Goal: Task Accomplishment & Management: Manage account settings

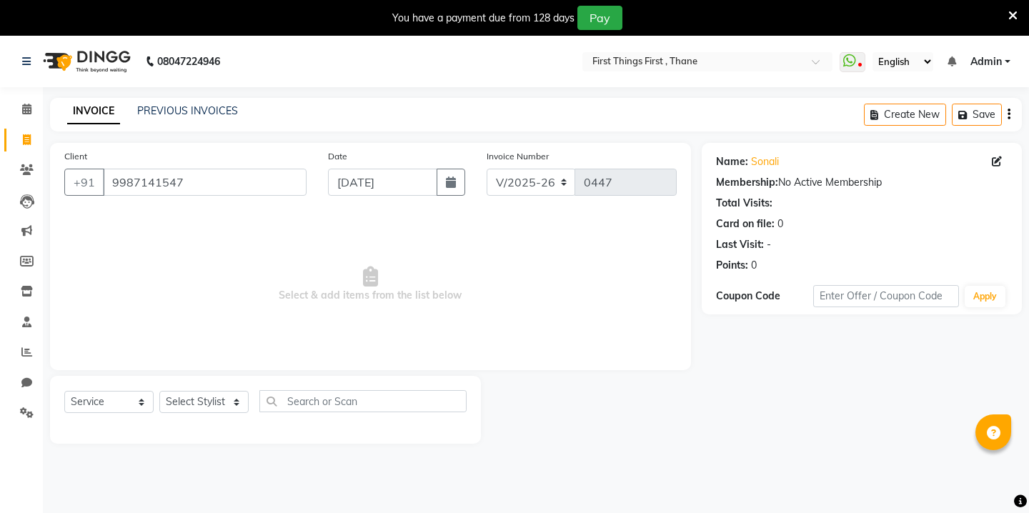
select select "7812"
select select "service"
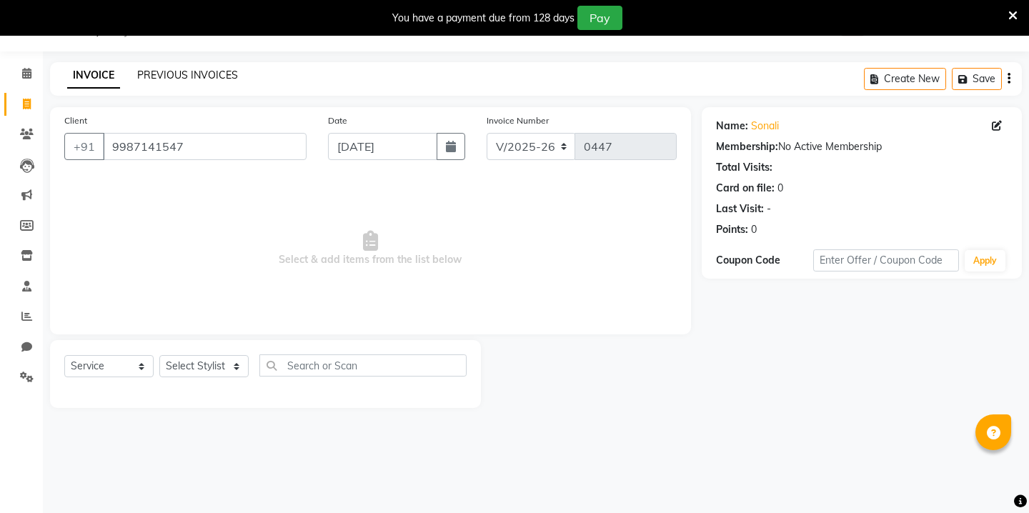
click at [181, 78] on link "PREVIOUS INVOICES" at bounding box center [187, 75] width 101 height 13
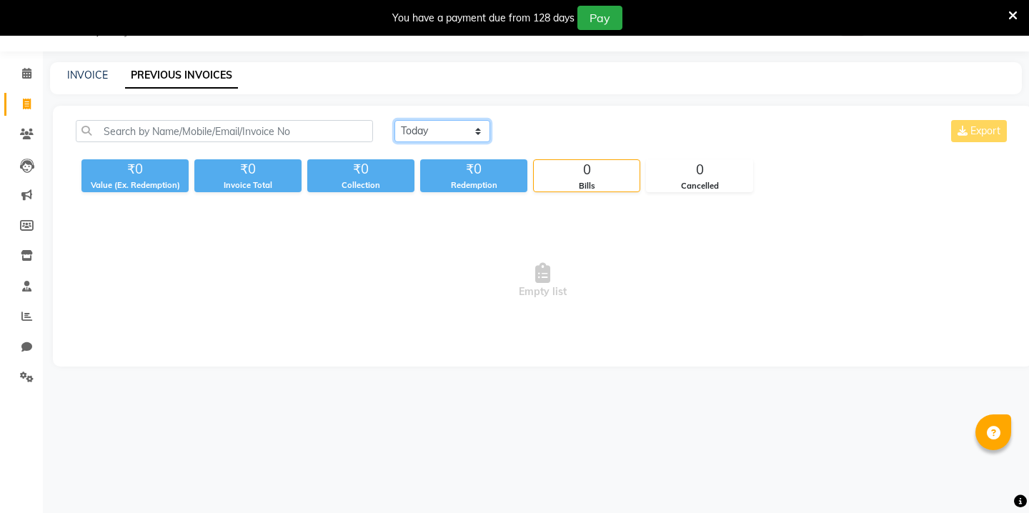
click at [429, 134] on select "[DATE] [DATE] Custom Range" at bounding box center [442, 131] width 96 height 22
select select "range"
click at [541, 128] on input "[DATE]" at bounding box center [559, 131] width 100 height 20
select select "9"
select select "2025"
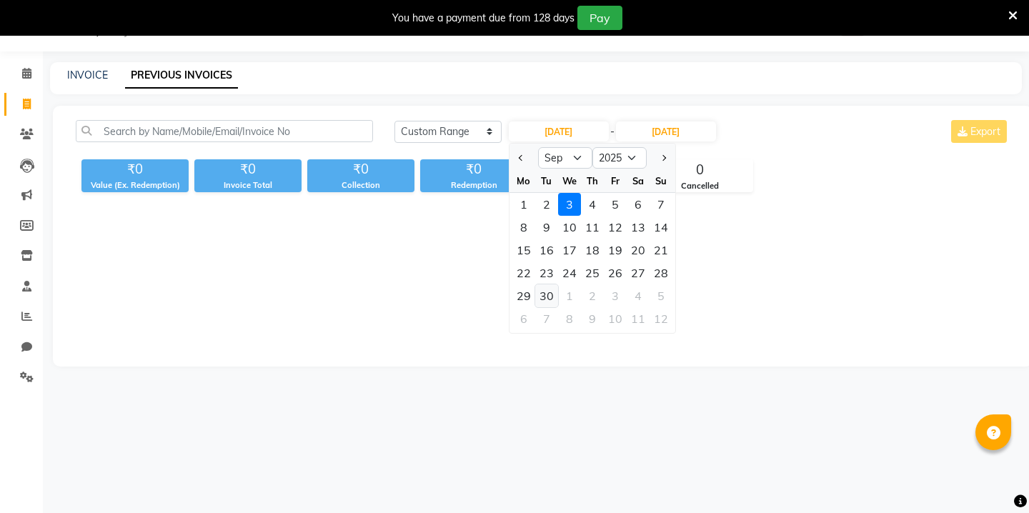
click at [540, 298] on div "30" at bounding box center [546, 295] width 23 height 23
type input "[DATE]"
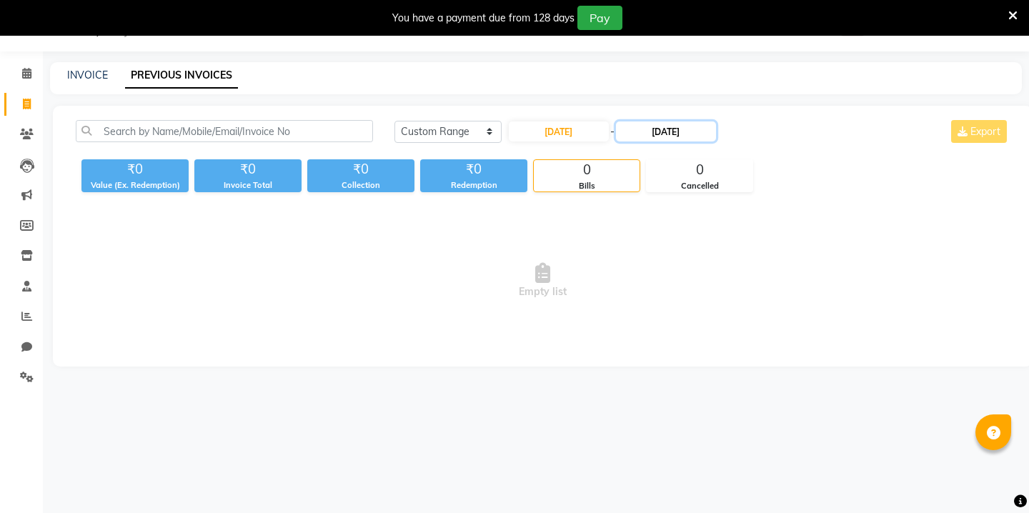
click at [664, 130] on input "[DATE]" at bounding box center [666, 131] width 100 height 20
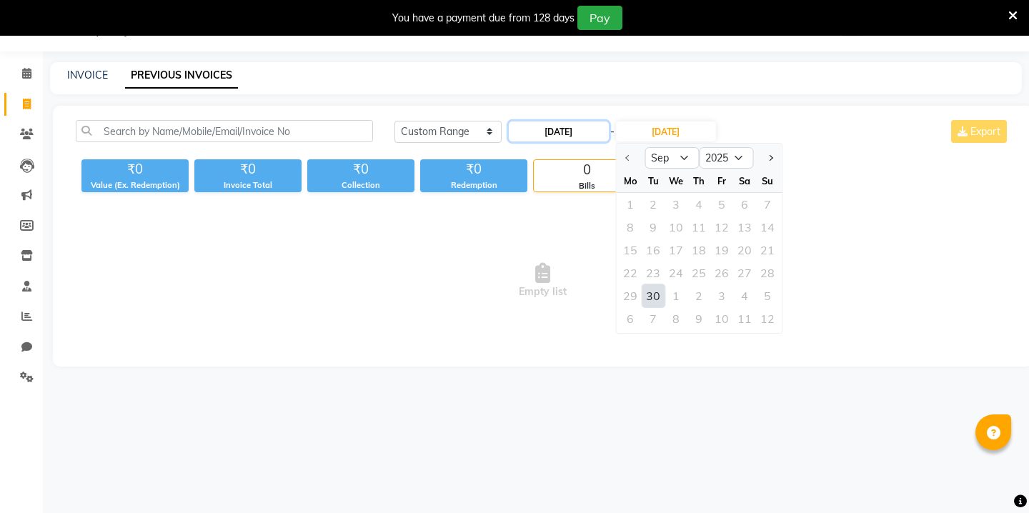
click at [576, 128] on input "[DATE]" at bounding box center [559, 131] width 100 height 20
select select "9"
select select "2025"
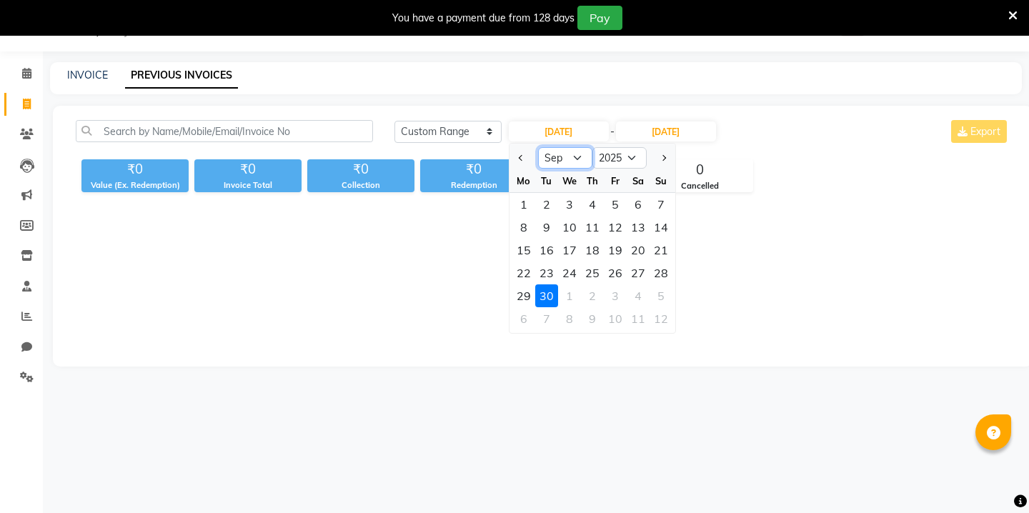
click at [565, 151] on select "Jan Feb Mar Apr May Jun [DATE] Aug Sep Oct Nov Dec" at bounding box center [565, 157] width 54 height 21
select select "8"
click at [635, 301] on div "30" at bounding box center [637, 295] width 23 height 23
type input "30-08-2025"
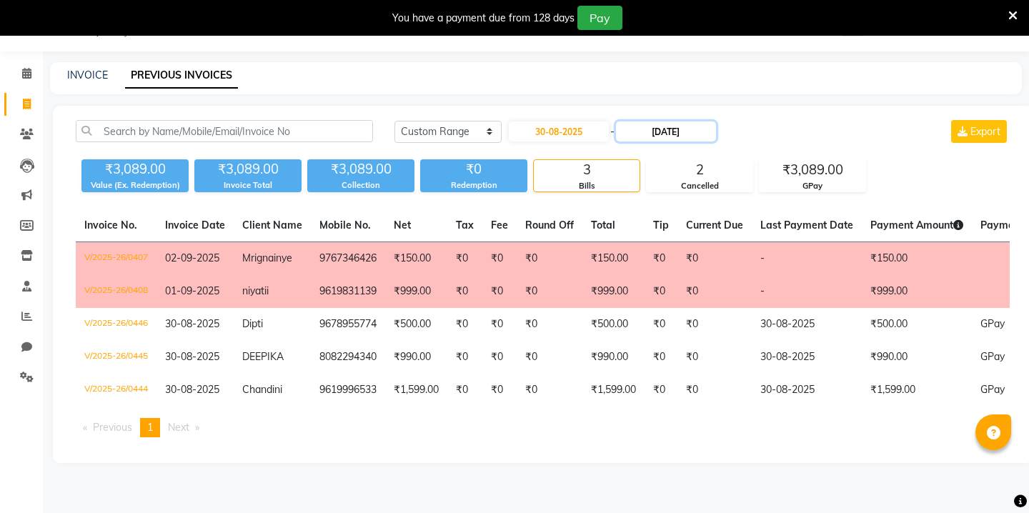
click at [697, 131] on input "[DATE]" at bounding box center [666, 131] width 100 height 20
select select "9"
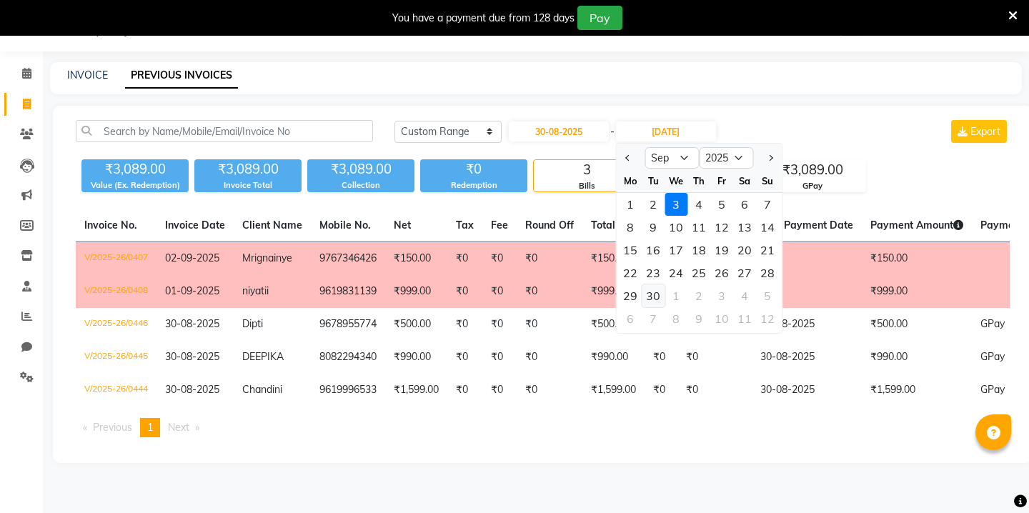
click at [648, 294] on div "30" at bounding box center [652, 295] width 23 height 23
type input "[DATE]"
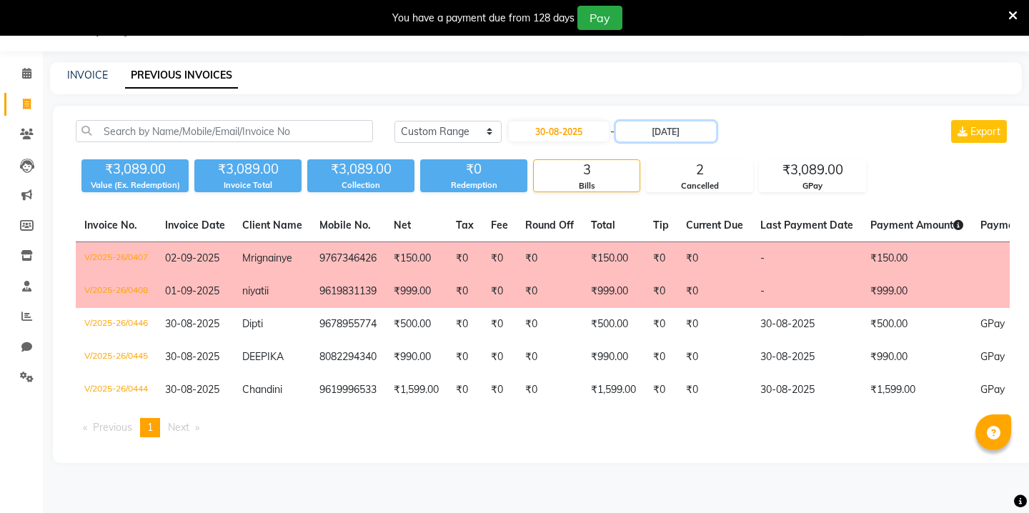
scroll to position [36, 0]
click at [26, 99] on icon at bounding box center [27, 104] width 8 height 11
select select "service"
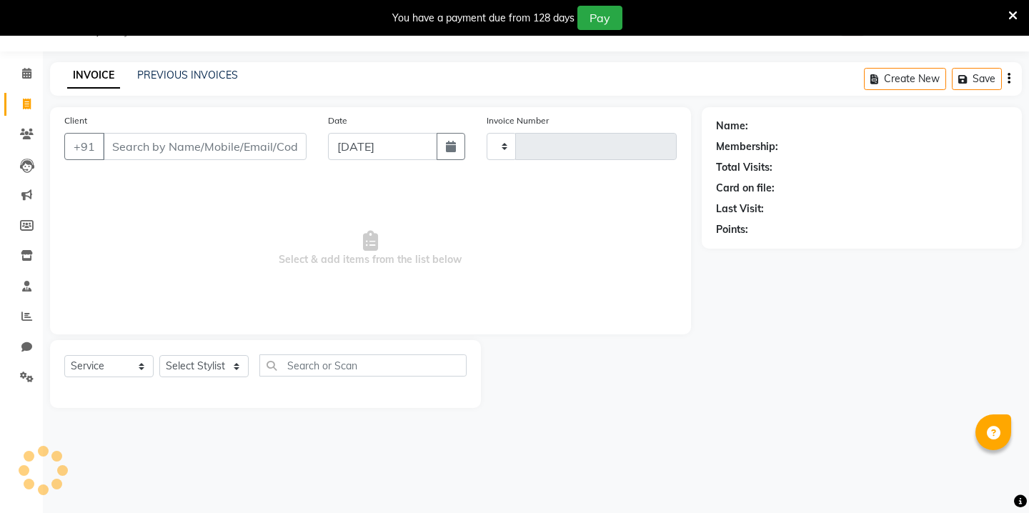
type input "0447"
select select "7812"
click at [448, 149] on icon "button" at bounding box center [451, 146] width 10 height 11
select select "9"
select select "2025"
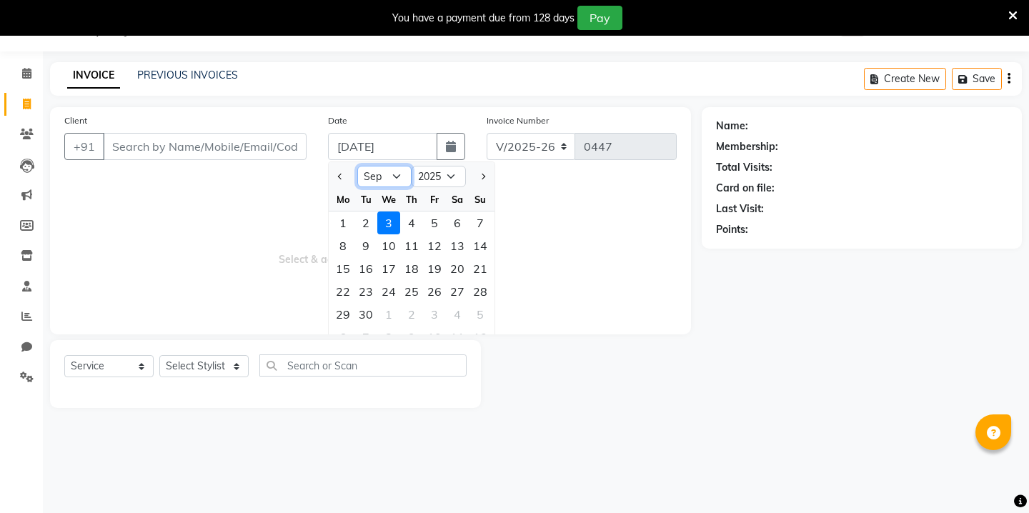
click at [389, 166] on select "Jan Feb Mar Apr May Jun [DATE] Aug Sep Oct Nov Dec" at bounding box center [384, 176] width 54 height 21
select select "8"
click at [482, 305] on div "31" at bounding box center [480, 314] width 23 height 23
type input "31-08-2025"
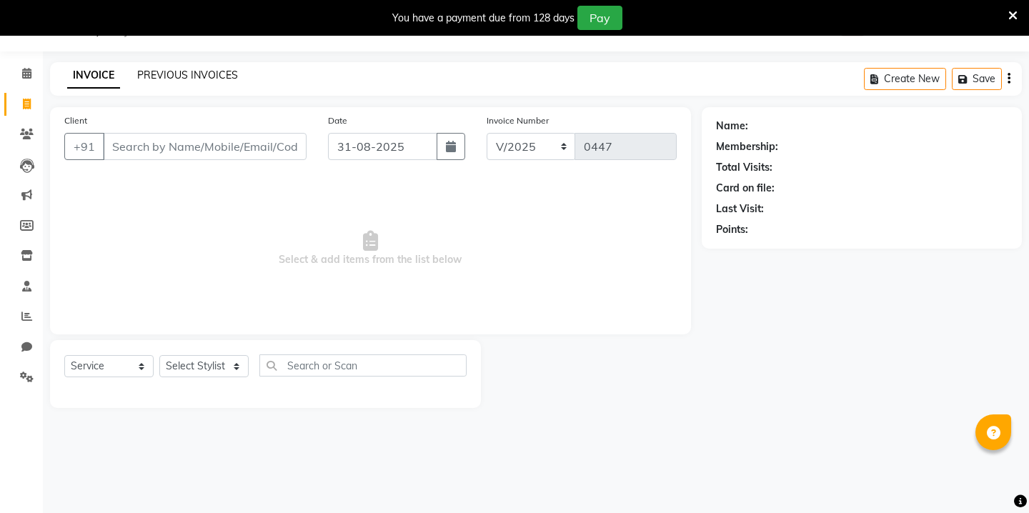
click at [203, 72] on link "PREVIOUS INVOICES" at bounding box center [187, 75] width 101 height 13
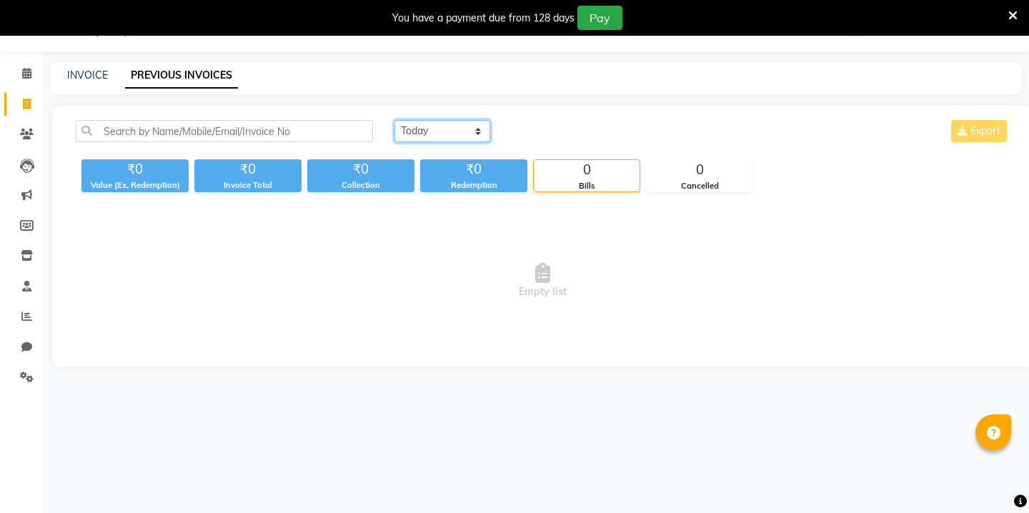
click at [475, 130] on select "[DATE] [DATE] Custom Range" at bounding box center [442, 131] width 96 height 22
select select "range"
click at [570, 121] on input "[DATE]" at bounding box center [559, 131] width 100 height 20
select select "9"
select select "2025"
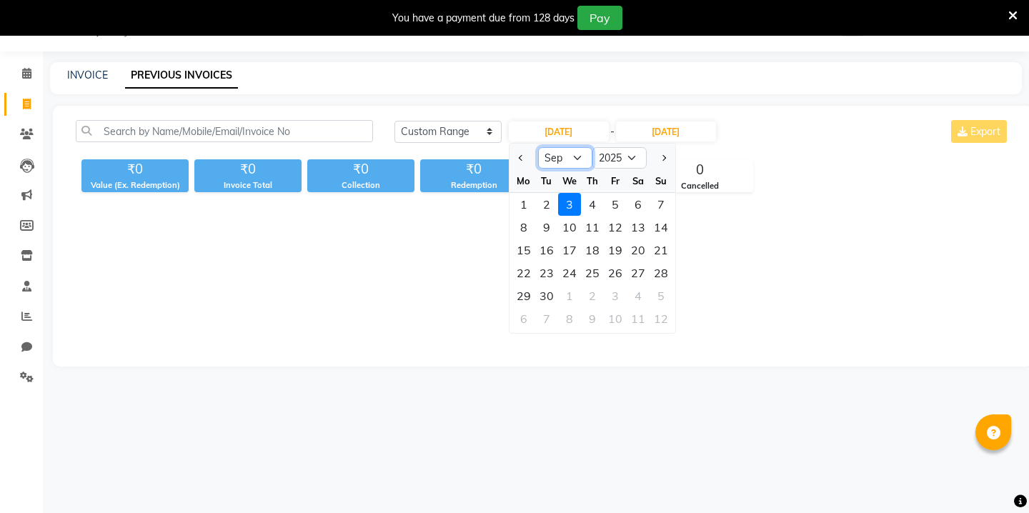
click at [555, 158] on select "Jan Feb Mar Apr May Jun [DATE] Aug Sep Oct Nov Dec" at bounding box center [565, 157] width 54 height 21
select select "8"
click at [637, 291] on div "30" at bounding box center [637, 295] width 23 height 23
type input "30-08-2025"
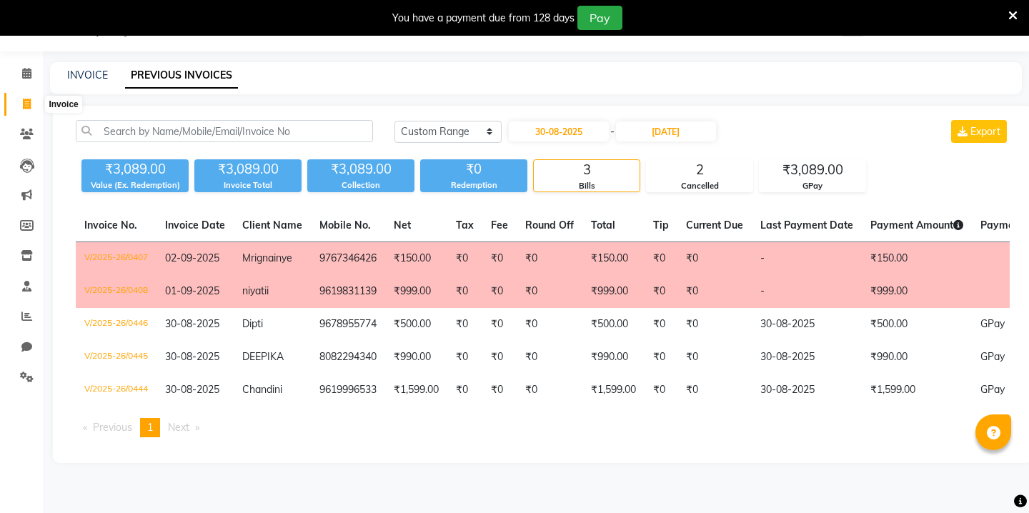
click at [21, 101] on span at bounding box center [26, 104] width 25 height 16
select select "7812"
select select "service"
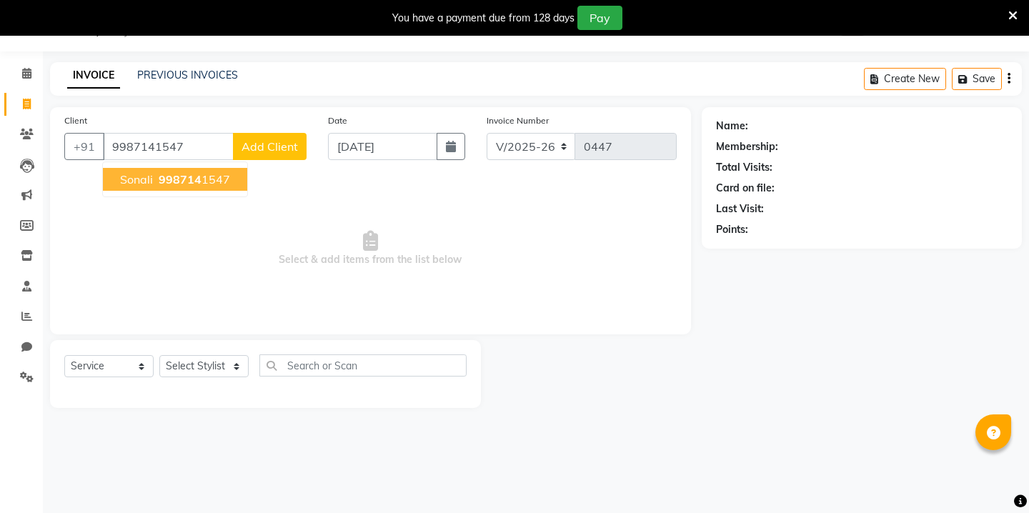
type input "9987141547"
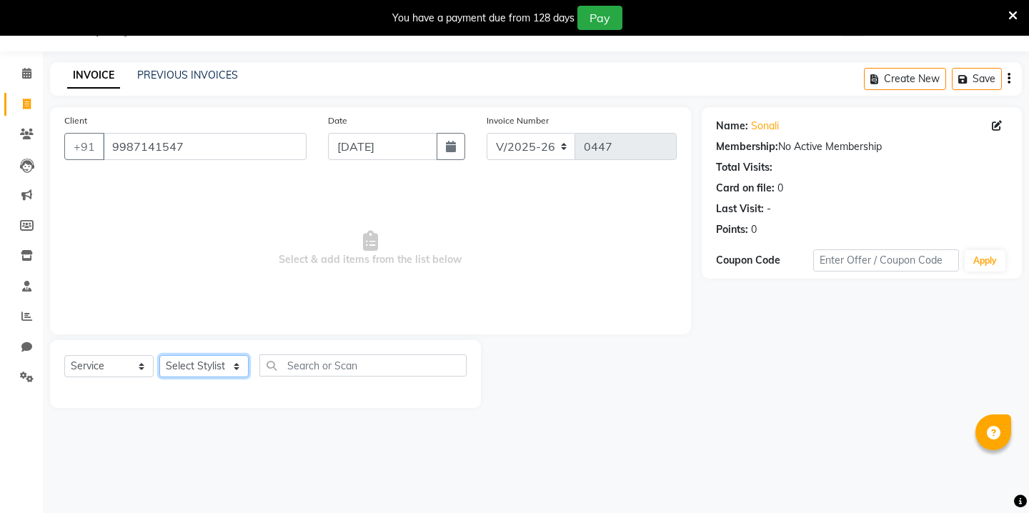
click at [204, 364] on select "Select Stylist Kavita [PERSON_NAME] Sumit Tanu" at bounding box center [203, 366] width 89 height 22
select select "69608"
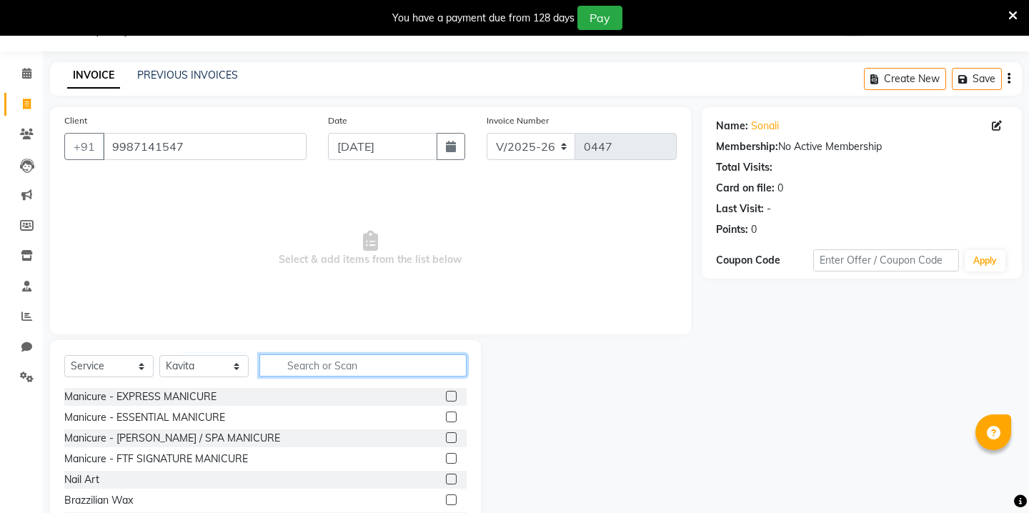
click at [324, 368] on input "text" at bounding box center [362, 365] width 207 height 22
type input "mani"
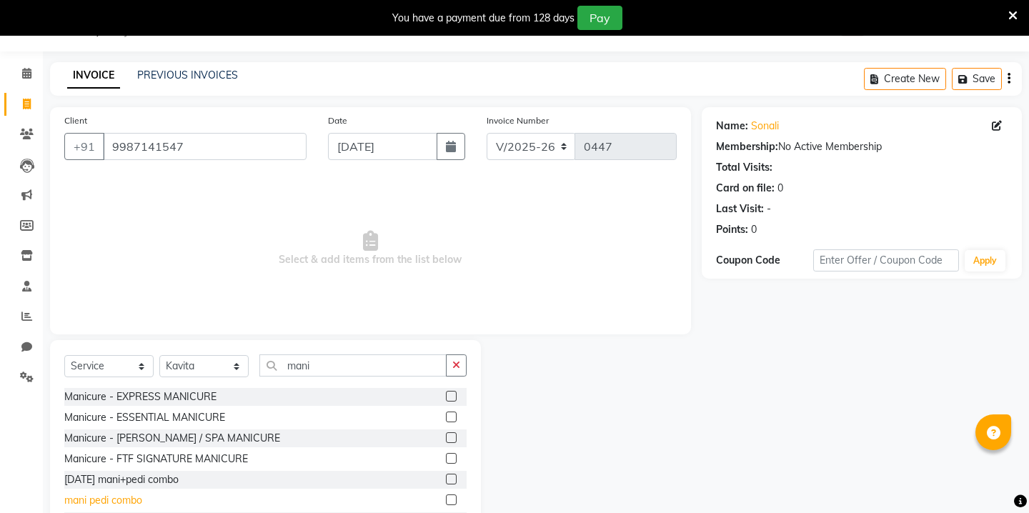
click at [130, 504] on div "mani pedi combo" at bounding box center [103, 500] width 78 height 15
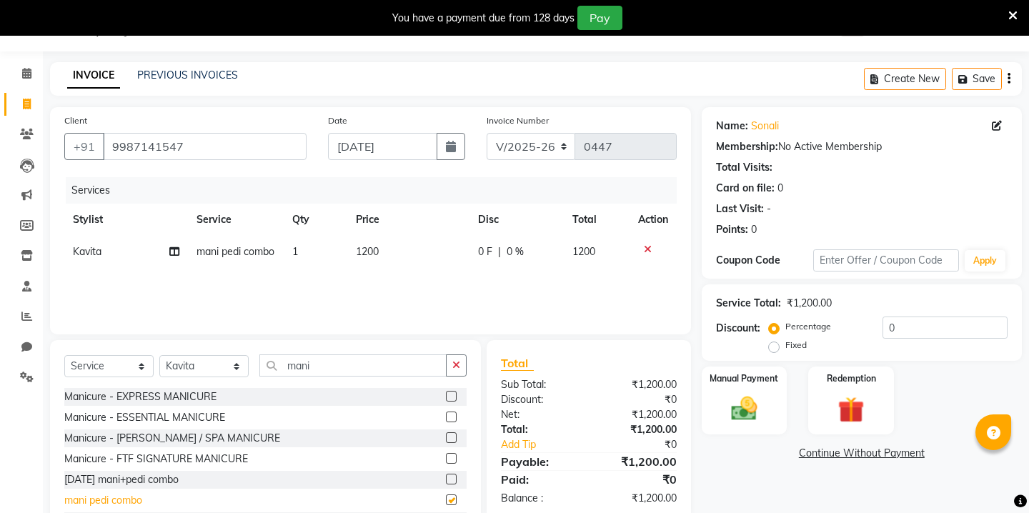
checkbox input "false"
click at [381, 252] on td "1200" at bounding box center [408, 252] width 122 height 32
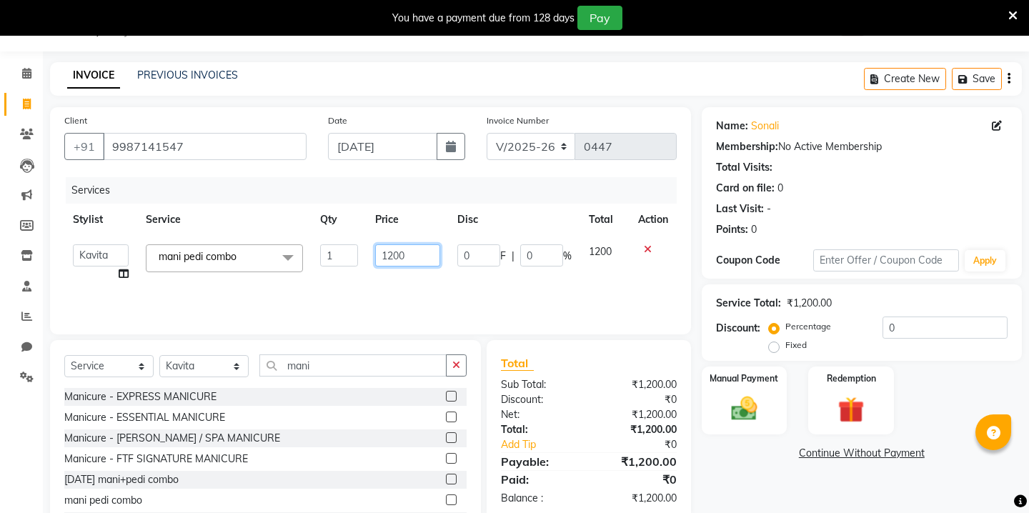
click at [406, 253] on input "1200" at bounding box center [407, 255] width 65 height 22
type input "999"
click at [451, 157] on button "button" at bounding box center [450, 146] width 29 height 27
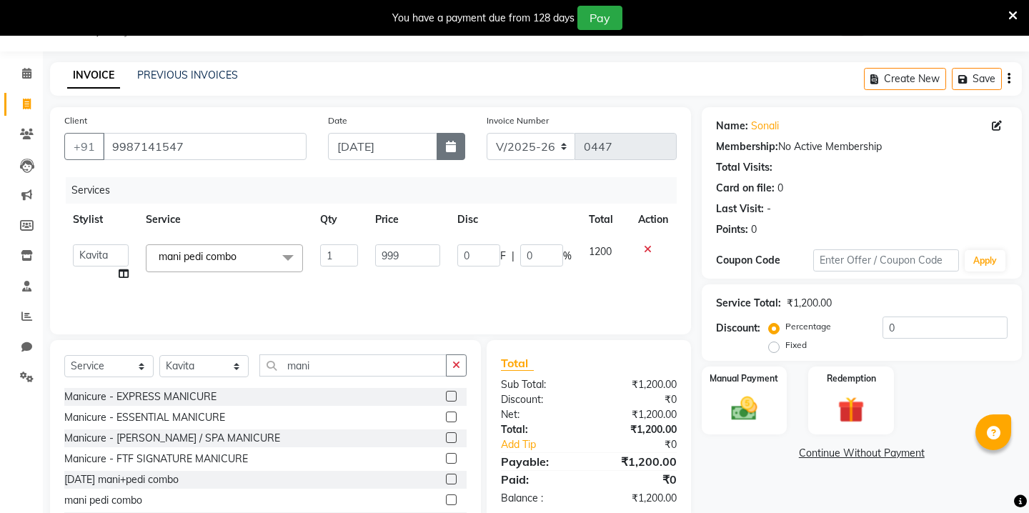
select select "9"
select select "2025"
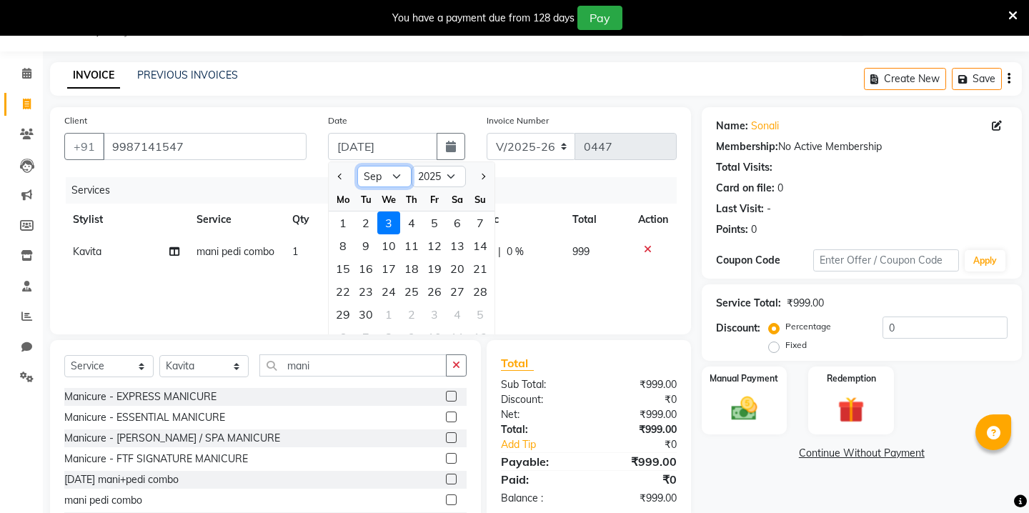
click at [404, 174] on select "Jan Feb Mar Apr May Jun [DATE] Aug Sep Oct Nov Dec" at bounding box center [384, 176] width 54 height 21
select select "8"
click at [475, 311] on div "31" at bounding box center [480, 314] width 23 height 23
type input "31-08-2025"
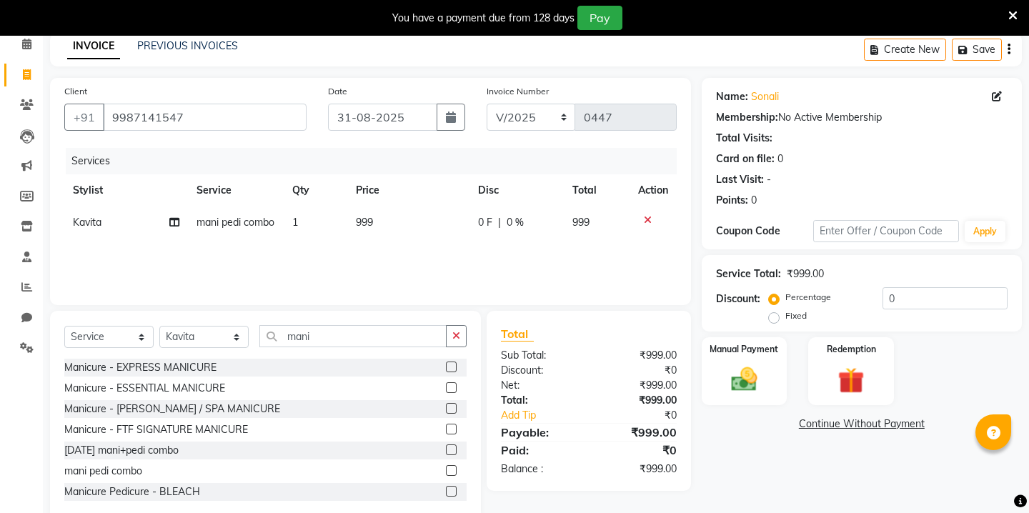
scroll to position [69, 0]
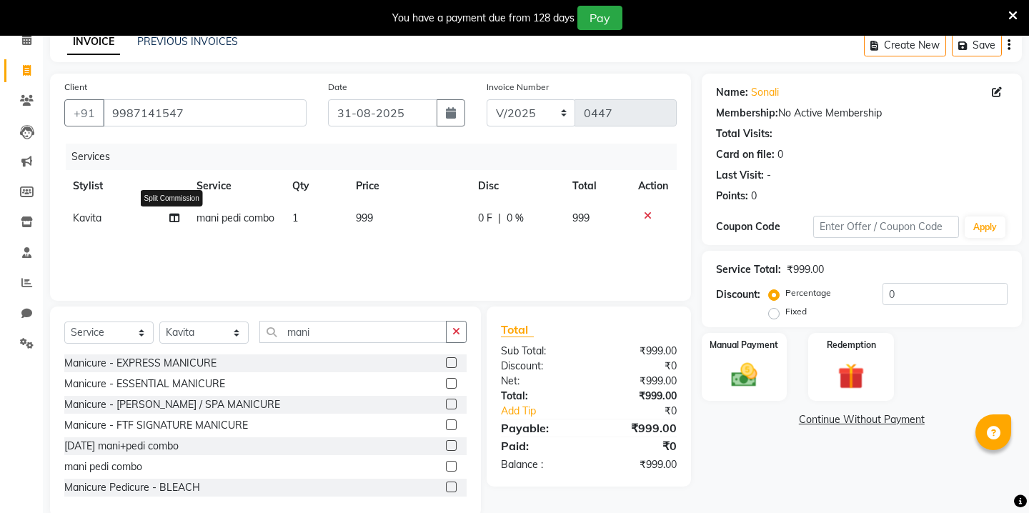
click at [171, 219] on icon at bounding box center [174, 218] width 10 height 10
select select "69608"
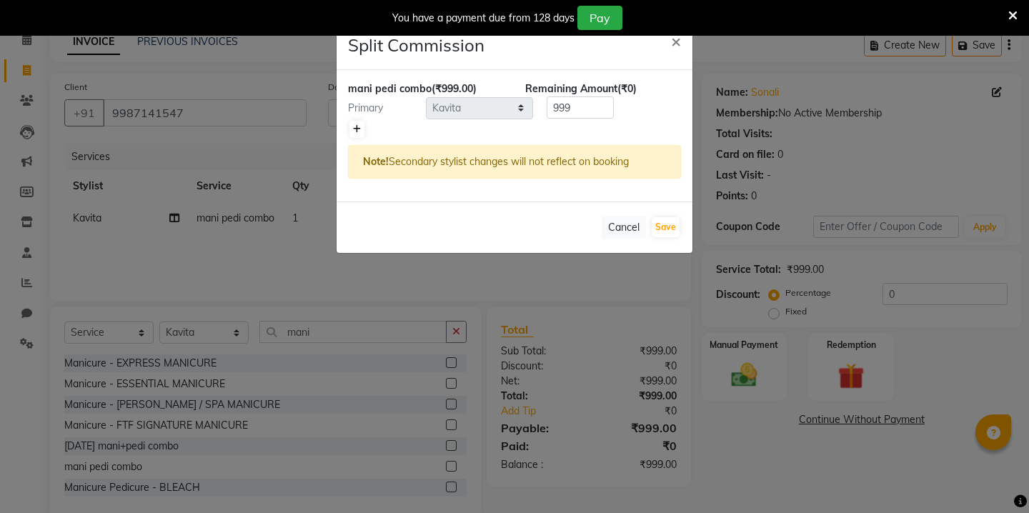
click at [355, 126] on icon at bounding box center [357, 129] width 8 height 9
type input "499.5"
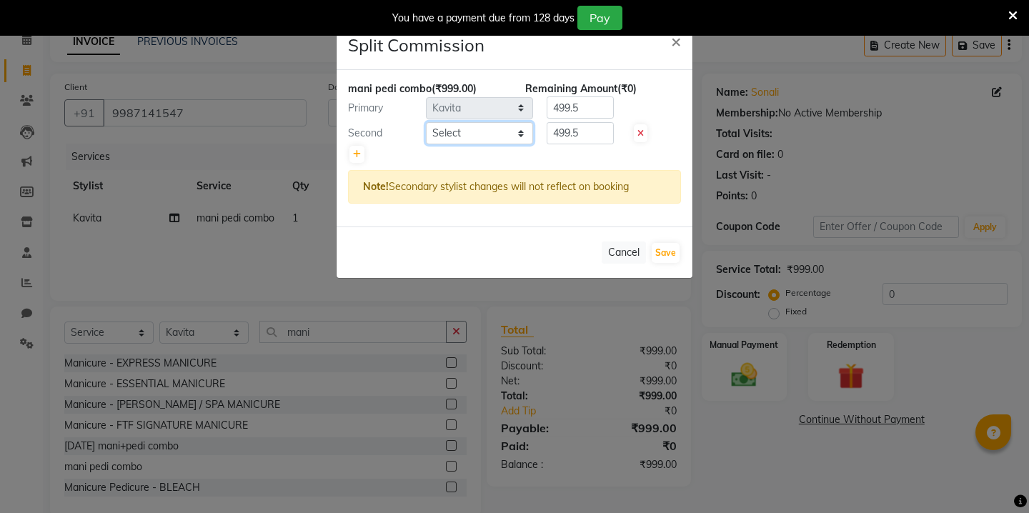
click at [444, 129] on select "Select Kavita [PERSON_NAME] Sumit Tanu" at bounding box center [479, 133] width 107 height 22
select select "90724"
click at [664, 249] on button "Save" at bounding box center [665, 253] width 28 height 20
select select "Select"
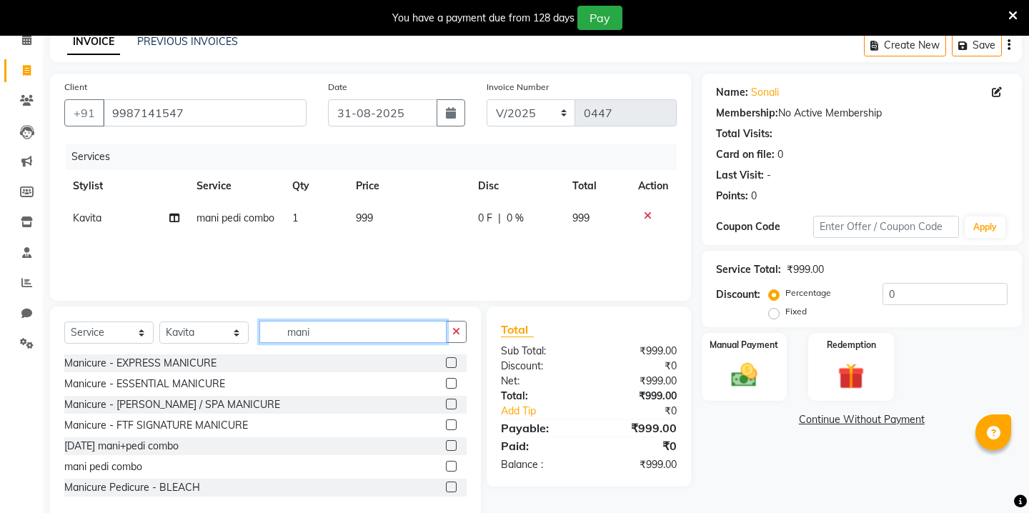
click at [299, 334] on input "mani" at bounding box center [352, 332] width 187 height 22
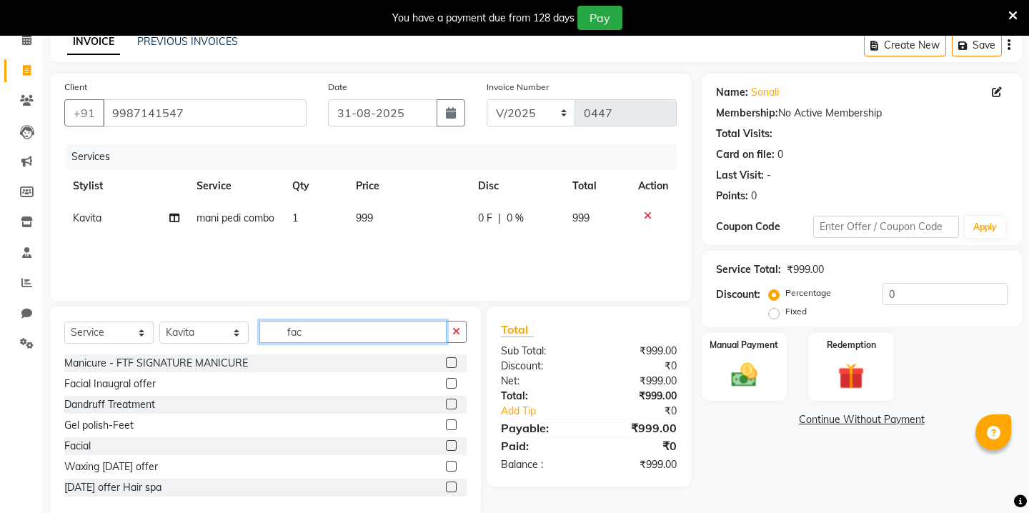
scroll to position [64, 0]
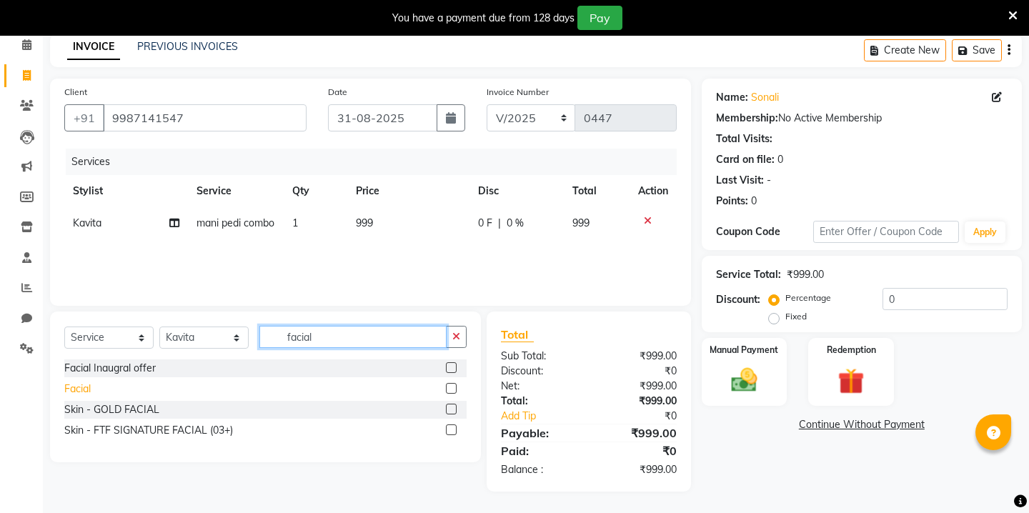
type input "facial"
click at [69, 386] on div "Facial" at bounding box center [77, 388] width 26 height 15
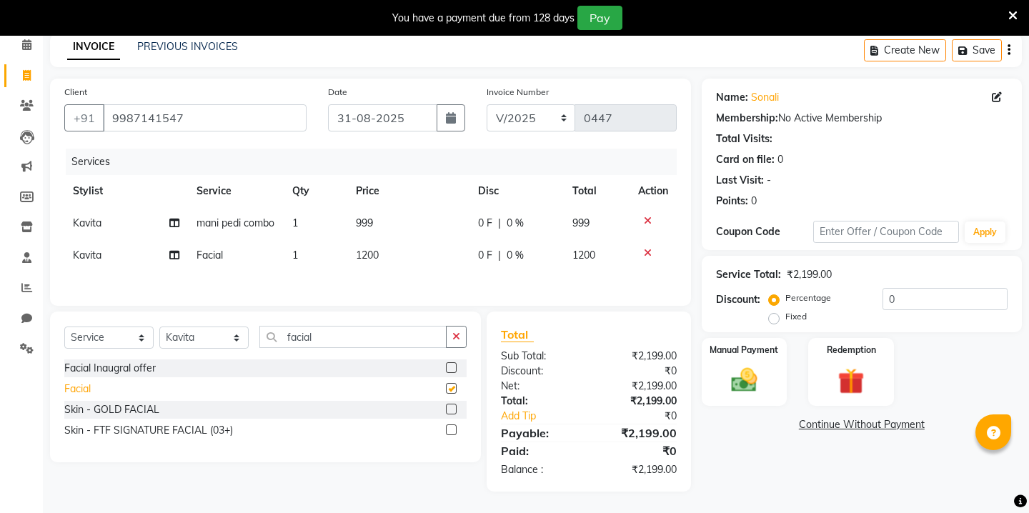
checkbox input "false"
click at [361, 261] on span "1200" at bounding box center [367, 255] width 23 height 13
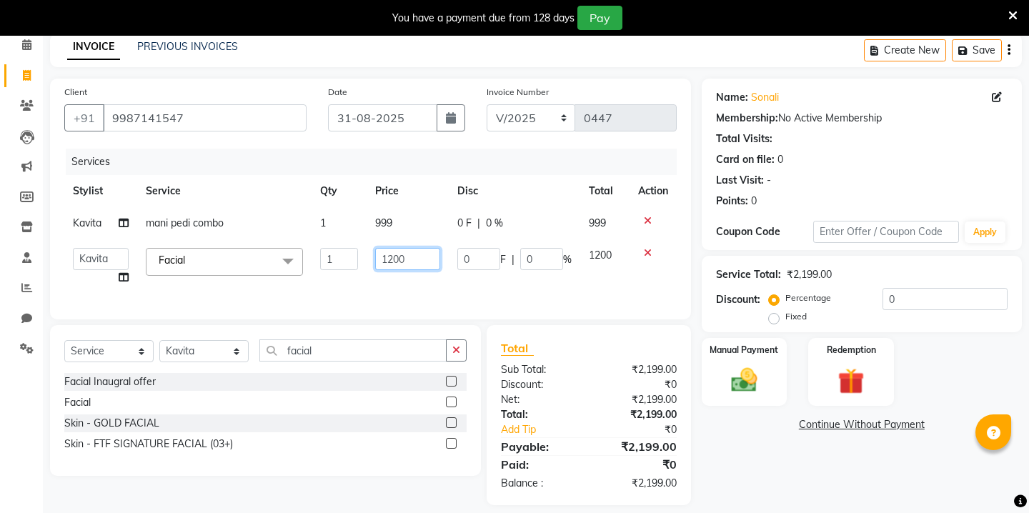
click at [403, 254] on input "1200" at bounding box center [407, 259] width 65 height 22
type input "999"
click at [206, 356] on div "Select Service Product Membership Package Voucher Prepaid Gift Card Select Styl…" at bounding box center [265, 356] width 402 height 34
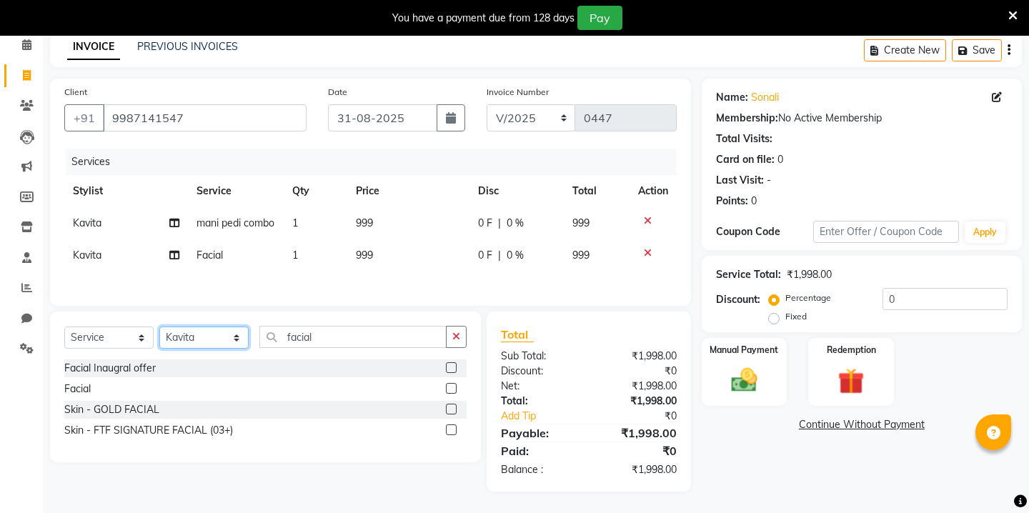
select select "90724"
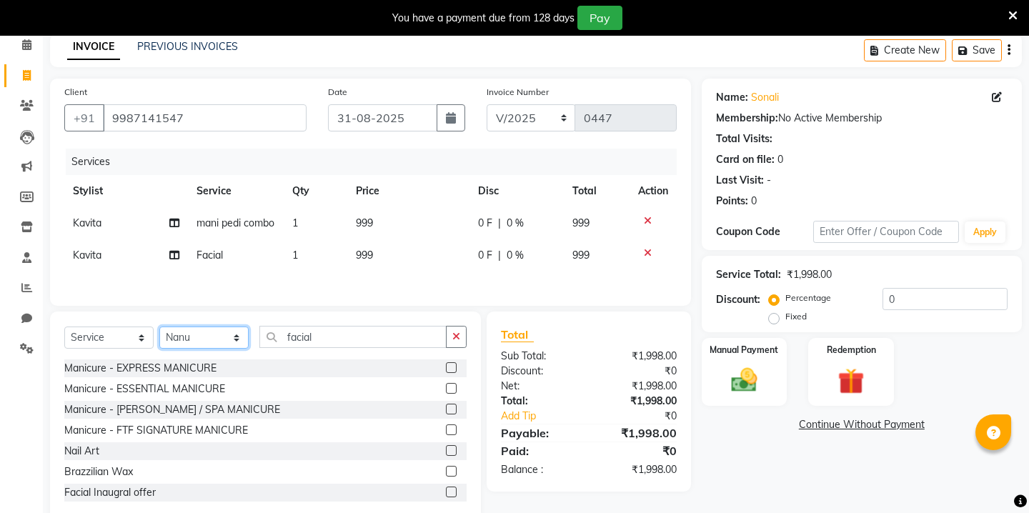
click at [226, 344] on select "Select Stylist Kavita [PERSON_NAME] Sumit Tanu" at bounding box center [203, 337] width 89 height 22
click at [296, 347] on input "facial" at bounding box center [352, 337] width 187 height 22
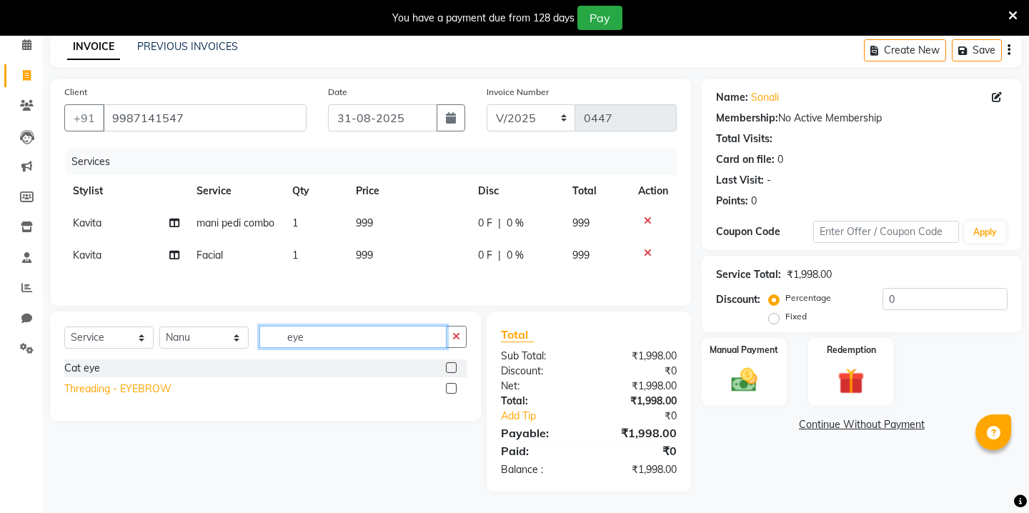
type input "eye"
click at [84, 394] on div "Threading - EYEBROW" at bounding box center [117, 388] width 107 height 15
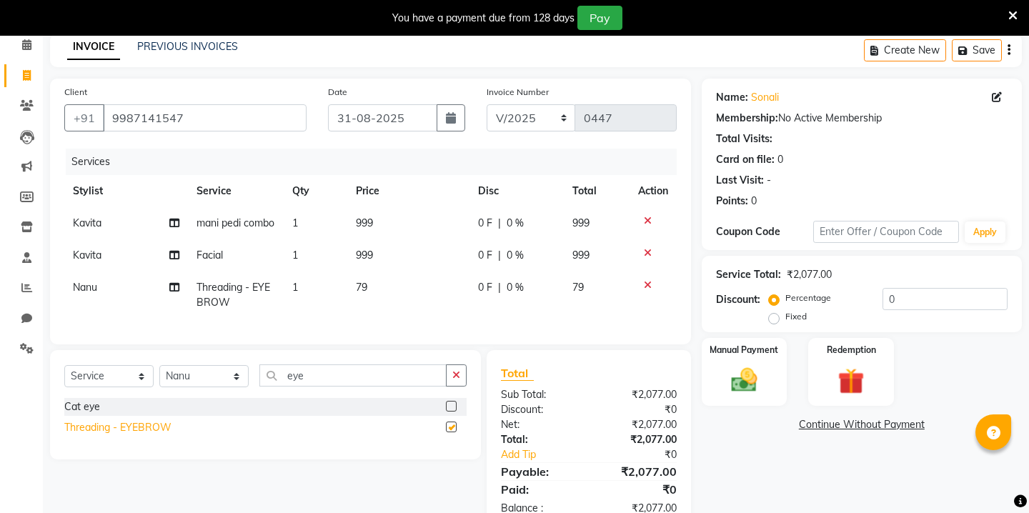
checkbox input "false"
click at [351, 304] on td "79" at bounding box center [408, 294] width 122 height 47
select select "90724"
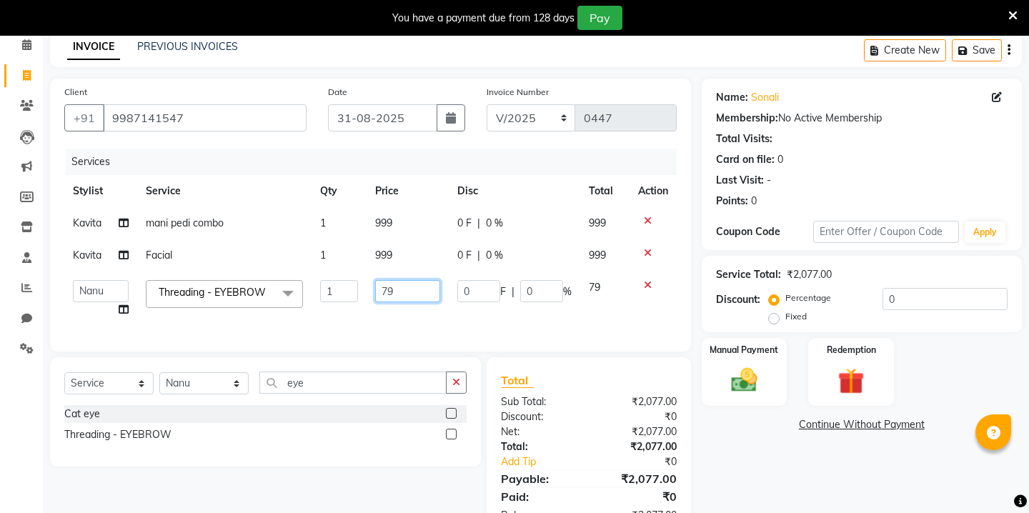
click at [398, 291] on input "79" at bounding box center [407, 291] width 65 height 22
type input "60"
click at [410, 329] on div "Services Stylist Service Qty Price Disc Total Action [PERSON_NAME] pedi combo 1…" at bounding box center [370, 243] width 612 height 189
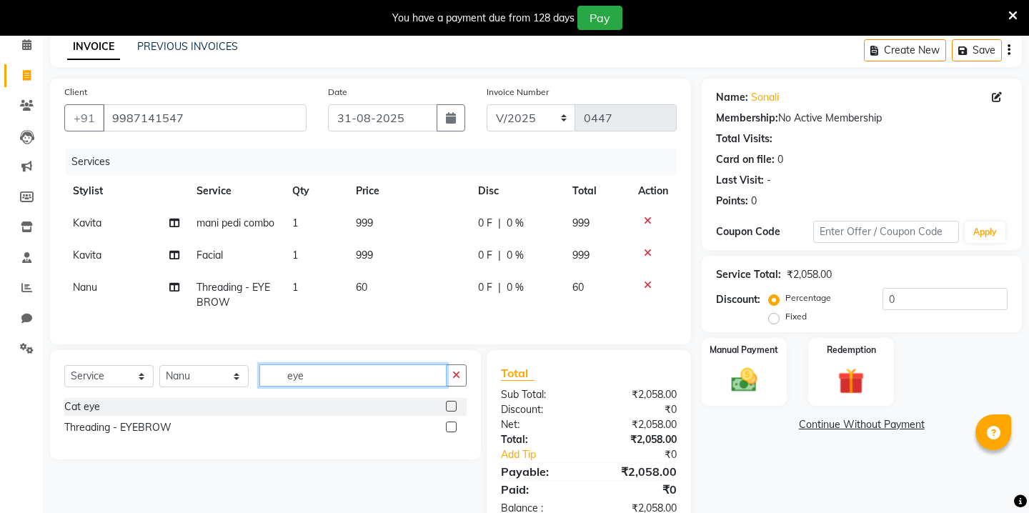
click at [305, 386] on input "eye" at bounding box center [352, 375] width 187 height 22
type input "chin"
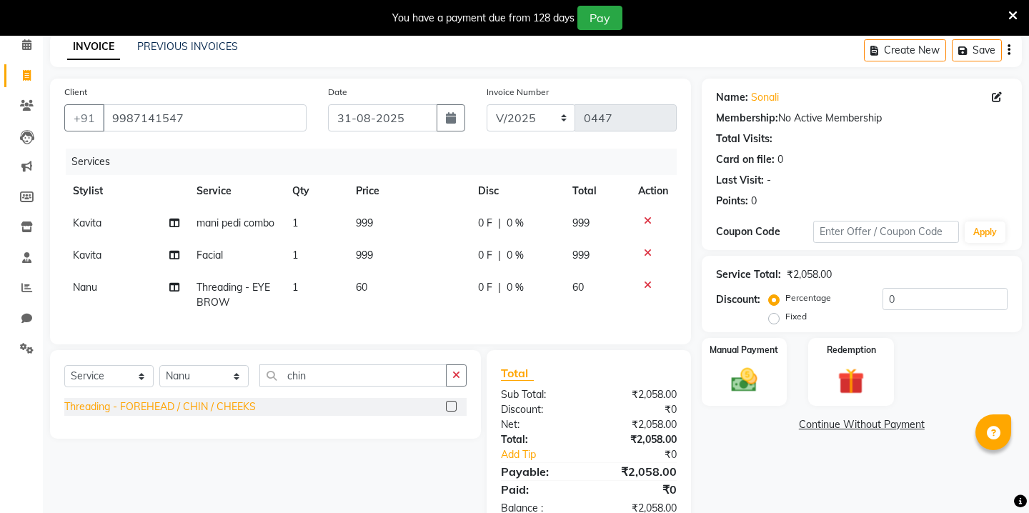
click at [197, 414] on div "Threading - FOREHEAD / CHIN / CHEEKS" at bounding box center [159, 406] width 191 height 15
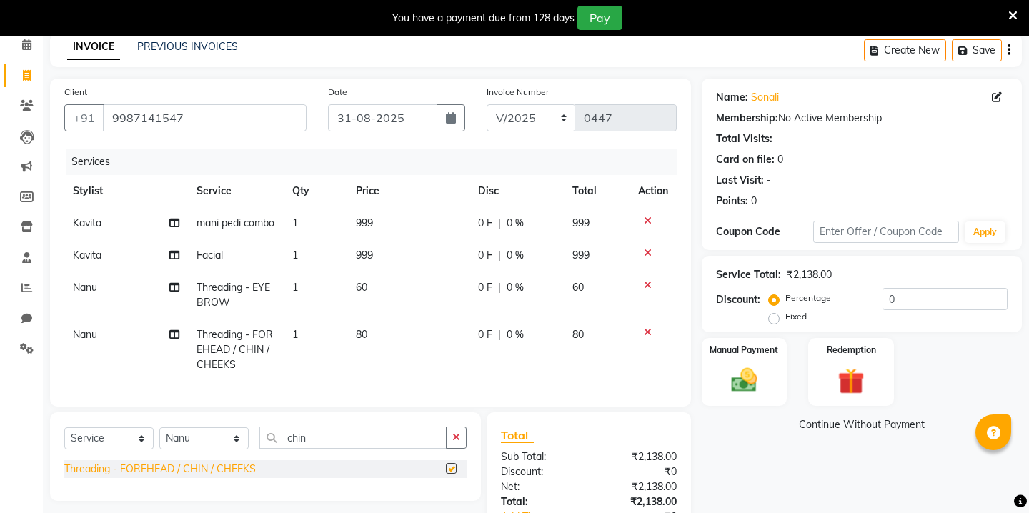
checkbox input "false"
click at [369, 345] on td "80" at bounding box center [408, 350] width 122 height 62
select select "90724"
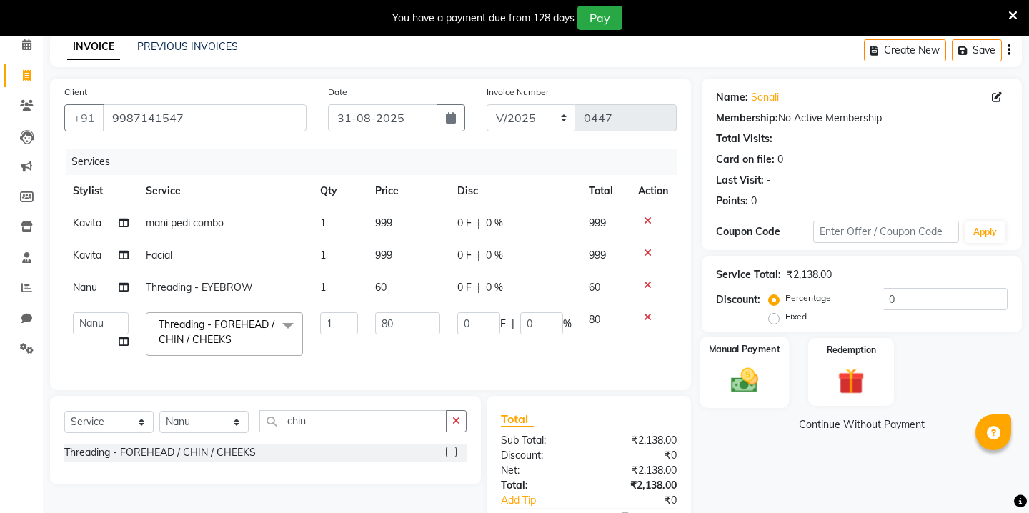
click at [741, 364] on img at bounding box center [743, 379] width 44 height 31
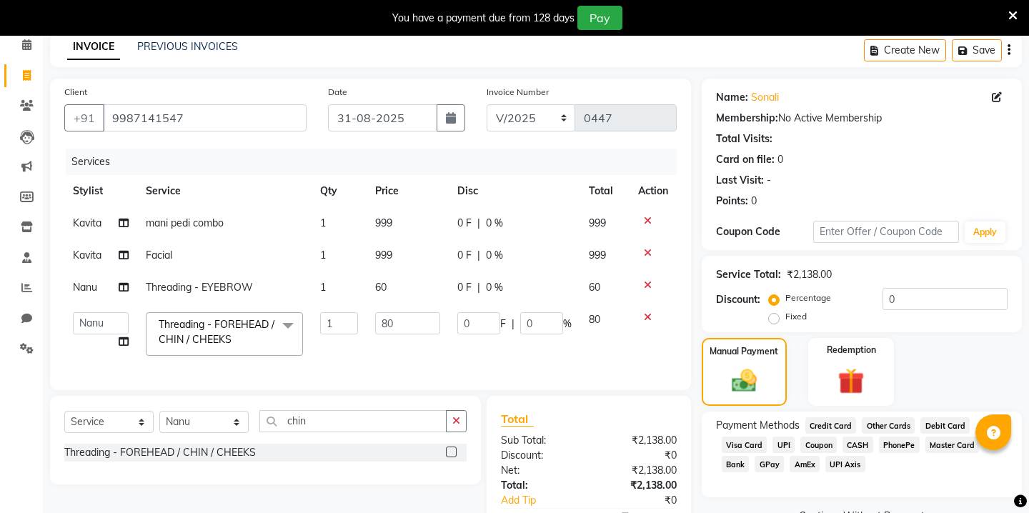
click at [774, 456] on span "GPay" at bounding box center [768, 464] width 29 height 16
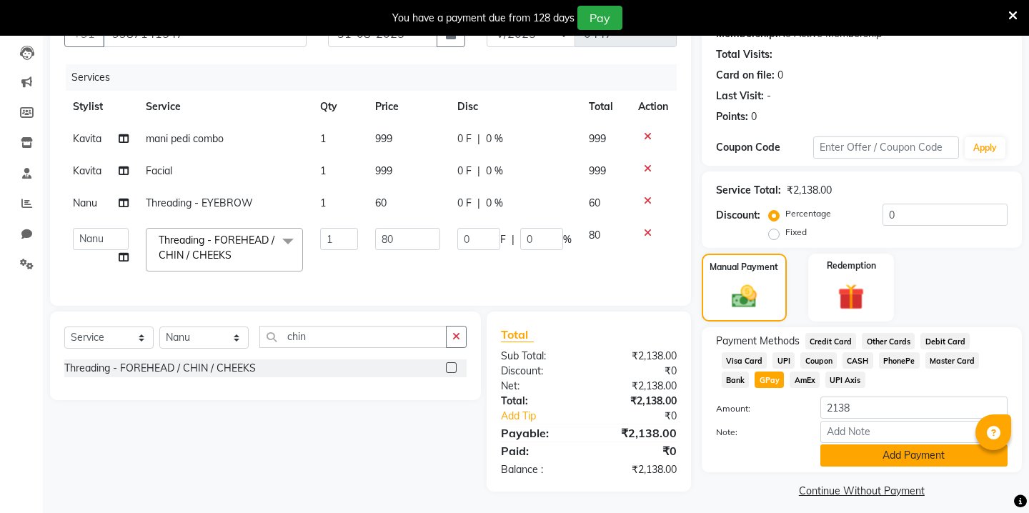
click at [849, 444] on button "Add Payment" at bounding box center [913, 455] width 187 height 22
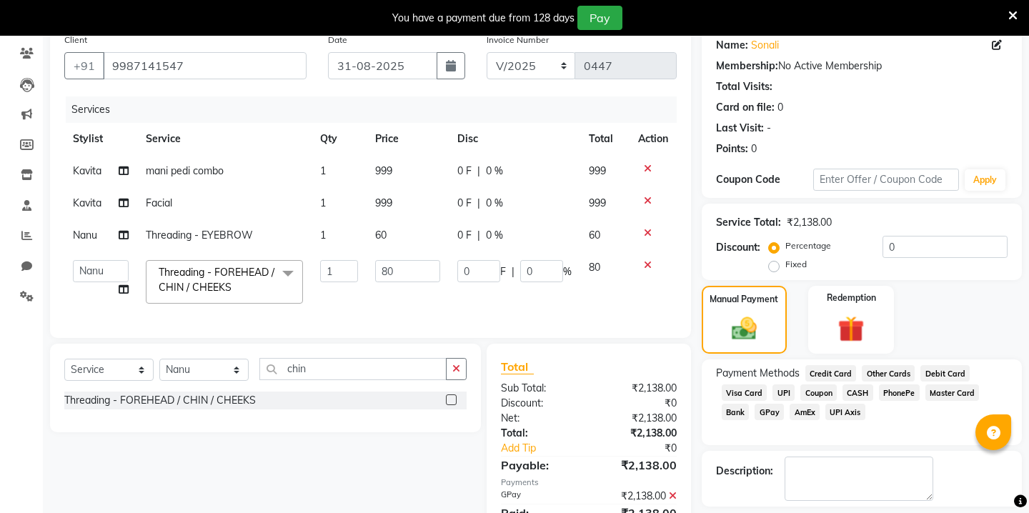
scroll to position [178, 0]
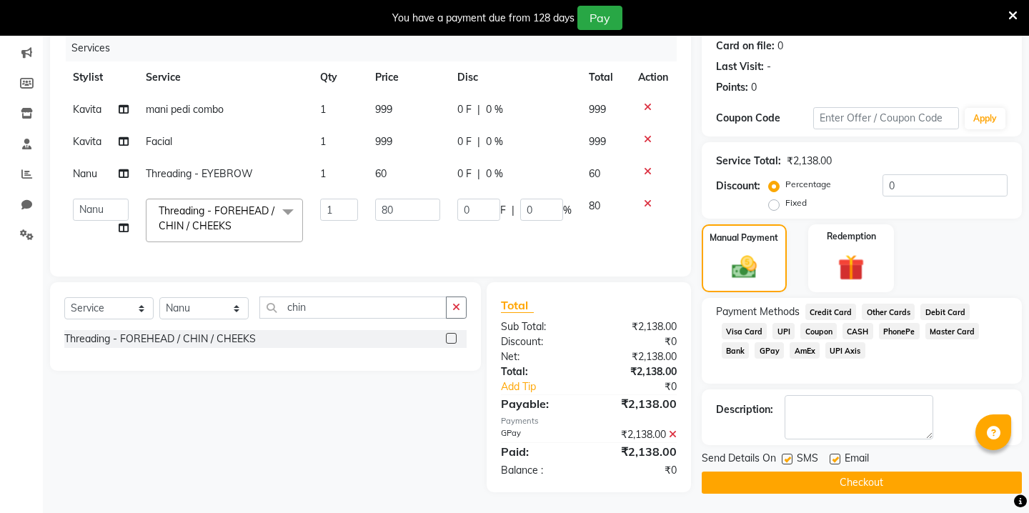
click at [799, 471] on button "Checkout" at bounding box center [861, 482] width 320 height 22
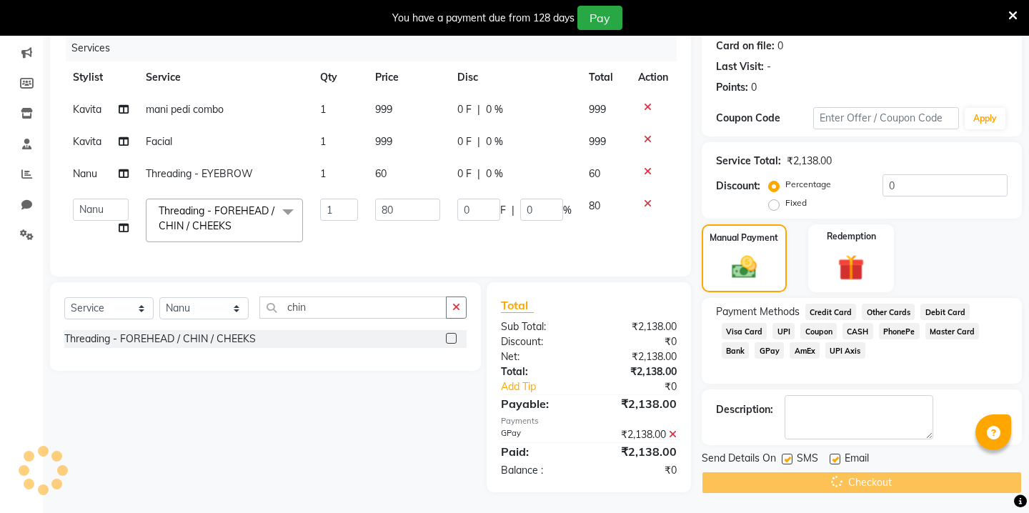
scroll to position [36, 0]
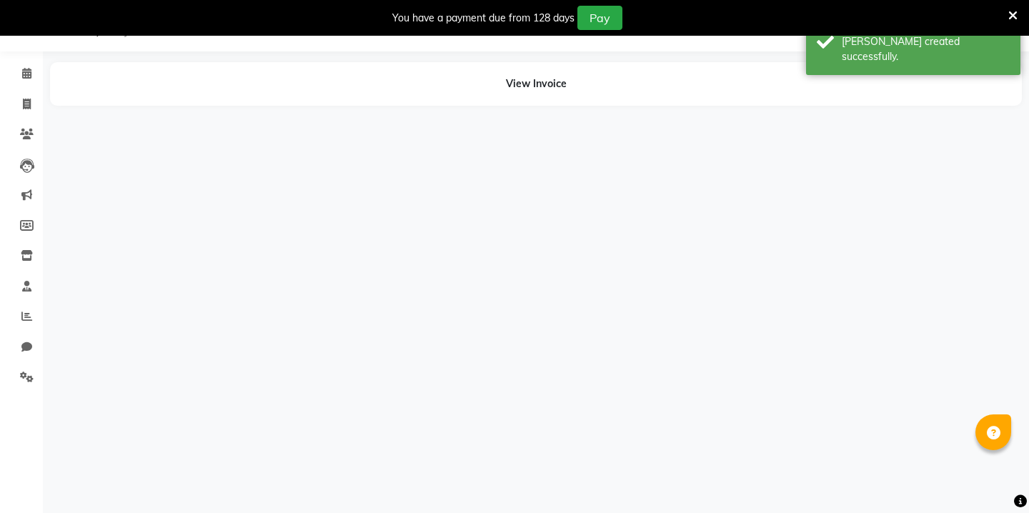
select select "69608"
select select "90724"
select select "69608"
select select "90724"
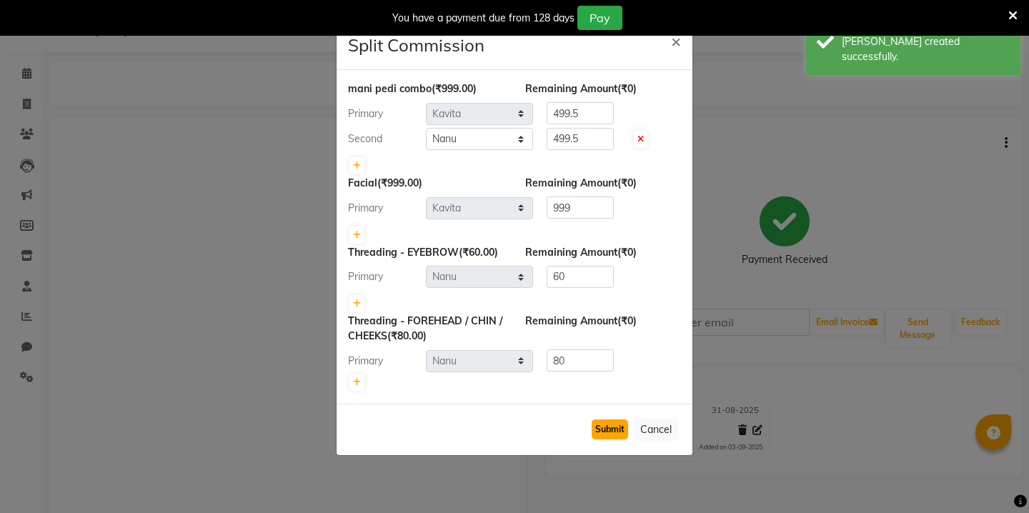
click at [617, 429] on button "Submit" at bounding box center [609, 429] width 36 height 20
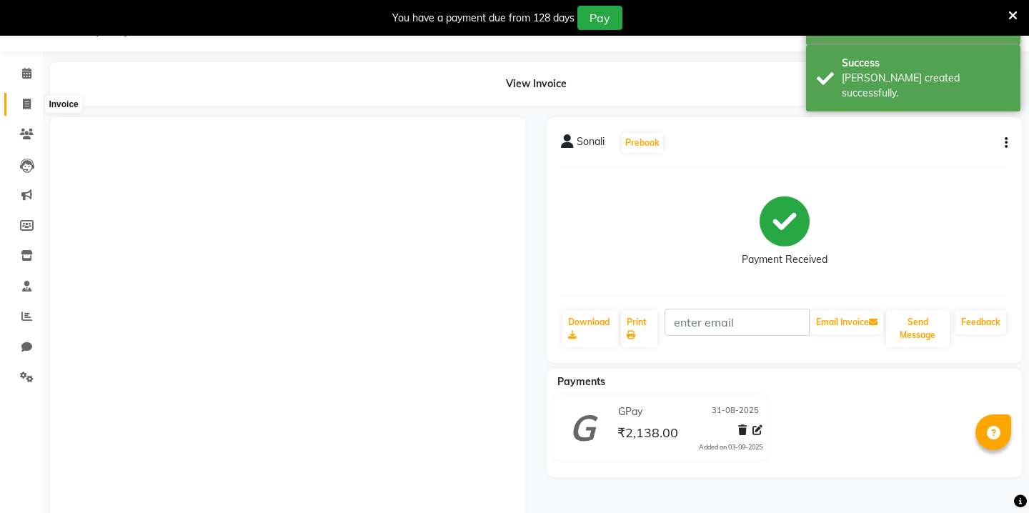
click at [21, 107] on span at bounding box center [26, 104] width 25 height 16
select select "service"
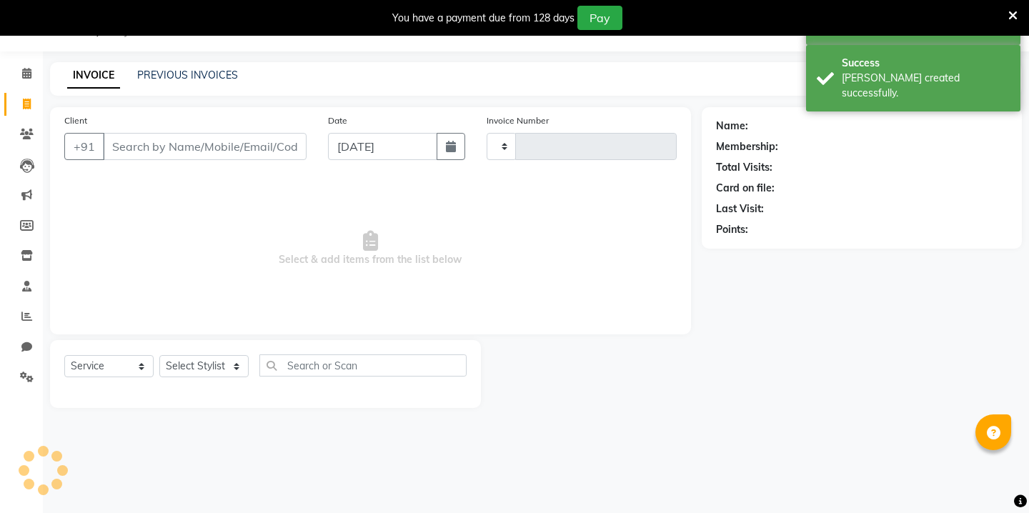
type input "0448"
select select "7812"
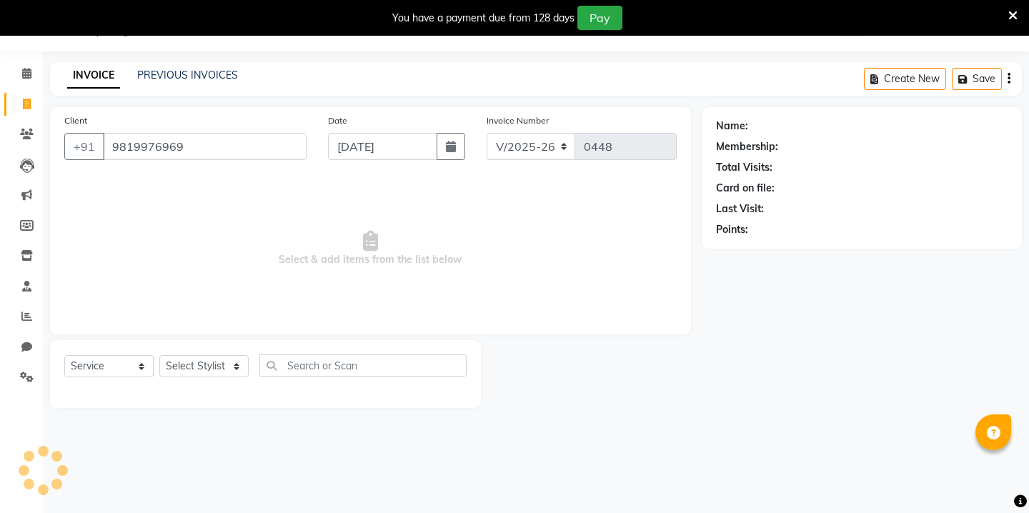
type input "9819976969"
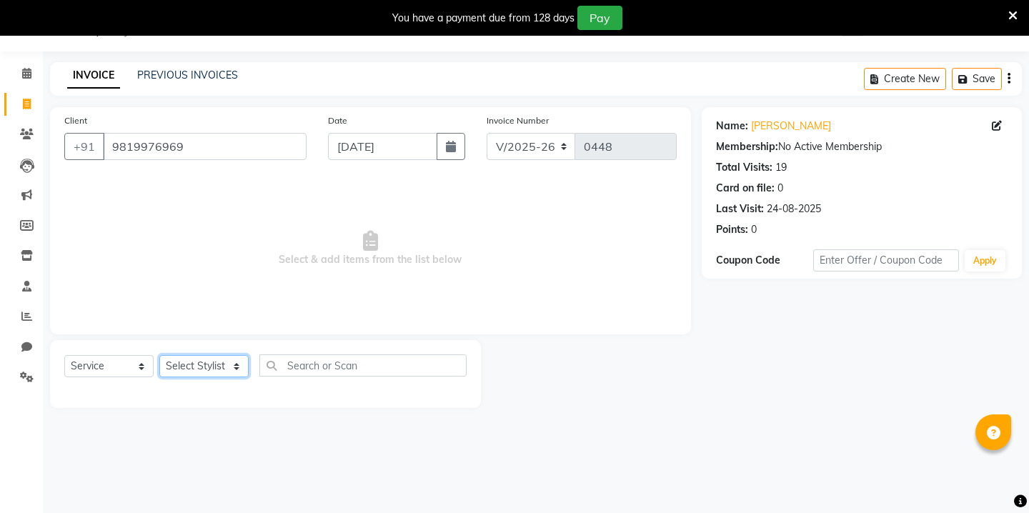
click at [196, 359] on select "Select Stylist Kavita [PERSON_NAME] Sumit Tanu" at bounding box center [203, 366] width 89 height 22
select select "86180"
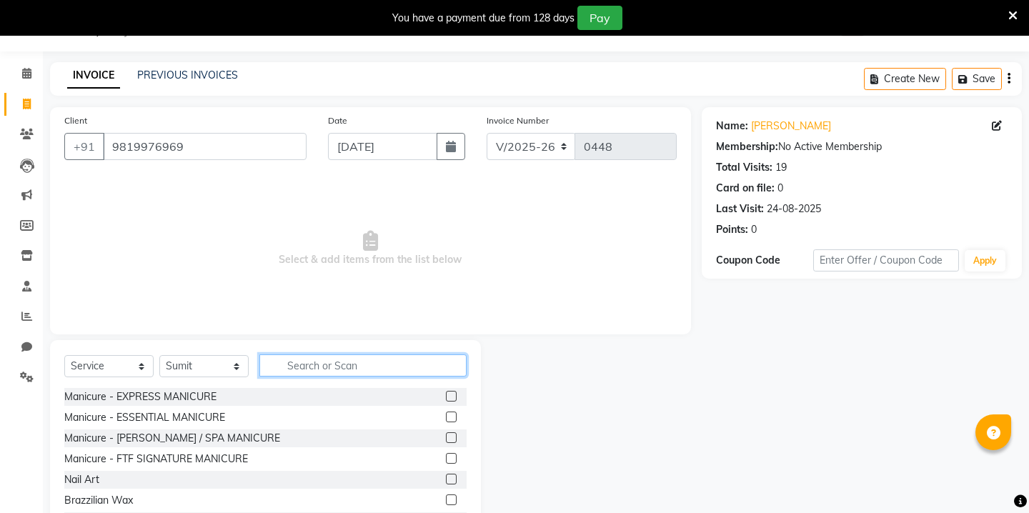
click at [331, 370] on input "text" at bounding box center [362, 365] width 207 height 22
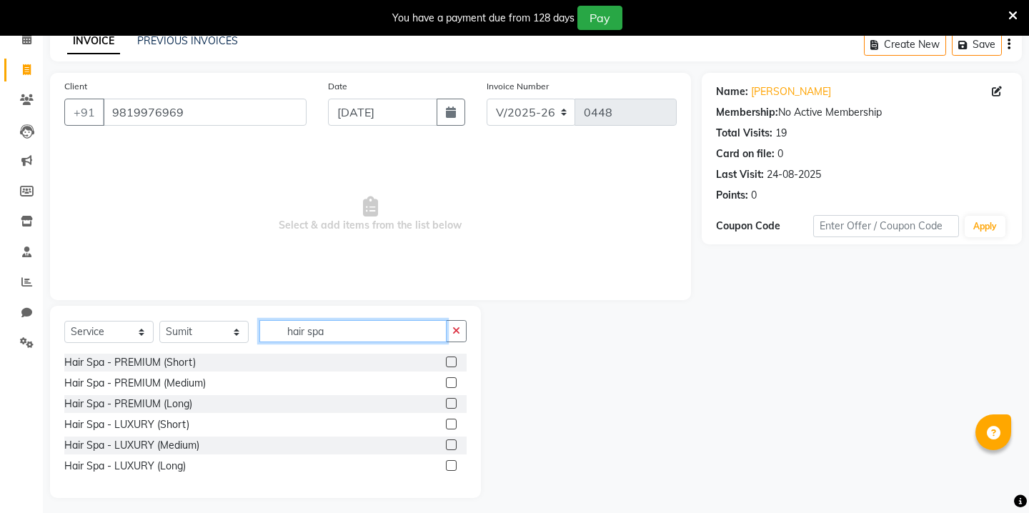
scroll to position [76, 0]
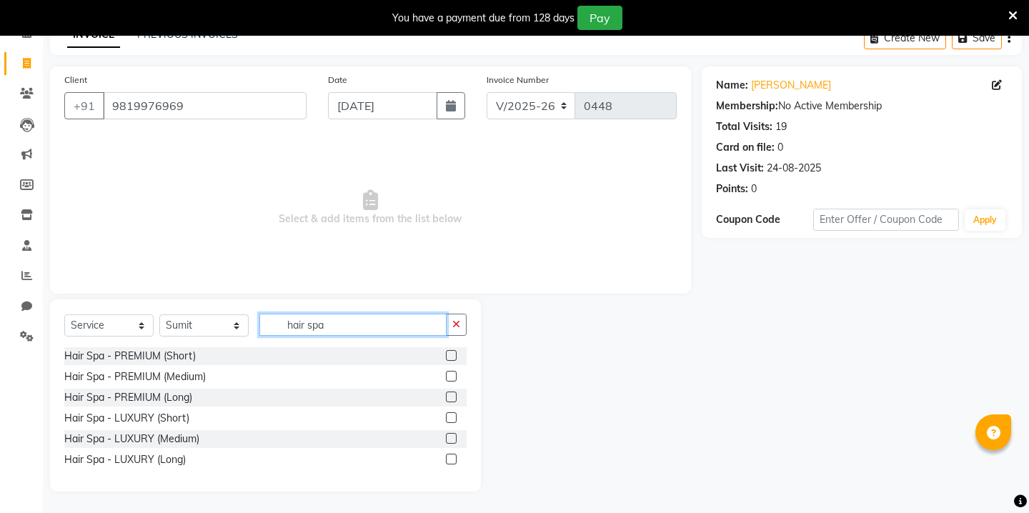
click at [309, 318] on input "hair spa" at bounding box center [352, 325] width 187 height 22
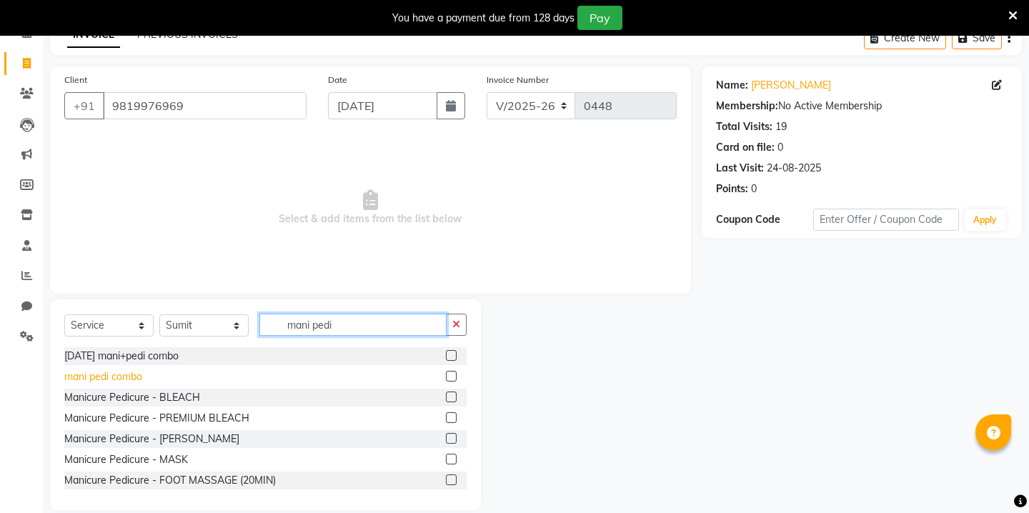
type input "mani pedi"
click at [122, 379] on div "mani pedi combo" at bounding box center [103, 376] width 78 height 15
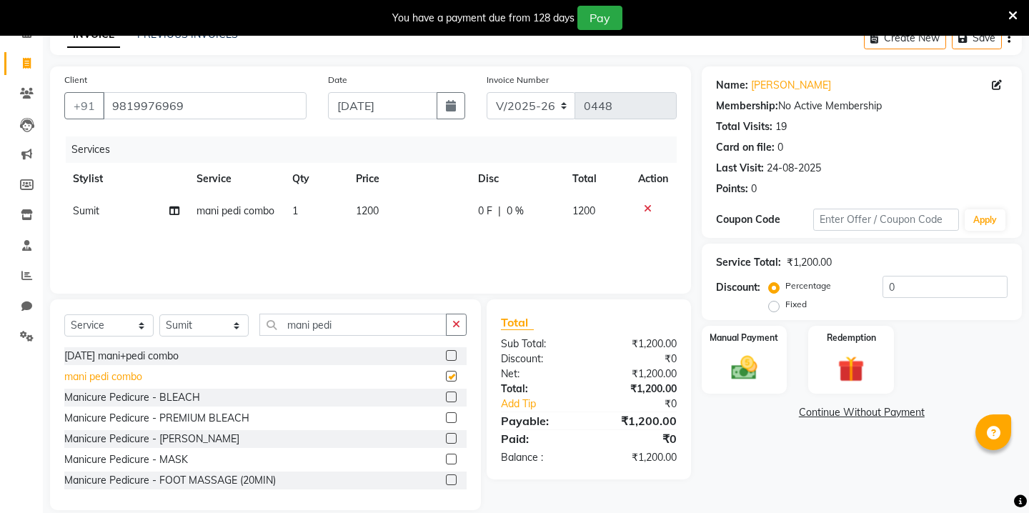
checkbox input "false"
click at [379, 211] on td "1200" at bounding box center [408, 211] width 122 height 32
select select "86180"
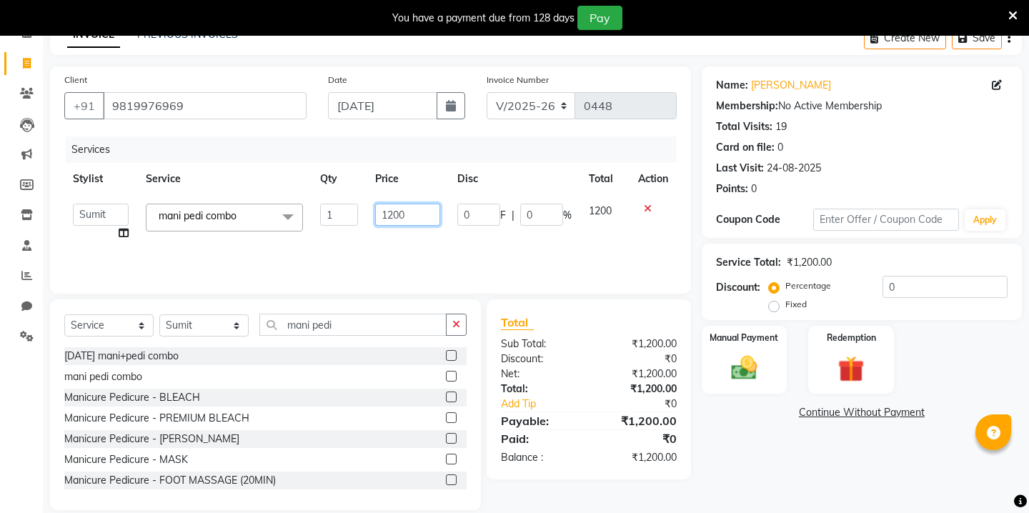
click at [396, 209] on input "1200" at bounding box center [407, 215] width 65 height 22
type input "999"
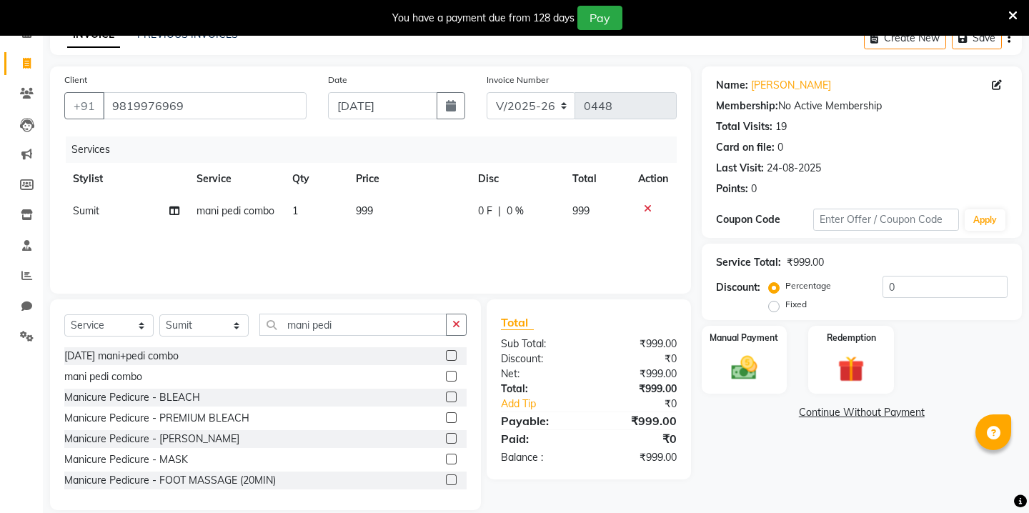
click at [101, 209] on td "Sumit" at bounding box center [126, 211] width 124 height 32
select select "86180"
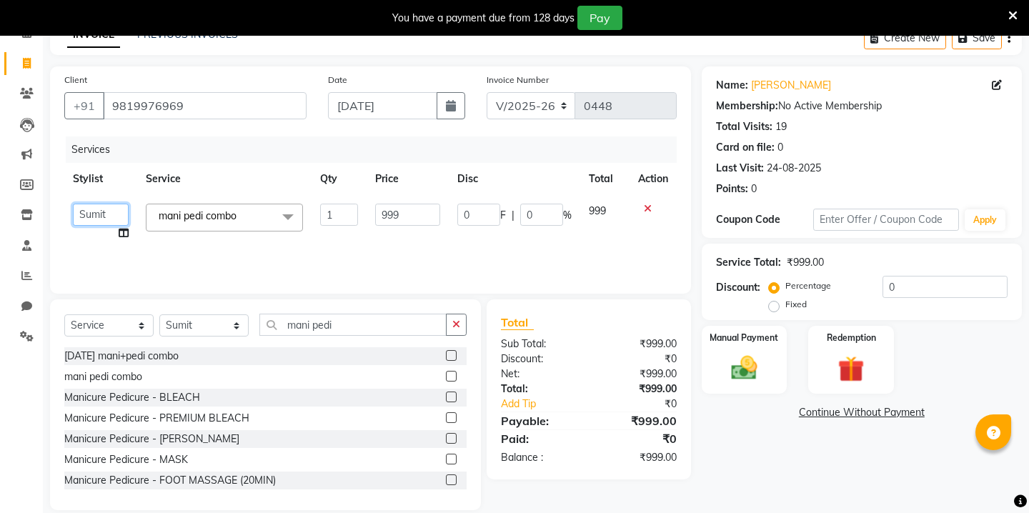
click at [111, 214] on select "Kavita [PERSON_NAME] [PERSON_NAME]" at bounding box center [101, 215] width 56 height 22
select select "90724"
click at [124, 237] on icon at bounding box center [124, 233] width 10 height 10
select select "90724"
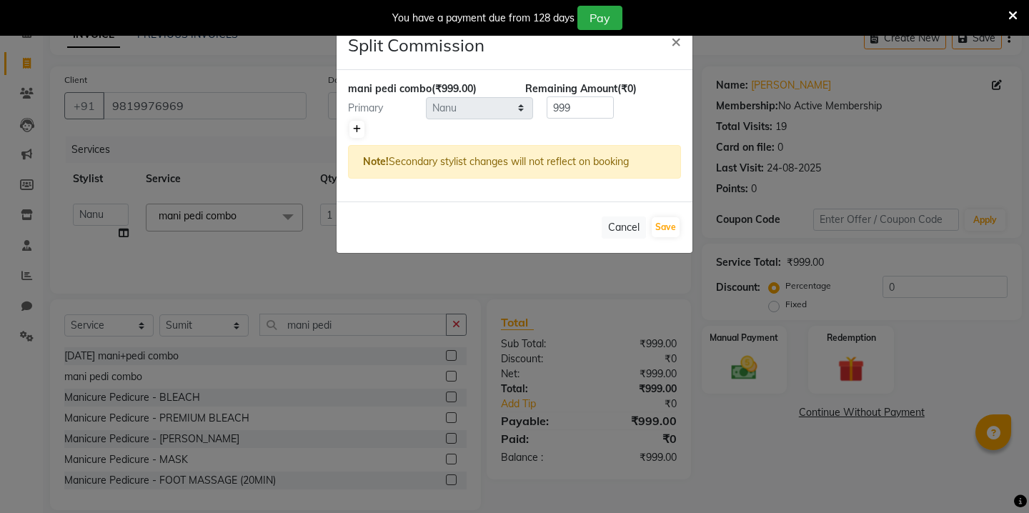
click at [355, 129] on icon at bounding box center [357, 129] width 8 height 9
type input "499.5"
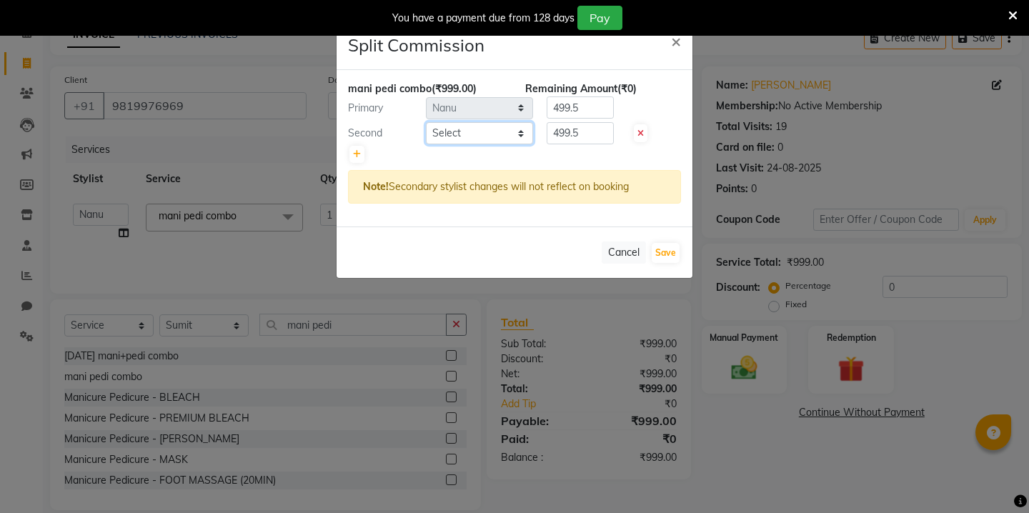
click at [506, 137] on select "Select Kavita [PERSON_NAME] Sumit Tanu" at bounding box center [479, 133] width 107 height 22
select select "69608"
click at [661, 254] on button "Save" at bounding box center [665, 253] width 28 height 20
select select "Select"
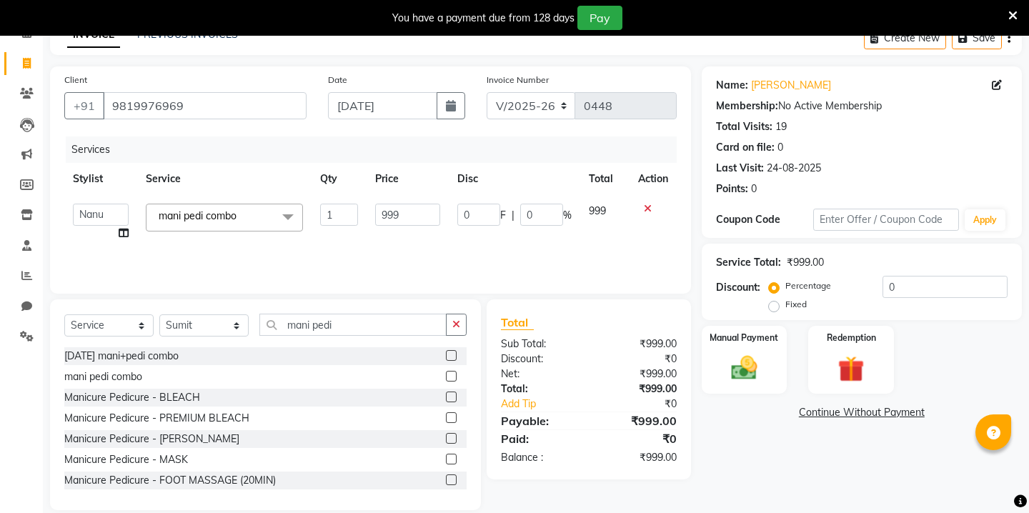
click at [645, 206] on icon at bounding box center [648, 209] width 8 height 10
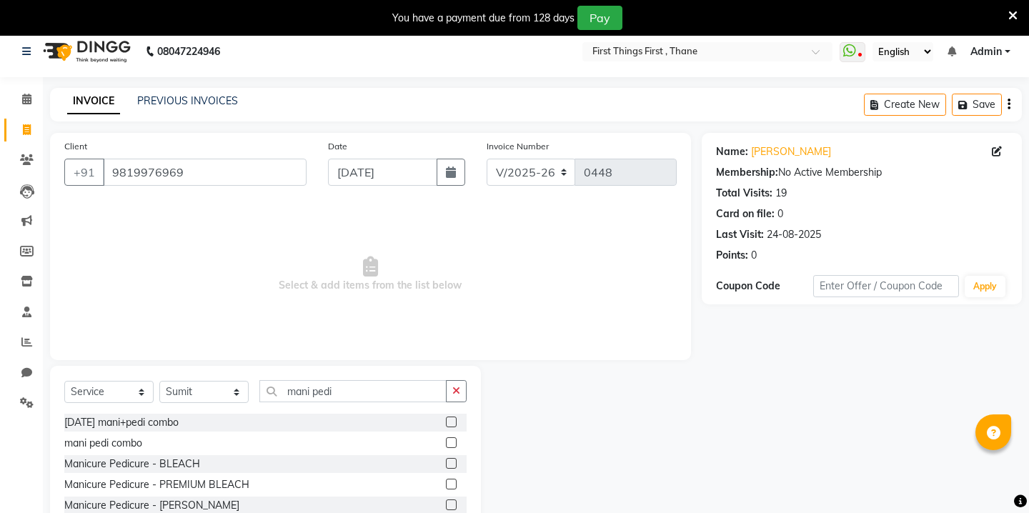
scroll to position [0, 0]
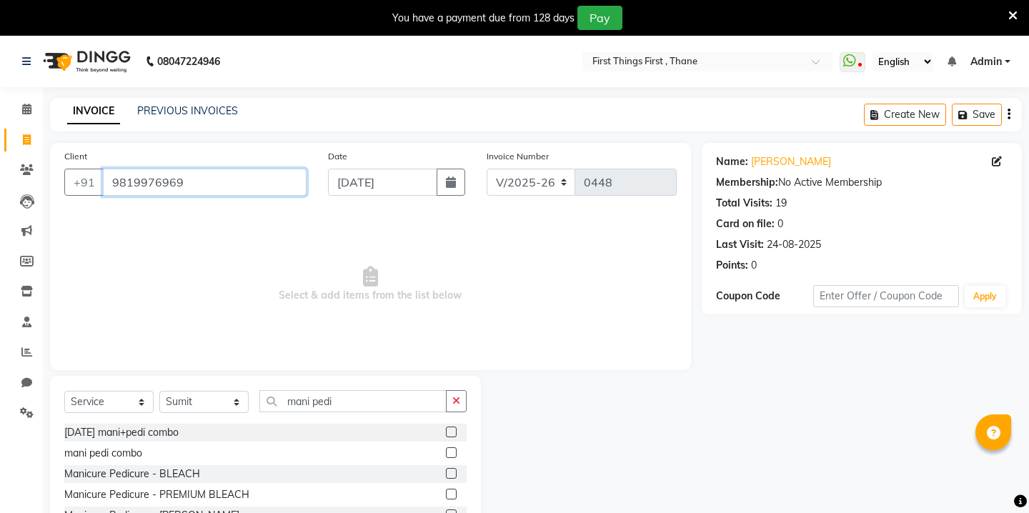
click at [168, 176] on input "9819976969" at bounding box center [205, 182] width 204 height 27
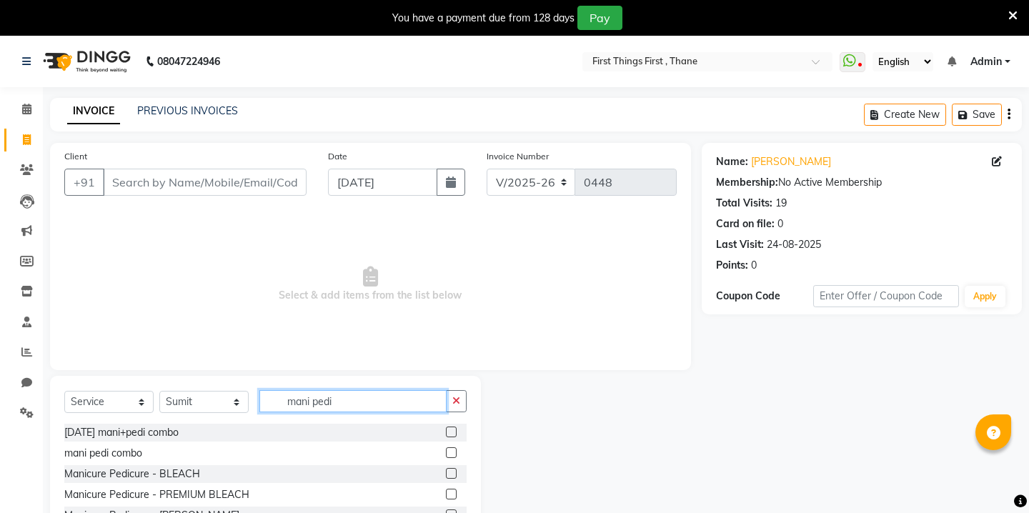
click at [296, 394] on input "mani pedi" at bounding box center [352, 401] width 187 height 22
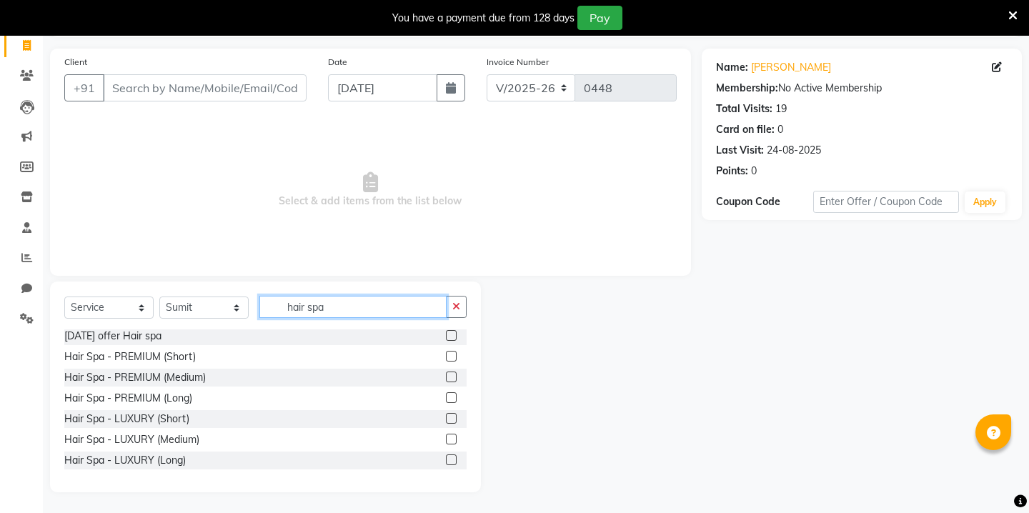
scroll to position [95, 0]
type input "hair spa"
click at [182, 382] on div "Hair Spa - PREMIUM (Medium)" at bounding box center [134, 376] width 141 height 15
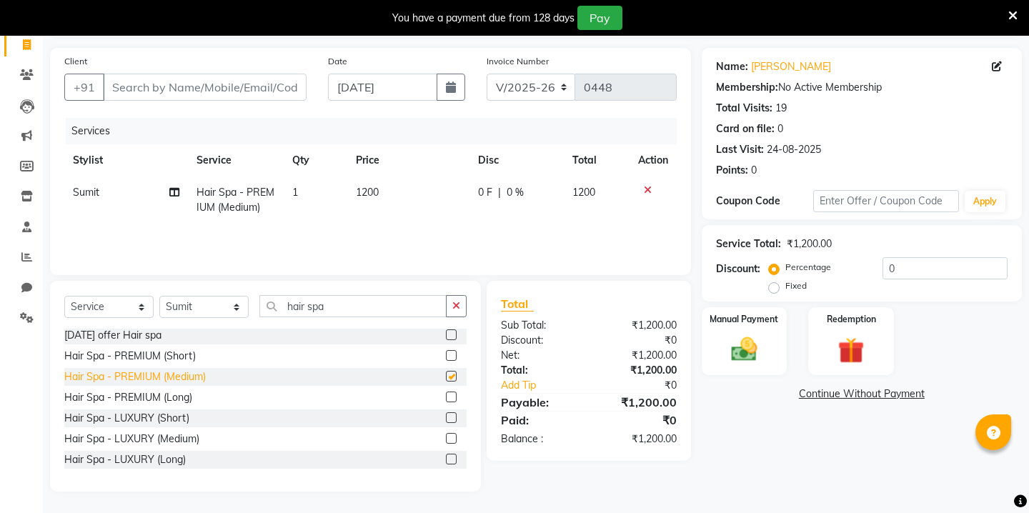
checkbox input "false"
click at [369, 194] on span "1200" at bounding box center [367, 192] width 23 height 13
select select "86180"
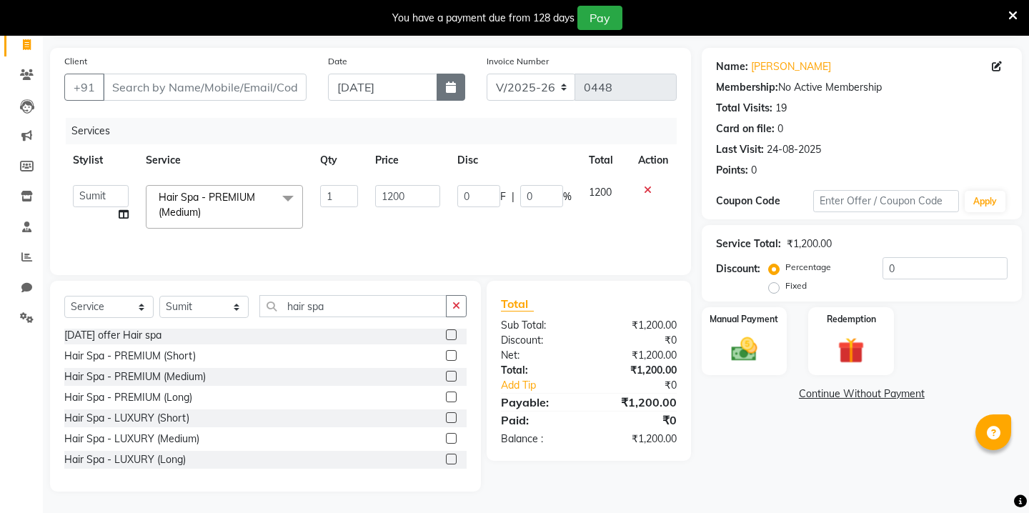
click at [454, 97] on button "button" at bounding box center [450, 87] width 29 height 27
select select "9"
select select "2025"
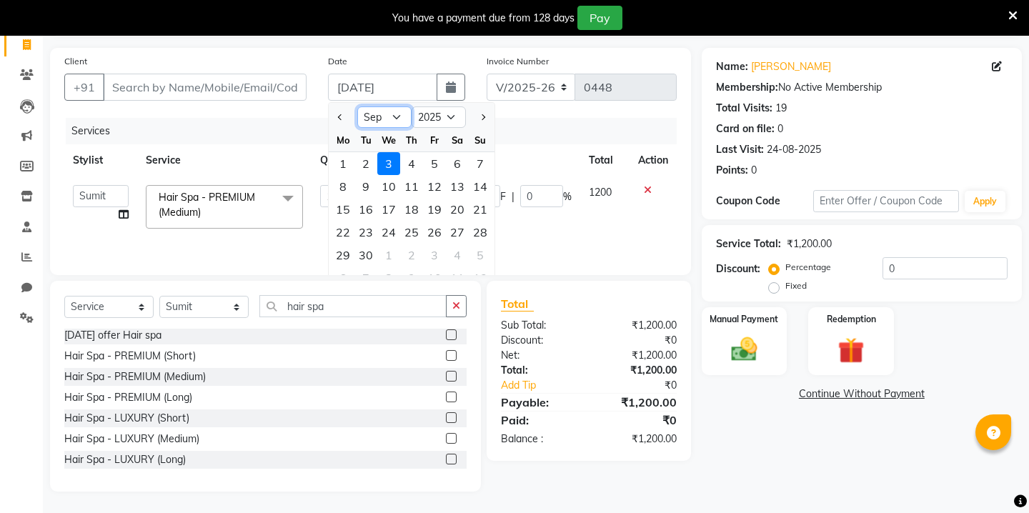
click at [394, 119] on select "Jan Feb Mar Apr May Jun [DATE] Aug Sep Oct Nov Dec" at bounding box center [384, 116] width 54 height 21
select select "8"
click at [476, 250] on div "31" at bounding box center [480, 255] width 23 height 23
type input "31-08-2025"
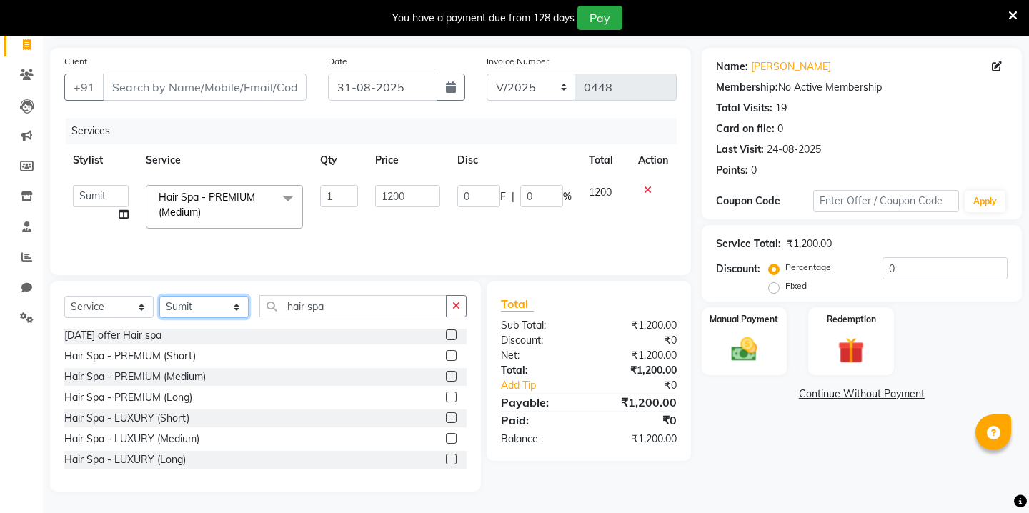
click at [199, 307] on select "Select Stylist Kavita [PERSON_NAME] Sumit Tanu" at bounding box center [203, 307] width 89 height 22
select select "69608"
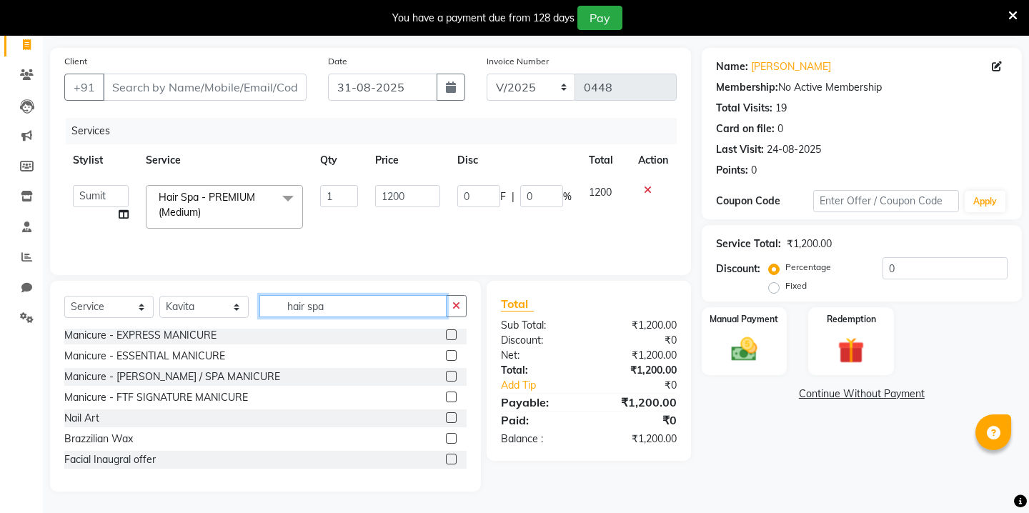
click at [319, 304] on input "hair spa" at bounding box center [352, 306] width 187 height 22
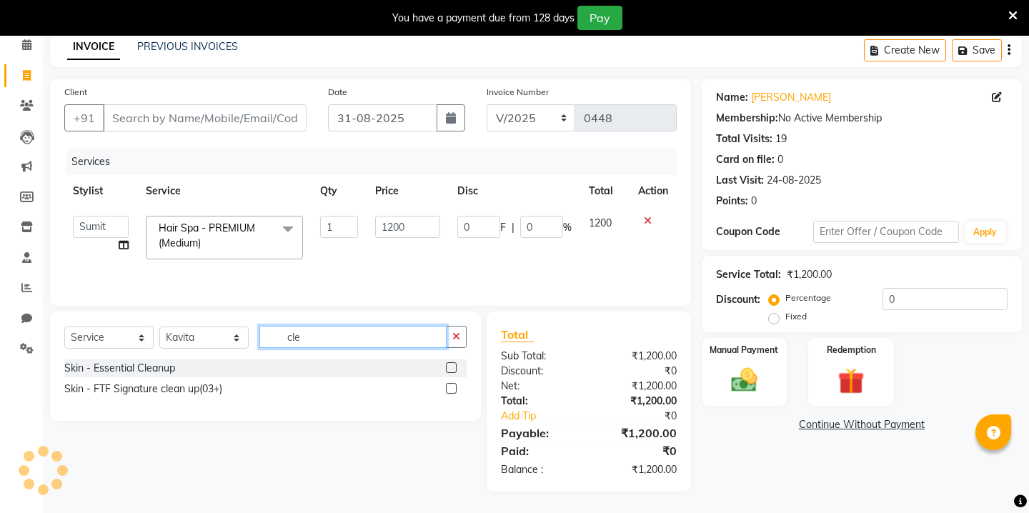
scroll to position [64, 0]
type input "clean"
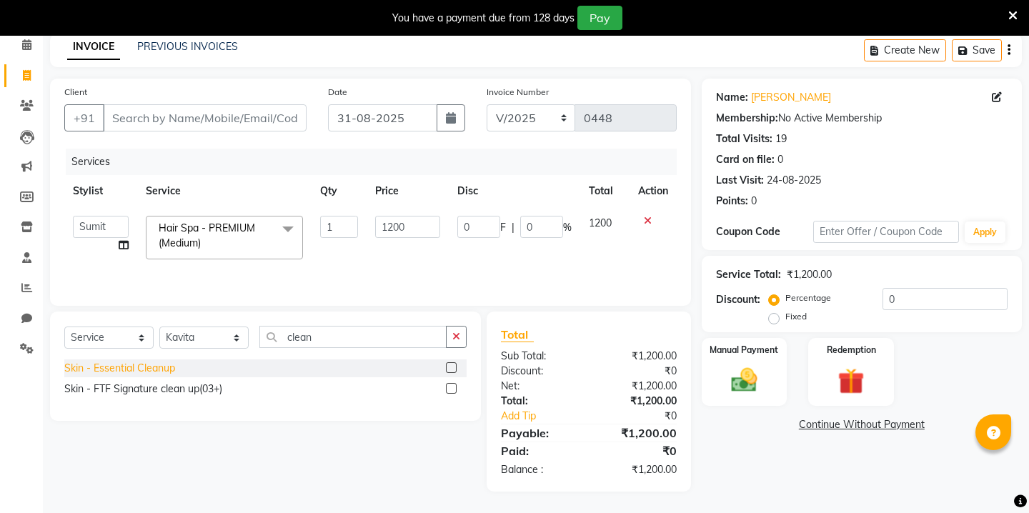
click at [162, 369] on div "Skin - Essential Cleanup" at bounding box center [119, 368] width 111 height 15
checkbox input "false"
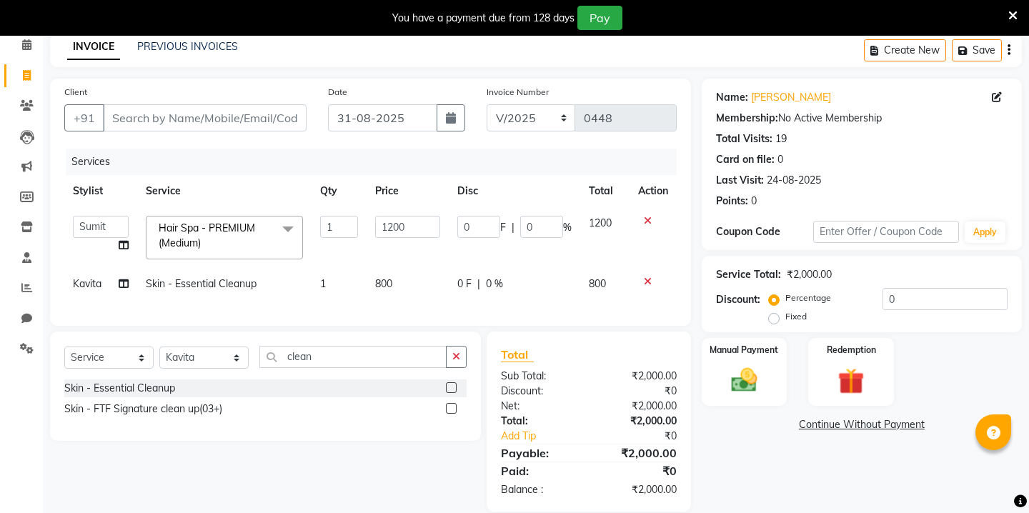
click at [404, 277] on td "800" at bounding box center [407, 284] width 82 height 32
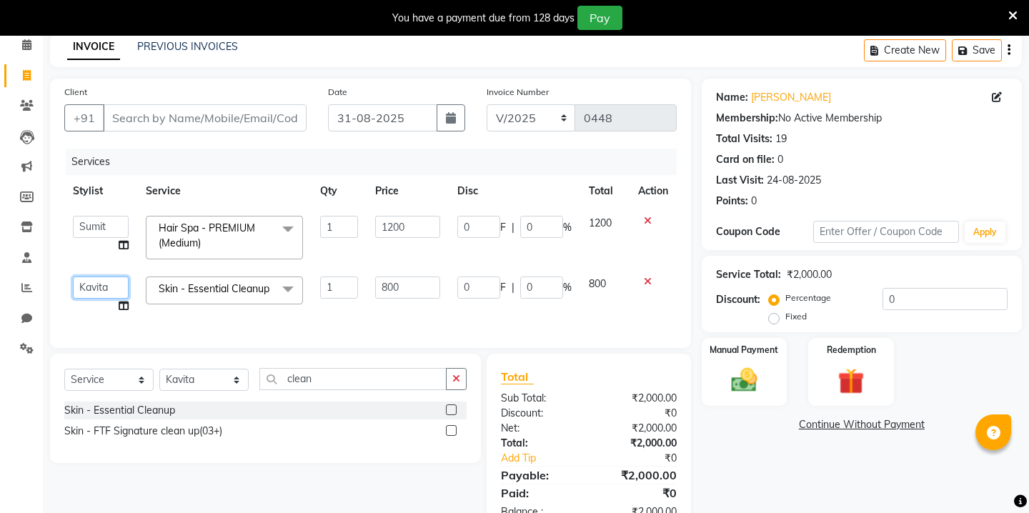
click at [96, 281] on select "Kavita [PERSON_NAME] [PERSON_NAME]" at bounding box center [101, 287] width 56 height 22
select select "90724"
click at [404, 286] on input "800" at bounding box center [407, 287] width 65 height 22
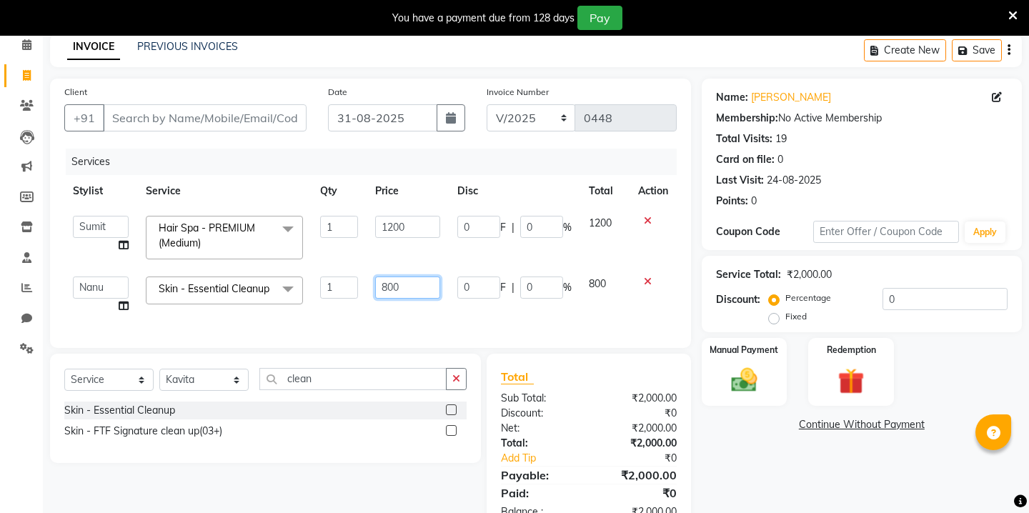
click at [404, 286] on input "800" at bounding box center [407, 287] width 65 height 22
type input "9"
type input "3000"
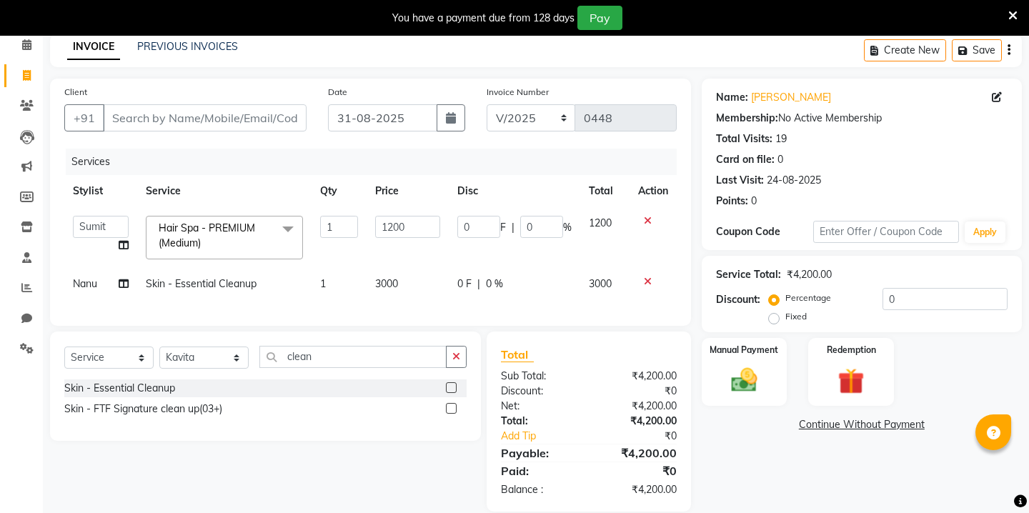
click at [534, 287] on div "0 F | 0 %" at bounding box center [514, 283] width 114 height 15
select select "90724"
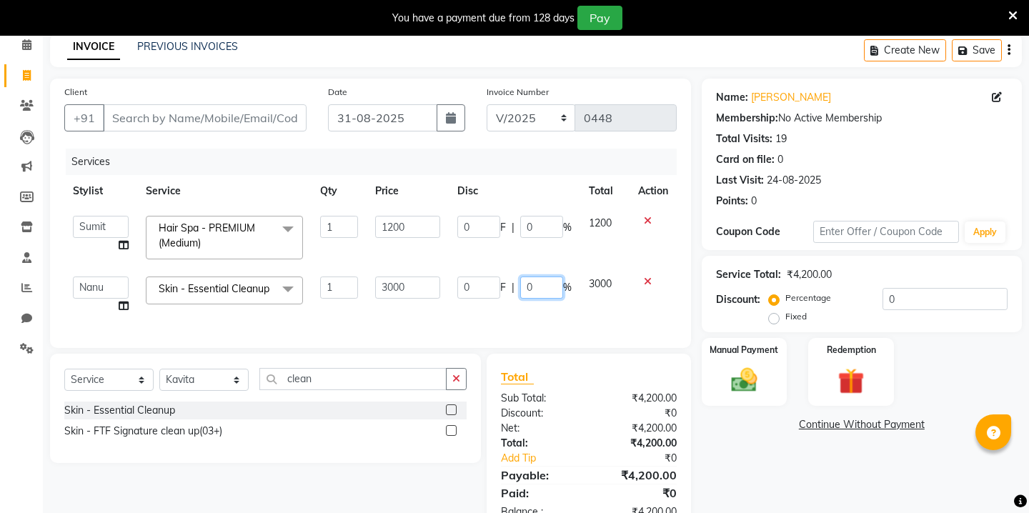
click at [534, 287] on input "0" at bounding box center [541, 287] width 43 height 22
type input "20"
click at [334, 385] on div "Select Service Product Membership Package Voucher Prepaid Gift Card Select Styl…" at bounding box center [265, 408] width 431 height 109
click at [334, 401] on div "Skin - Essential Cleanup" at bounding box center [265, 410] width 402 height 18
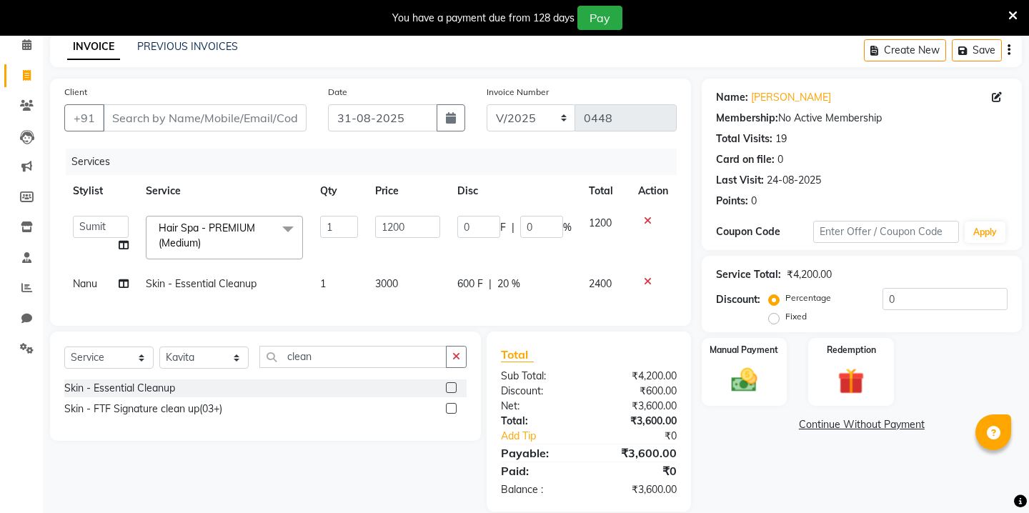
click at [334, 385] on div "Skin - Essential Cleanup" at bounding box center [265, 388] width 402 height 18
click at [87, 286] on span "Nanu" at bounding box center [85, 283] width 24 height 13
select select "90724"
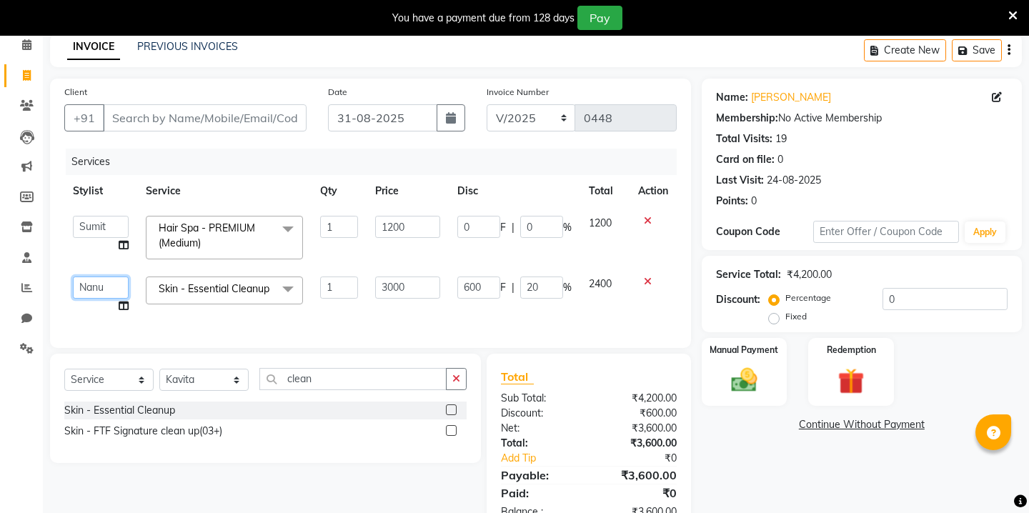
click at [95, 298] on select "Kavita [PERSON_NAME] [PERSON_NAME]" at bounding box center [101, 287] width 56 height 22
click at [289, 383] on input "clean" at bounding box center [352, 379] width 187 height 22
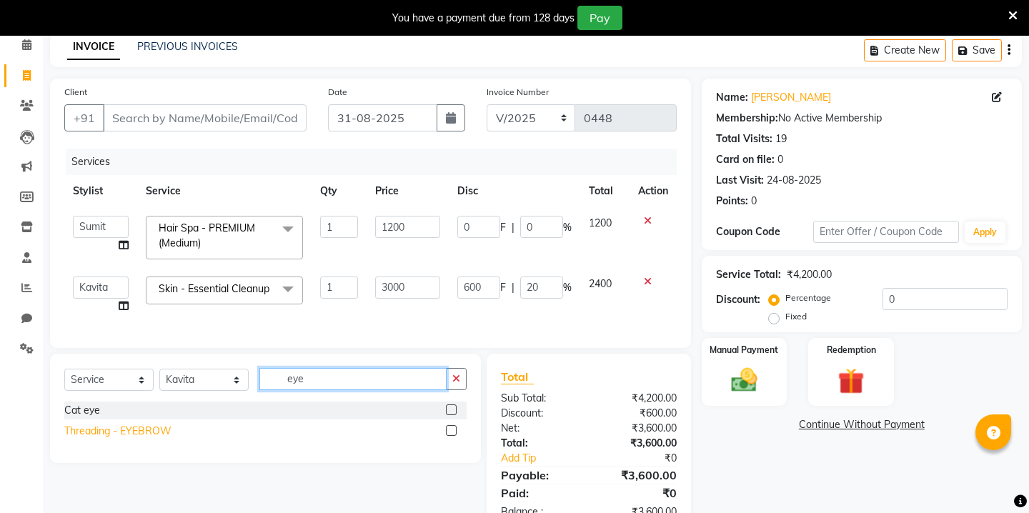
type input "eye"
click at [74, 439] on div "Threading - EYEBROW" at bounding box center [117, 431] width 107 height 15
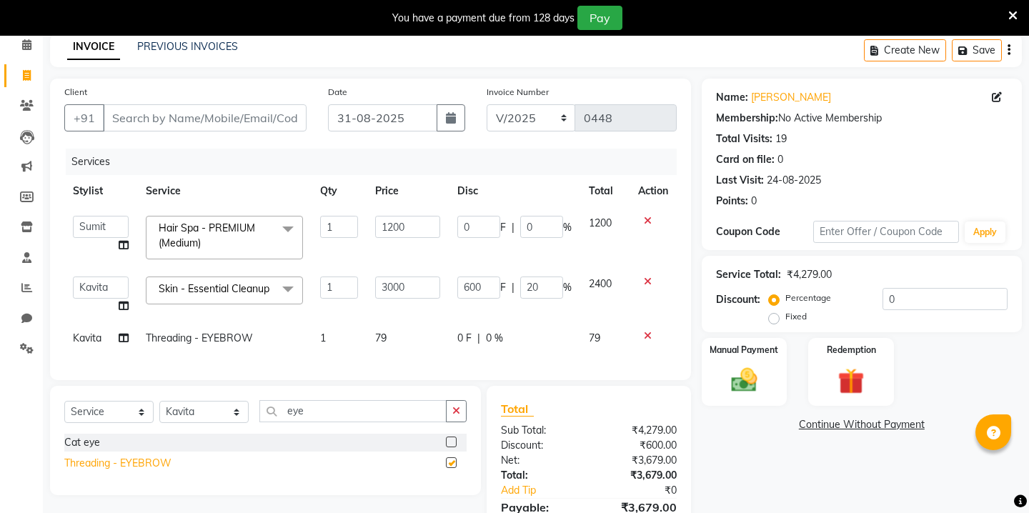
checkbox input "false"
click at [390, 350] on td "79" at bounding box center [407, 338] width 82 height 32
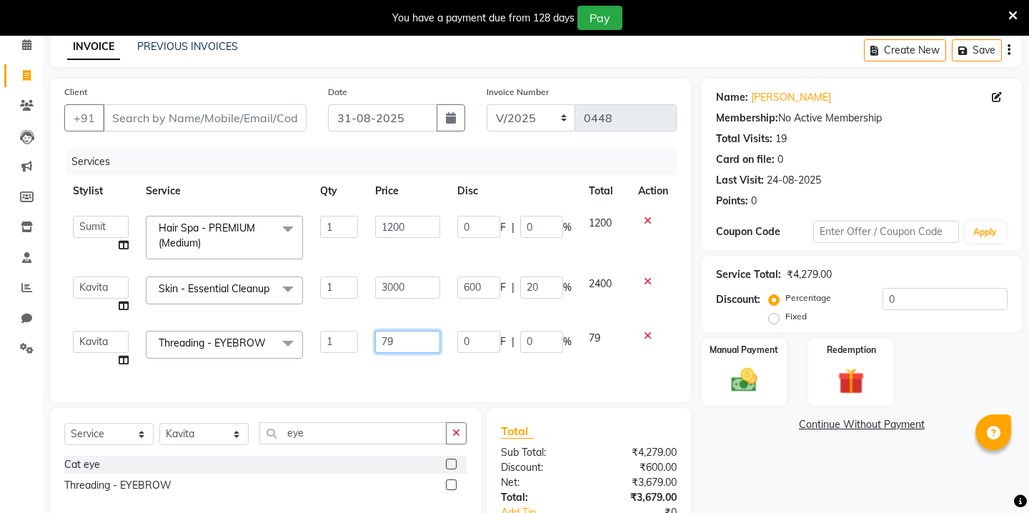
click at [409, 349] on input "79" at bounding box center [407, 342] width 65 height 22
type input "60"
click at [311, 436] on div "Select Service Product Membership Package Voucher Prepaid Gift Card Select Styl…" at bounding box center [265, 439] width 402 height 34
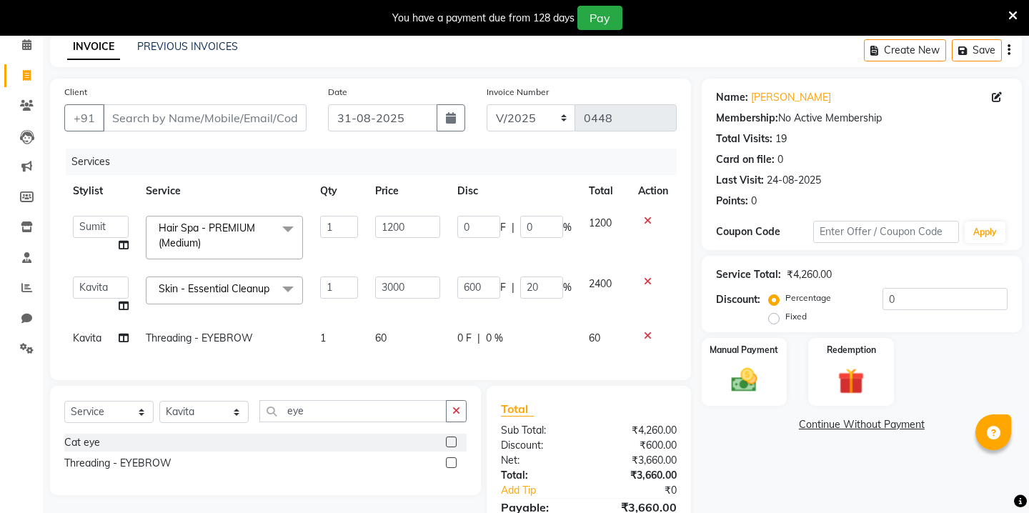
click at [311, 434] on div "Select Service Product Membership Package Voucher Prepaid Gift Card Select Styl…" at bounding box center [265, 417] width 402 height 34
click at [313, 413] on input "eye" at bounding box center [352, 411] width 187 height 22
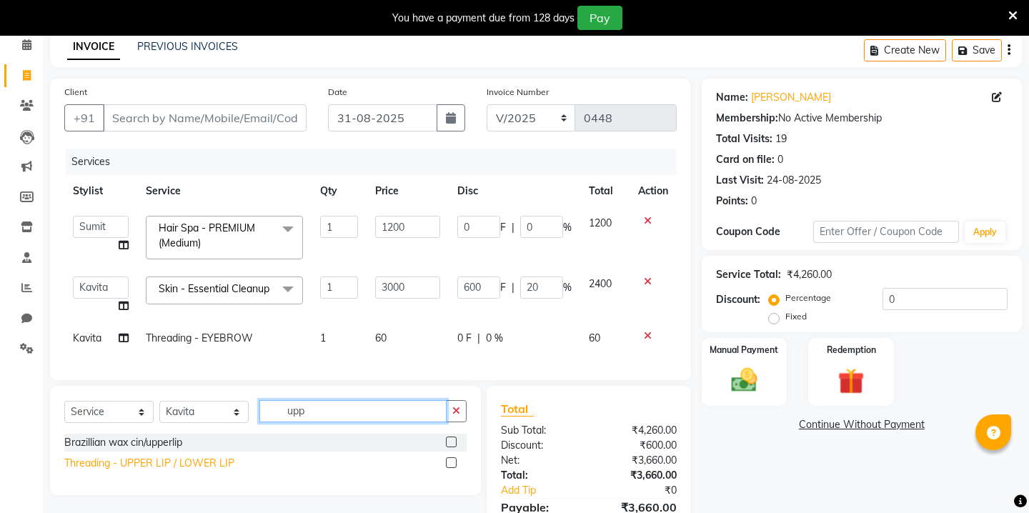
type input "upp"
click at [160, 463] on div "Threading - UPPER LIP / LOWER LIP" at bounding box center [149, 463] width 170 height 15
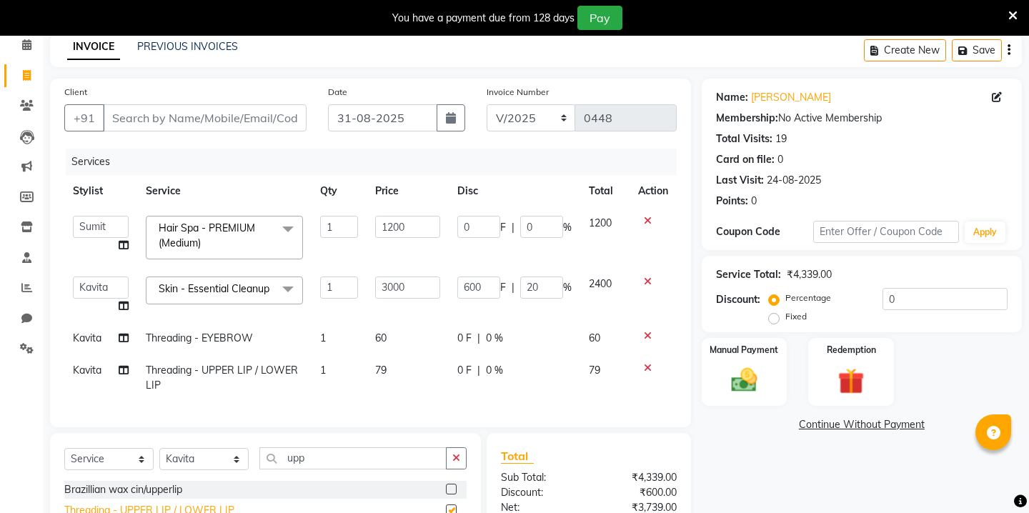
checkbox input "false"
click at [379, 374] on span "79" at bounding box center [380, 370] width 11 height 13
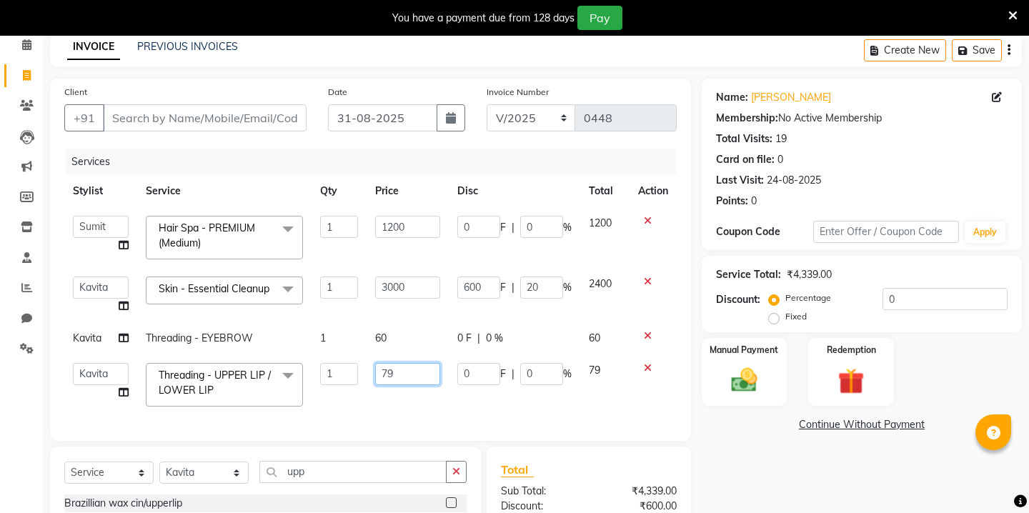
click at [399, 376] on input "79" at bounding box center [407, 374] width 65 height 22
type input "40"
click at [756, 364] on img at bounding box center [743, 379] width 44 height 31
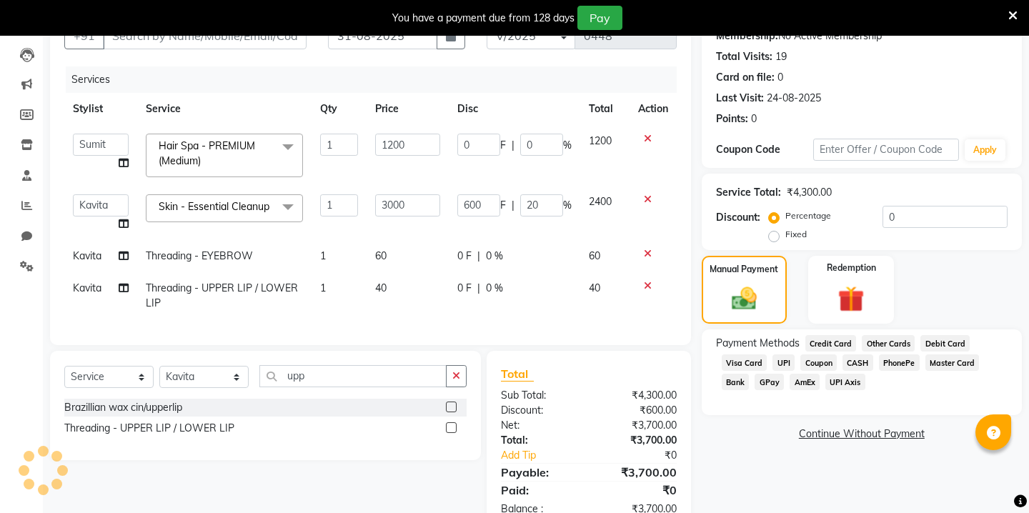
scroll to position [191, 0]
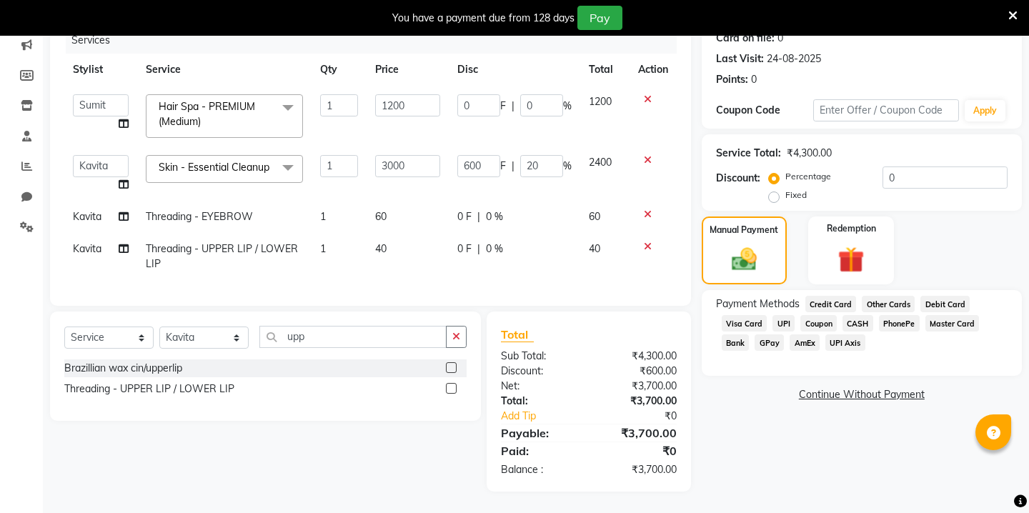
click at [884, 296] on span "Other Cards" at bounding box center [887, 304] width 53 height 16
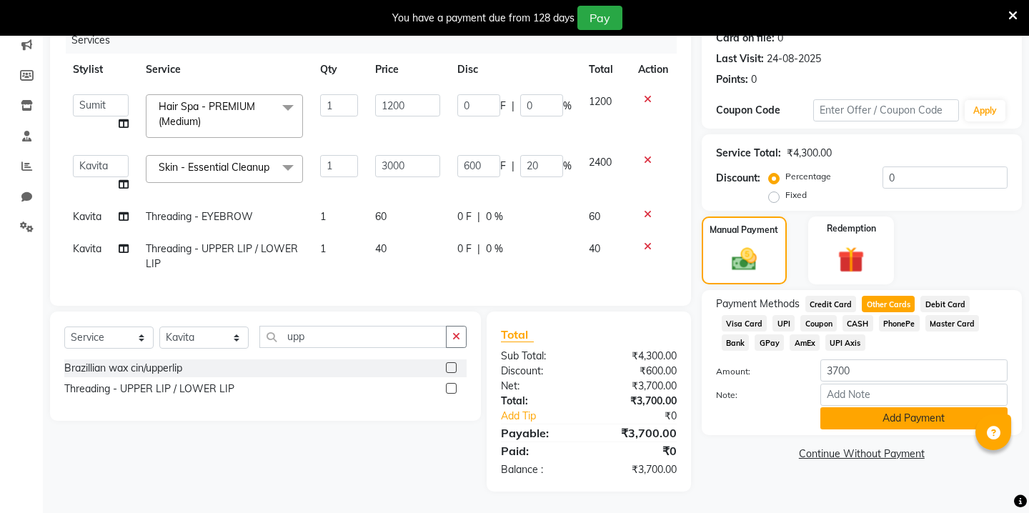
click at [849, 407] on button "Add Payment" at bounding box center [913, 418] width 187 height 22
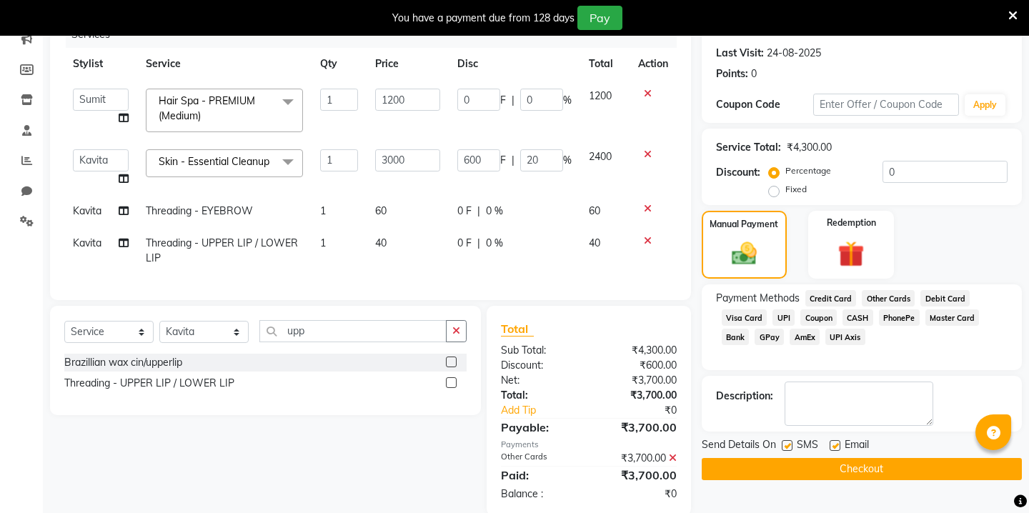
scroll to position [221, 0]
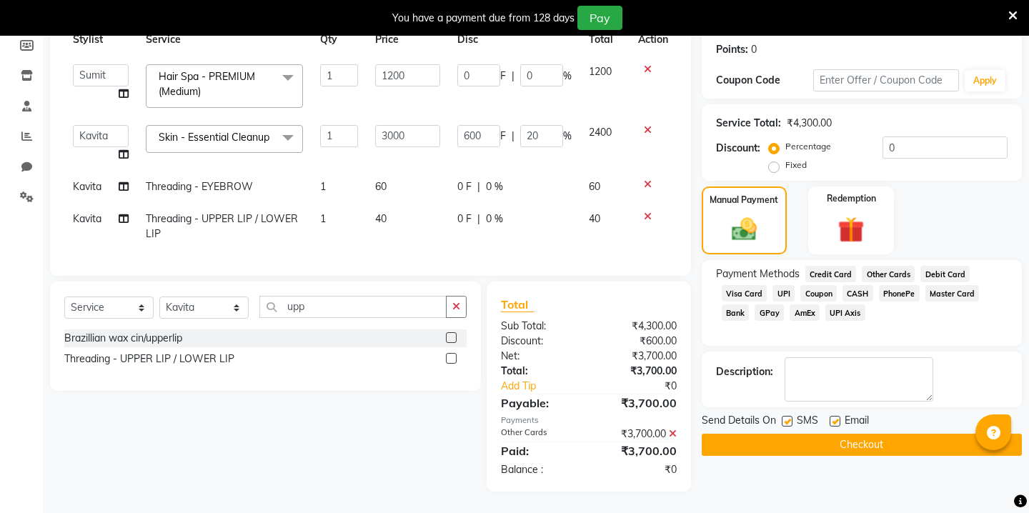
click at [819, 434] on button "Checkout" at bounding box center [861, 445] width 320 height 22
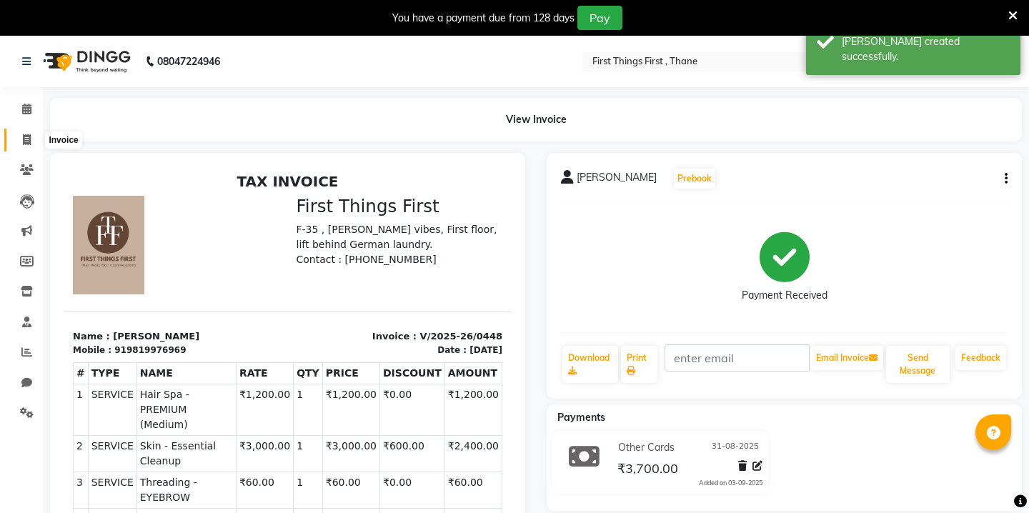
click at [21, 132] on span at bounding box center [26, 140] width 25 height 16
select select "service"
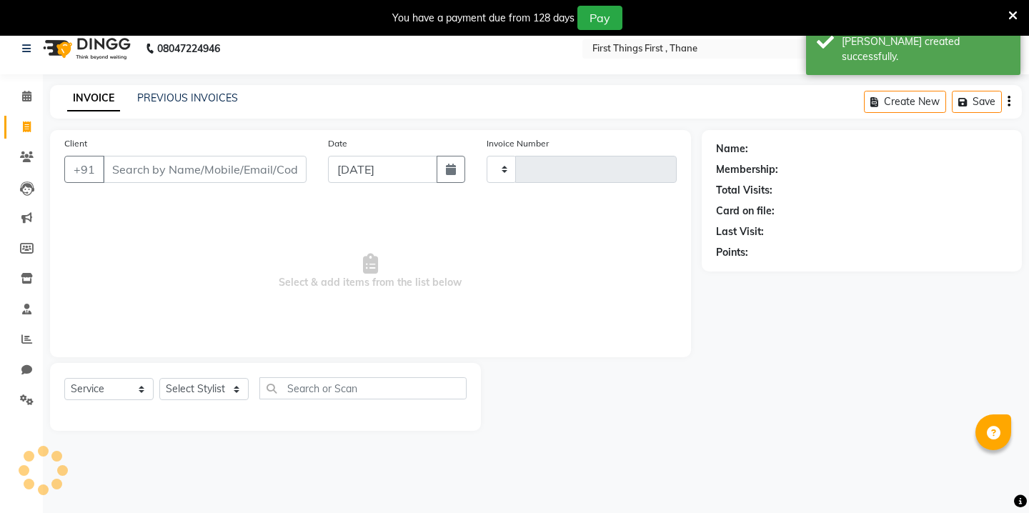
type input "0449"
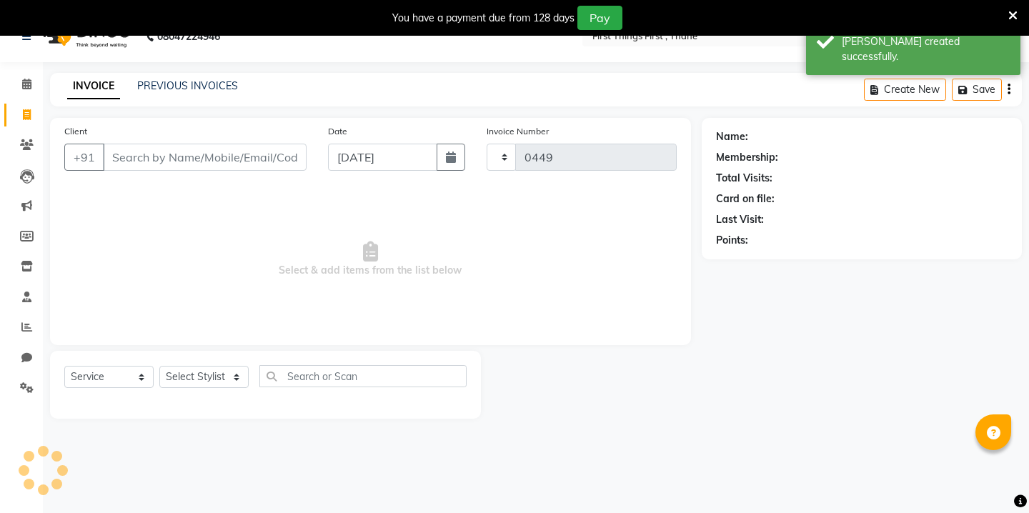
scroll to position [36, 0]
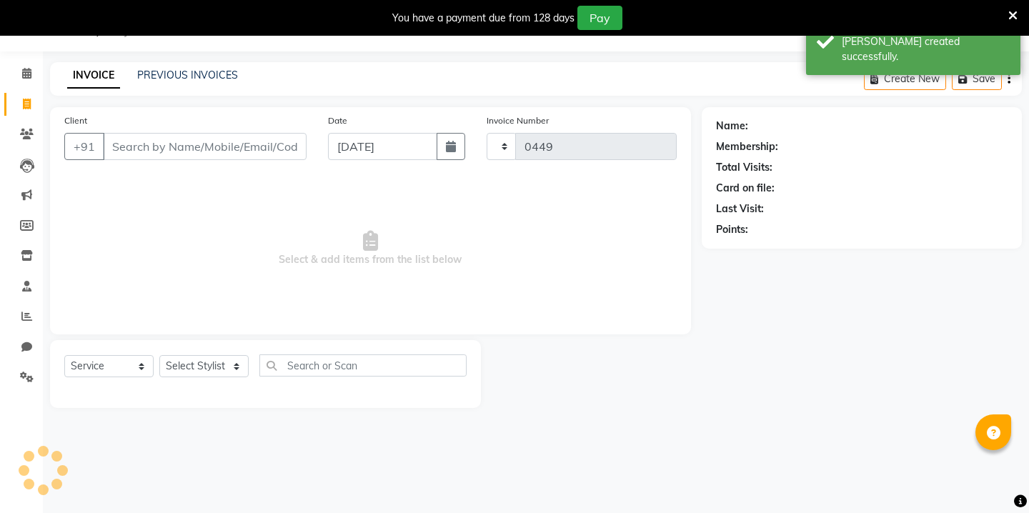
select select "7812"
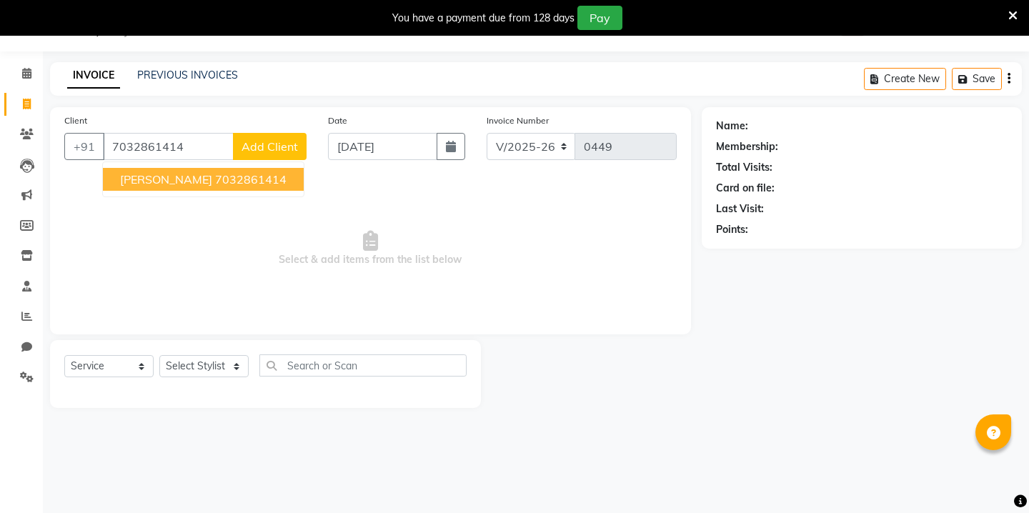
type input "7032861414"
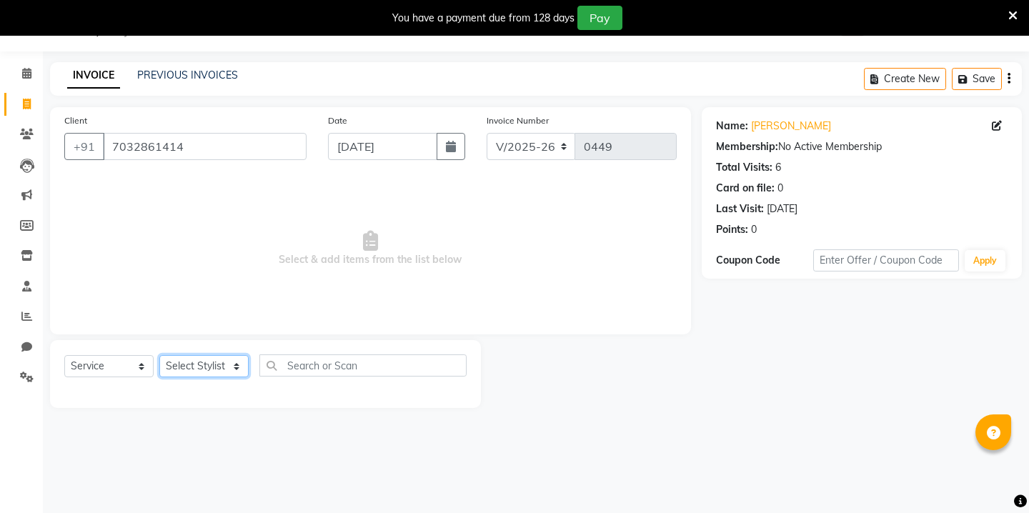
click at [178, 358] on select "Select Stylist Kavita [PERSON_NAME] Sumit Tanu" at bounding box center [203, 366] width 89 height 22
select select "69610"
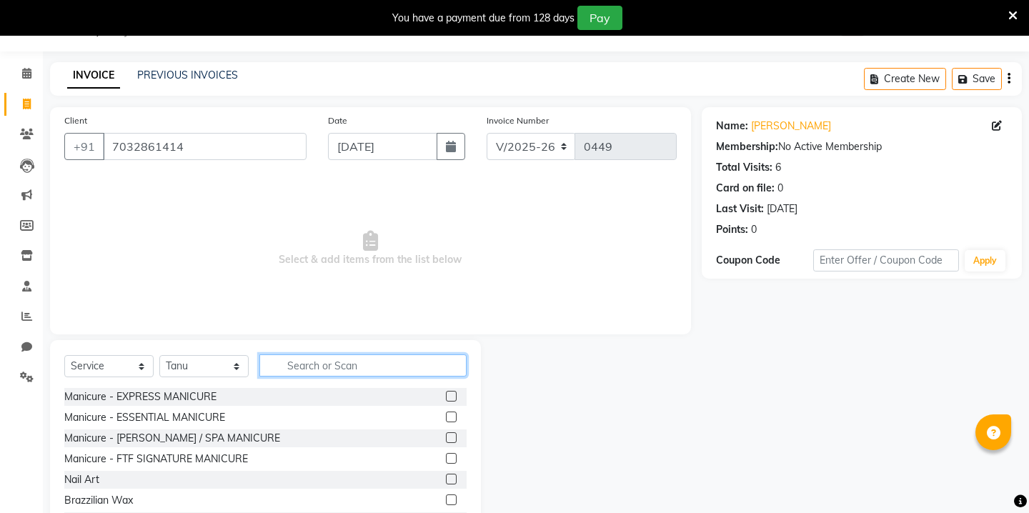
click at [324, 364] on input "text" at bounding box center [362, 365] width 207 height 22
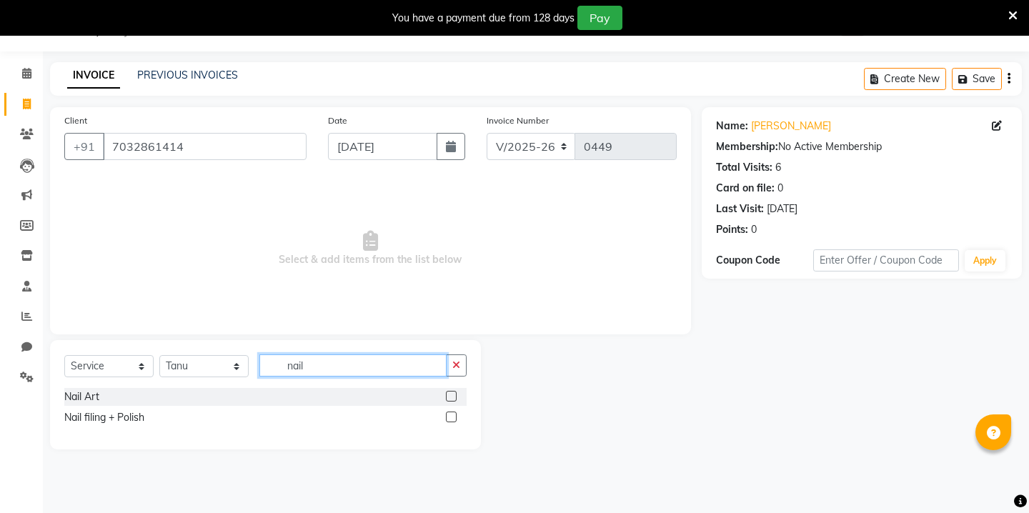
click at [292, 367] on input "nail" at bounding box center [352, 365] width 187 height 22
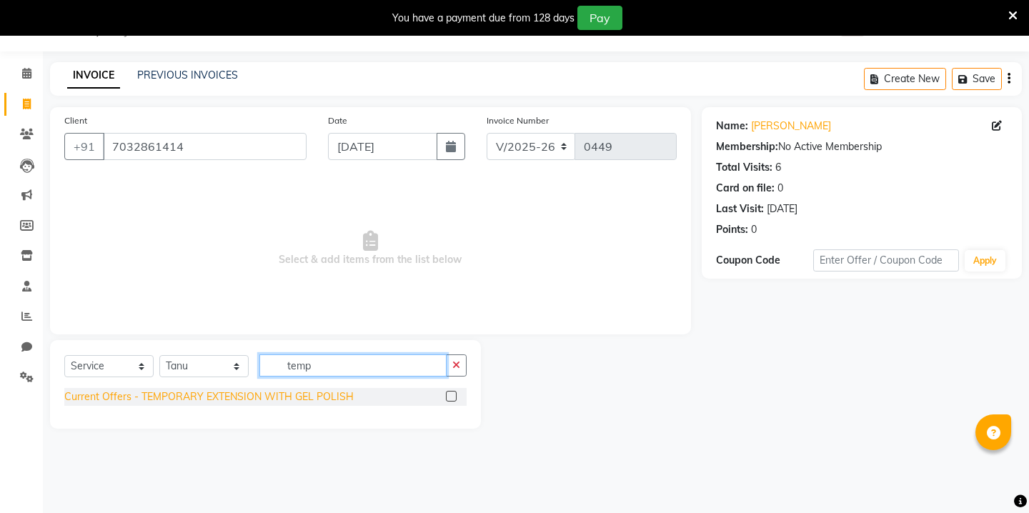
type input "temp"
click at [281, 397] on div "Current Offers - TEMPORARY EXTENSION WITH GEL POLISH" at bounding box center [208, 396] width 289 height 15
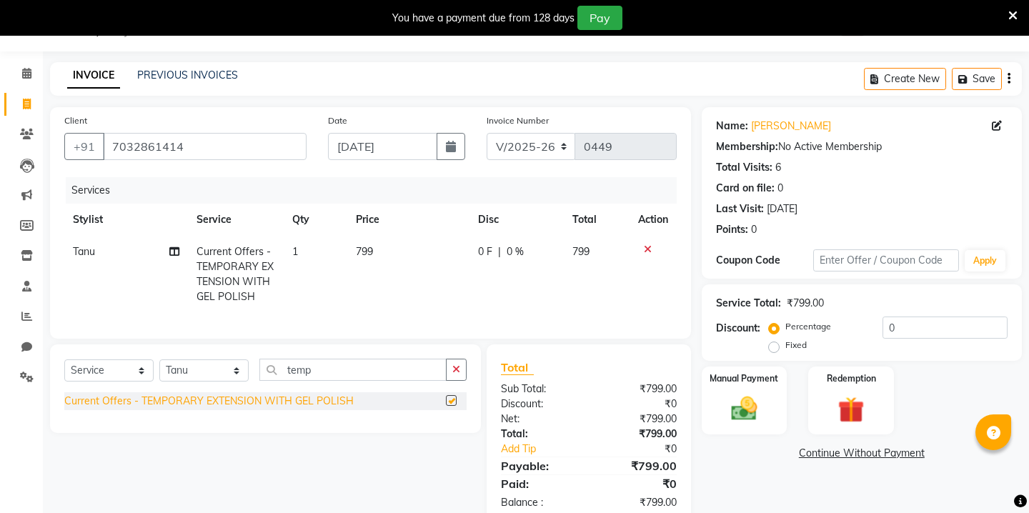
checkbox input "false"
click at [366, 251] on span "799" at bounding box center [364, 251] width 17 height 13
select select "69610"
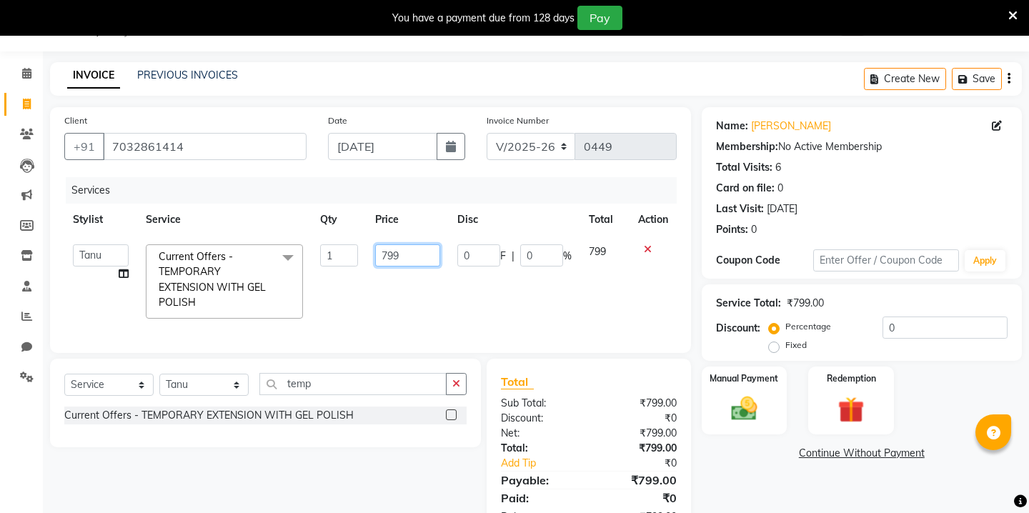
click at [396, 252] on input "799" at bounding box center [407, 255] width 65 height 22
type input "750"
click at [320, 387] on div "Select Service Product Membership Package Voucher Prepaid Gift Card Select Styl…" at bounding box center [265, 390] width 402 height 34
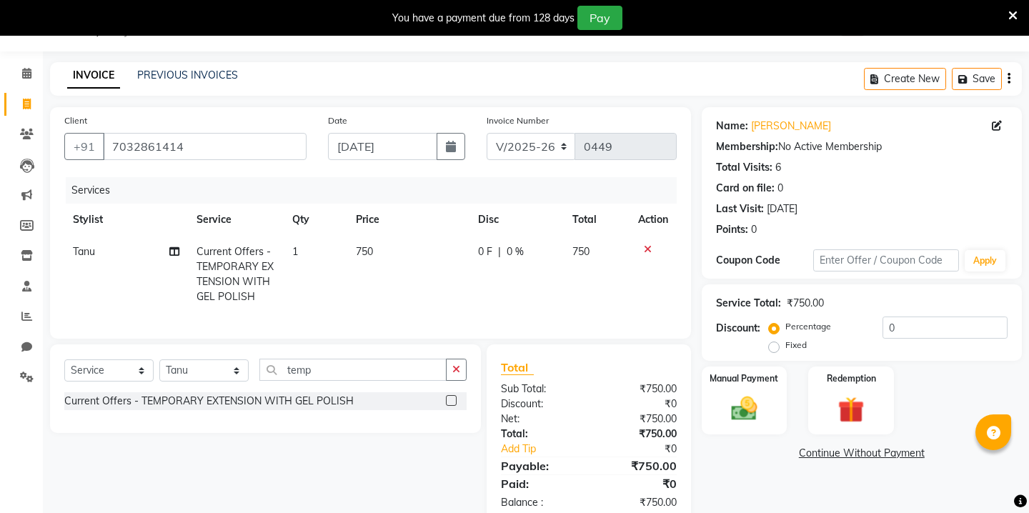
click at [320, 387] on div "Select Service Product Membership Package Voucher Prepaid Gift Card Select Styl…" at bounding box center [265, 376] width 402 height 34
click at [324, 366] on input "temp" at bounding box center [352, 370] width 187 height 22
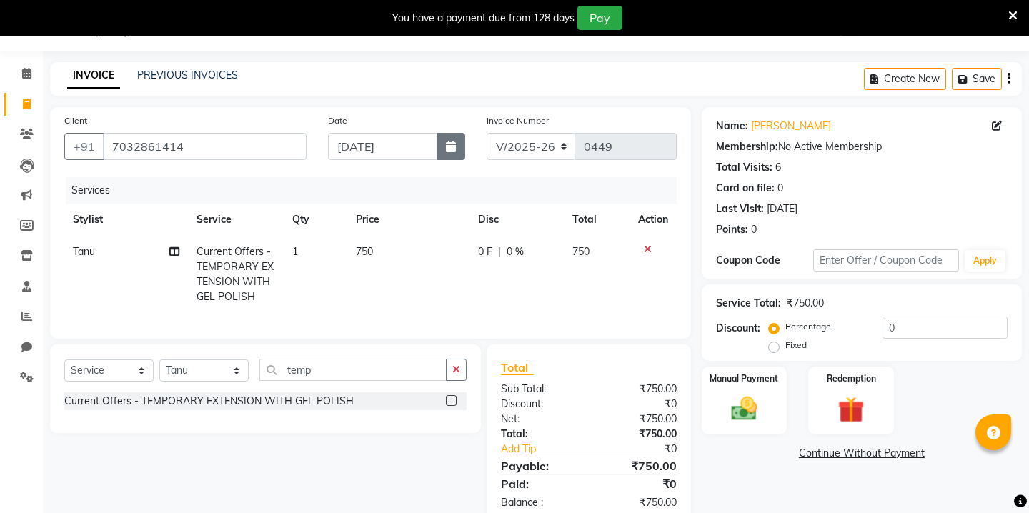
click at [451, 153] on button "button" at bounding box center [450, 146] width 29 height 27
select select "9"
select select "2025"
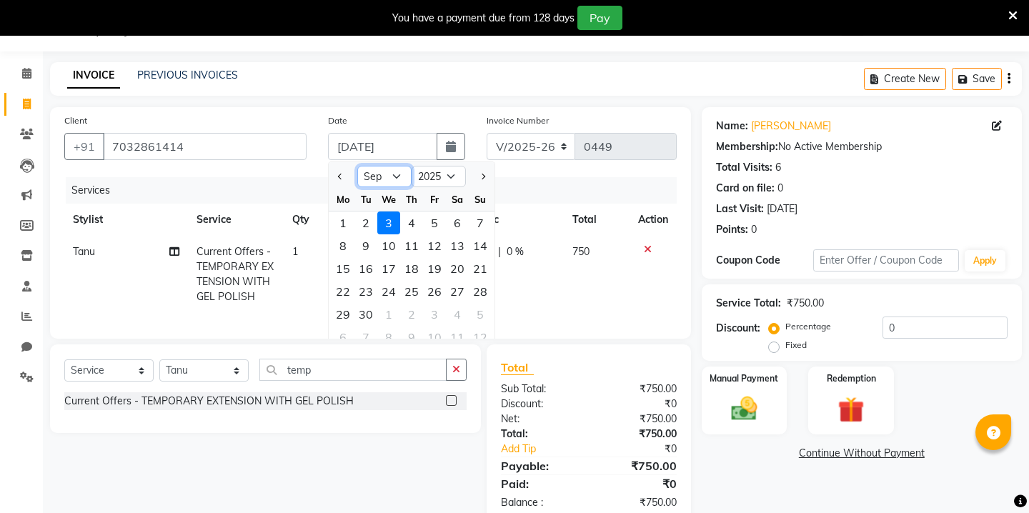
click at [388, 181] on select "Jan Feb Mar Apr May Jun [DATE] Aug Sep Oct Nov Dec" at bounding box center [384, 176] width 54 height 21
select select "8"
click at [476, 307] on div "31" at bounding box center [480, 314] width 23 height 23
type input "31-08-2025"
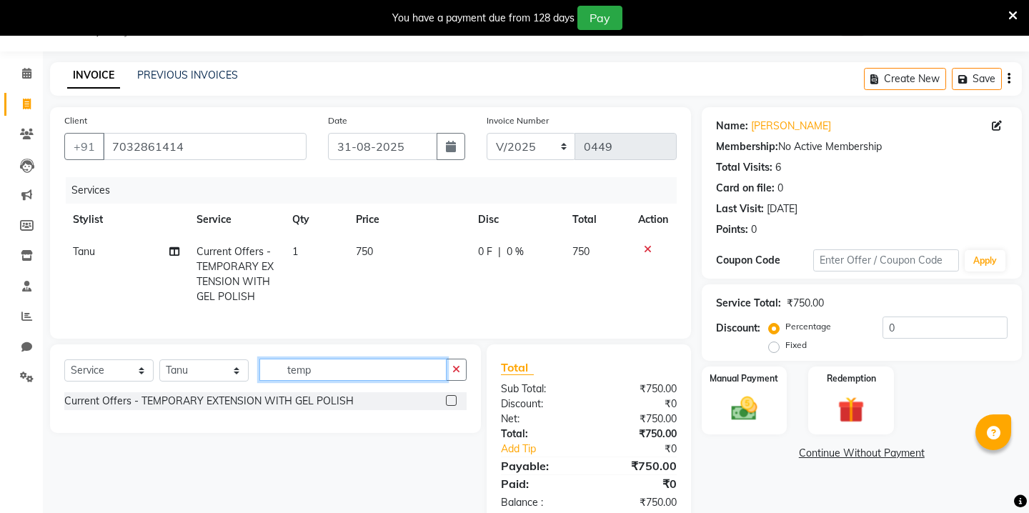
click at [373, 369] on input "temp" at bounding box center [352, 370] width 187 height 22
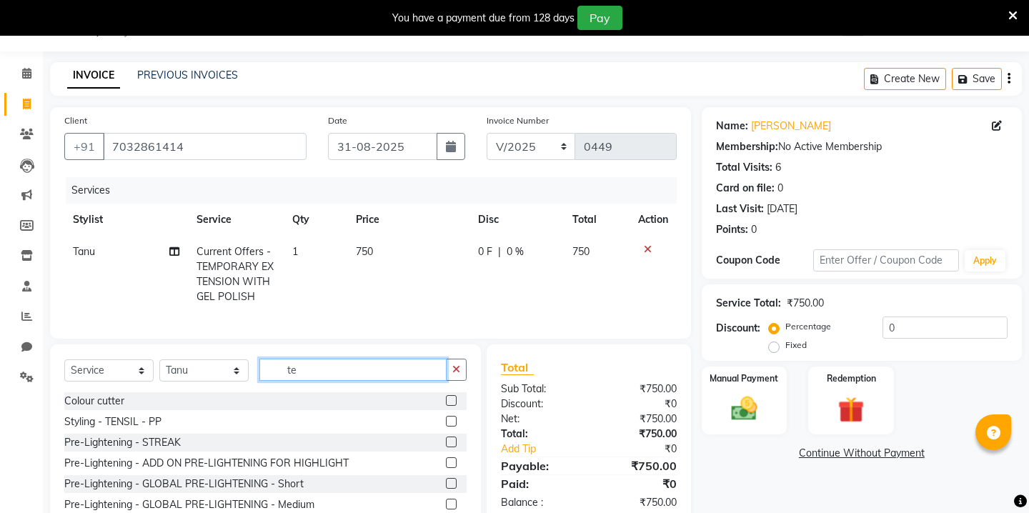
type input "t"
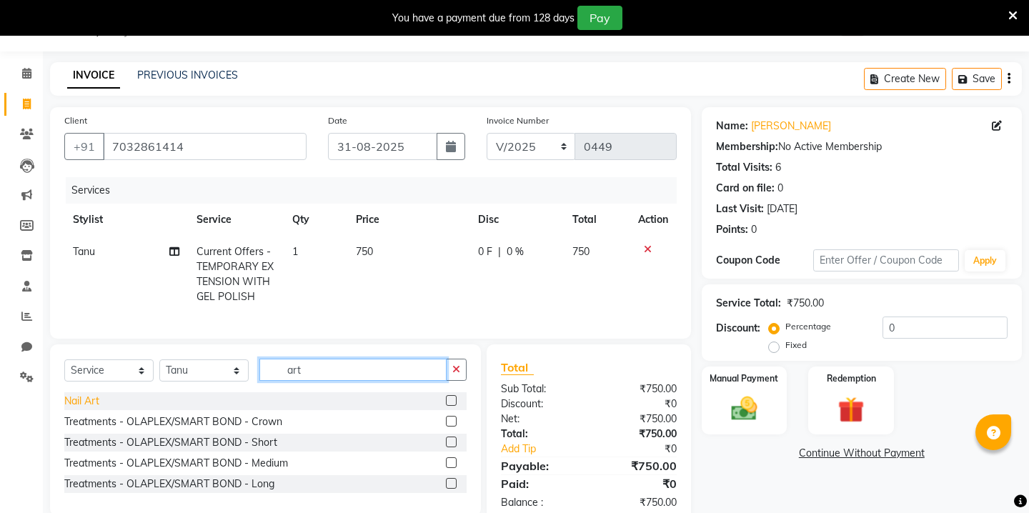
type input "art"
click at [76, 399] on div "Nail Art" at bounding box center [81, 401] width 35 height 15
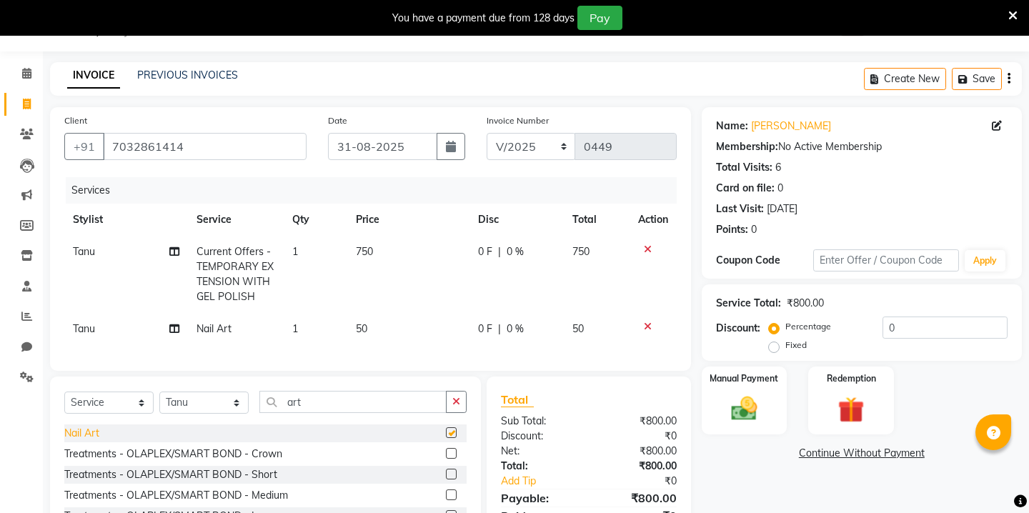
checkbox input "false"
click at [369, 326] on td "50" at bounding box center [408, 329] width 122 height 32
select select "69610"
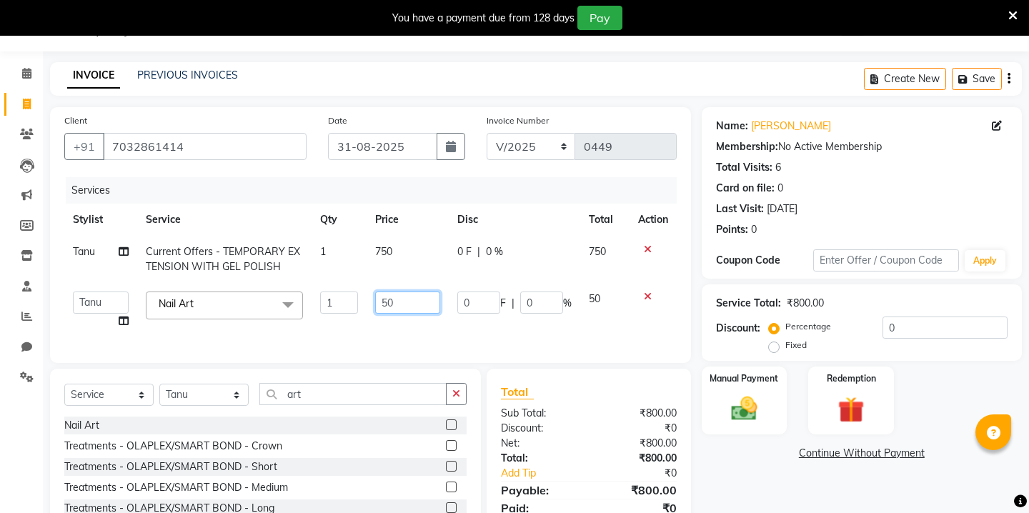
click at [406, 309] on input "50" at bounding box center [407, 302] width 65 height 22
type input "500"
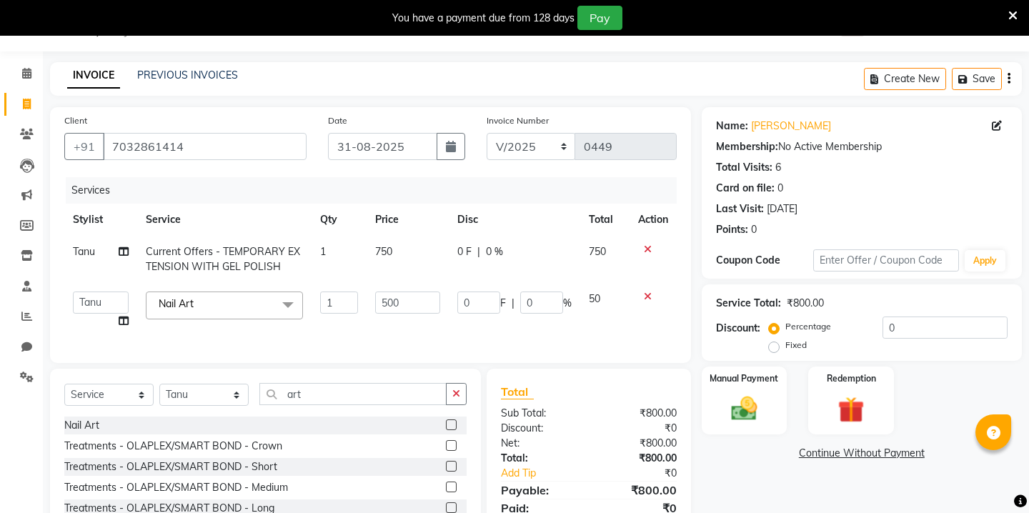
click at [752, 473] on div "Name: [PERSON_NAME] Membership: No Active Membership Total Visits: 6 Card on fi…" at bounding box center [866, 327] width 331 height 441
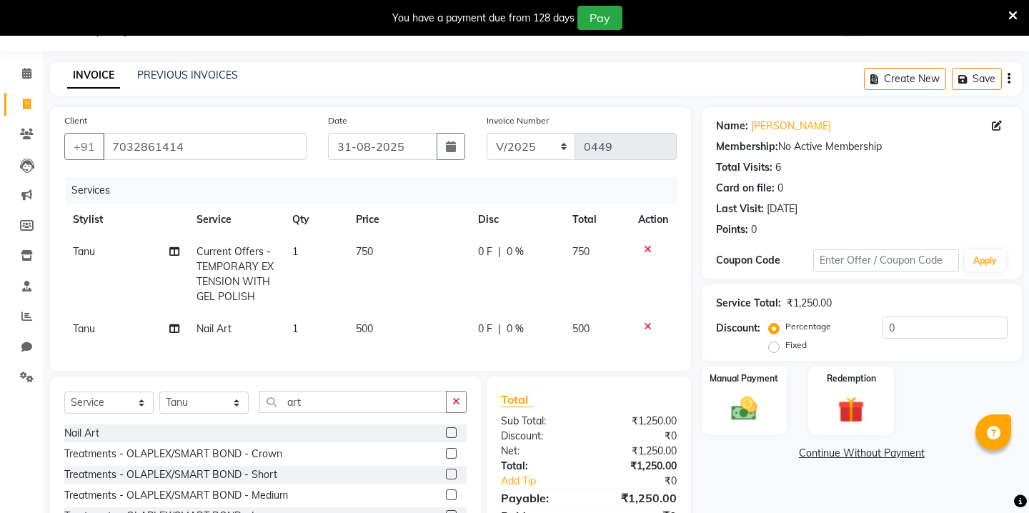
click at [491, 257] on div "0 F | 0 %" at bounding box center [516, 251] width 77 height 15
select select "69610"
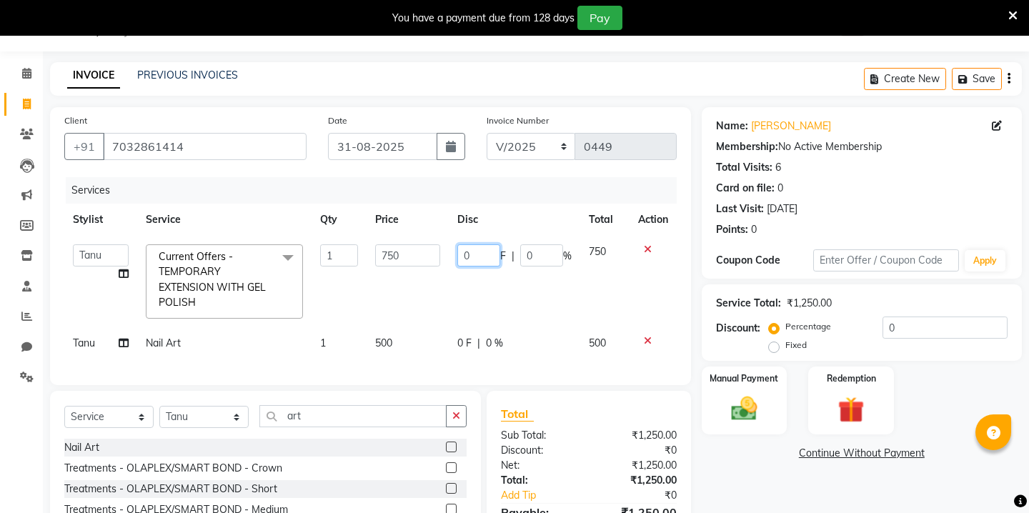
click at [482, 254] on input "0" at bounding box center [478, 255] width 43 height 22
type input "50"
click at [444, 141] on button "button" at bounding box center [450, 146] width 29 height 27
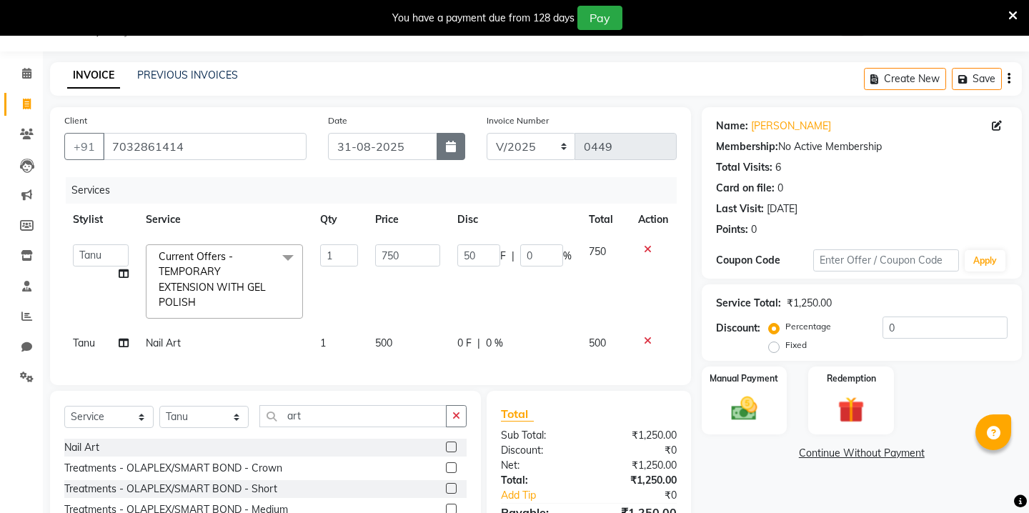
select select "8"
select select "2025"
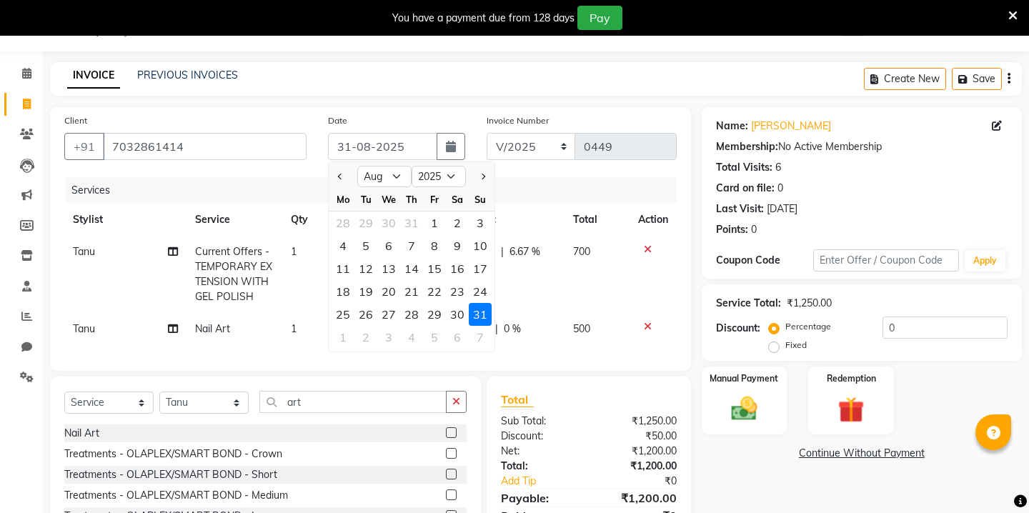
click at [484, 311] on div "31" at bounding box center [480, 314] width 23 height 23
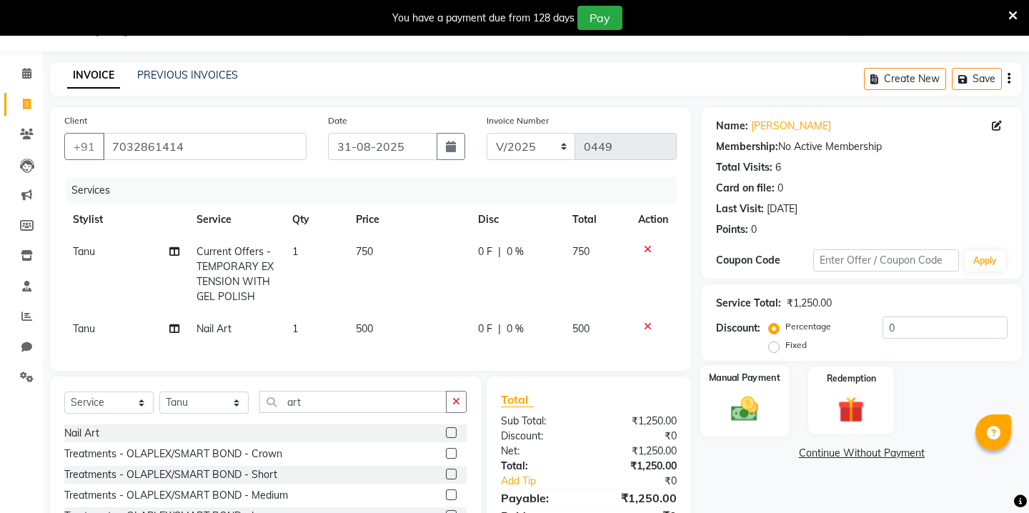
click at [741, 393] on img at bounding box center [743, 408] width 44 height 31
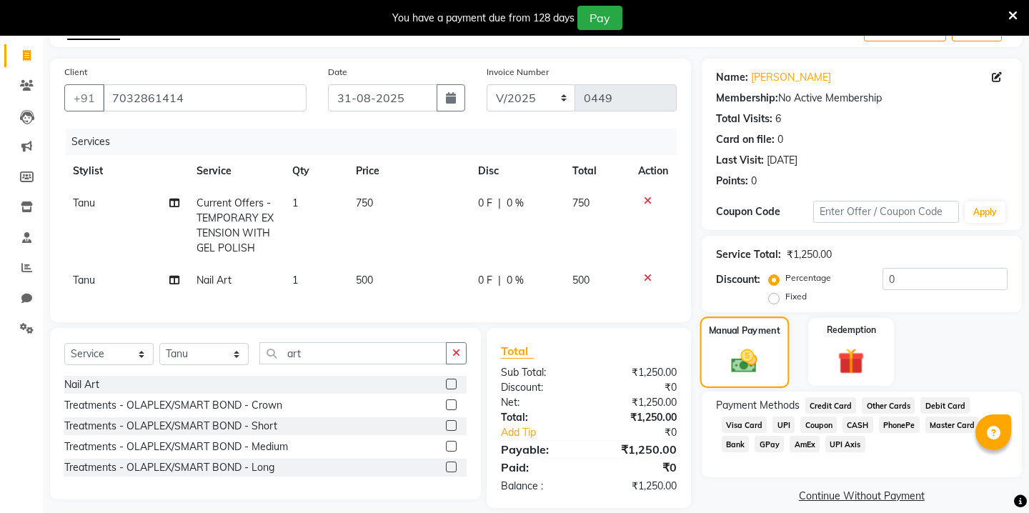
scroll to position [101, 0]
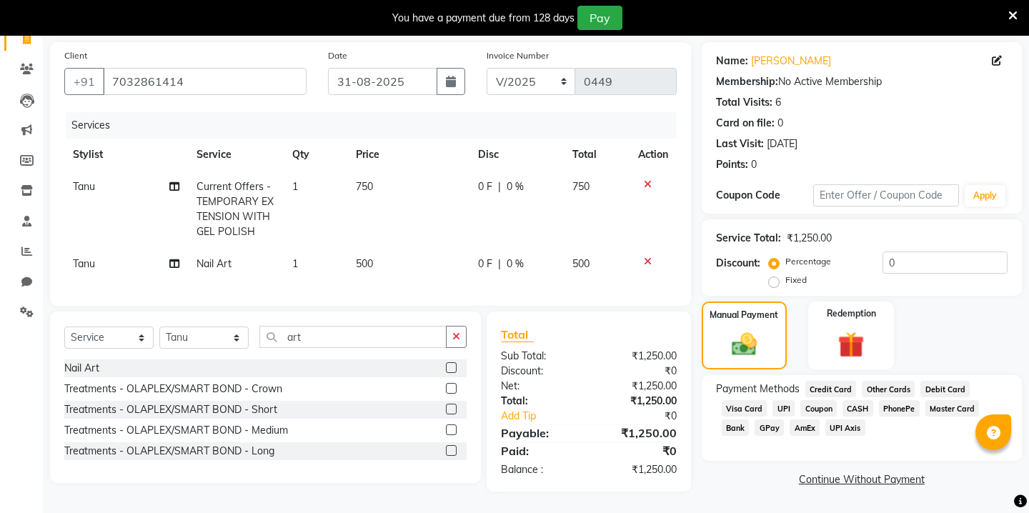
click at [855, 400] on span "CASH" at bounding box center [857, 408] width 31 height 16
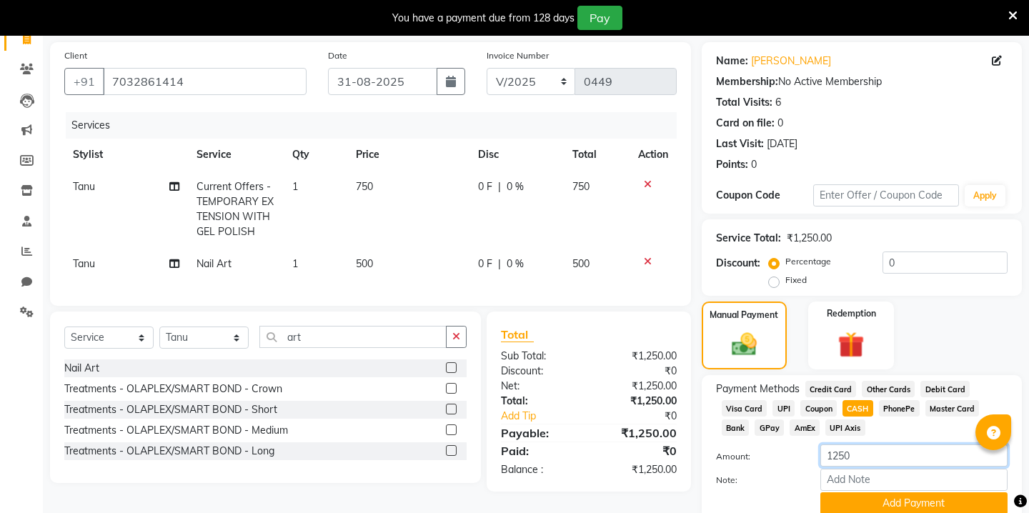
click at [848, 444] on input "1250" at bounding box center [913, 455] width 187 height 22
type input "1"
click at [487, 181] on span "0 F" at bounding box center [485, 186] width 14 height 15
select select "69610"
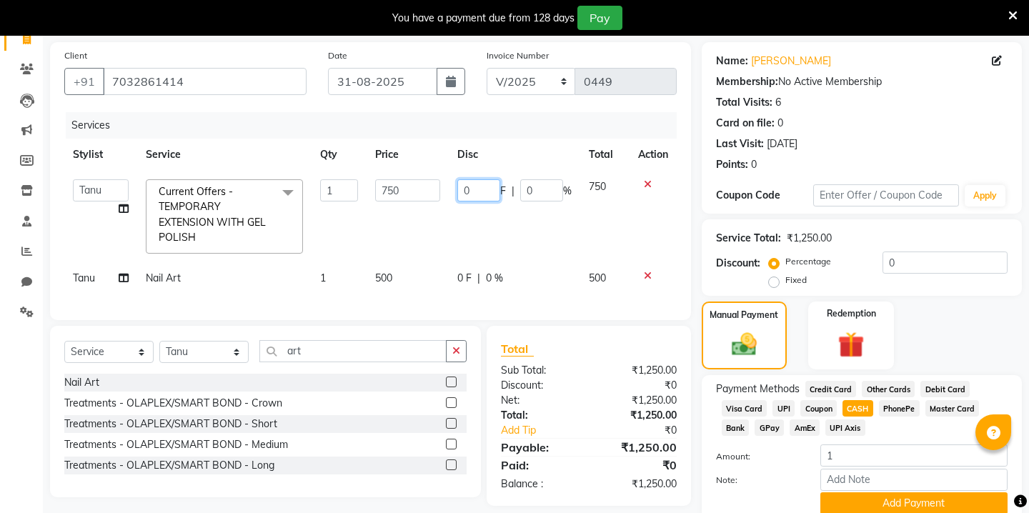
click at [484, 189] on input "0" at bounding box center [478, 190] width 43 height 22
type input "50"
click at [724, 450] on label "Amount:" at bounding box center [757, 456] width 104 height 13
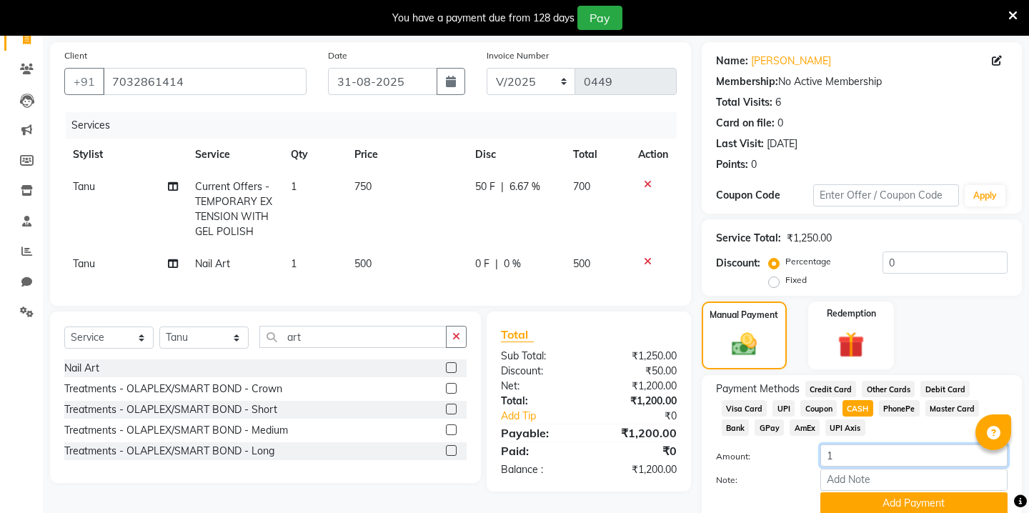
click at [834, 444] on input "1" at bounding box center [913, 455] width 187 height 22
click at [839, 444] on input "1" at bounding box center [913, 455] width 187 height 22
type input "1000"
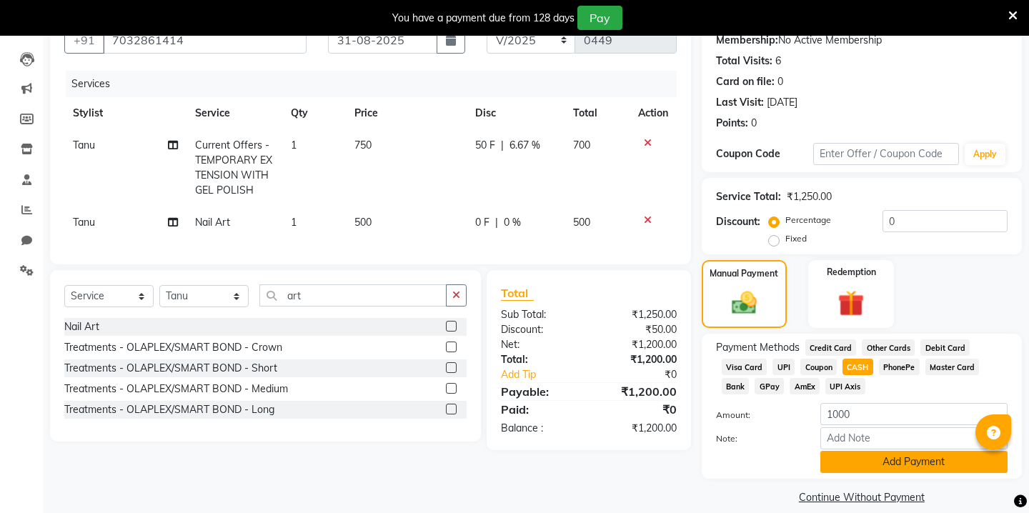
click at [856, 451] on button "Add Payment" at bounding box center [913, 462] width 187 height 22
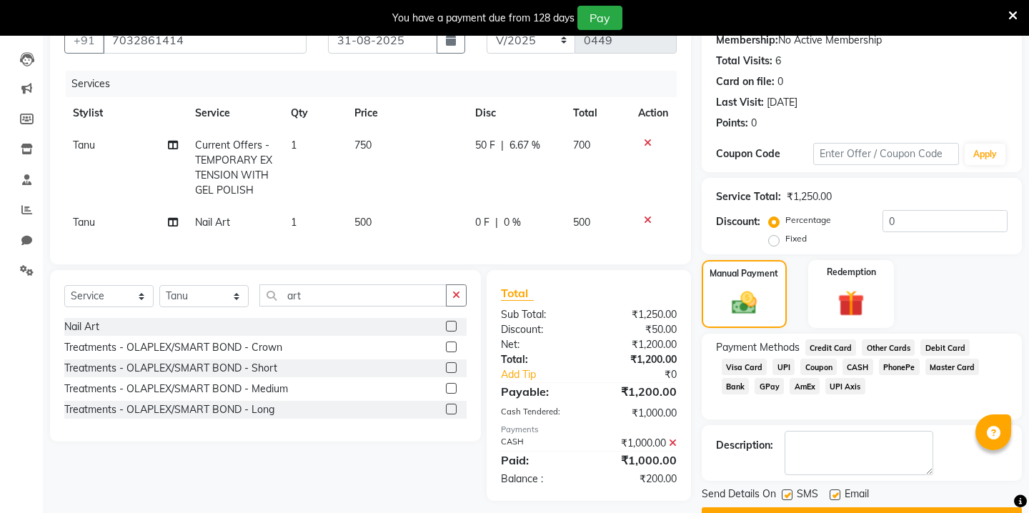
scroll to position [164, 0]
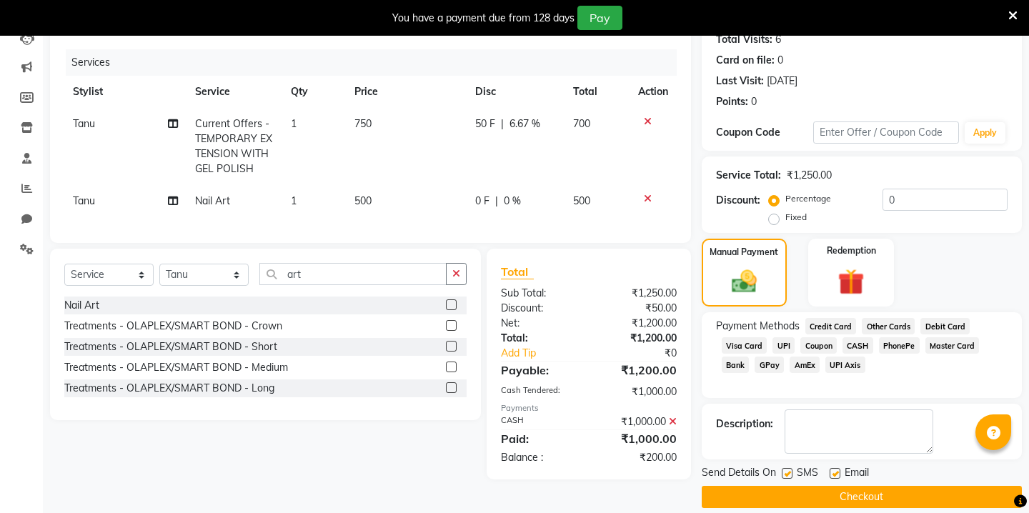
click at [786, 468] on label at bounding box center [786, 473] width 11 height 11
click at [786, 469] on input "checkbox" at bounding box center [785, 473] width 9 height 9
checkbox input "false"
click at [833, 468] on label at bounding box center [834, 473] width 11 height 11
click at [833, 469] on input "checkbox" at bounding box center [833, 473] width 9 height 9
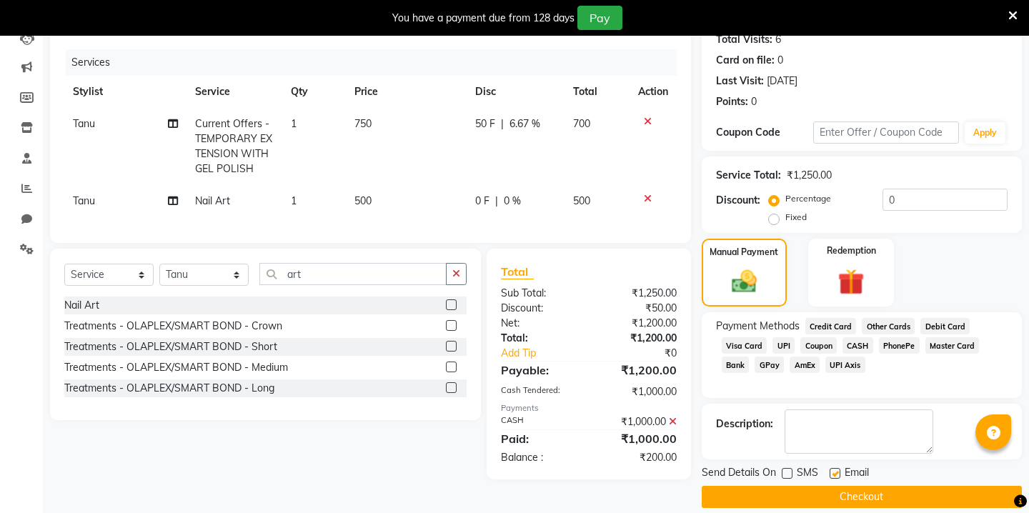
checkbox input "false"
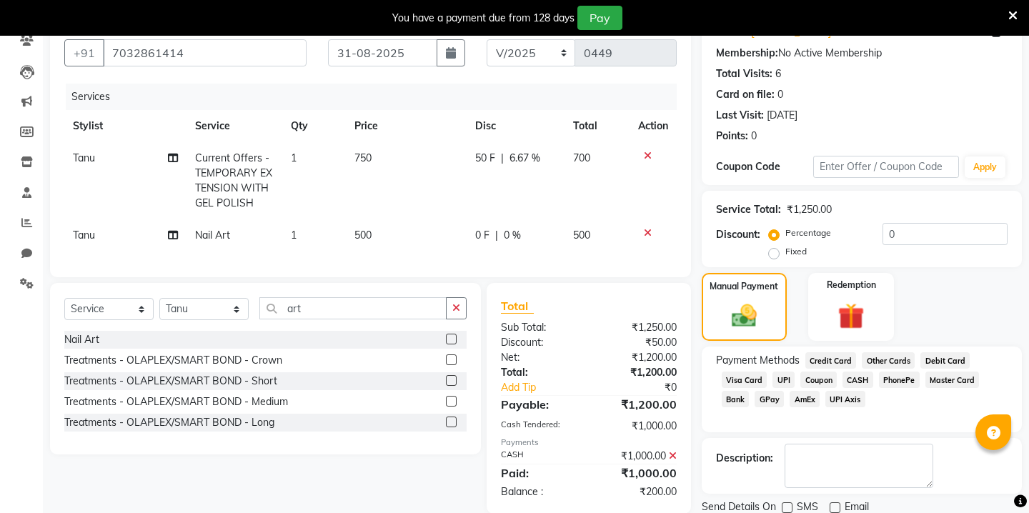
scroll to position [148, 0]
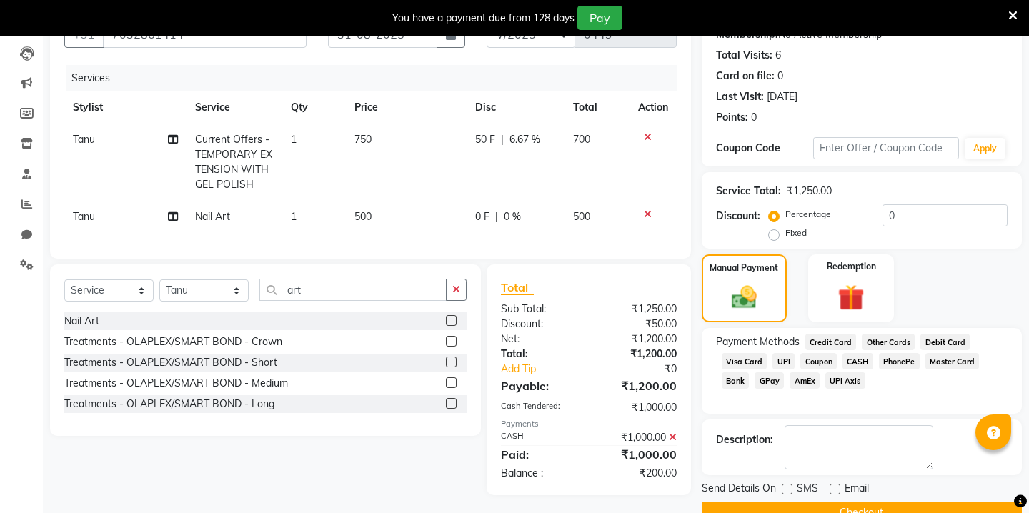
click at [781, 502] on button "Checkout" at bounding box center [861, 512] width 320 height 22
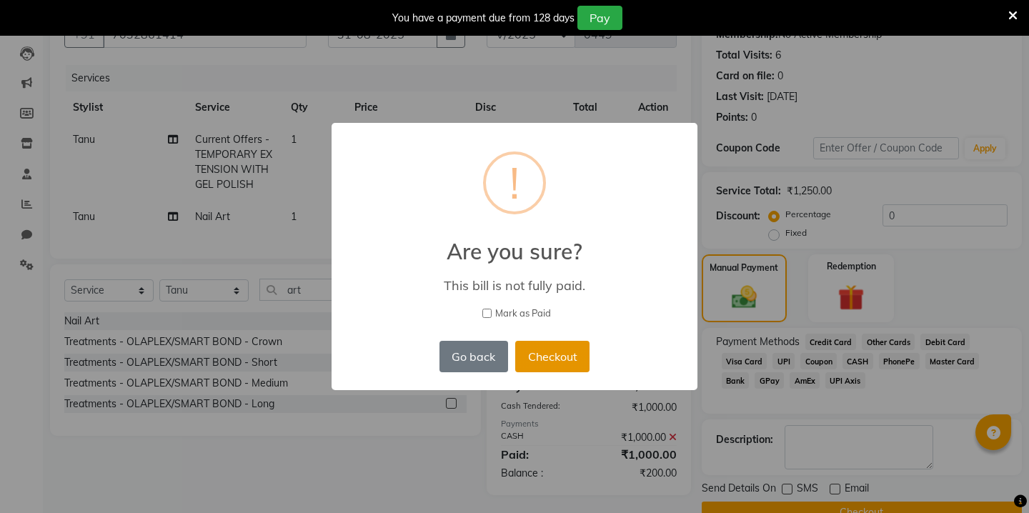
click at [537, 353] on button "Checkout" at bounding box center [552, 356] width 74 height 31
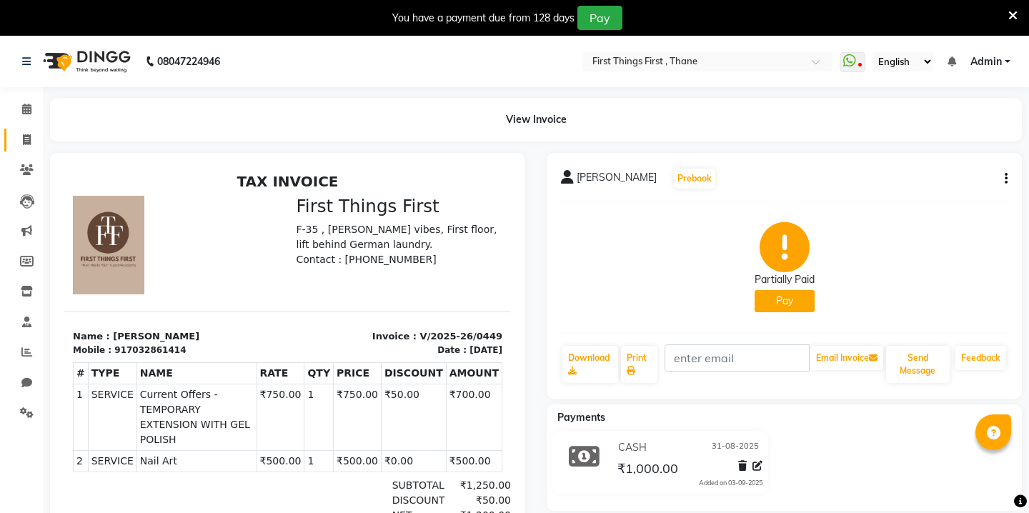
click at [27, 138] on icon at bounding box center [27, 139] width 8 height 11
select select "service"
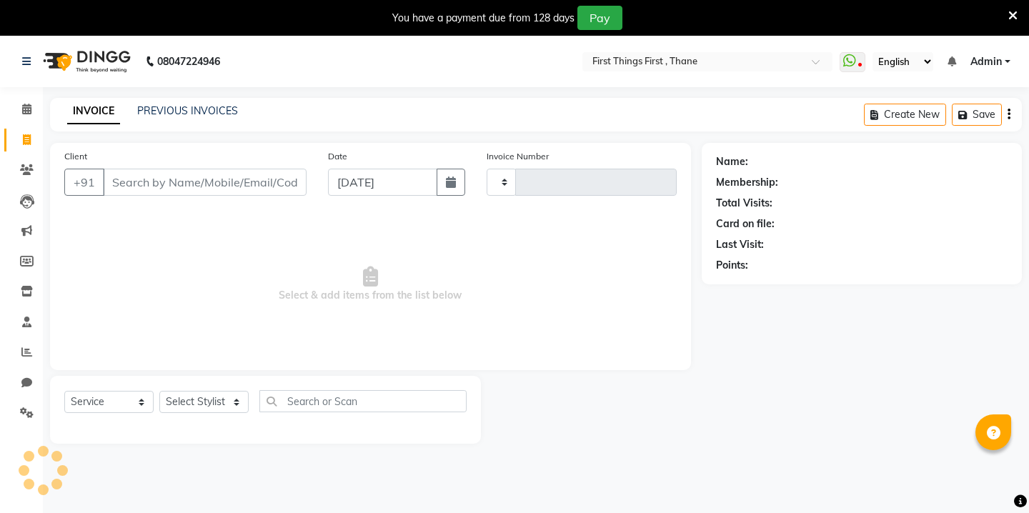
type input "0450"
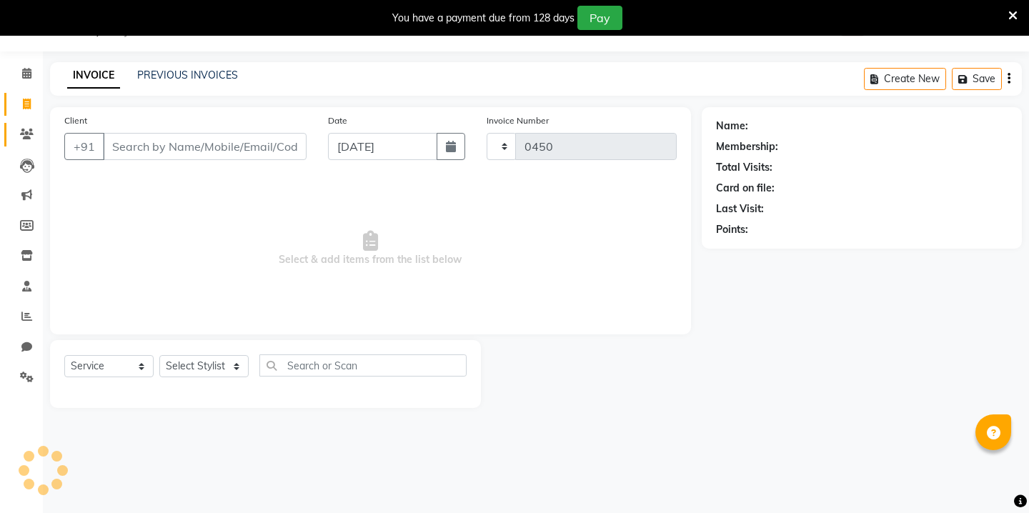
select select "7812"
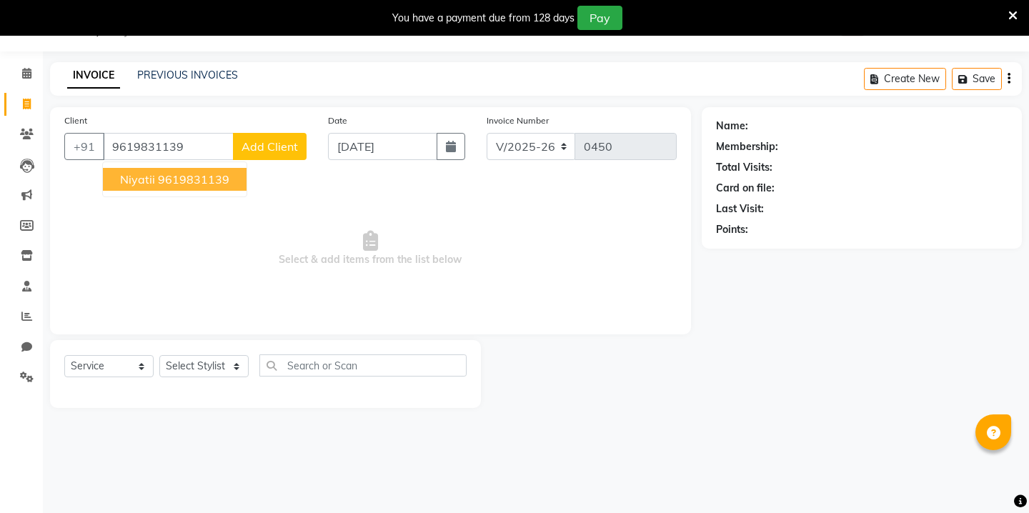
type input "9619831139"
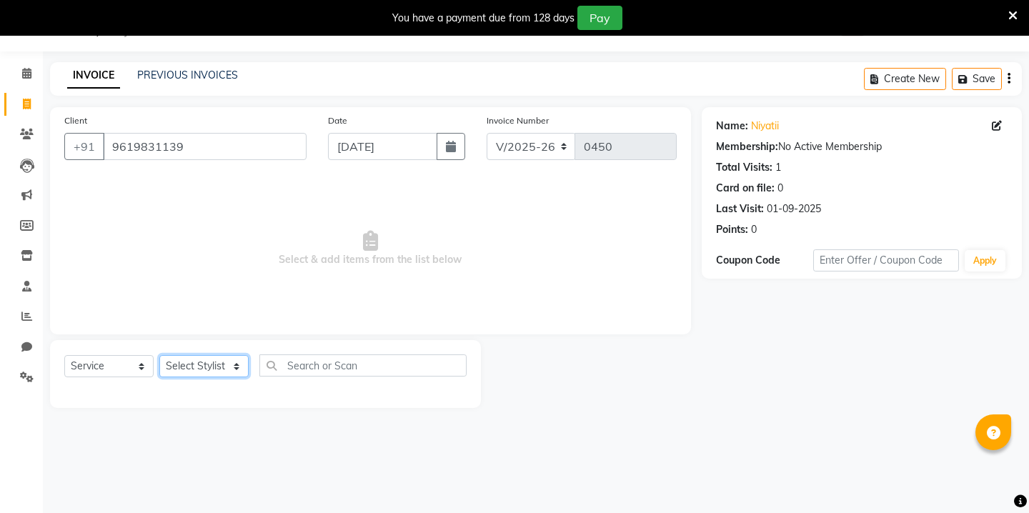
click at [196, 371] on select "Select Stylist Kavita [PERSON_NAME] Sumit Tanu" at bounding box center [203, 366] width 89 height 22
select select "90724"
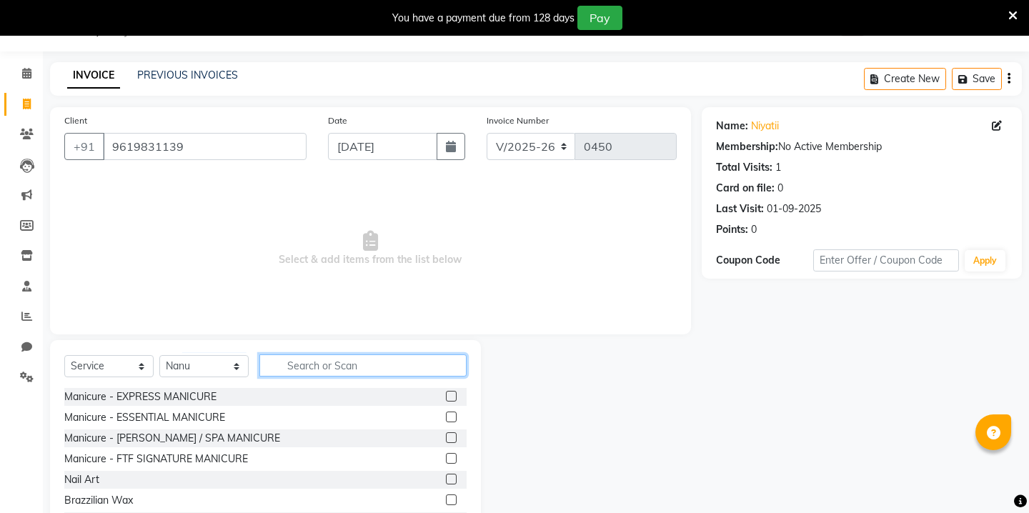
click at [305, 366] on input "text" at bounding box center [362, 365] width 207 height 22
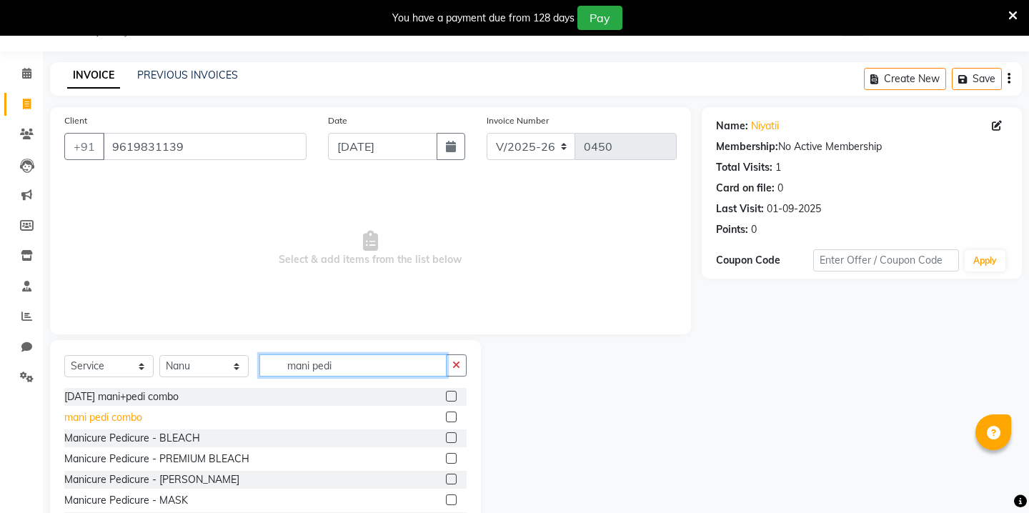
type input "mani pedi"
click at [120, 412] on div "mani pedi combo" at bounding box center [103, 417] width 78 height 15
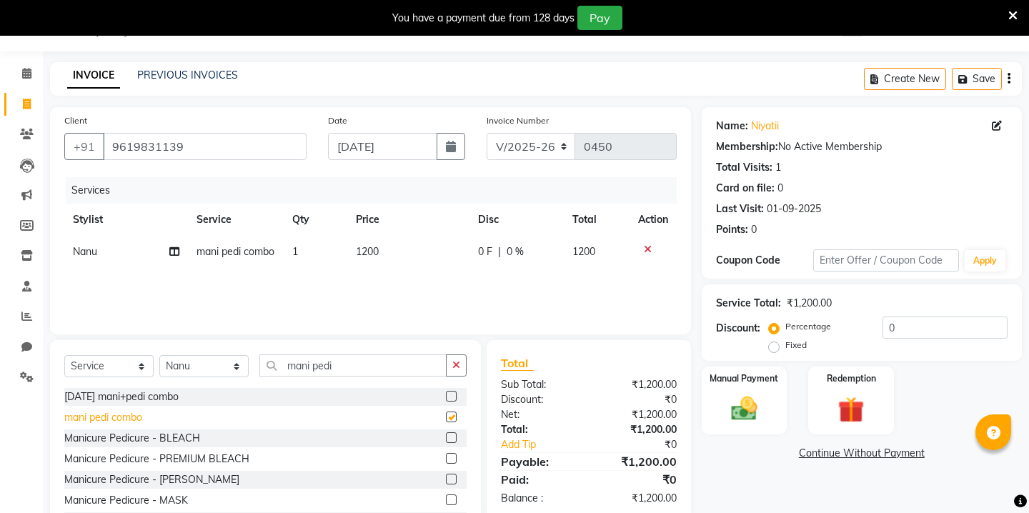
checkbox input "false"
click at [364, 254] on span "1200" at bounding box center [367, 251] width 23 height 13
select select "90724"
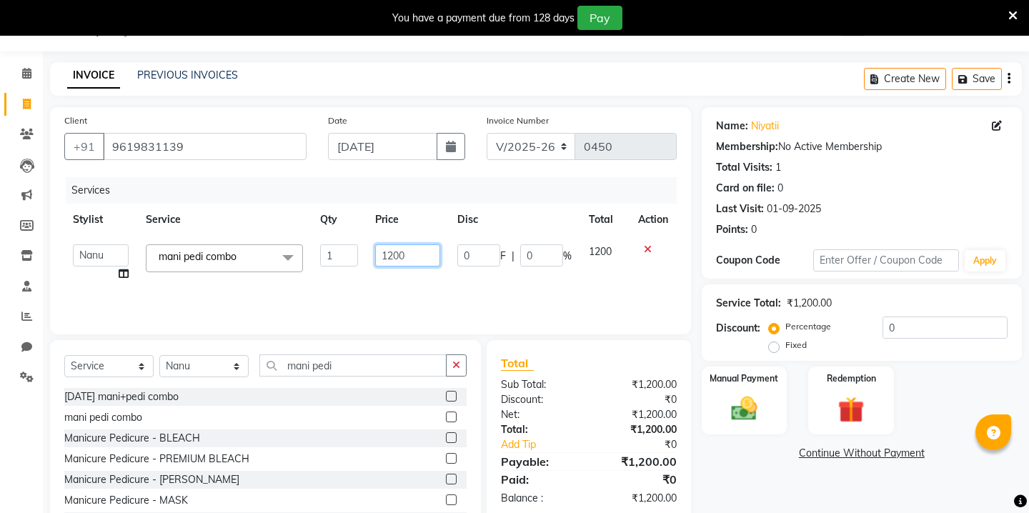
click at [404, 255] on input "1200" at bounding box center [407, 255] width 65 height 22
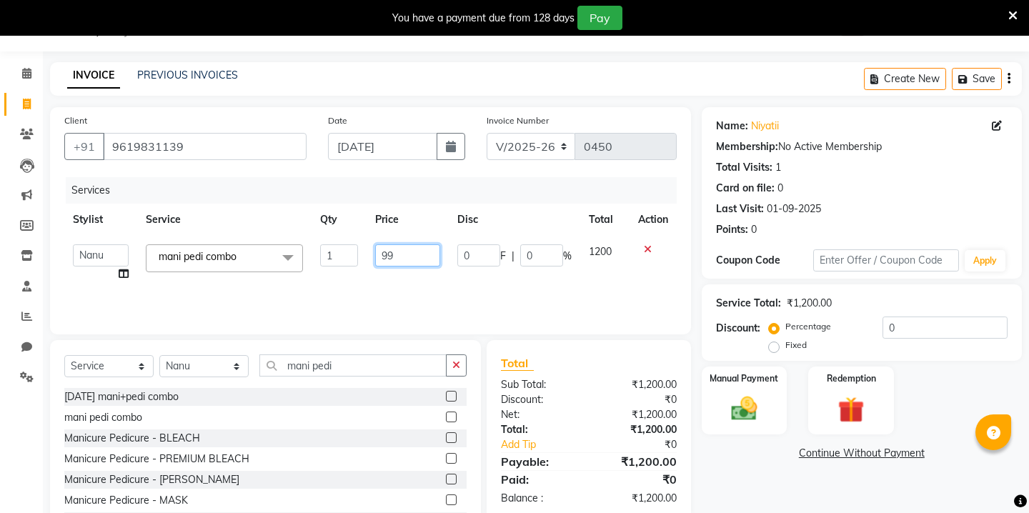
type input "999"
click at [192, 285] on div "Services Stylist Service Qty Price Disc Total Action Kavita [PERSON_NAME] Sumit…" at bounding box center [370, 248] width 612 height 143
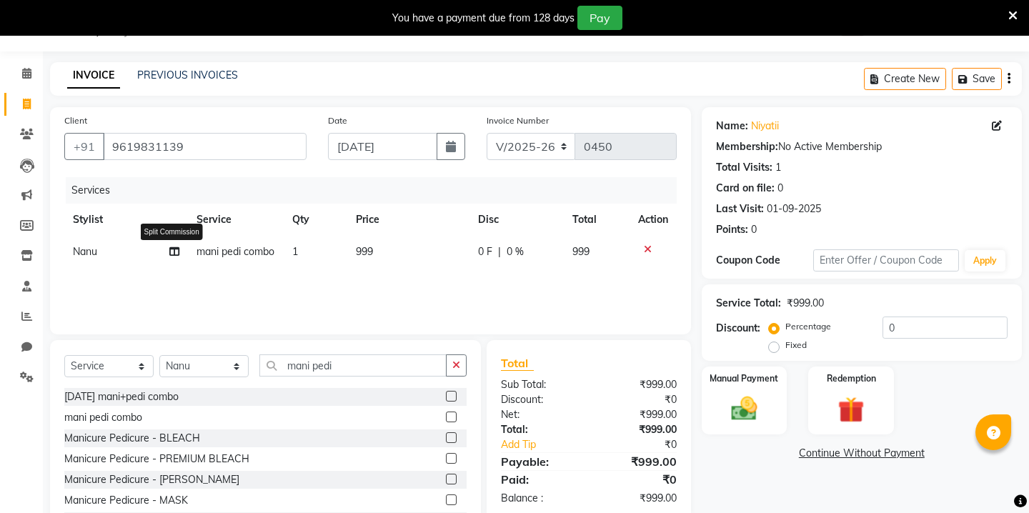
click at [174, 254] on icon at bounding box center [174, 251] width 10 height 10
select select "90724"
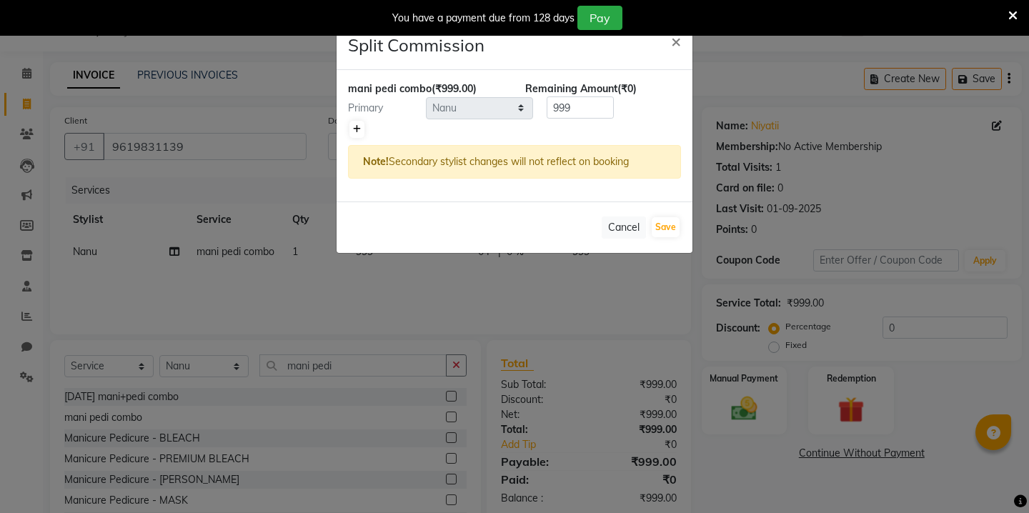
click at [356, 121] on link at bounding box center [356, 129] width 15 height 17
type input "499.5"
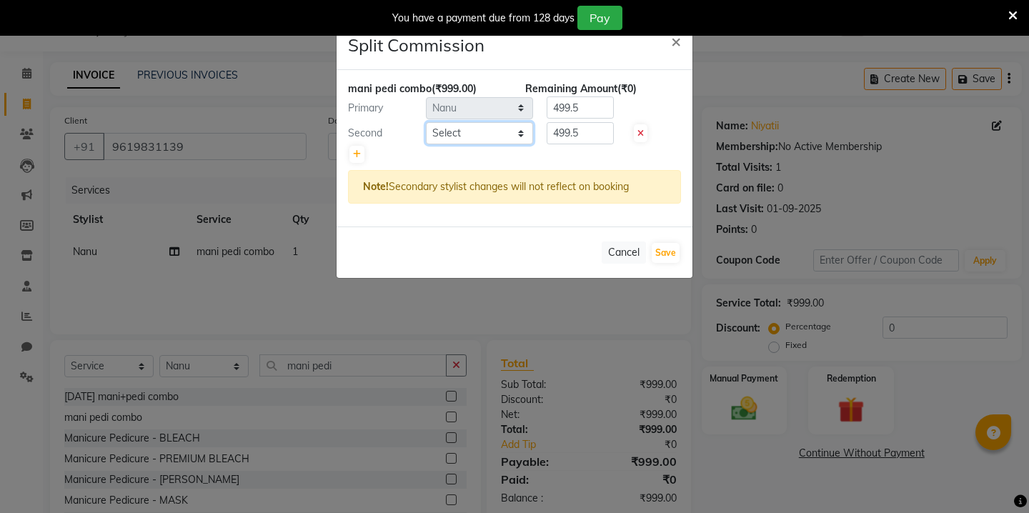
click at [453, 131] on select "Select Kavita [PERSON_NAME] Sumit Tanu" at bounding box center [479, 133] width 107 height 22
select select "69608"
click at [659, 252] on button "Save" at bounding box center [665, 253] width 28 height 20
select select "Select"
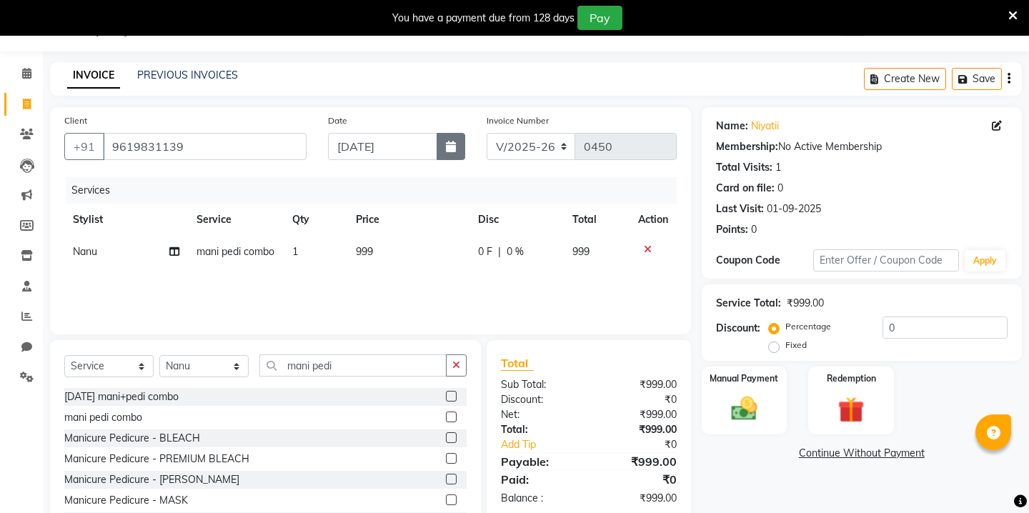
click at [449, 143] on icon "button" at bounding box center [451, 146] width 10 height 11
select select "9"
select select "2025"
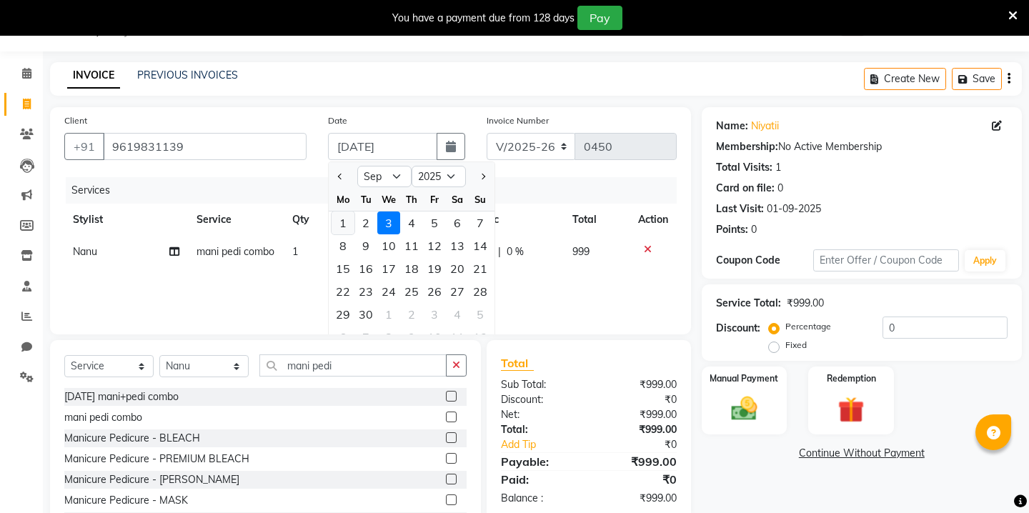
click at [345, 221] on div "1" at bounding box center [342, 222] width 23 height 23
type input "01-09-2025"
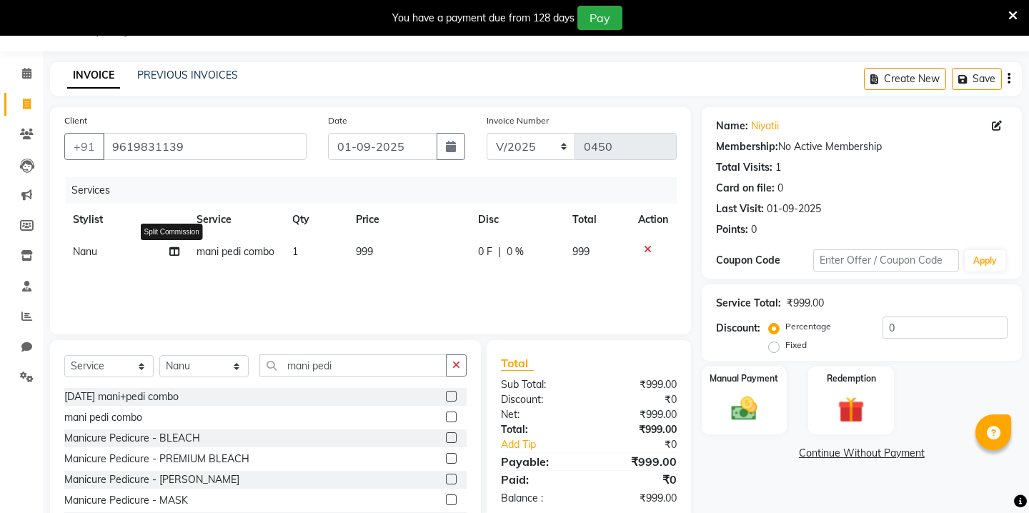
click at [171, 254] on icon at bounding box center [174, 251] width 10 height 10
select select "90724"
select select "69608"
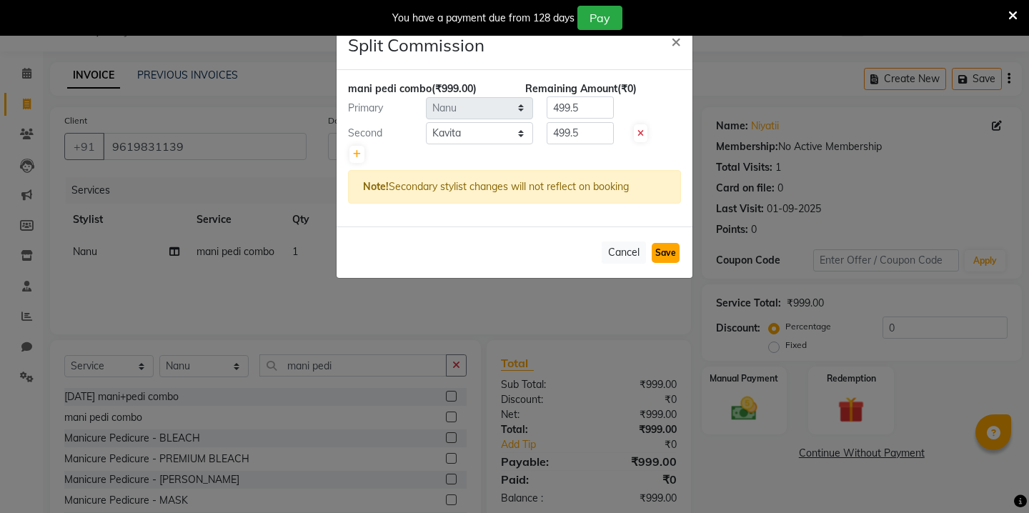
click at [670, 254] on button "Save" at bounding box center [665, 253] width 28 height 20
select select "Select"
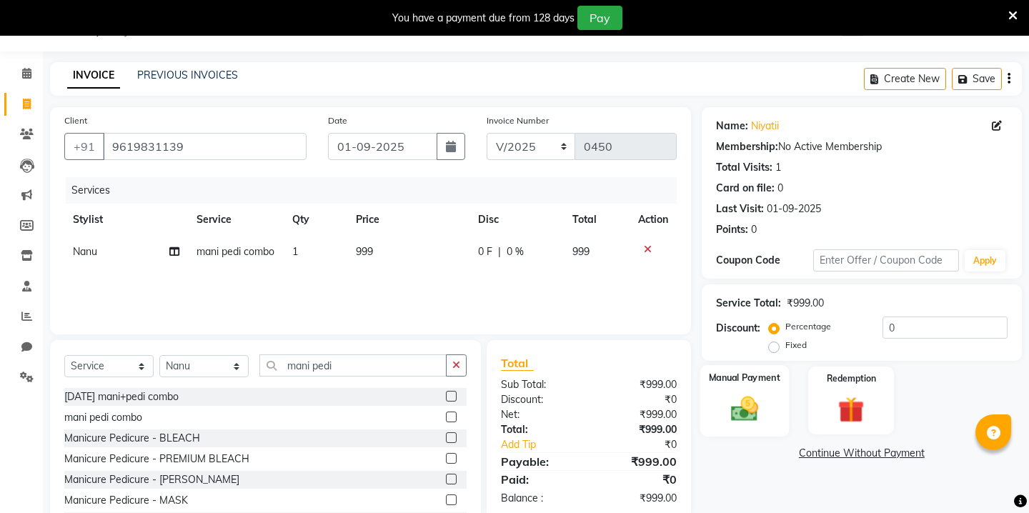
click at [758, 394] on img at bounding box center [743, 408] width 44 height 31
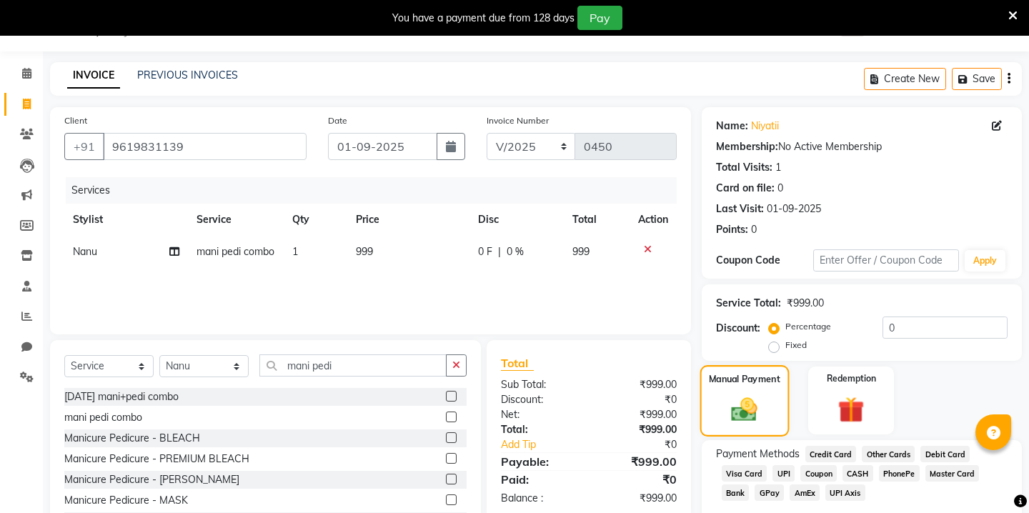
scroll to position [95, 0]
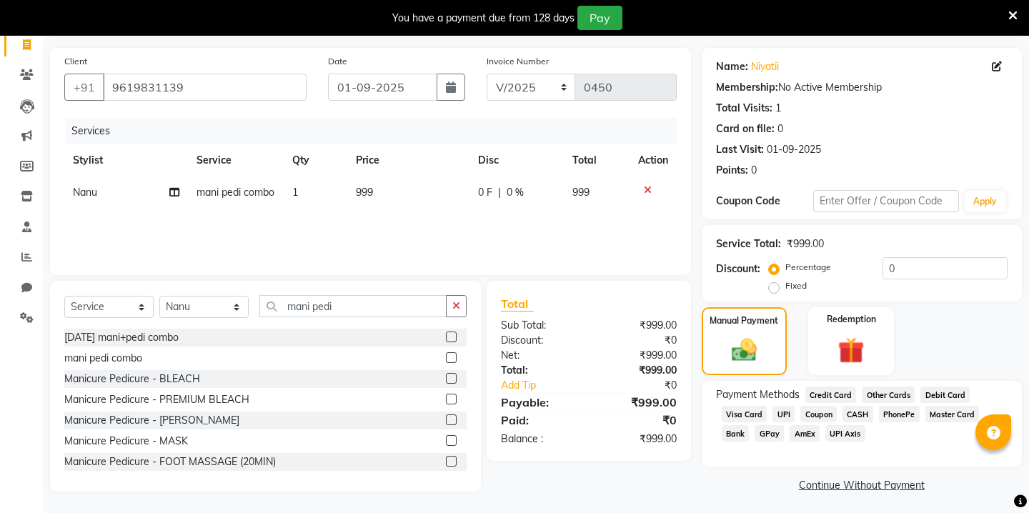
click at [768, 425] on span "GPay" at bounding box center [768, 433] width 29 height 16
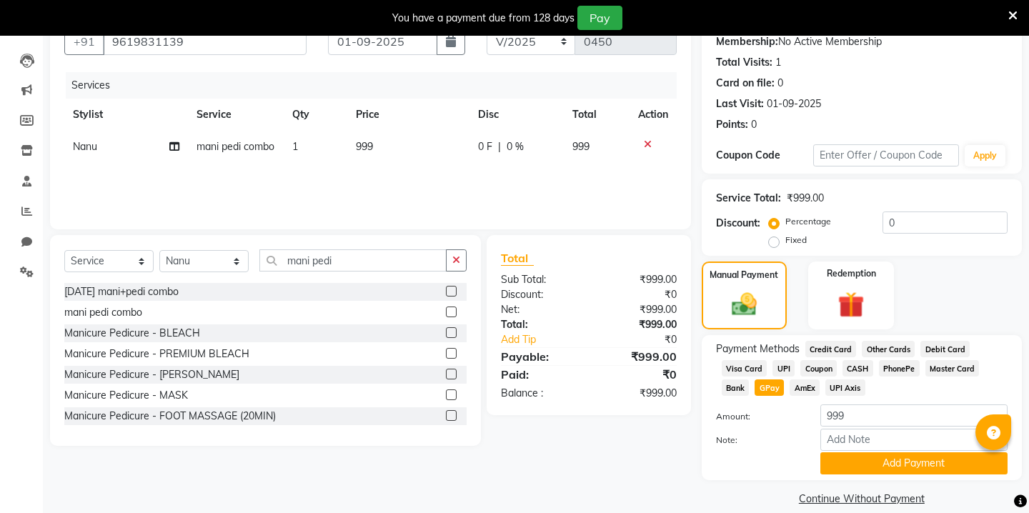
scroll to position [142, 0]
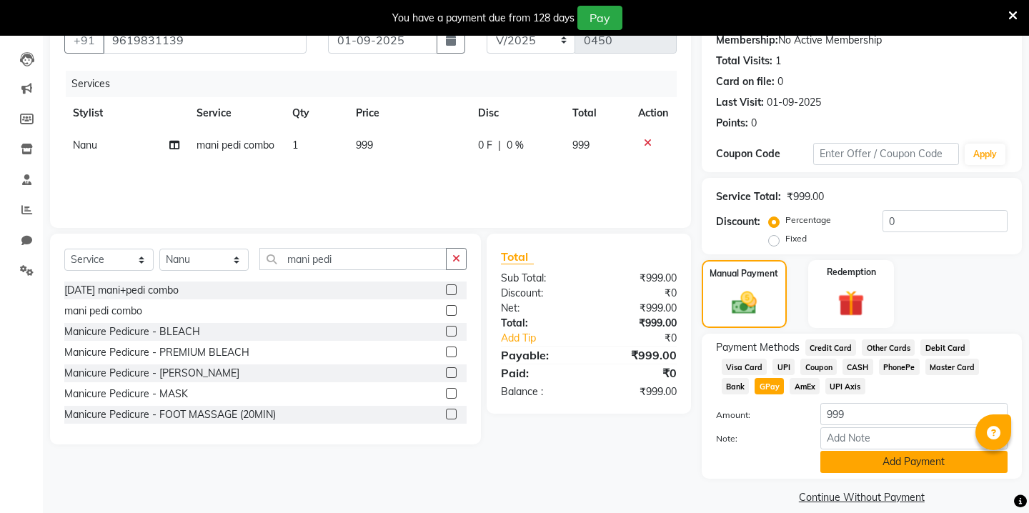
click at [835, 451] on button "Add Payment" at bounding box center [913, 462] width 187 height 22
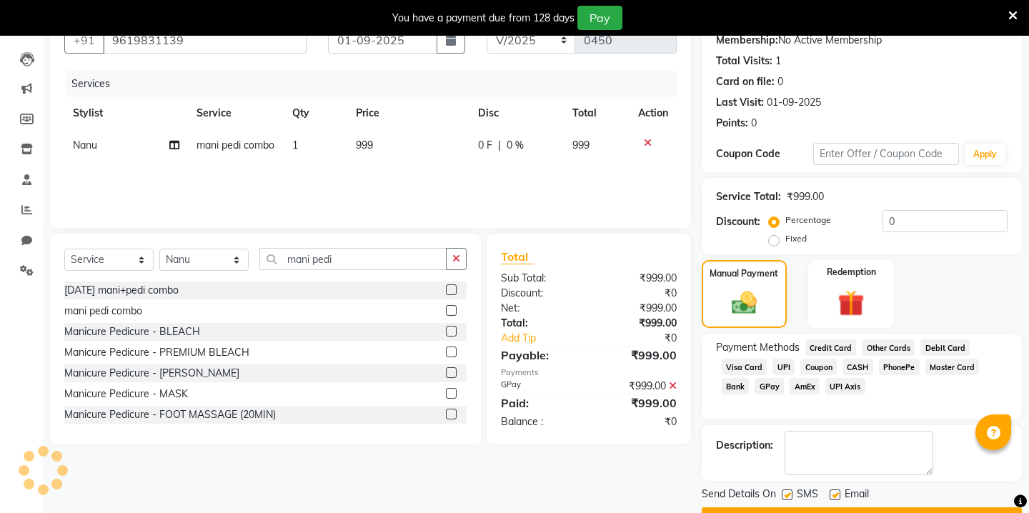
scroll to position [164, 0]
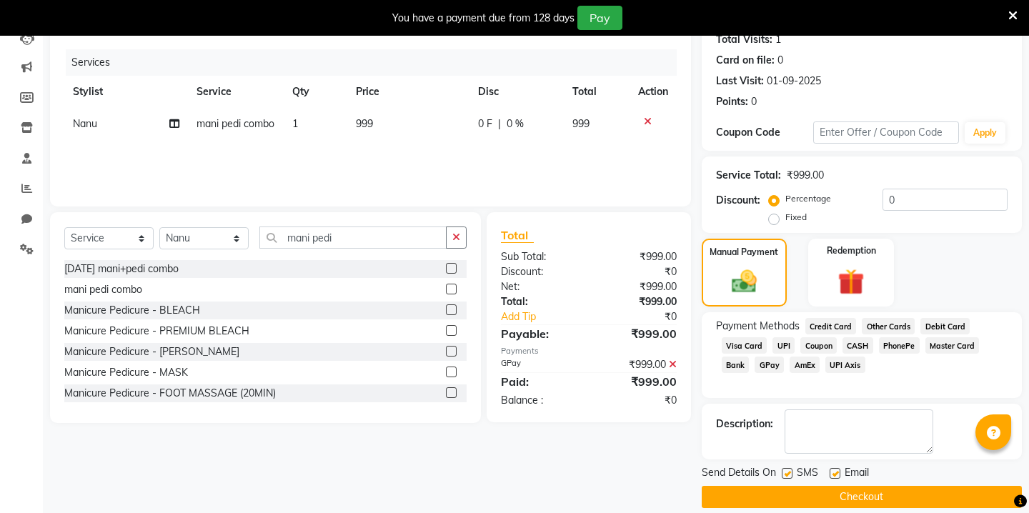
click at [787, 468] on label at bounding box center [786, 473] width 11 height 11
click at [787, 469] on input "checkbox" at bounding box center [785, 473] width 9 height 9
checkbox input "false"
click at [839, 468] on label at bounding box center [834, 473] width 11 height 11
click at [839, 469] on input "checkbox" at bounding box center [833, 473] width 9 height 9
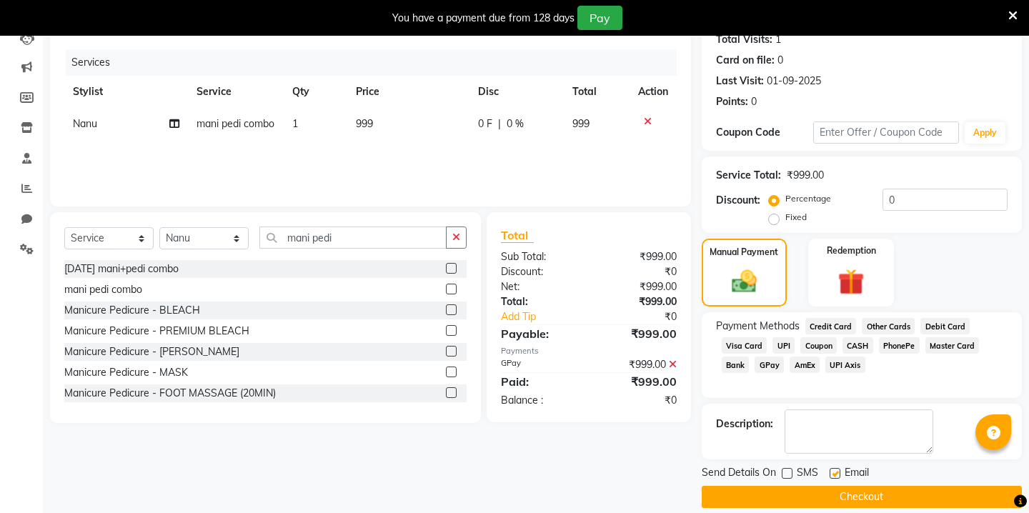
checkbox input "false"
click at [803, 486] on button "Checkout" at bounding box center [861, 497] width 320 height 22
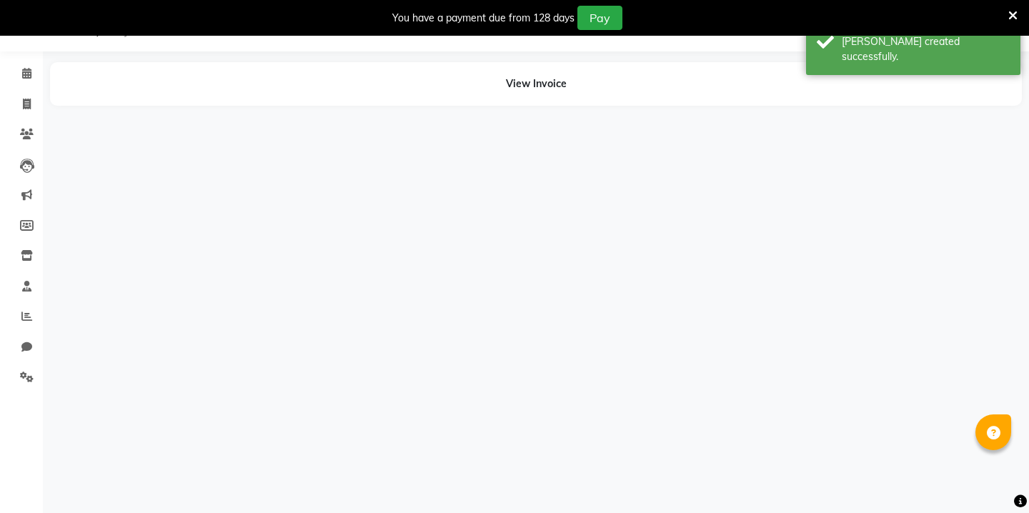
scroll to position [36, 0]
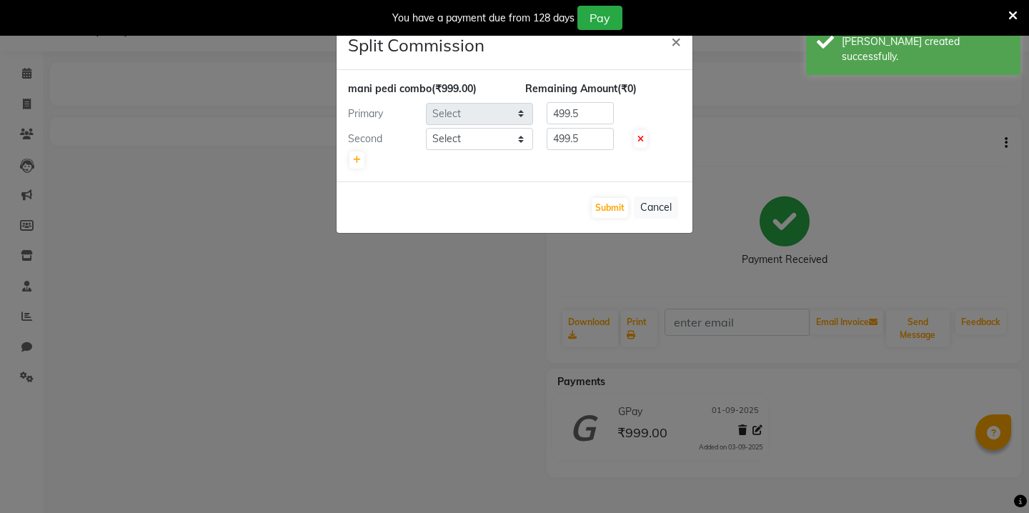
select select "90724"
select select "69608"
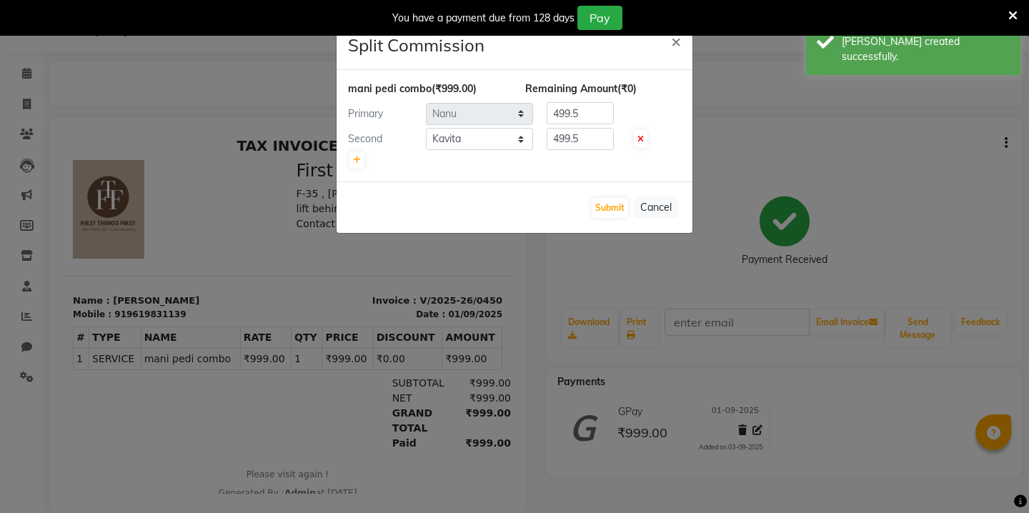
scroll to position [0, 0]
click at [607, 205] on button "Submit" at bounding box center [609, 208] width 36 height 20
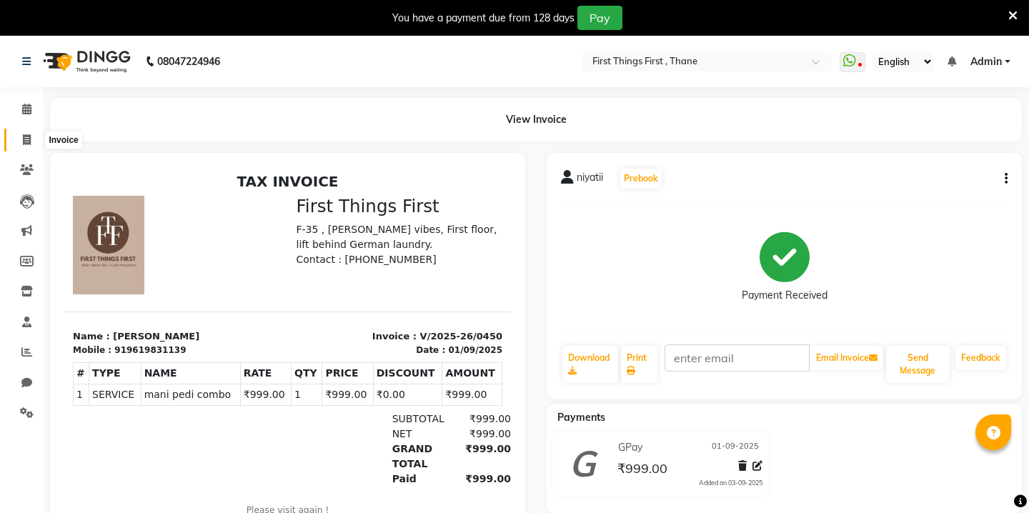
click at [29, 134] on icon at bounding box center [27, 139] width 8 height 11
select select "service"
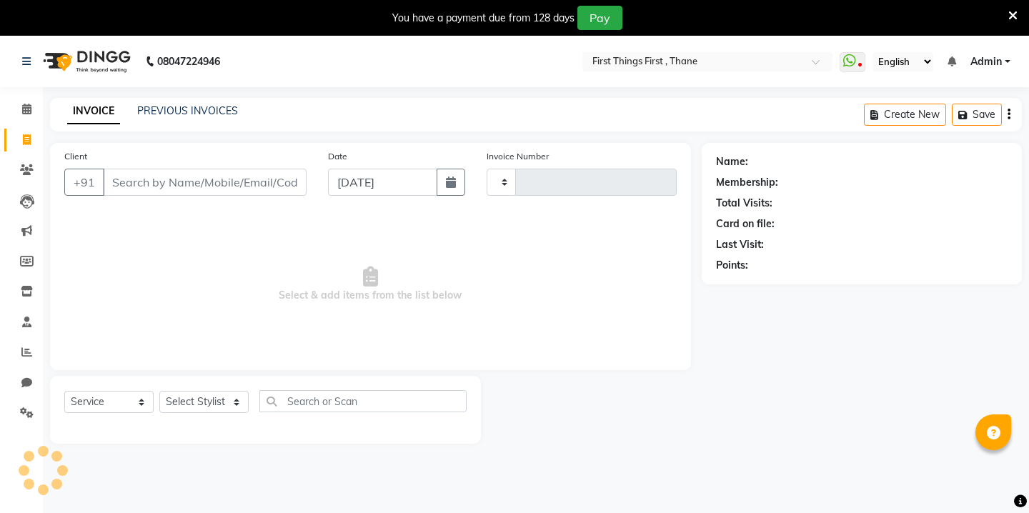
type input "0451"
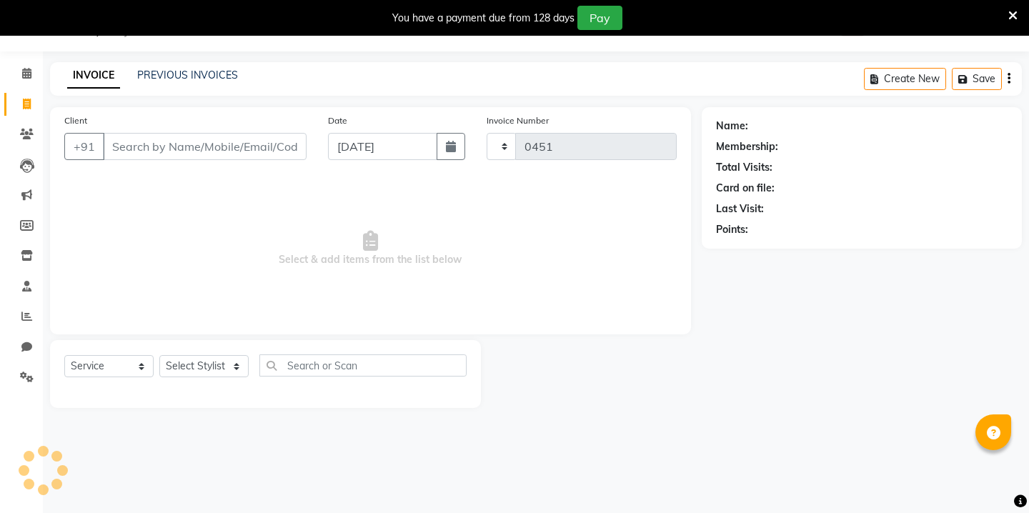
select select "7812"
click at [455, 149] on icon "button" at bounding box center [451, 146] width 10 height 11
select select "9"
select select "2025"
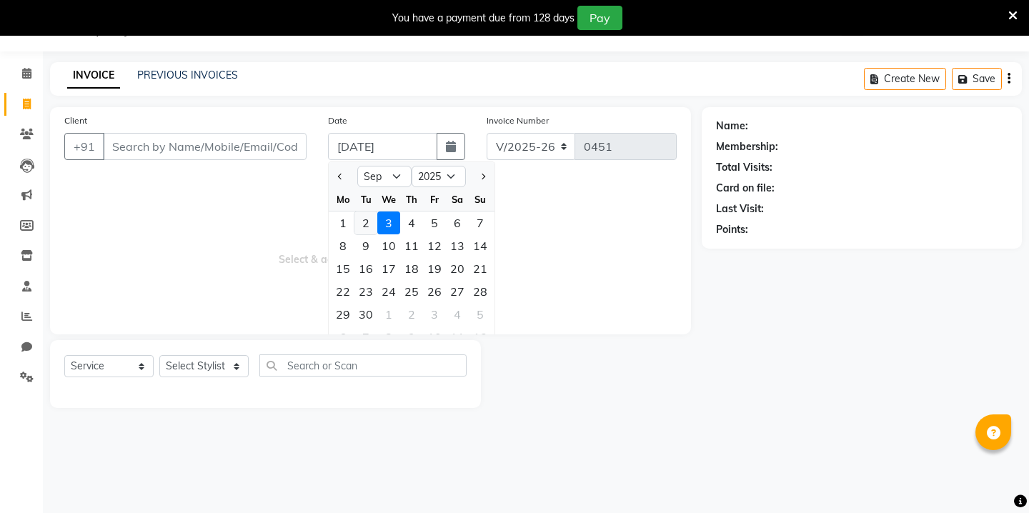
click at [368, 224] on div "2" at bounding box center [365, 222] width 23 height 23
type input "02-09-2025"
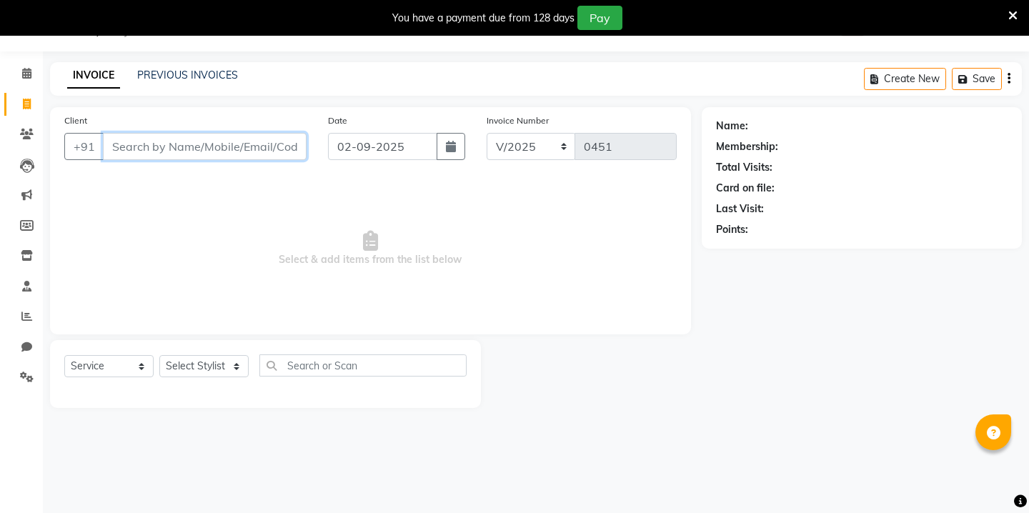
click at [266, 152] on input "Client" at bounding box center [205, 146] width 204 height 27
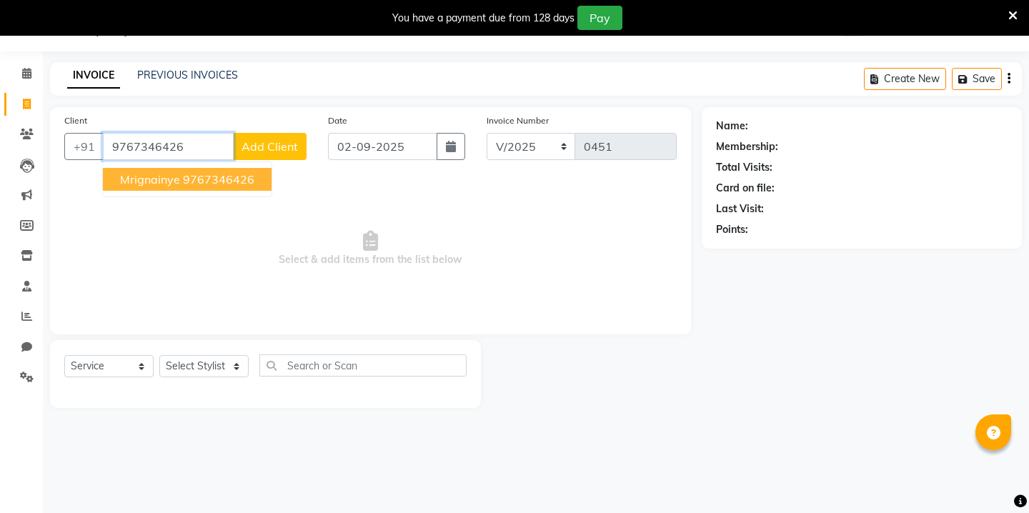
type input "9767346426"
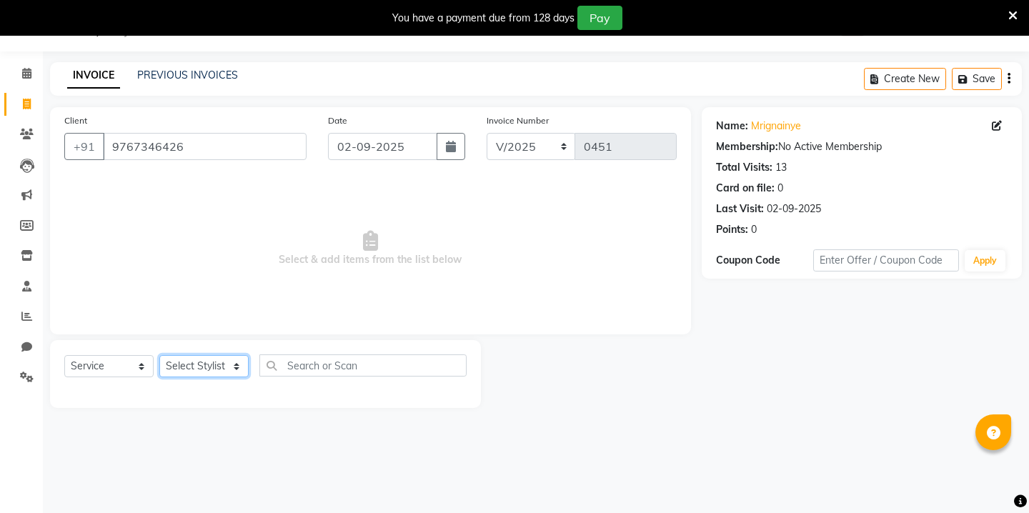
click at [221, 372] on select "Select Stylist Kavita [PERSON_NAME] Sumit Tanu" at bounding box center [203, 366] width 89 height 22
select select "69610"
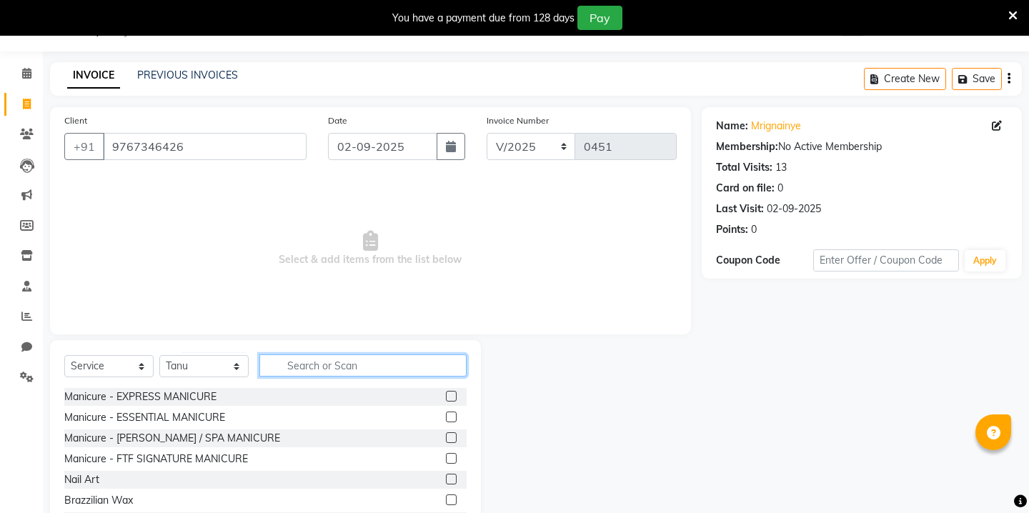
click at [267, 364] on input "text" at bounding box center [362, 365] width 207 height 22
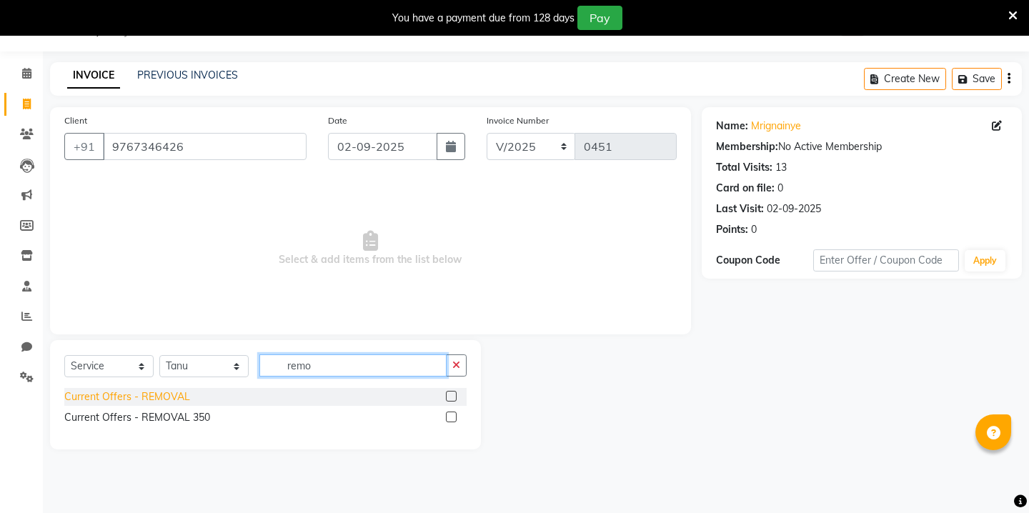
type input "remo"
click at [96, 394] on div "Current Offers - REMOVAL" at bounding box center [127, 396] width 126 height 15
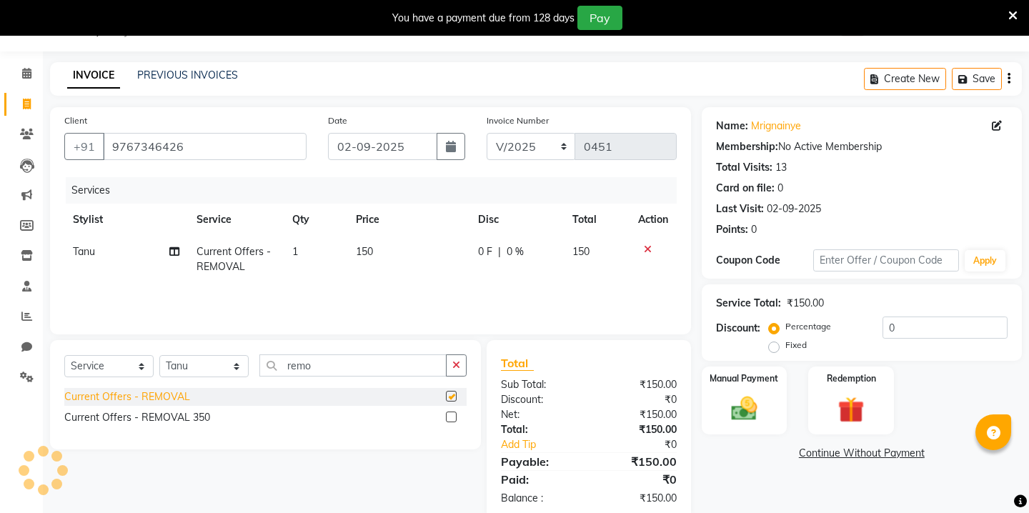
checkbox input "false"
click at [755, 393] on img at bounding box center [743, 408] width 44 height 31
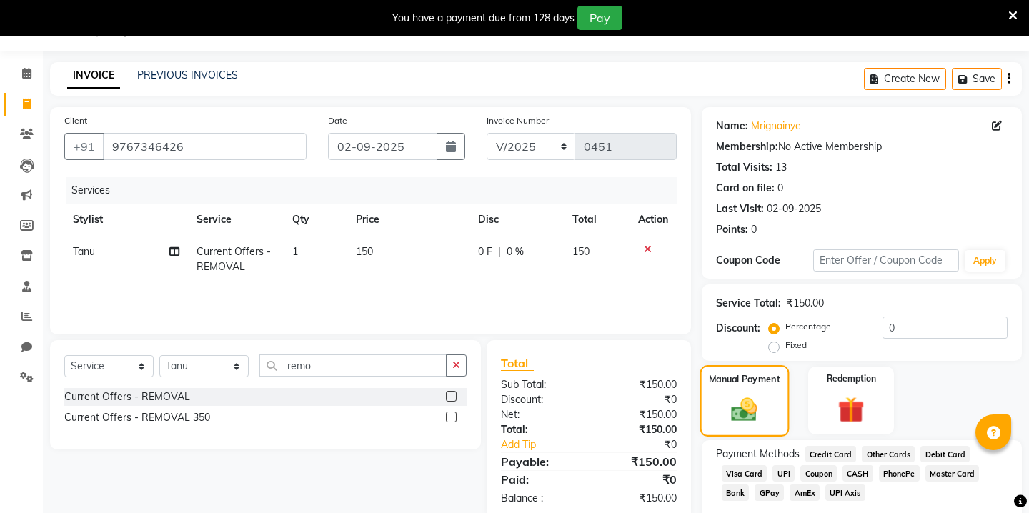
scroll to position [83, 0]
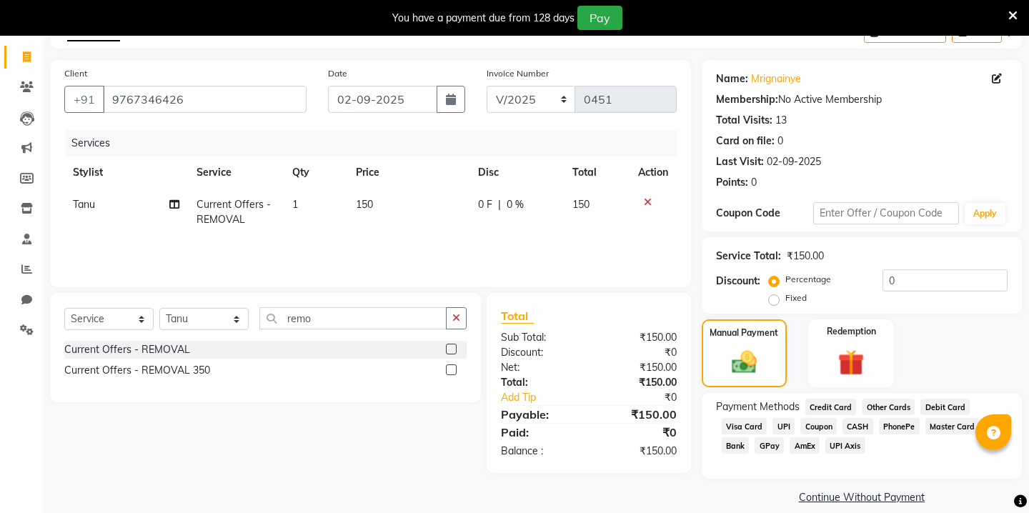
click at [786, 418] on span "UPI" at bounding box center [783, 426] width 22 height 16
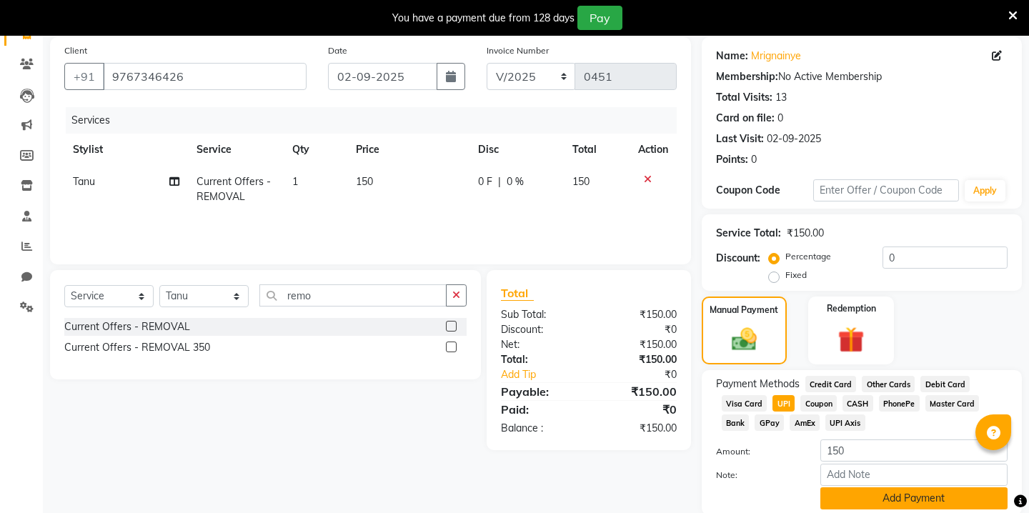
scroll to position [142, 0]
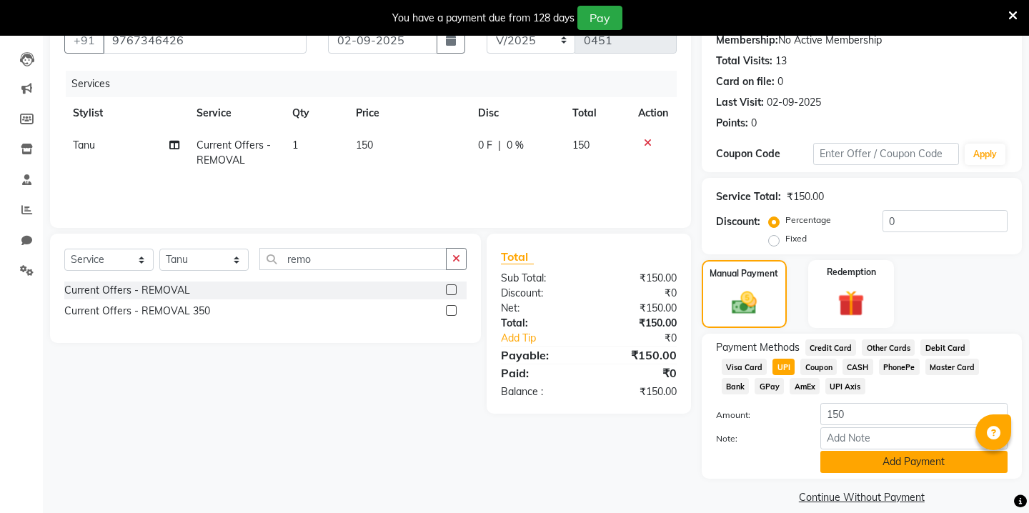
click at [843, 451] on button "Add Payment" at bounding box center [913, 462] width 187 height 22
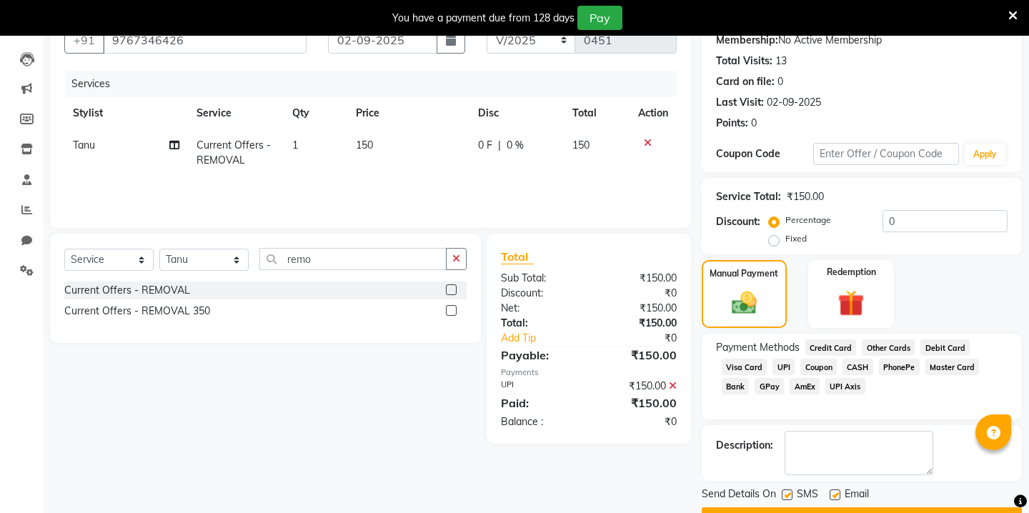
click at [783, 489] on label at bounding box center [786, 494] width 11 height 11
click at [783, 491] on input "checkbox" at bounding box center [785, 495] width 9 height 9
checkbox input "false"
click at [834, 489] on label at bounding box center [834, 494] width 11 height 11
click at [834, 491] on input "checkbox" at bounding box center [833, 495] width 9 height 9
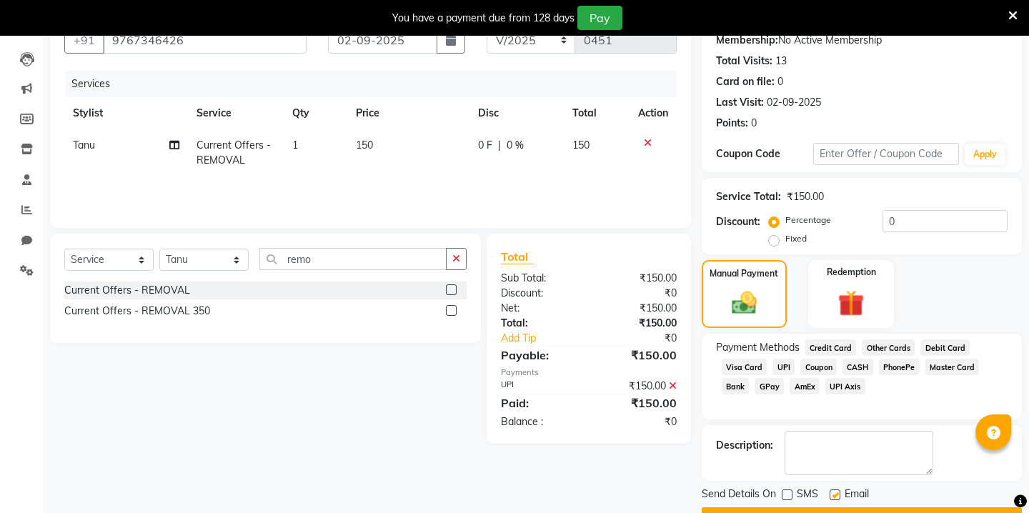
checkbox input "false"
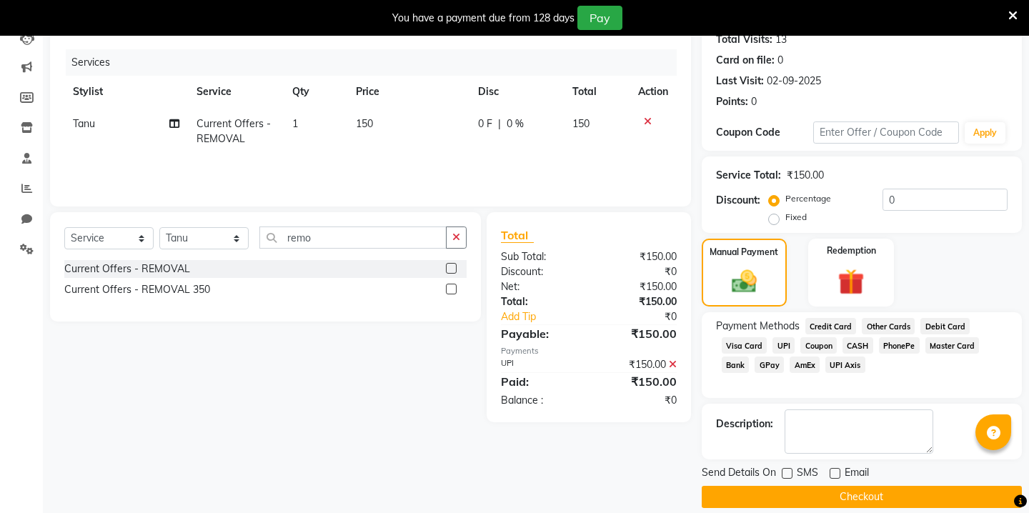
click at [834, 486] on button "Checkout" at bounding box center [861, 497] width 320 height 22
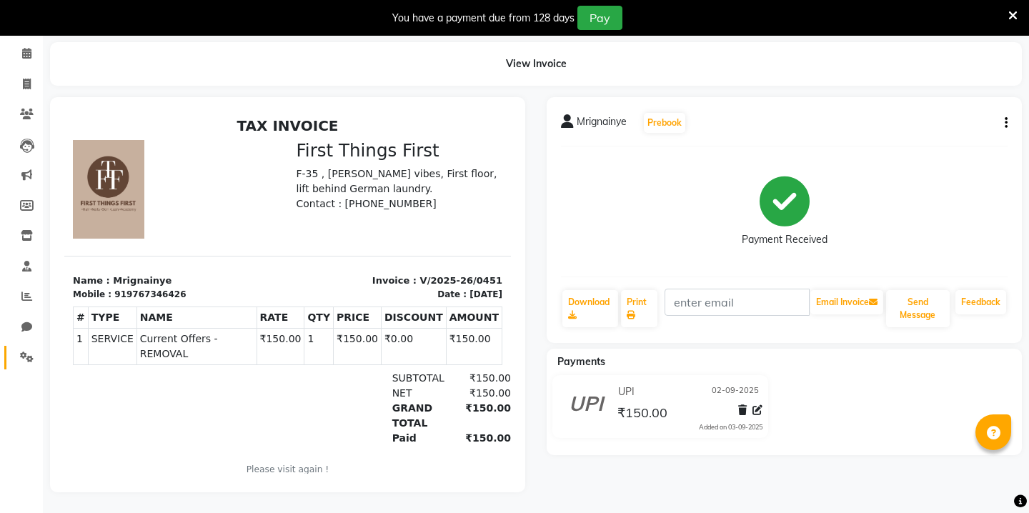
click at [33, 365] on link "Settings" at bounding box center [21, 358] width 34 height 24
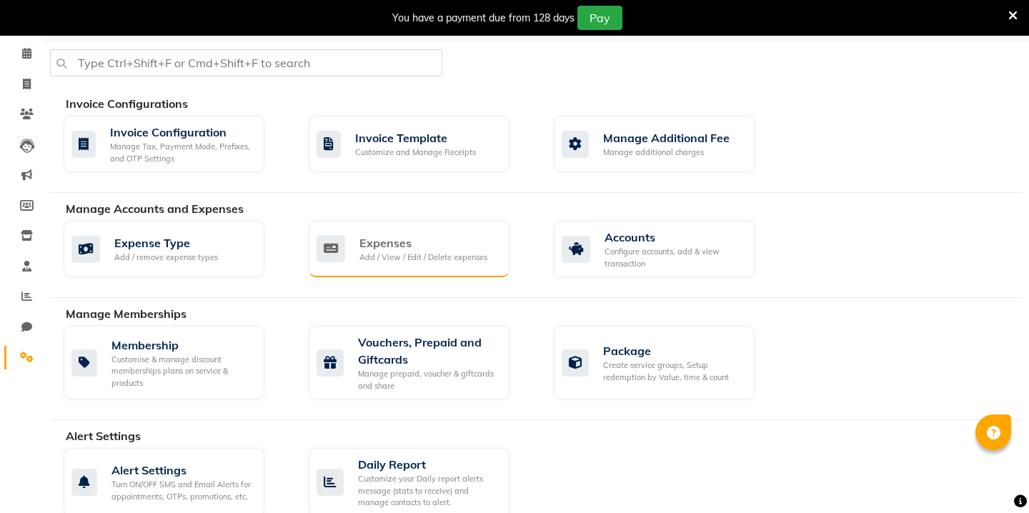
click at [435, 234] on div "Expenses" at bounding box center [423, 242] width 128 height 17
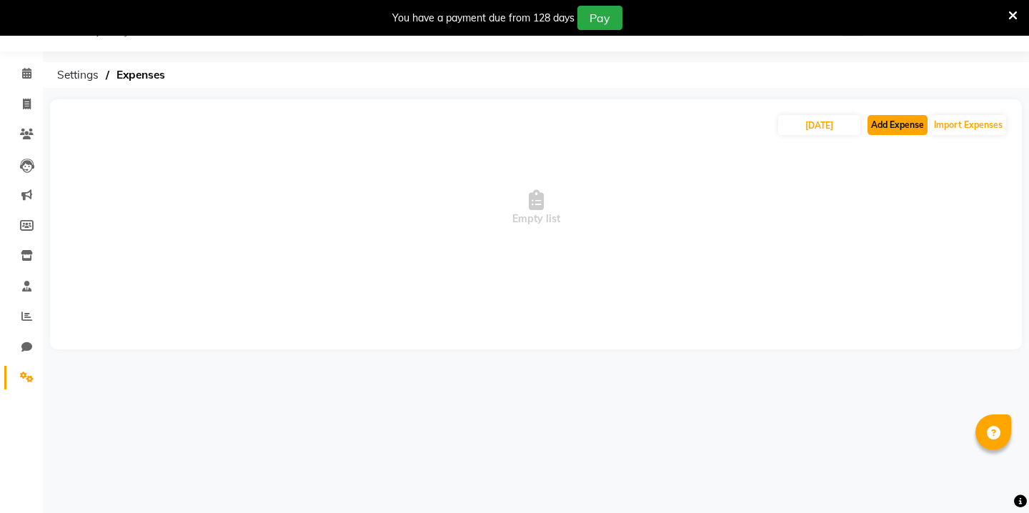
click at [906, 126] on button "Add Expense" at bounding box center [897, 125] width 60 height 20
select select "1"
select select "6955"
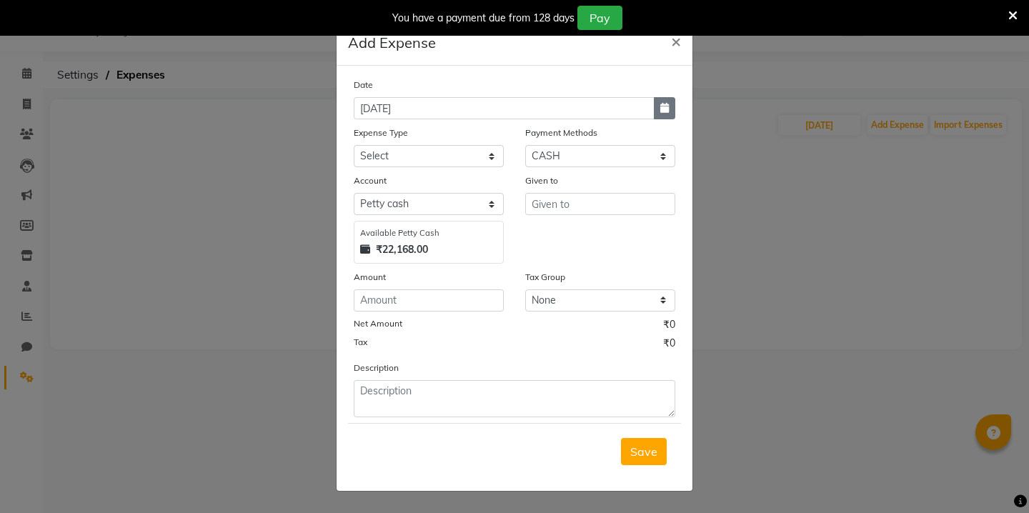
click at [659, 113] on button "button" at bounding box center [664, 108] width 21 height 22
select select "9"
select select "2025"
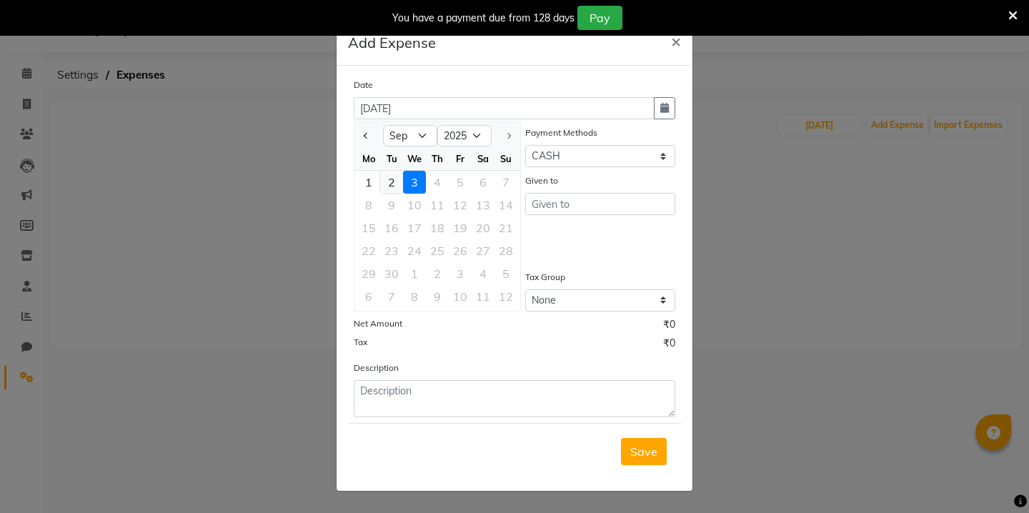
click at [391, 185] on div "2" at bounding box center [391, 182] width 23 height 23
type input "02-09-2025"
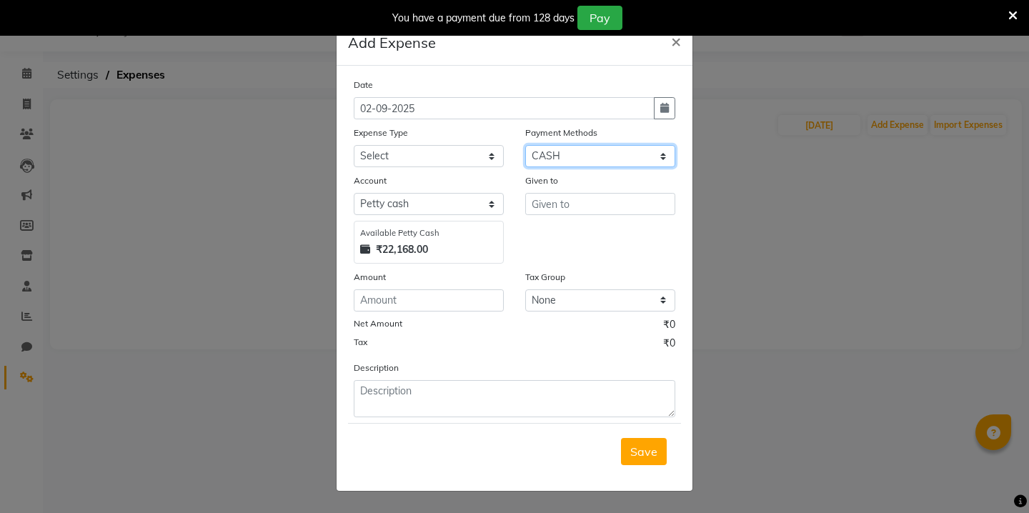
click at [576, 154] on select "Select Wallet Credit Card Other Cards Points Debit Card Prepaid Visa Card UPI C…" at bounding box center [600, 156] width 150 height 22
select select "8"
select select "6956"
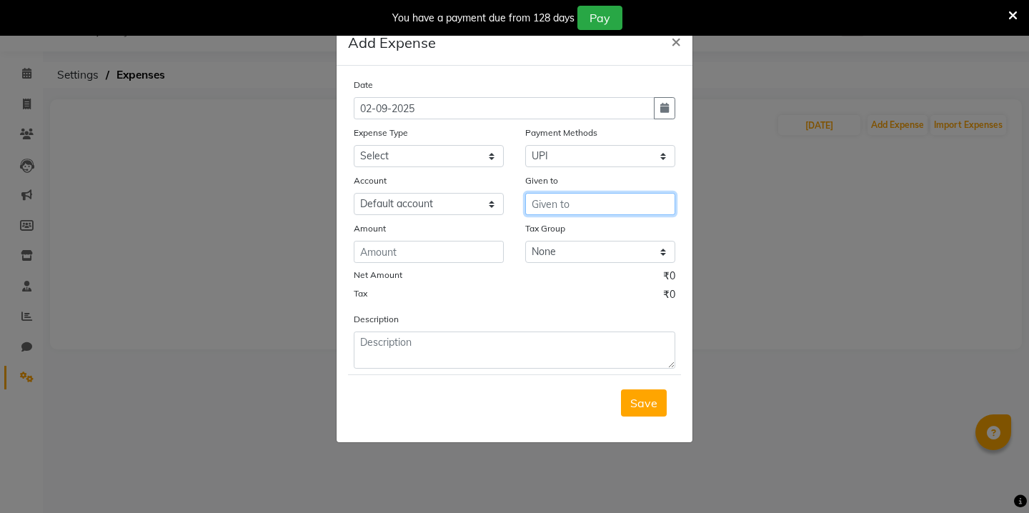
click at [552, 199] on input "text" at bounding box center [600, 204] width 150 height 22
type input "fabulous"
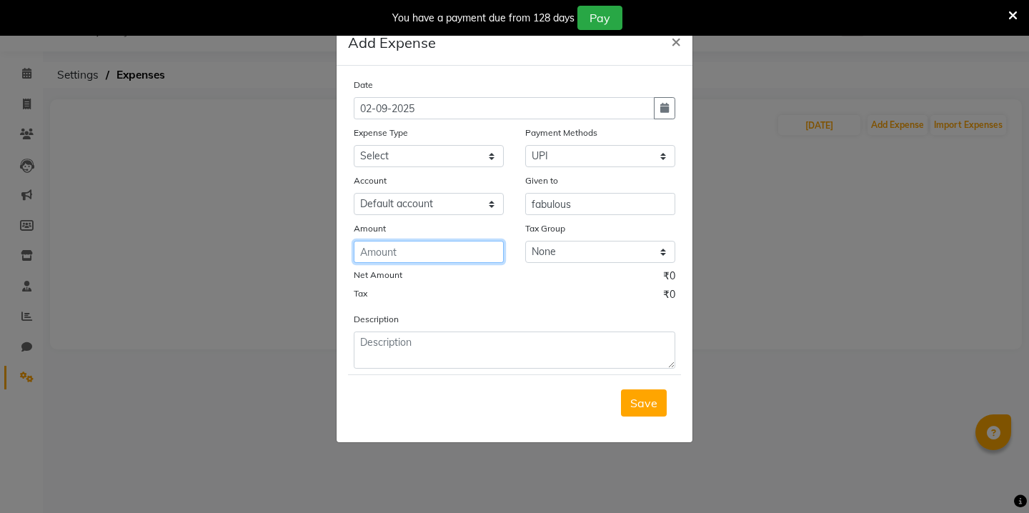
click at [364, 257] on input "number" at bounding box center [429, 252] width 150 height 22
type input "2005"
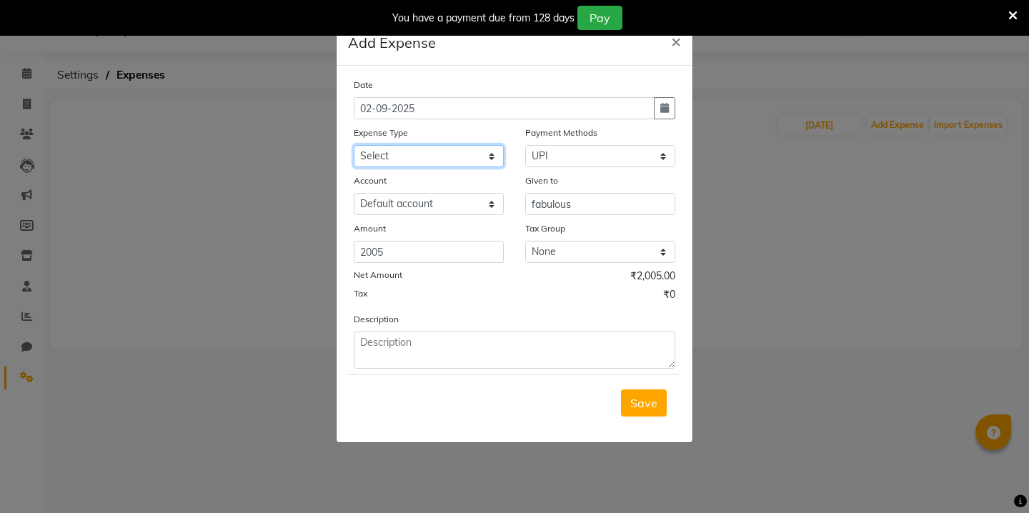
click at [395, 161] on select "Select Advance Salary Bank charges Car maintenance Cash transfer to bank Cash t…" at bounding box center [429, 156] width 150 height 22
select select "8"
click at [641, 406] on span "Save" at bounding box center [643, 403] width 27 height 14
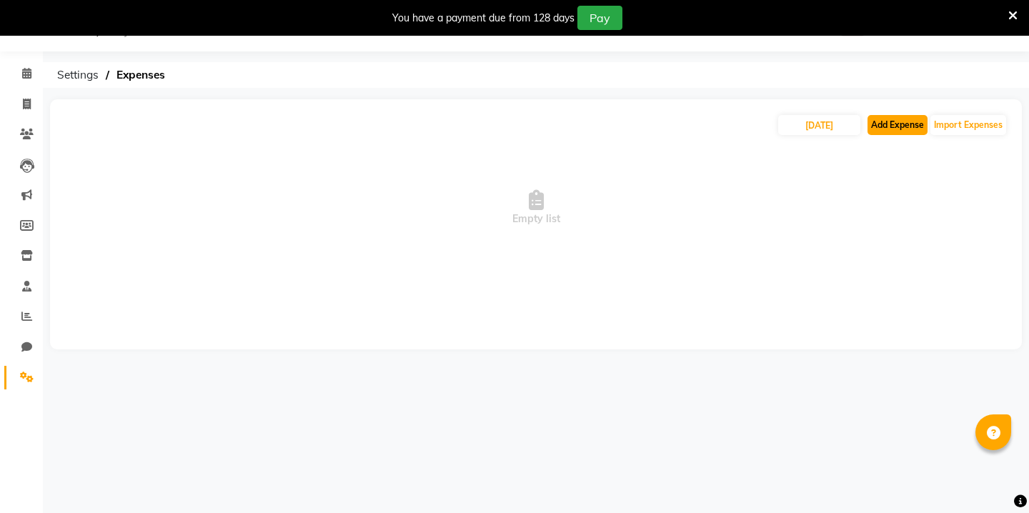
click at [879, 128] on button "Add Expense" at bounding box center [897, 125] width 60 height 20
select select "1"
select select "6955"
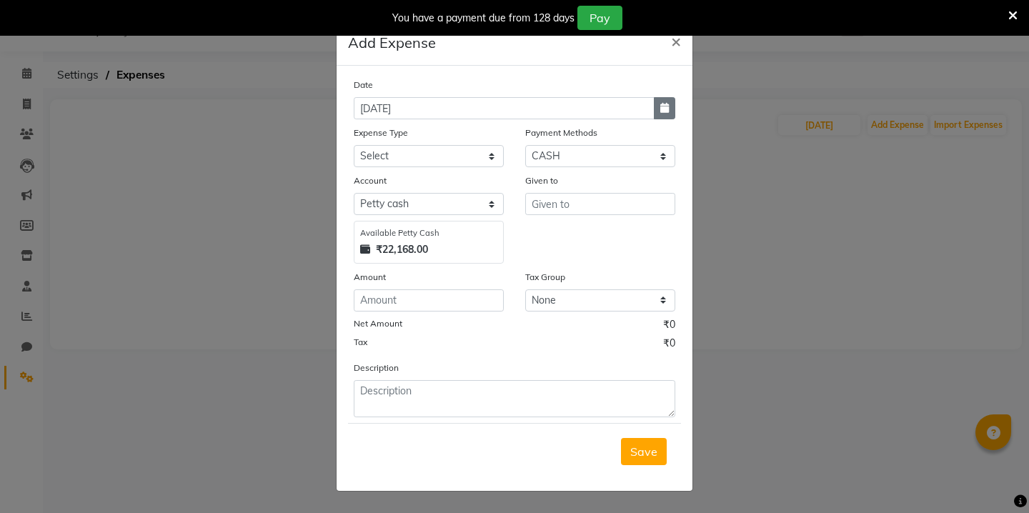
click at [664, 111] on icon "button" at bounding box center [664, 108] width 9 height 10
select select "9"
select select "2025"
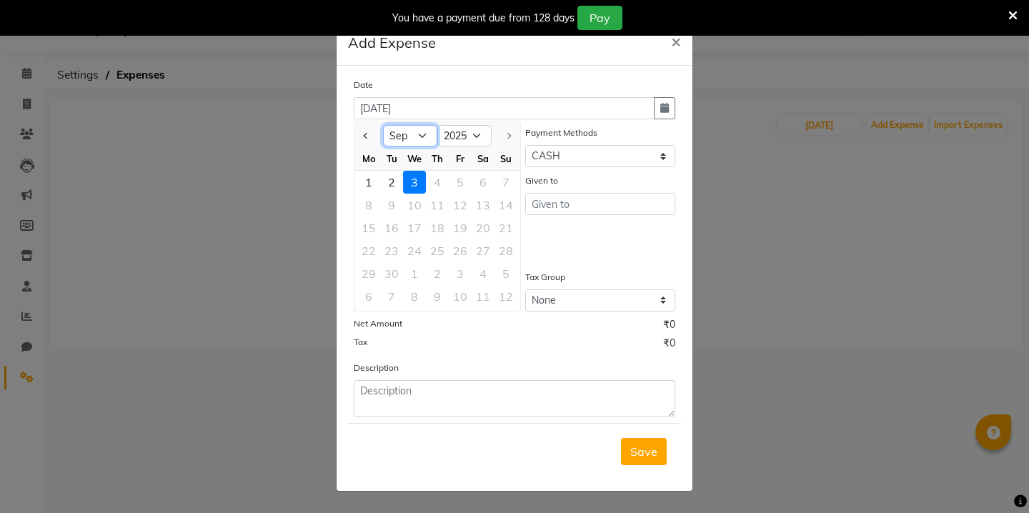
click at [416, 131] on select "Jan Feb Mar Apr May Jun [DATE] Aug Sep" at bounding box center [410, 135] width 54 height 21
select select "8"
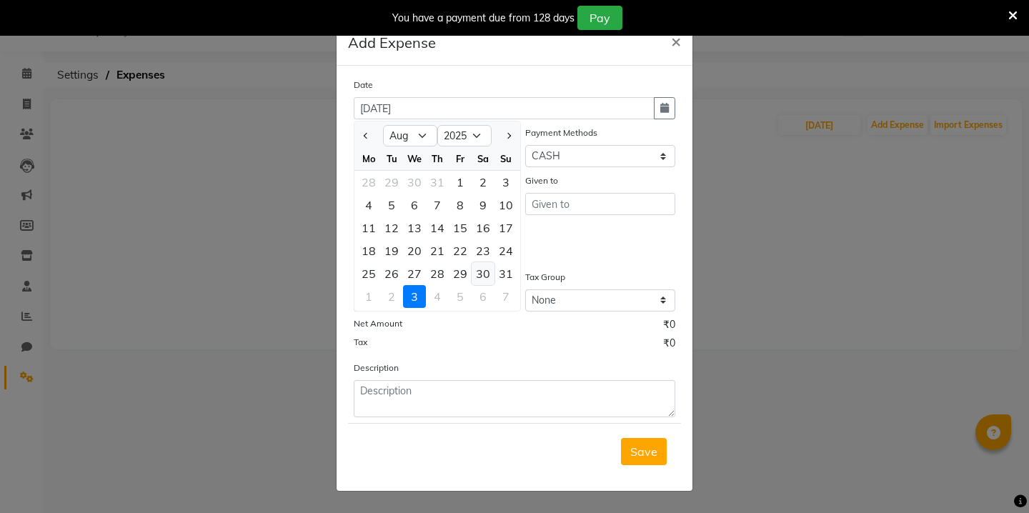
click at [484, 275] on div "30" at bounding box center [482, 273] width 23 height 23
type input "30-08-2025"
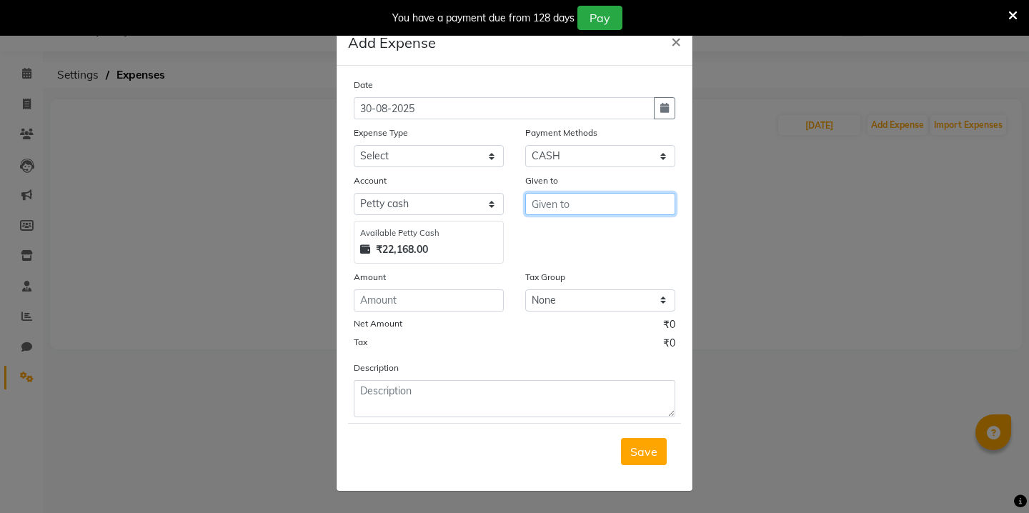
click at [589, 202] on input "text" at bounding box center [600, 204] width 150 height 22
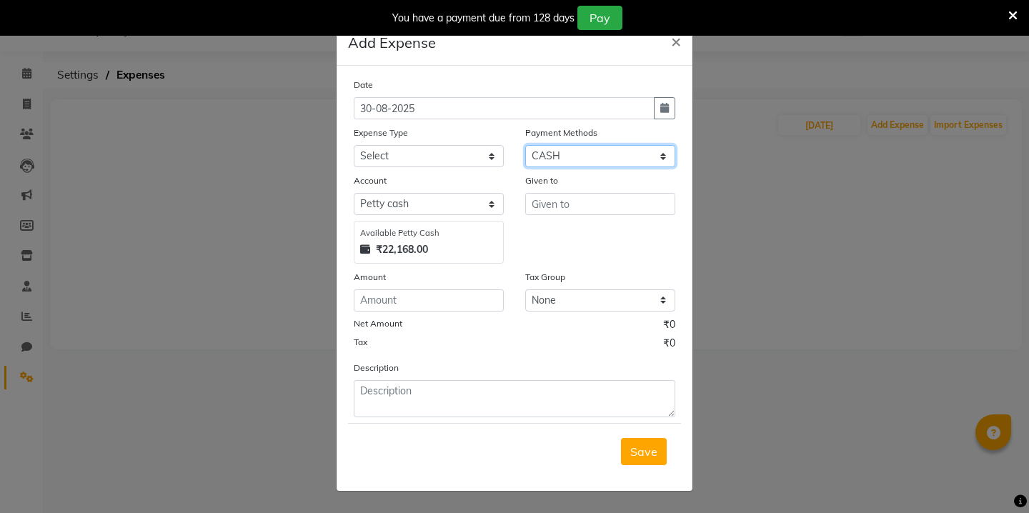
click at [612, 159] on select "Select Wallet Credit Card Other Cards Points Debit Card Prepaid Visa Card UPI C…" at bounding box center [600, 156] width 150 height 22
select select "8"
select select "6956"
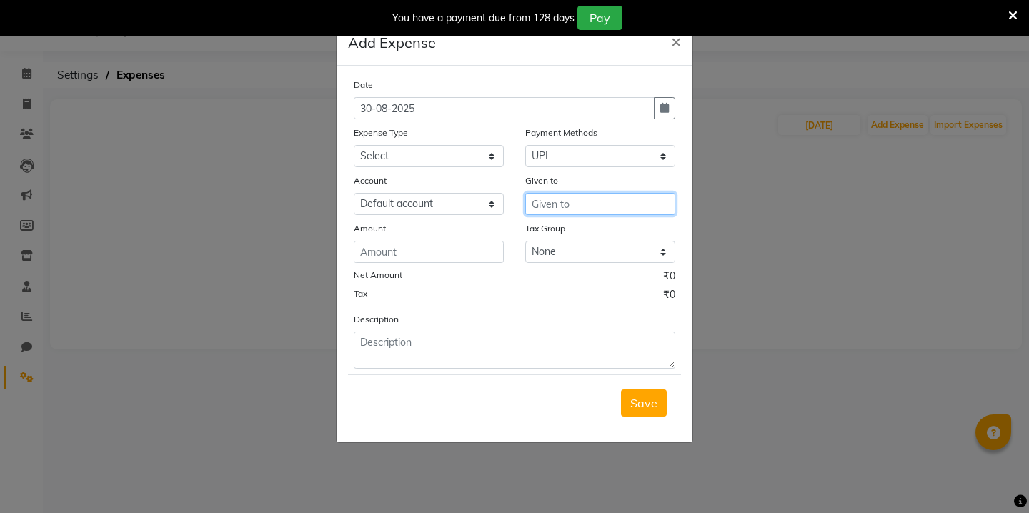
click at [564, 201] on input "text" at bounding box center [600, 204] width 150 height 22
type input "pani"
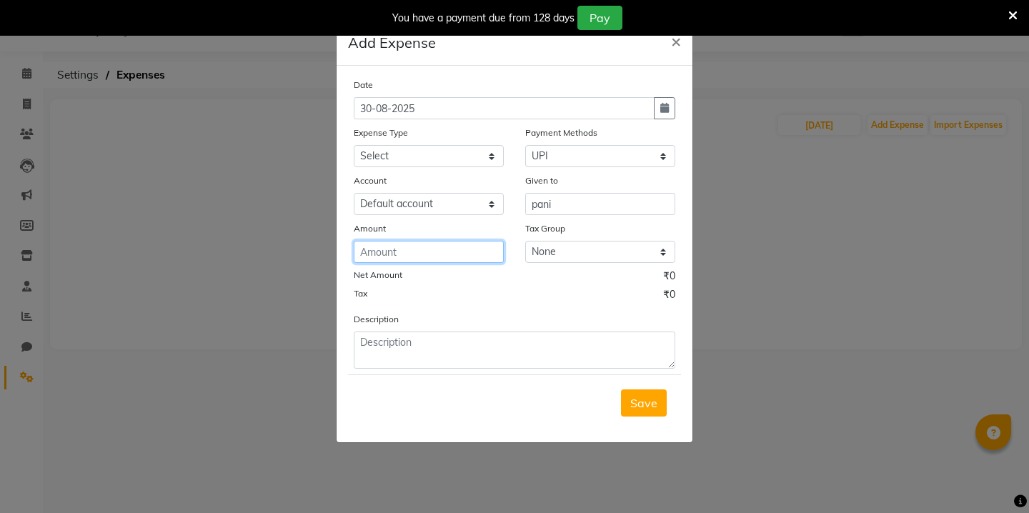
click at [446, 246] on input "number" at bounding box center [429, 252] width 150 height 22
type input "340"
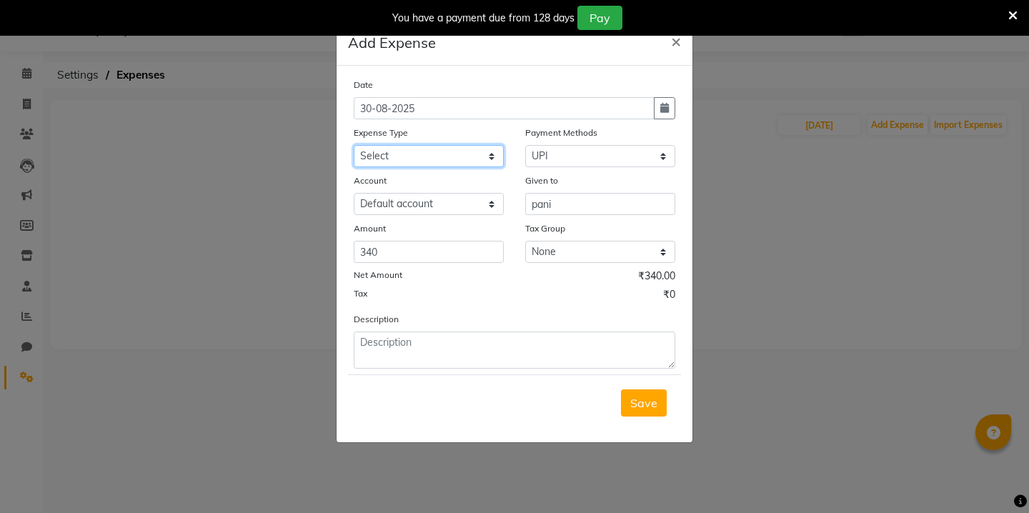
click at [467, 154] on select "Select Advance Salary Bank charges Car maintenance Cash transfer to bank Cash t…" at bounding box center [429, 156] width 150 height 22
select select "12"
click at [636, 407] on span "Save" at bounding box center [643, 403] width 27 height 14
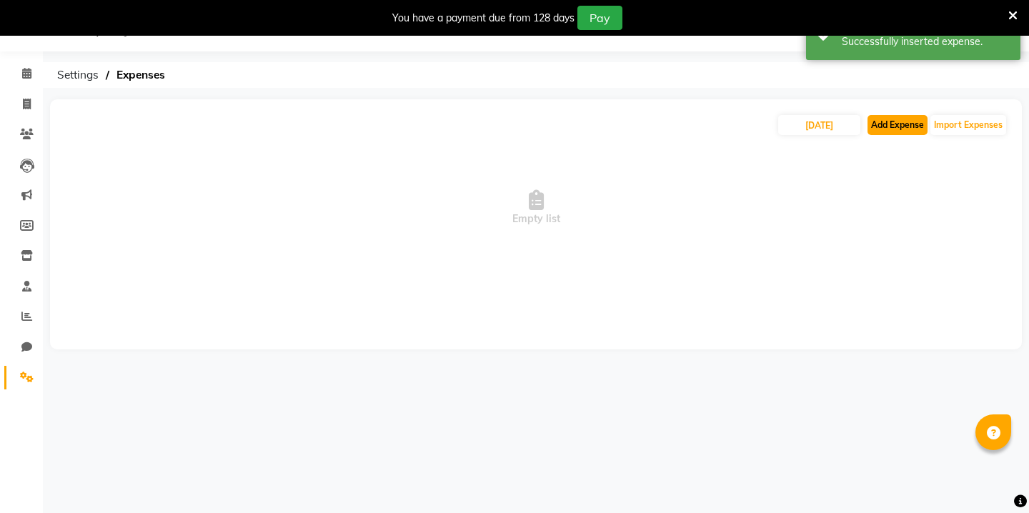
click at [891, 128] on button "Add Expense" at bounding box center [897, 125] width 60 height 20
select select "1"
select select "6955"
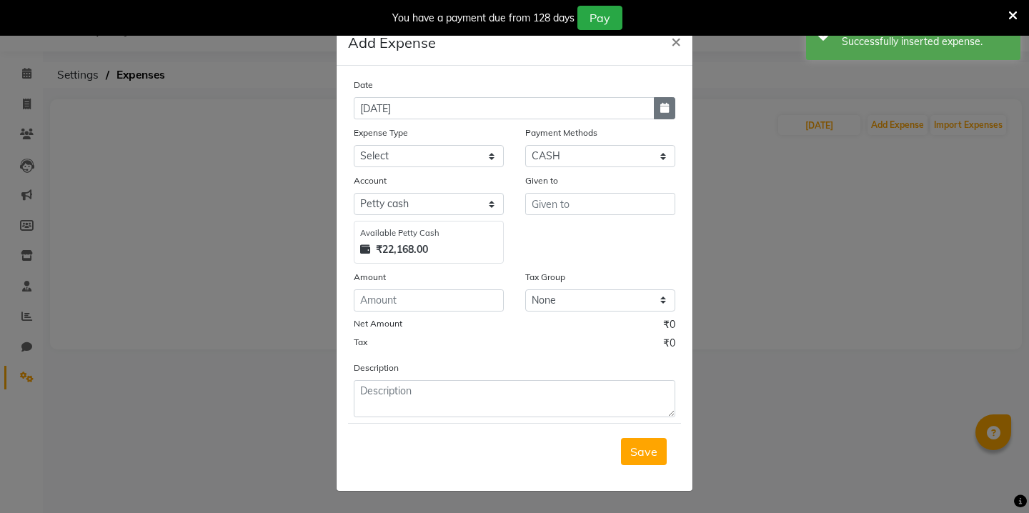
click at [670, 106] on button "button" at bounding box center [664, 108] width 21 height 22
select select "9"
select select "2025"
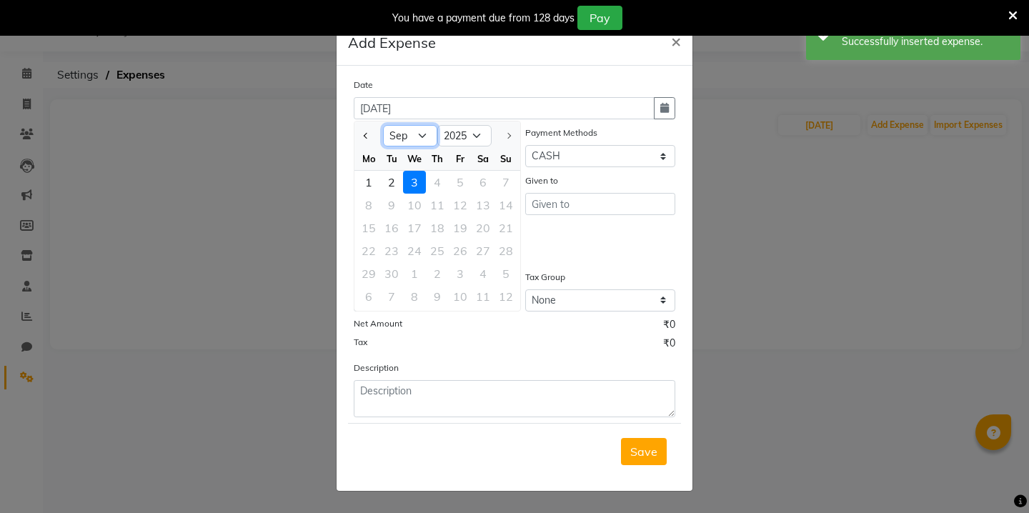
click at [433, 139] on select "Jan Feb Mar Apr May Jun [DATE] Aug Sep" at bounding box center [410, 135] width 54 height 21
select select "8"
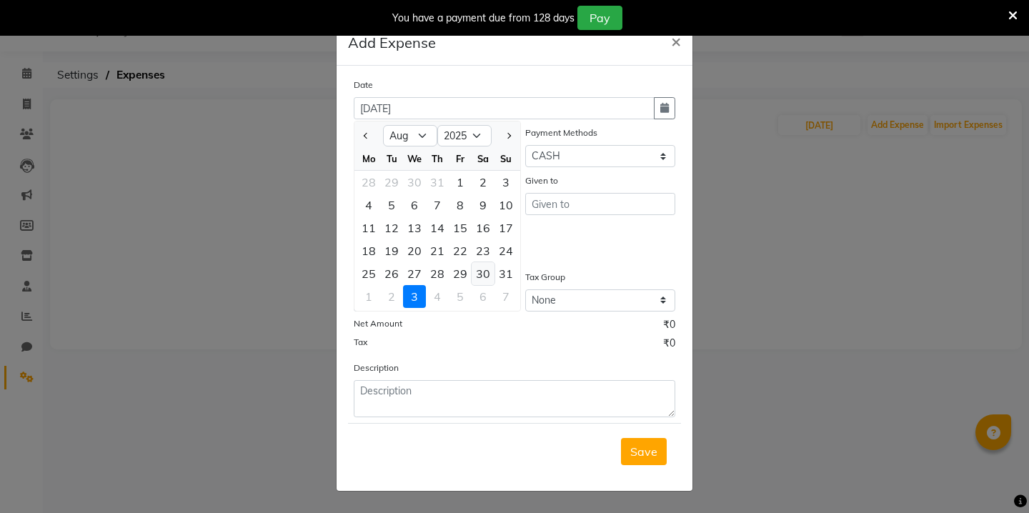
click at [487, 276] on div "30" at bounding box center [482, 273] width 23 height 23
type input "30-08-2025"
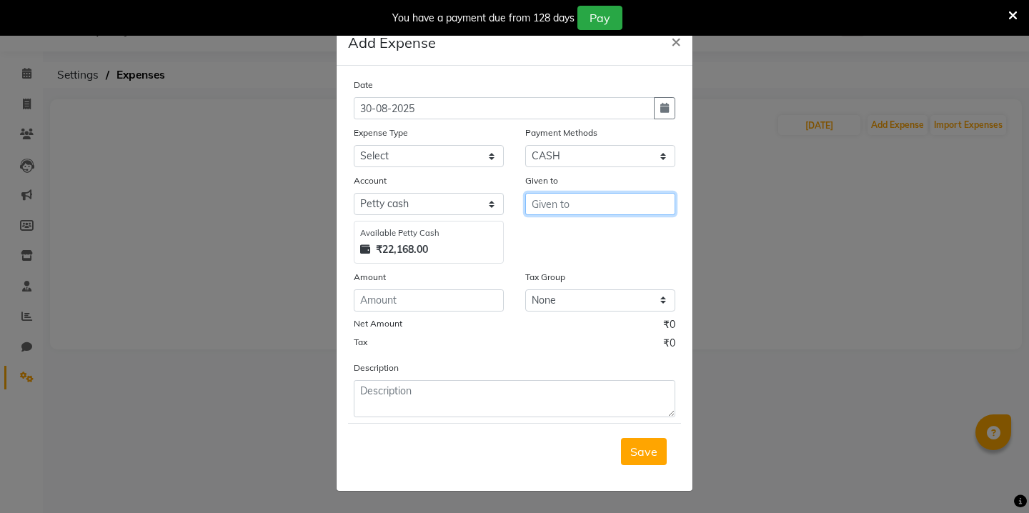
click at [555, 207] on input "text" at bounding box center [600, 204] width 150 height 22
type input "beauty corner"
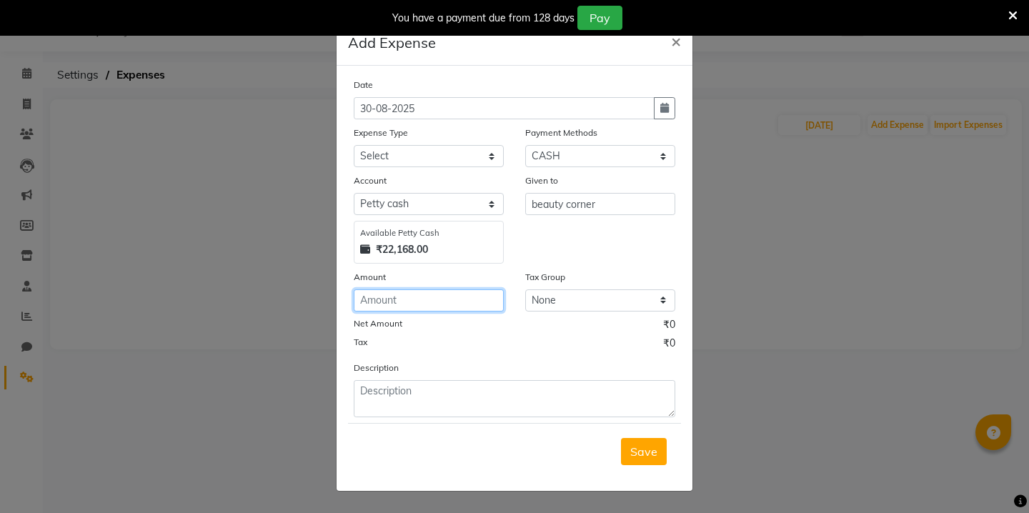
click at [390, 301] on input "number" at bounding box center [429, 300] width 150 height 22
type input "1460"
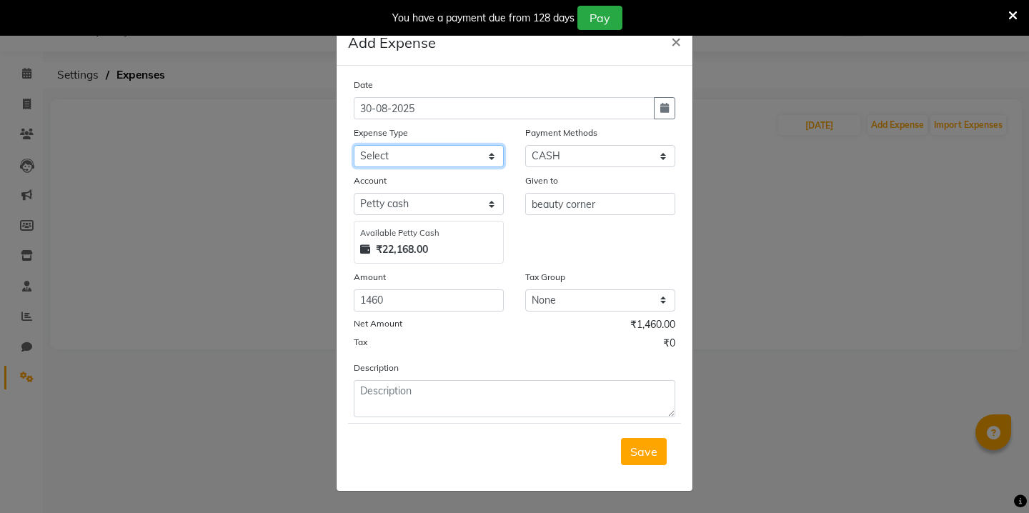
click at [439, 161] on select "Select Advance Salary Bank charges Car maintenance Cash transfer to bank Cash t…" at bounding box center [429, 156] width 150 height 22
select select "8"
click at [637, 156] on select "Select Wallet Credit Card Other Cards Points Debit Card Prepaid Visa Card UPI C…" at bounding box center [600, 156] width 150 height 22
select select "5"
select select "6956"
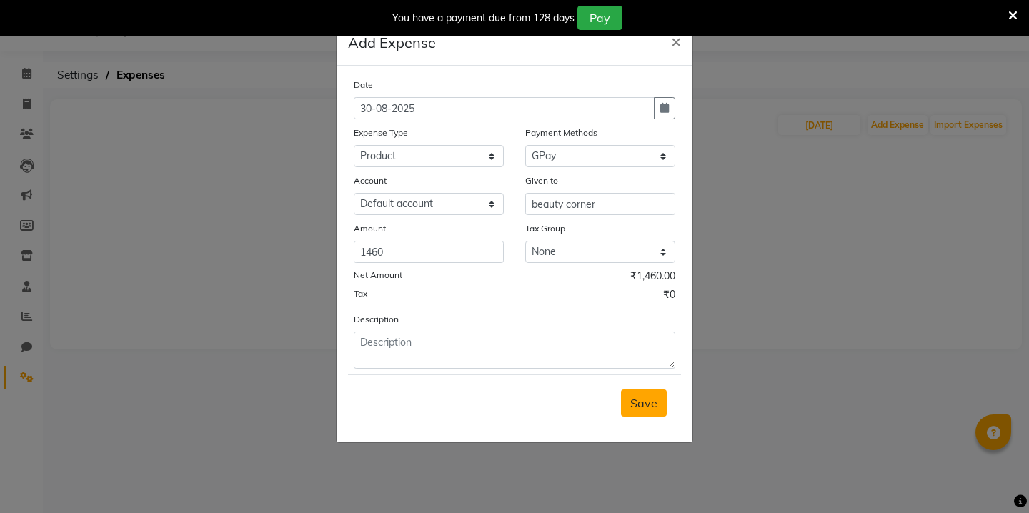
click at [647, 405] on span "Save" at bounding box center [643, 403] width 27 height 14
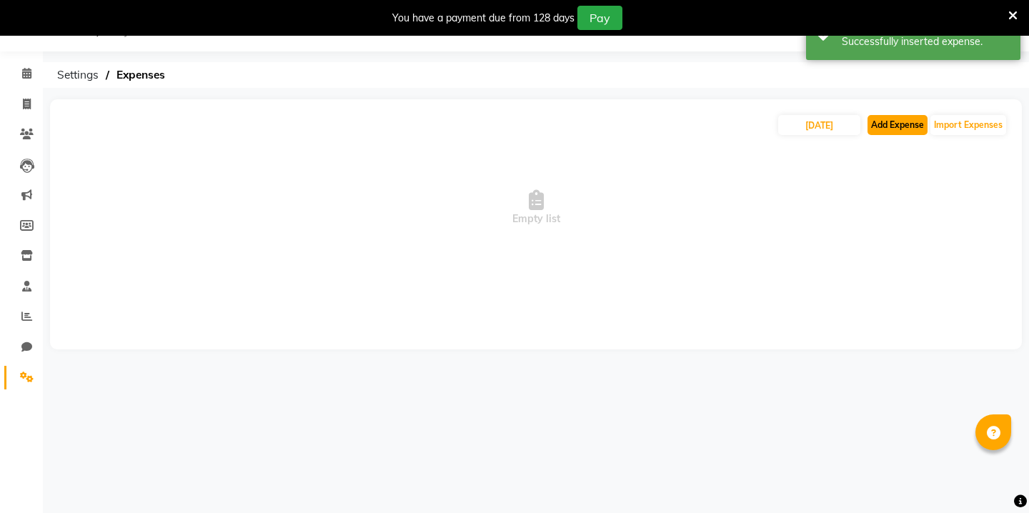
click at [907, 126] on button "Add Expense" at bounding box center [897, 125] width 60 height 20
select select "1"
select select "6955"
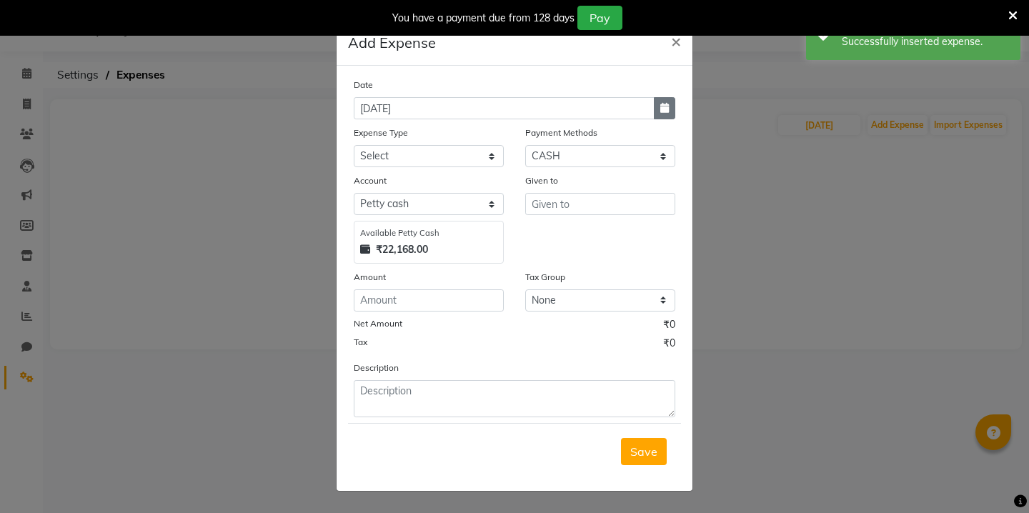
click at [663, 108] on icon "button" at bounding box center [664, 108] width 9 height 10
select select "9"
select select "2025"
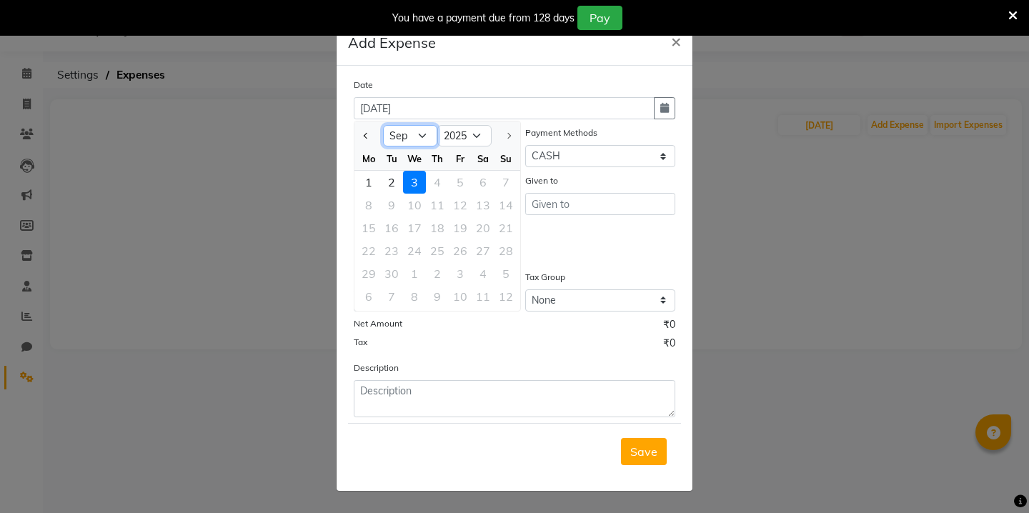
click at [426, 133] on select "Jan Feb Mar Apr May Jun [DATE] Aug Sep" at bounding box center [410, 135] width 54 height 21
select select "8"
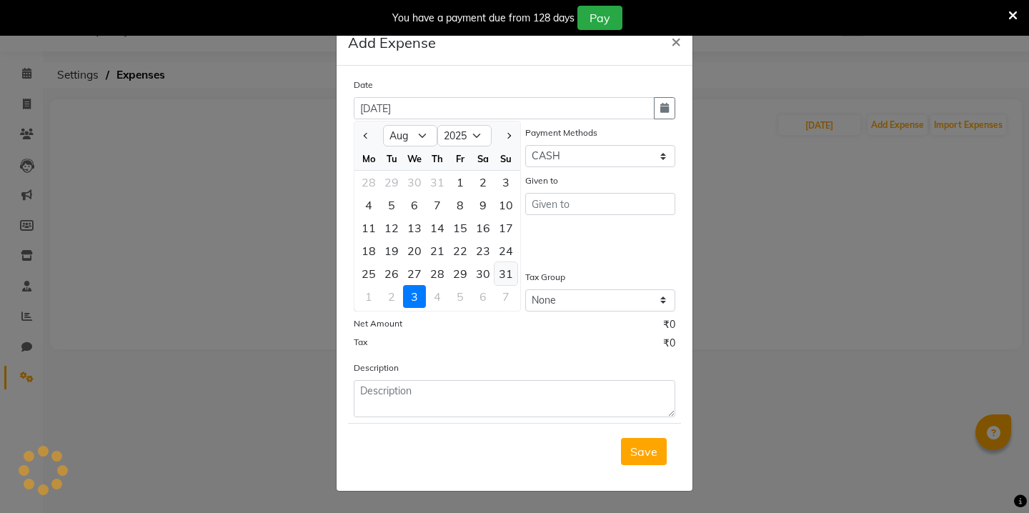
click at [496, 268] on div "31" at bounding box center [505, 273] width 23 height 23
type input "31-08-2025"
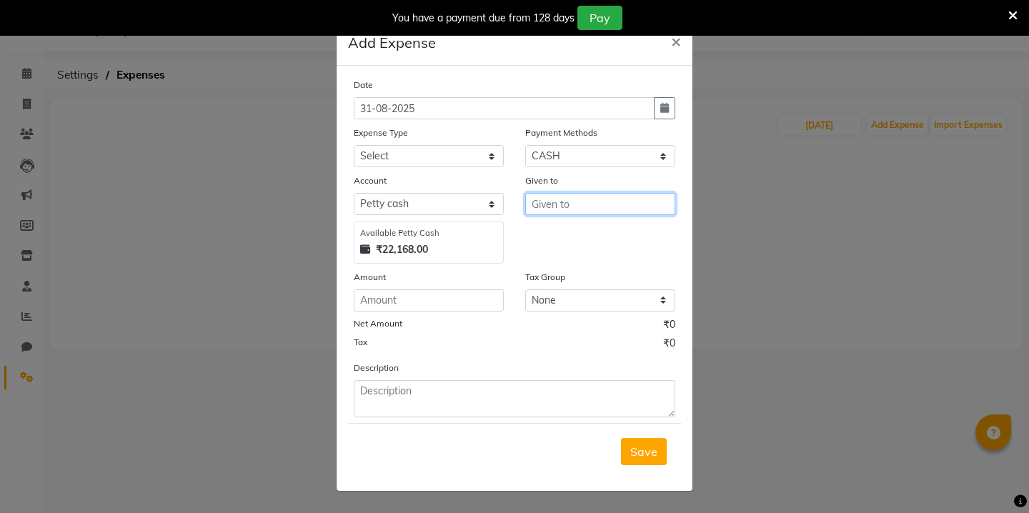
click at [542, 204] on input "text" at bounding box center [600, 204] width 150 height 22
type input "beauty infinity"
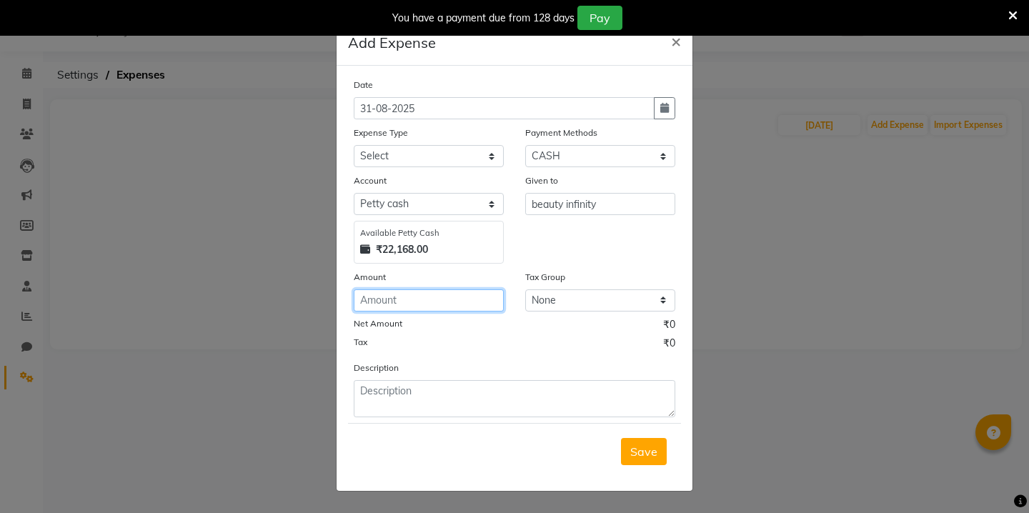
click at [393, 301] on input "number" at bounding box center [429, 300] width 150 height 22
type input "550"
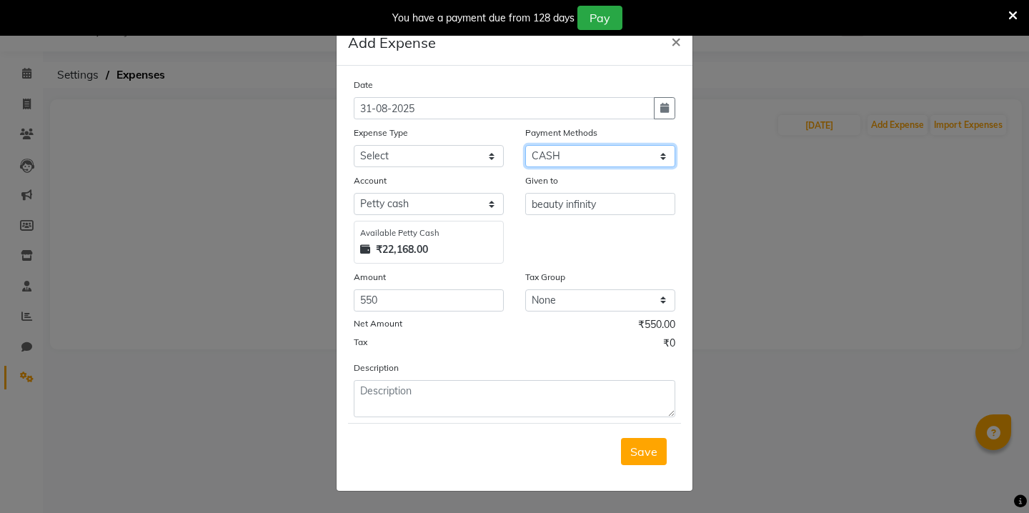
click at [560, 153] on select "Select Wallet Credit Card Other Cards Points Debit Card Prepaid Visa Card UPI C…" at bounding box center [600, 156] width 150 height 22
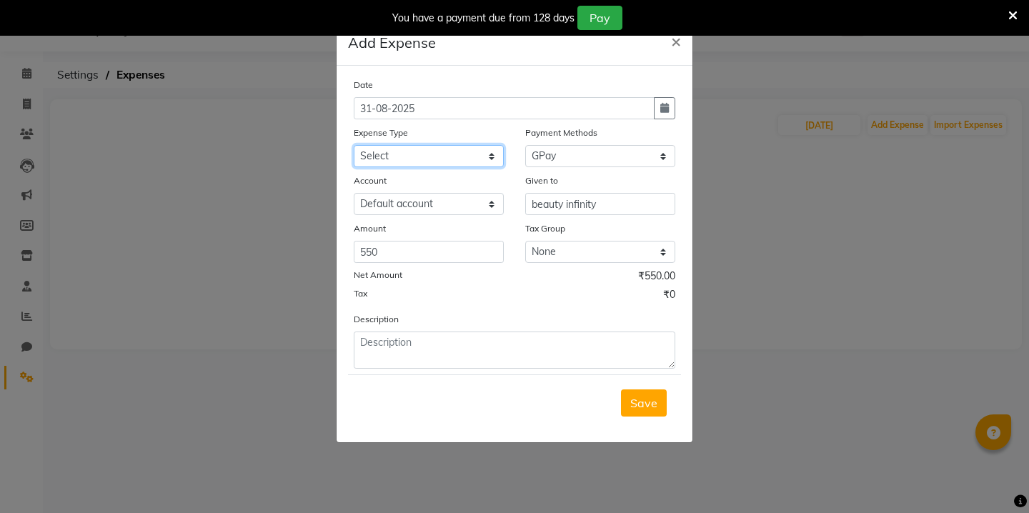
click at [461, 151] on select "Select Advance Salary Bank charges Car maintenance Cash transfer to bank Cash t…" at bounding box center [429, 156] width 150 height 22
click at [635, 402] on span "Save" at bounding box center [643, 403] width 27 height 14
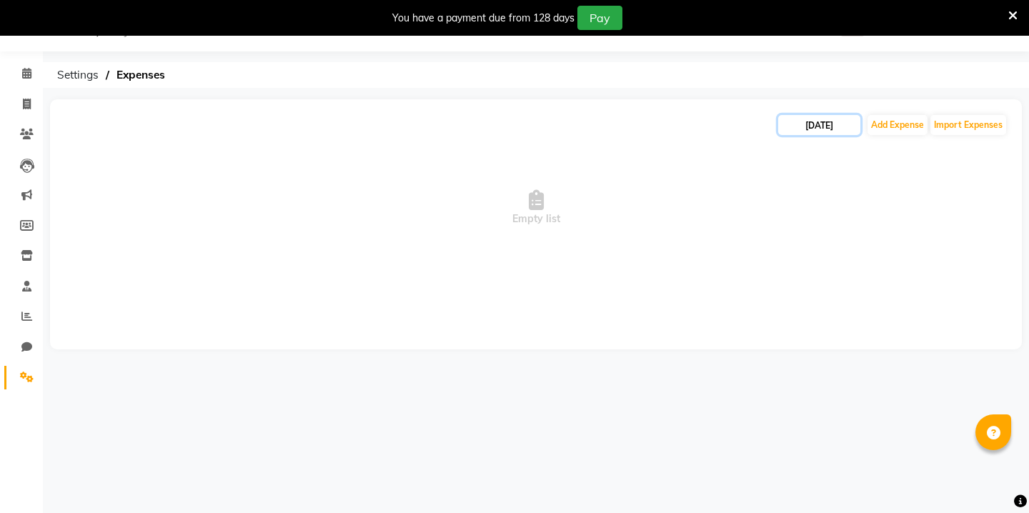
click at [813, 131] on input "[DATE]" at bounding box center [819, 125] width 82 height 20
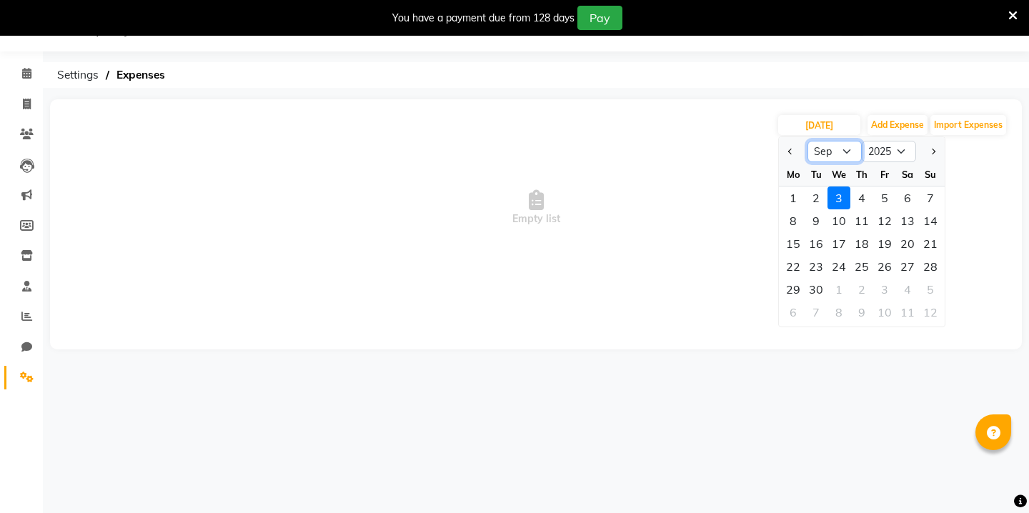
click at [835, 149] on select "Jan Feb Mar Apr May Jun [DATE] Aug Sep Oct Nov Dec" at bounding box center [834, 151] width 54 height 21
click at [891, 287] on div "29" at bounding box center [884, 289] width 23 height 23
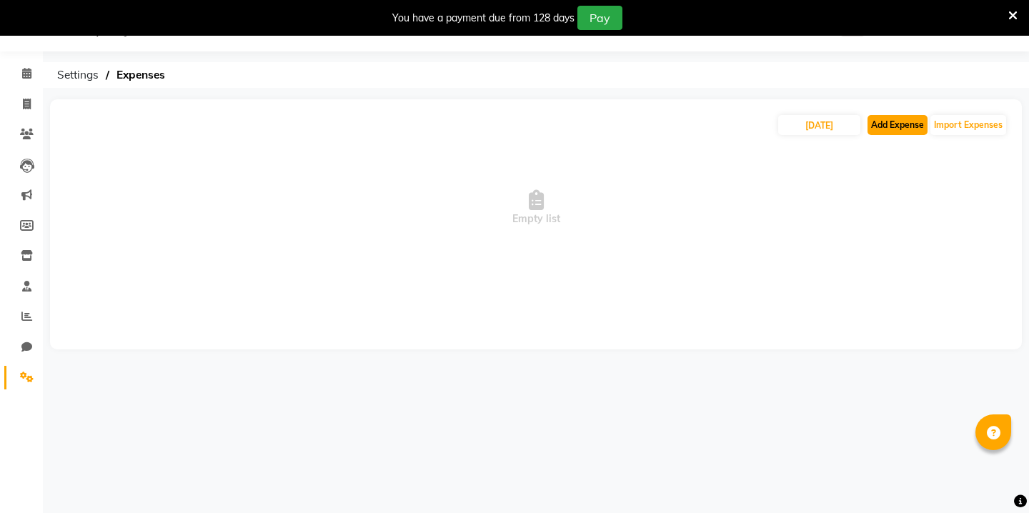
click at [891, 130] on button "Add Expense" at bounding box center [897, 125] width 60 height 20
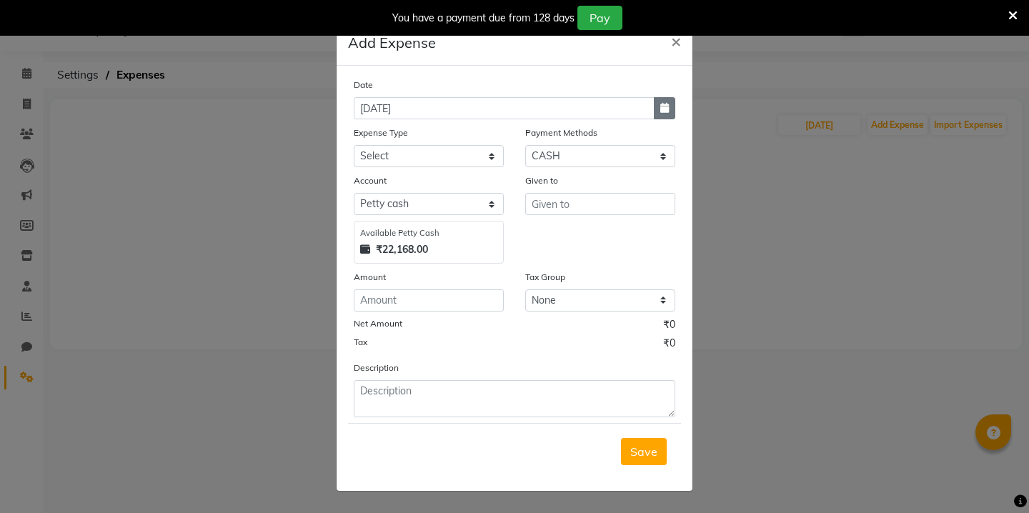
click at [666, 109] on icon "button" at bounding box center [664, 108] width 9 height 10
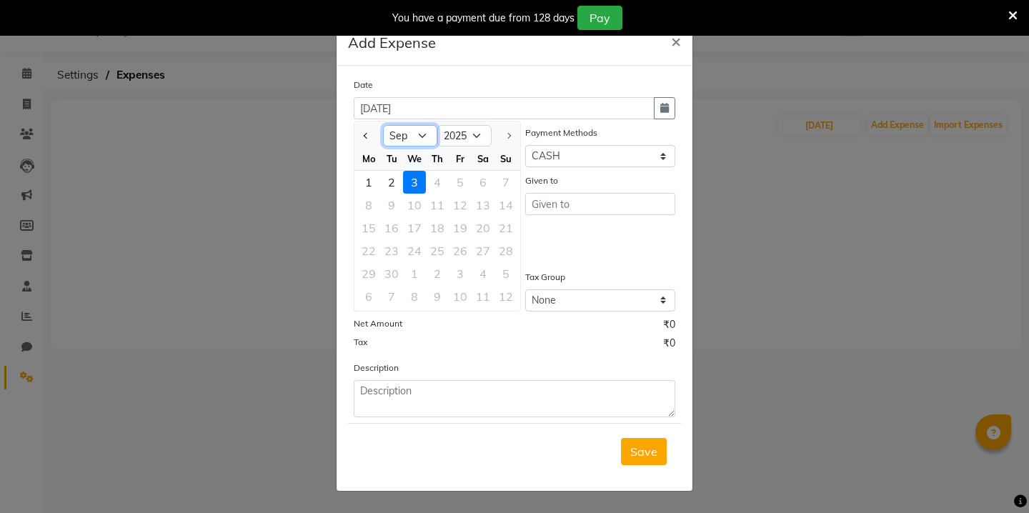
click at [421, 134] on select "Jan Feb Mar Apr May Jun [DATE] Aug Sep" at bounding box center [410, 135] width 54 height 21
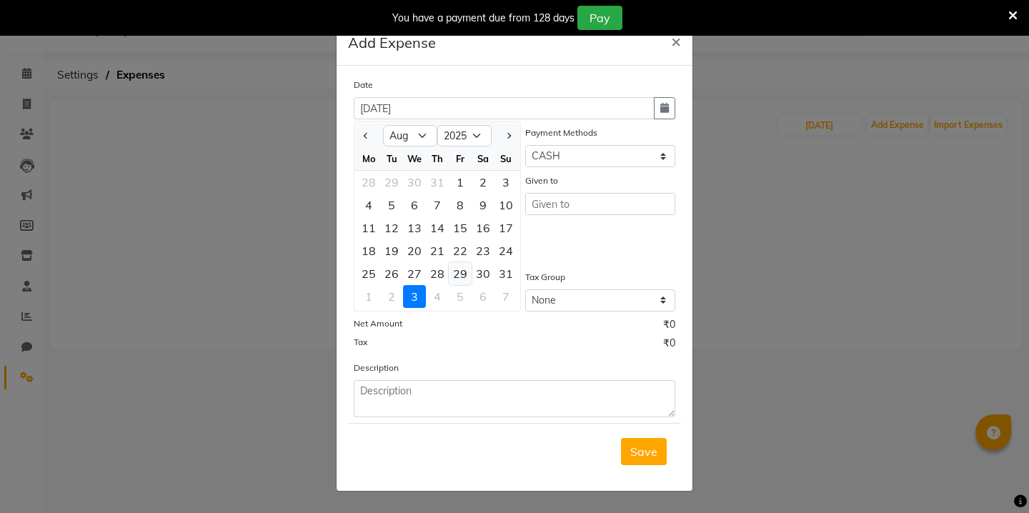
click at [453, 276] on div "29" at bounding box center [460, 273] width 23 height 23
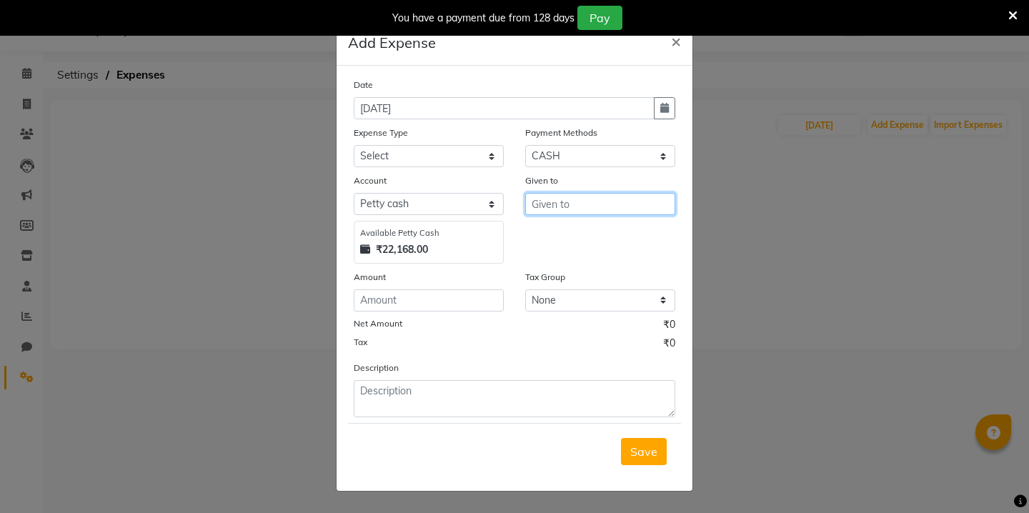
click at [549, 198] on input "text" at bounding box center [600, 204] width 150 height 22
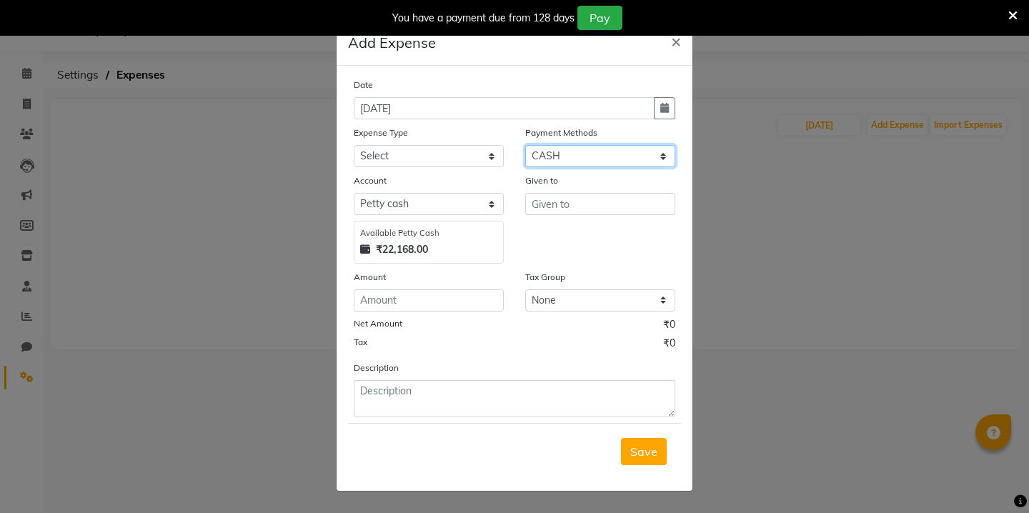
click at [611, 152] on select "Select Wallet Credit Card Other Cards Points Debit Card Prepaid Visa Card UPI C…" at bounding box center [600, 156] width 150 height 22
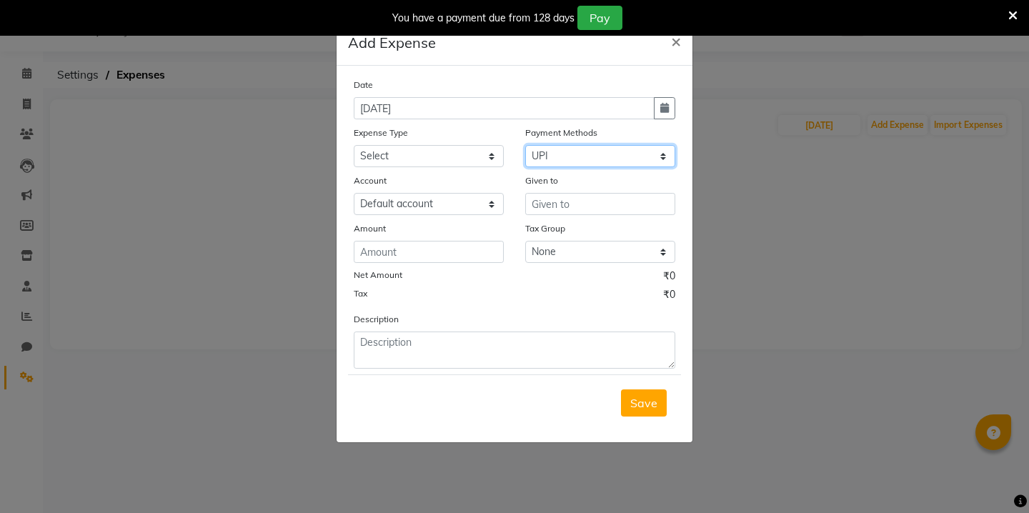
click at [590, 160] on select "Select Wallet Credit Card Other Cards Points Debit Card Prepaid Visa Card UPI C…" at bounding box center [600, 156] width 150 height 22
click at [428, 253] on input "number" at bounding box center [429, 252] width 150 height 22
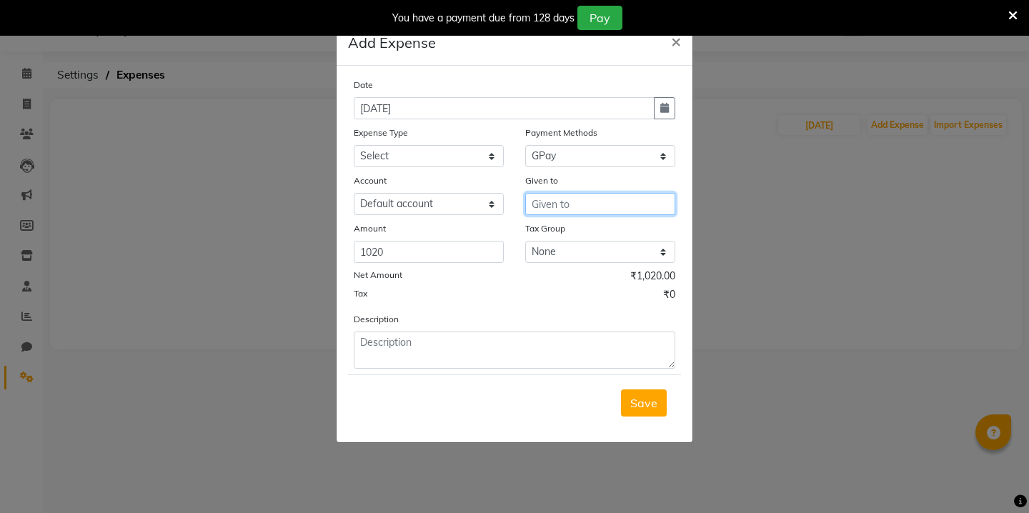
click at [581, 204] on input "text" at bounding box center [600, 204] width 150 height 22
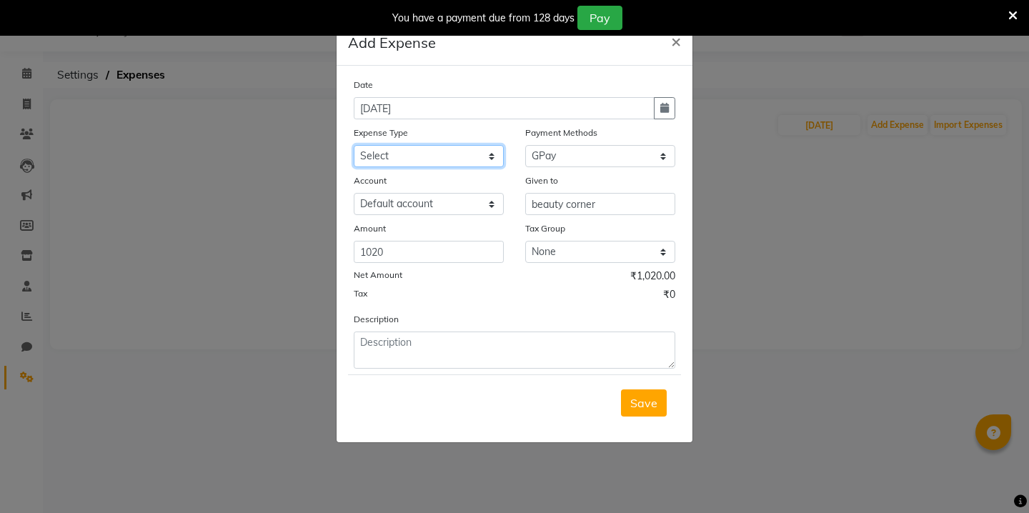
click at [434, 156] on select "Select Advance Salary Bank charges Car maintenance Cash transfer to bank Cash t…" at bounding box center [429, 156] width 150 height 22
click at [635, 396] on span "Save" at bounding box center [643, 403] width 27 height 14
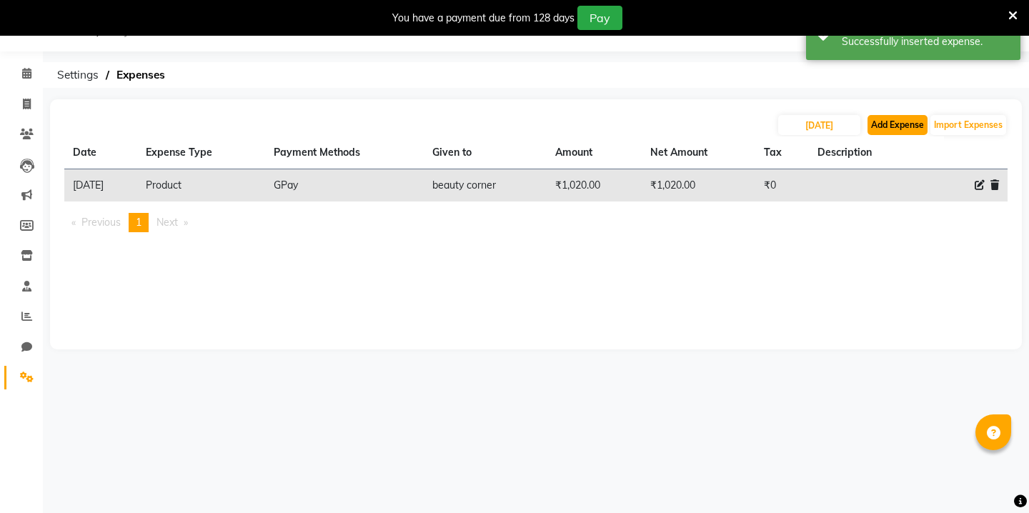
click at [910, 125] on button "Add Expense" at bounding box center [897, 125] width 60 height 20
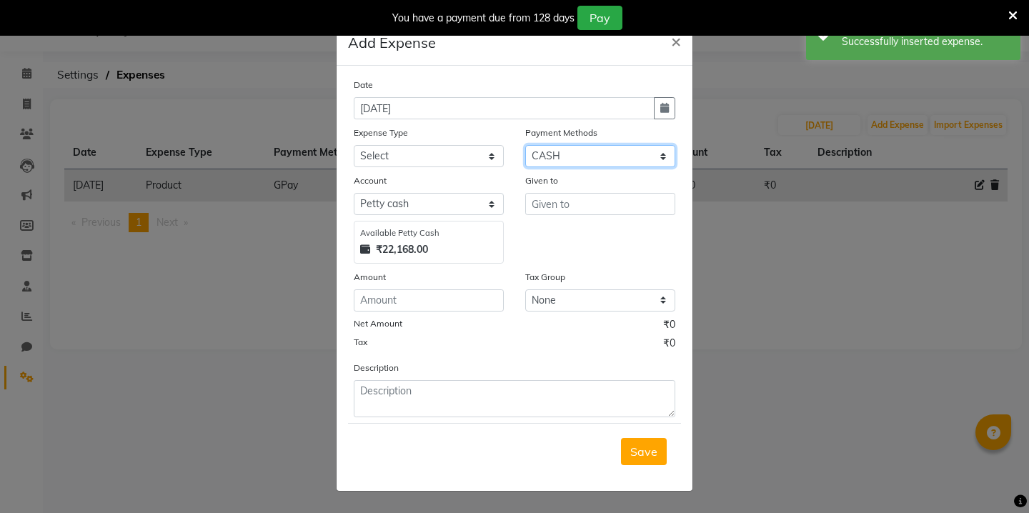
click at [638, 160] on select "Select Wallet Credit Card Other Cards Points Debit Card Prepaid Visa Card UPI C…" at bounding box center [600, 156] width 150 height 22
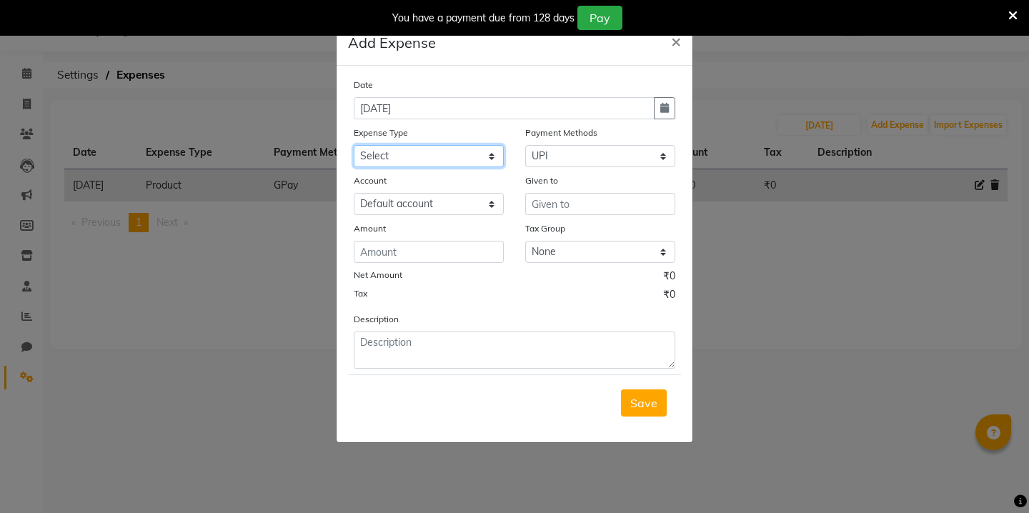
click at [434, 164] on select "Select Advance Salary Bank charges Car maintenance Cash transfer to bank Cash t…" at bounding box center [429, 156] width 150 height 22
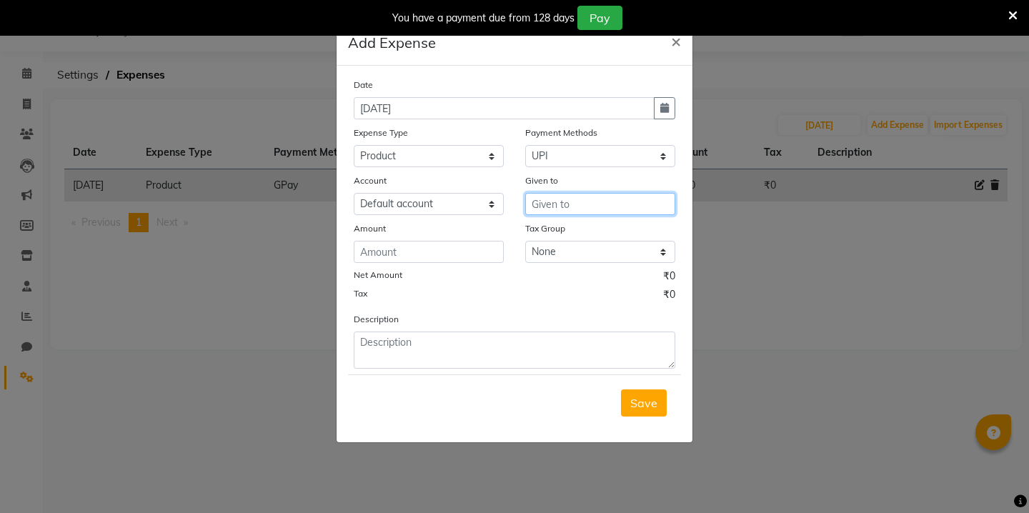
click at [577, 205] on input "text" at bounding box center [600, 204] width 150 height 22
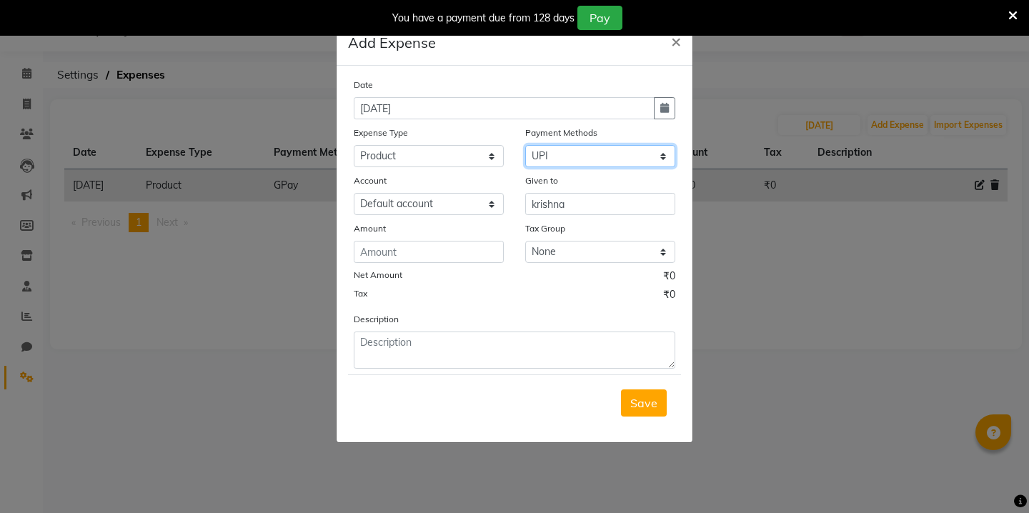
click at [584, 157] on select "Select Wallet Credit Card Other Cards Points Debit Card Prepaid Visa Card UPI C…" at bounding box center [600, 156] width 150 height 22
click at [483, 251] on input "number" at bounding box center [429, 252] width 150 height 22
click at [666, 111] on icon "button" at bounding box center [664, 108] width 9 height 10
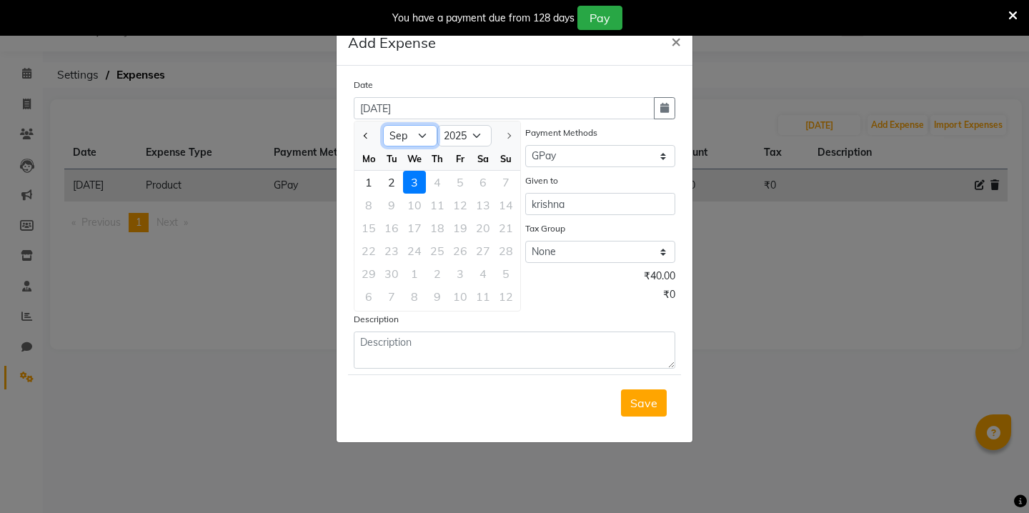
click at [421, 133] on select "Jan Feb Mar Apr May Jun [DATE] Aug Sep" at bounding box center [410, 135] width 54 height 21
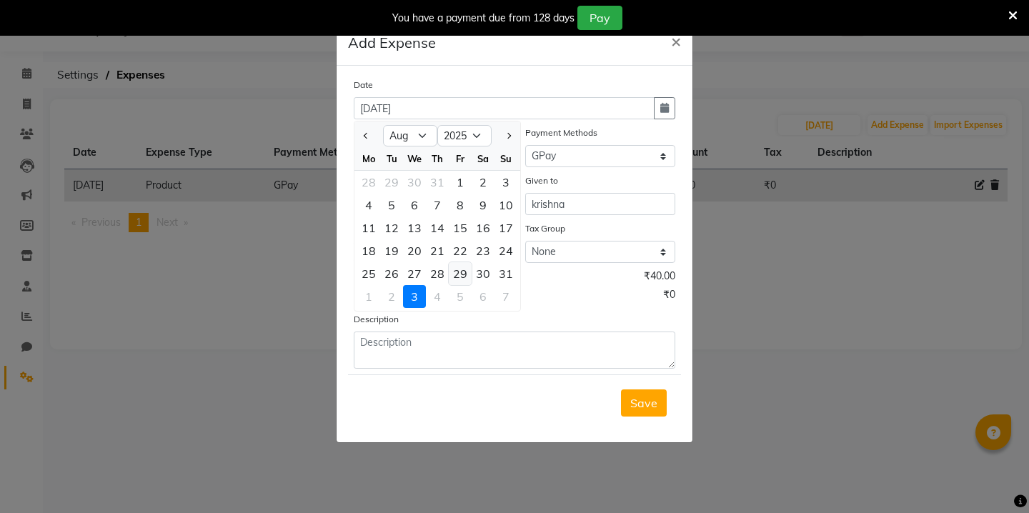
click at [456, 280] on div "29" at bounding box center [460, 273] width 23 height 23
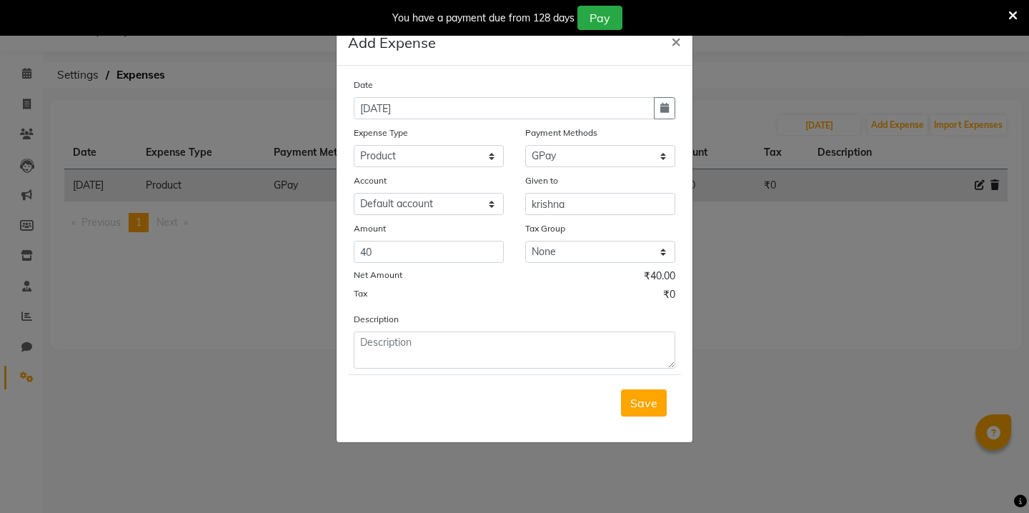
click at [632, 416] on div "Save" at bounding box center [514, 402] width 333 height 56
click at [646, 409] on span "Save" at bounding box center [643, 403] width 27 height 14
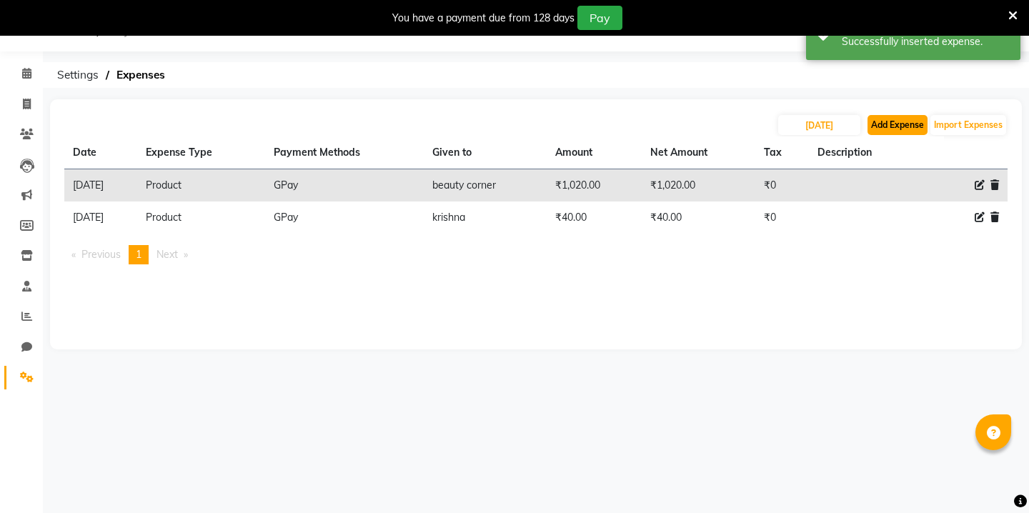
click at [876, 126] on button "Add Expense" at bounding box center [897, 125] width 60 height 20
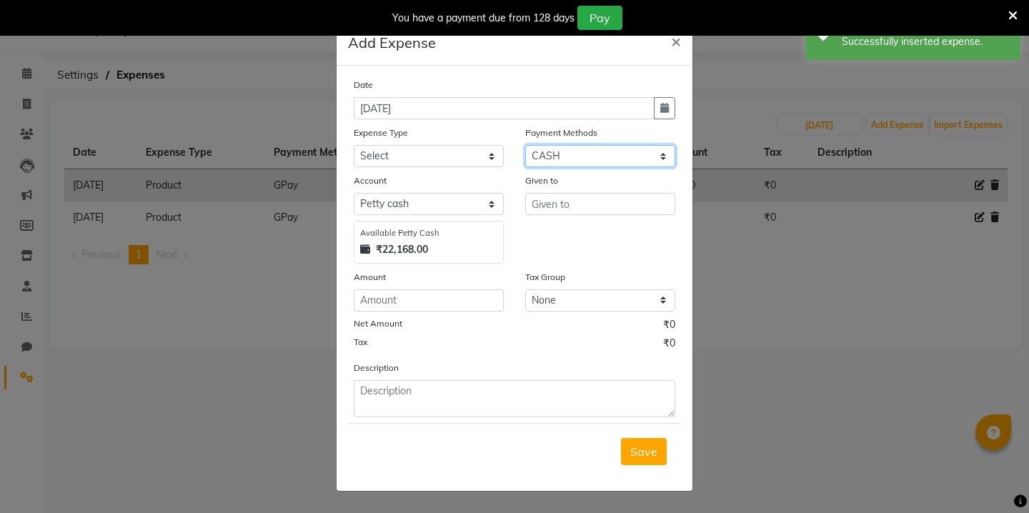
click at [609, 153] on select "Select Wallet Credit Card Other Cards Points Debit Card Prepaid Visa Card UPI C…" at bounding box center [600, 156] width 150 height 22
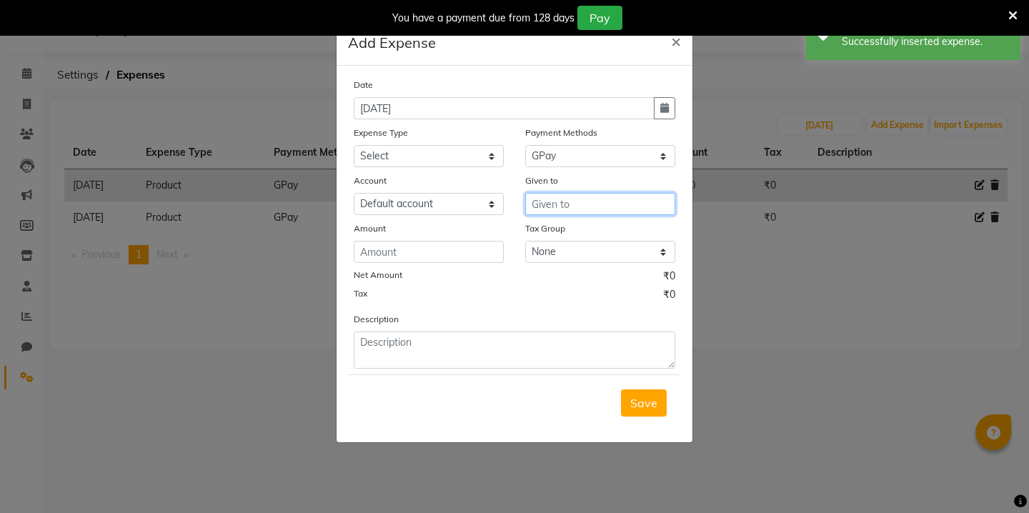
click at [561, 205] on input "text" at bounding box center [600, 204] width 150 height 22
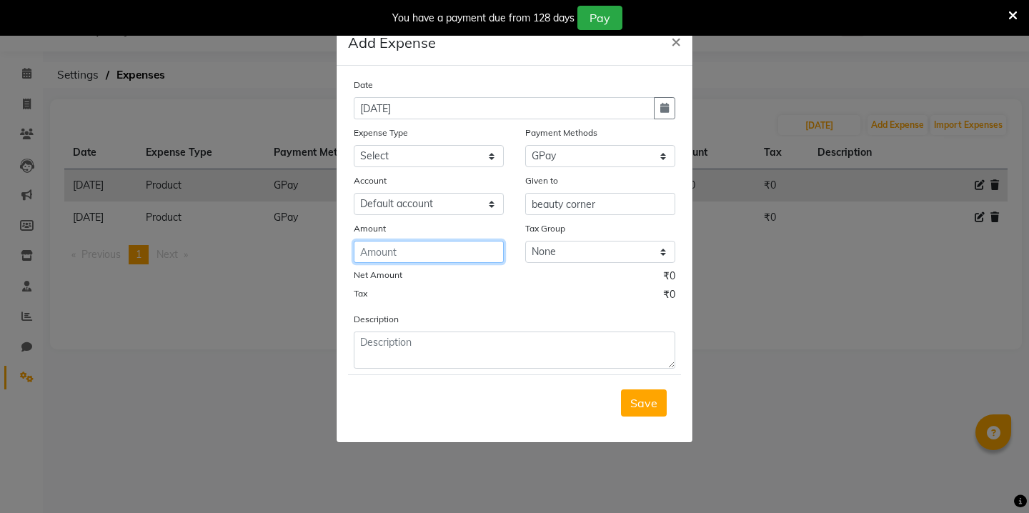
click at [431, 246] on input "number" at bounding box center [429, 252] width 150 height 22
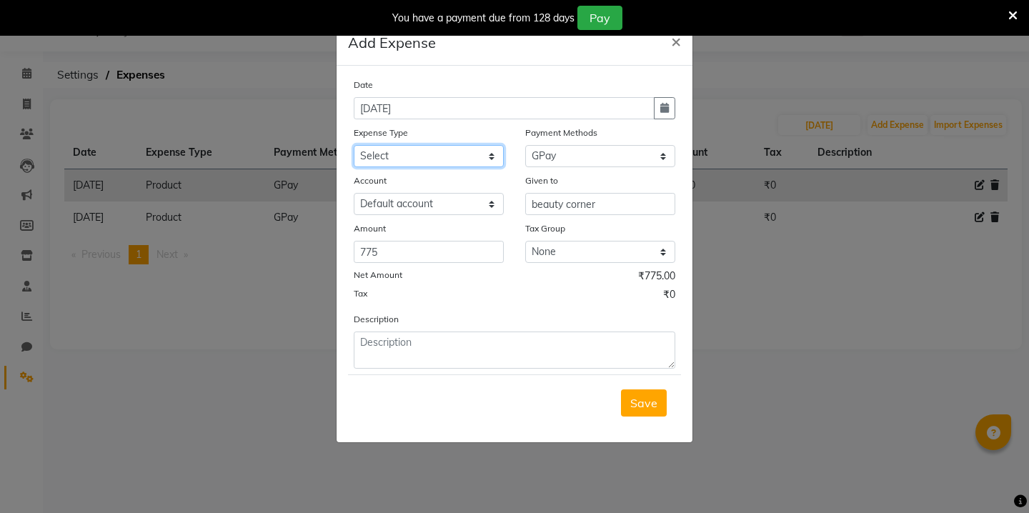
click at [404, 160] on select "Select Advance Salary Bank charges Car maintenance Cash transfer to bank Cash t…" at bounding box center [429, 156] width 150 height 22
click at [660, 106] on icon "button" at bounding box center [664, 108] width 9 height 10
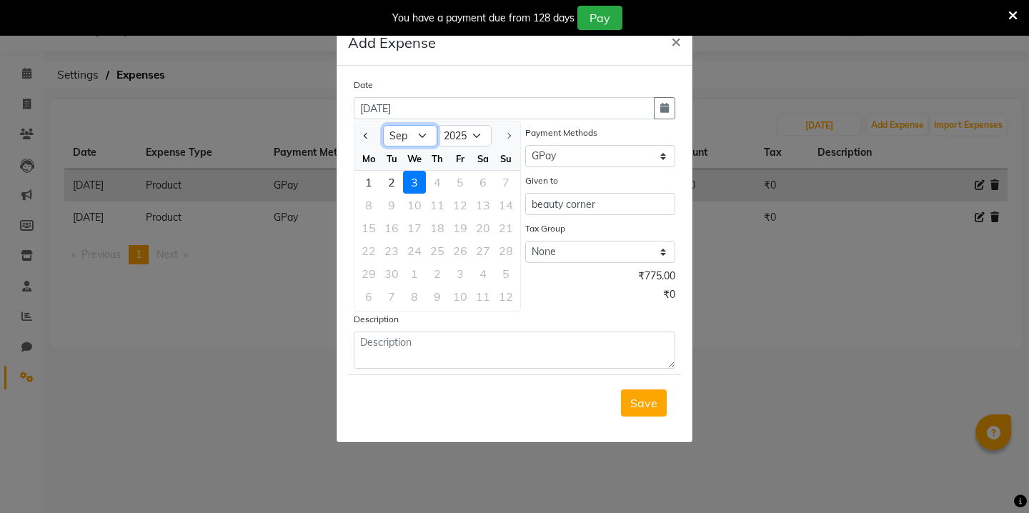
click at [421, 137] on select "Jan Feb Mar Apr May Jun [DATE] Aug Sep" at bounding box center [410, 135] width 54 height 21
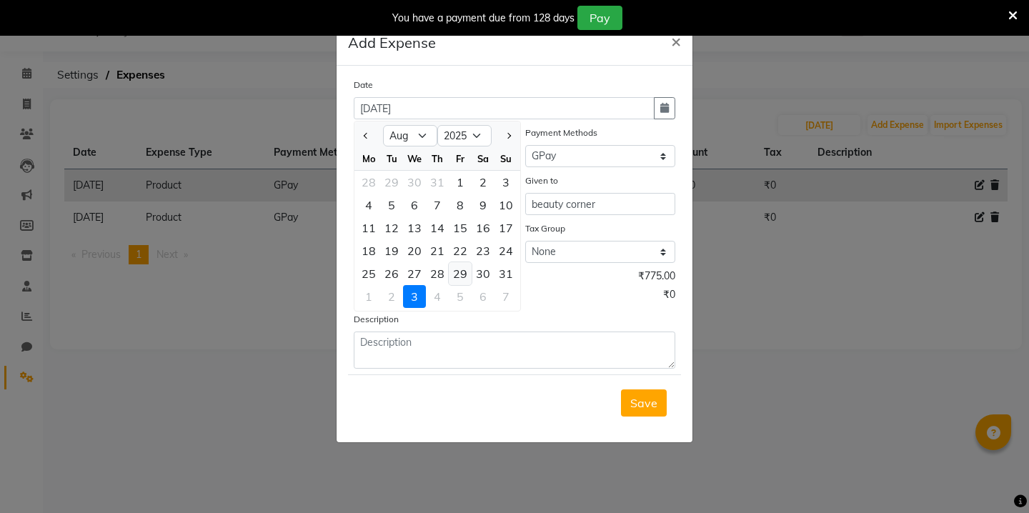
click at [459, 278] on div "29" at bounding box center [460, 273] width 23 height 23
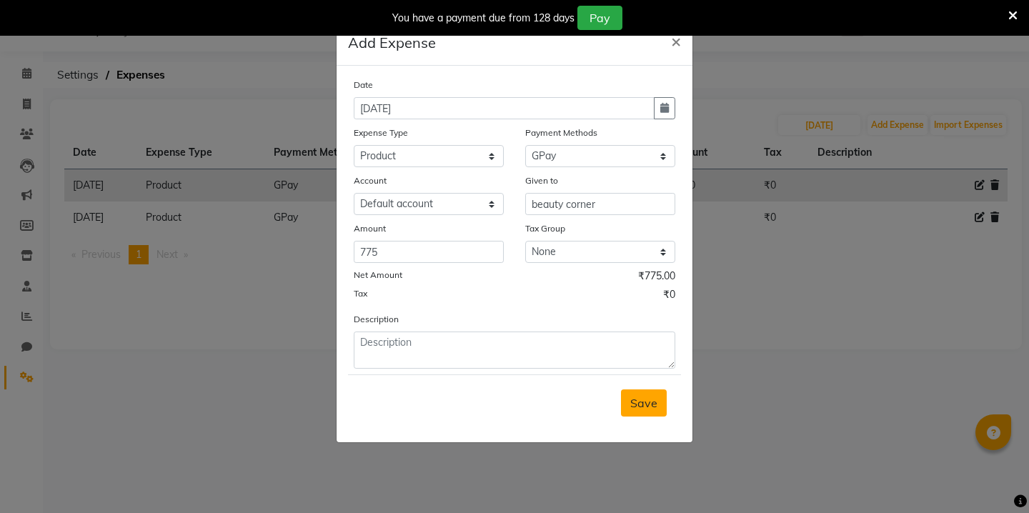
click at [636, 396] on span "Save" at bounding box center [643, 403] width 27 height 14
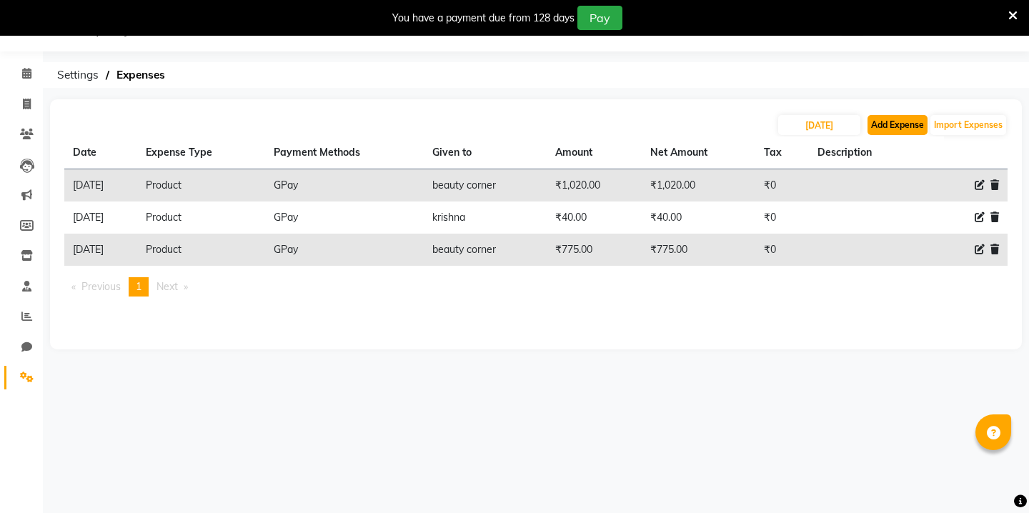
click at [883, 115] on button "Add Expense" at bounding box center [897, 125] width 60 height 20
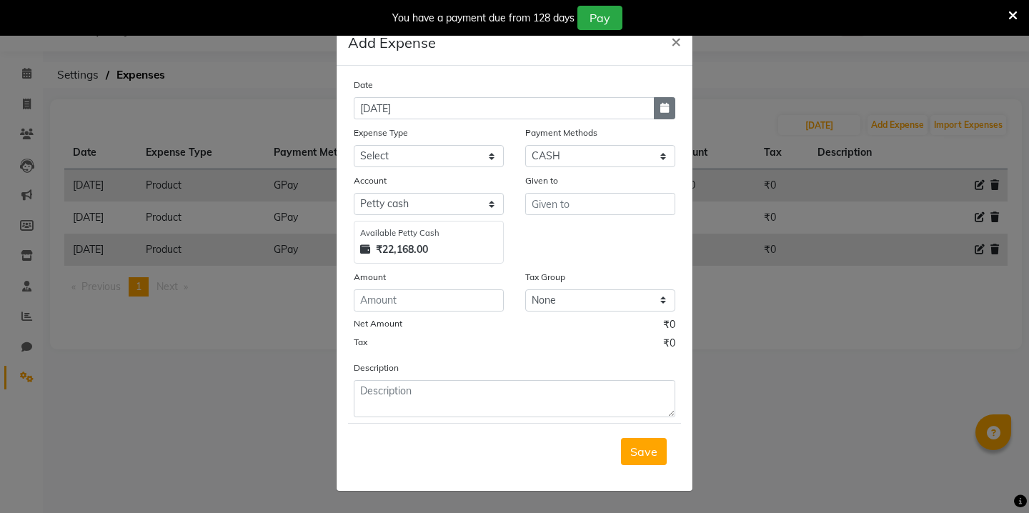
click at [663, 111] on icon "button" at bounding box center [664, 108] width 9 height 10
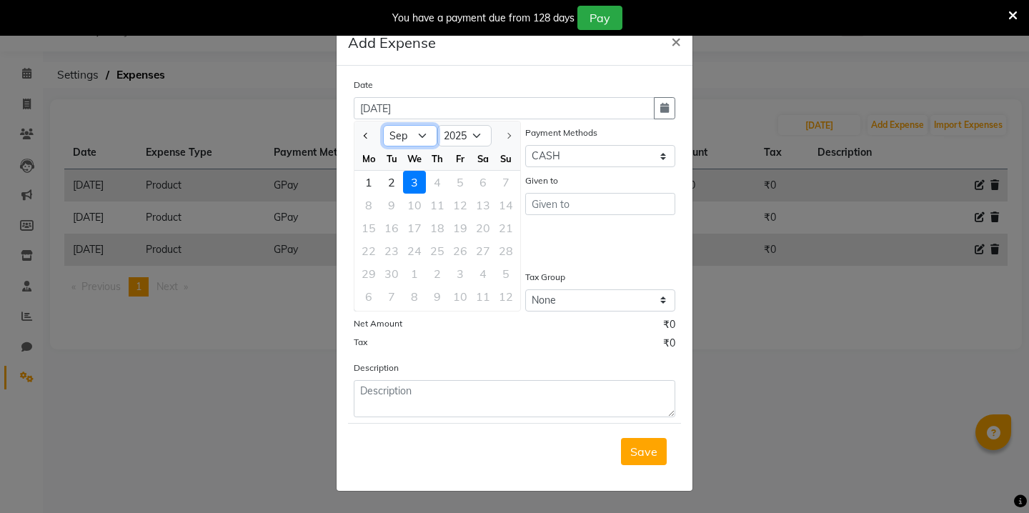
click at [419, 139] on select "Jan Feb Mar Apr May Jun [DATE] Aug Sep" at bounding box center [410, 135] width 54 height 21
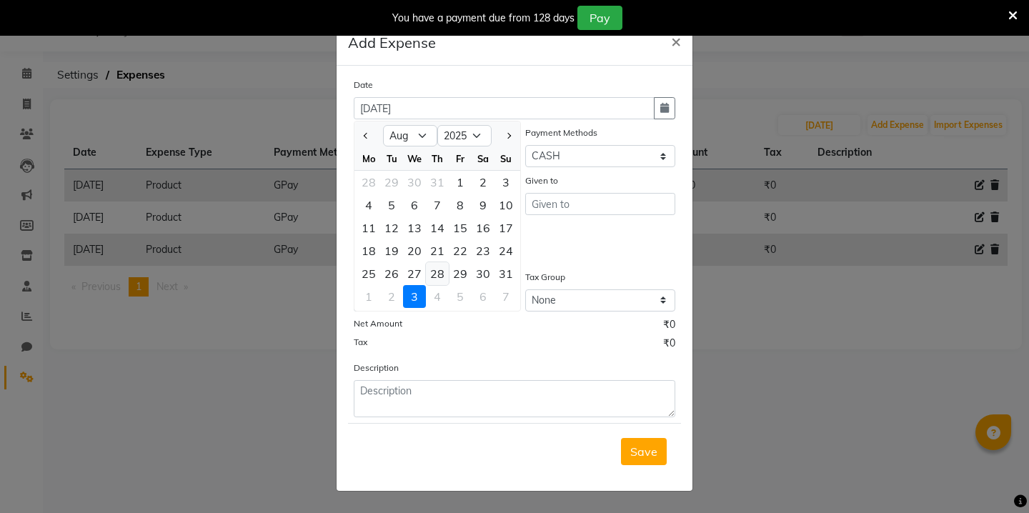
click at [427, 273] on div "28" at bounding box center [437, 273] width 23 height 23
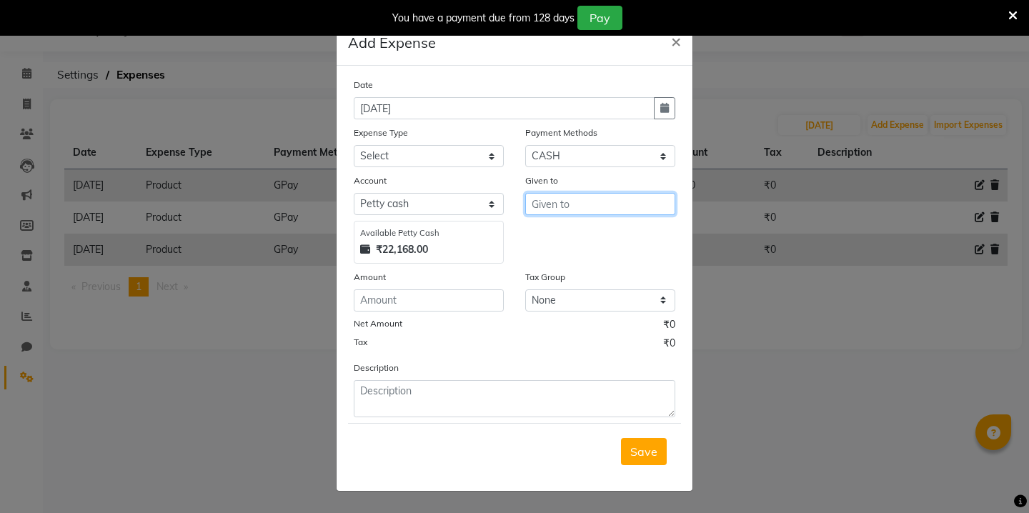
click at [554, 203] on input "text" at bounding box center [600, 204] width 150 height 22
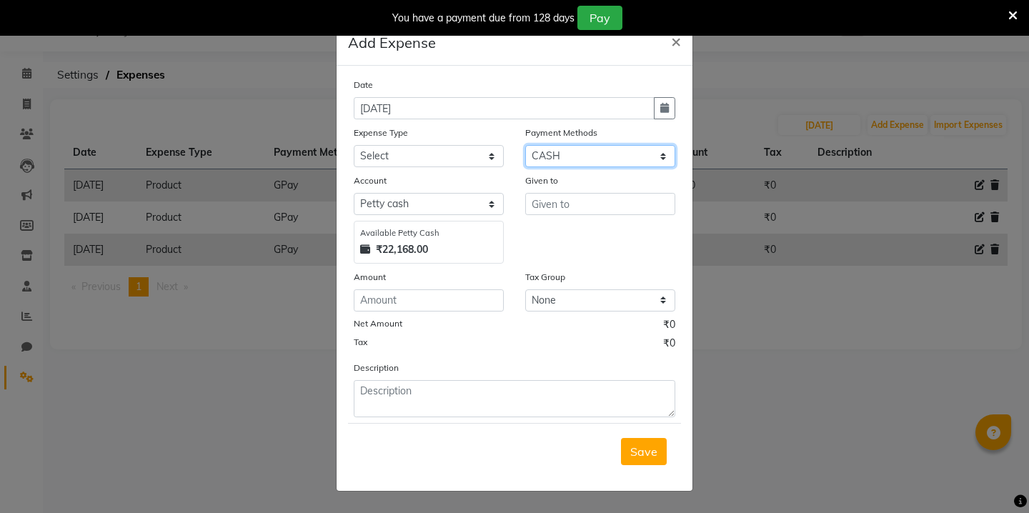
click at [629, 158] on select "Select Wallet Credit Card Other Cards Points Debit Card Prepaid Visa Card UPI C…" at bounding box center [600, 156] width 150 height 22
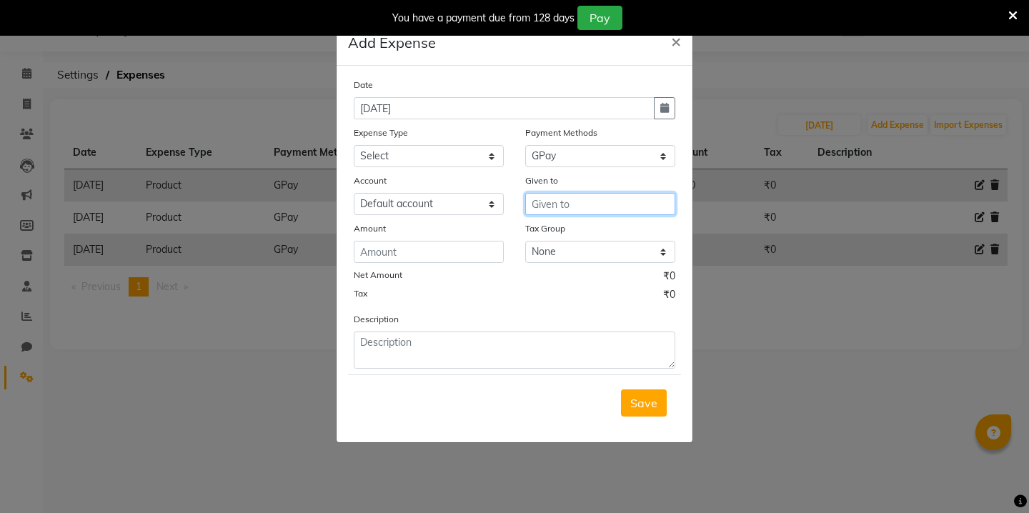
click at [599, 199] on input "text" at bounding box center [600, 204] width 150 height 22
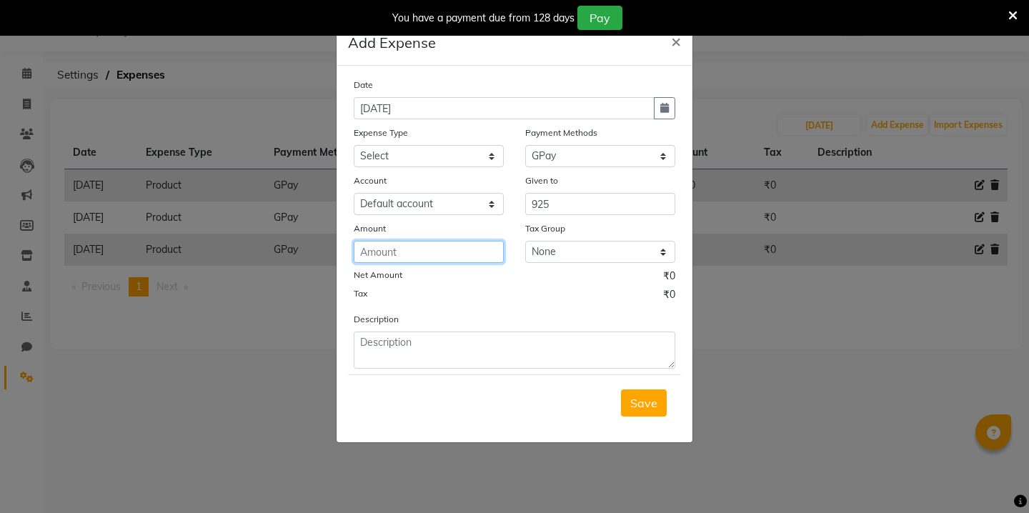
click at [439, 262] on input "number" at bounding box center [429, 252] width 150 height 22
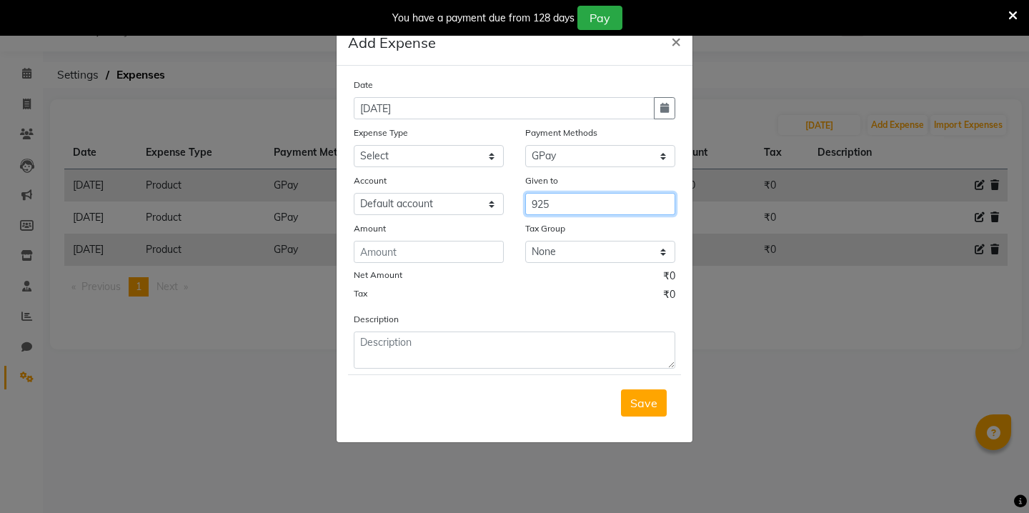
click at [539, 213] on input "925" at bounding box center [600, 204] width 150 height 22
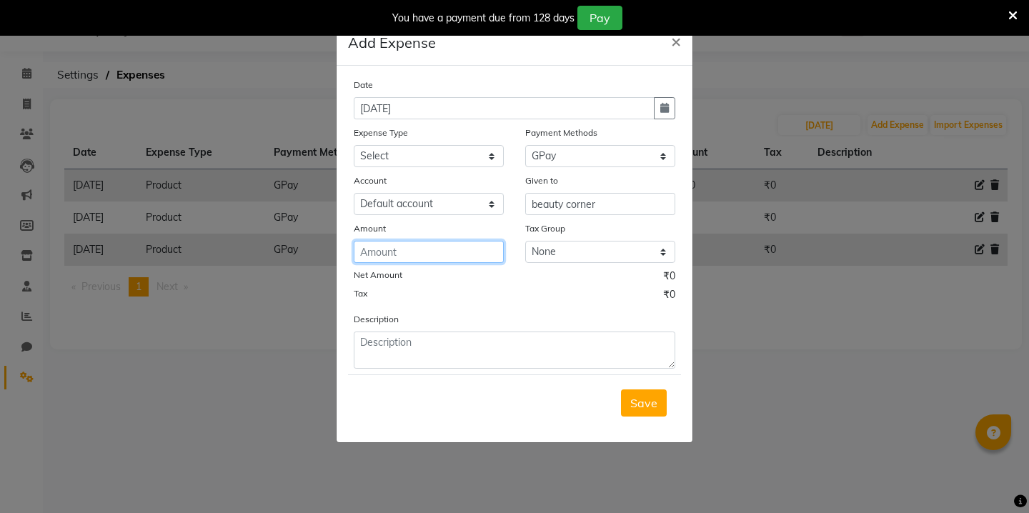
click at [467, 243] on input "number" at bounding box center [429, 252] width 150 height 22
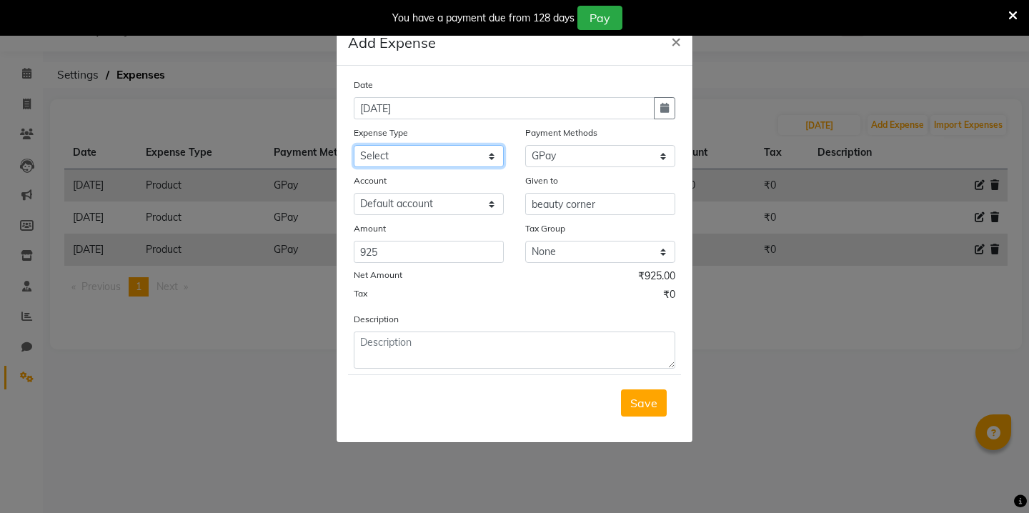
click at [448, 149] on select "Select Advance Salary Bank charges Car maintenance Cash transfer to bank Cash t…" at bounding box center [429, 156] width 150 height 22
click at [641, 404] on span "Save" at bounding box center [643, 403] width 27 height 14
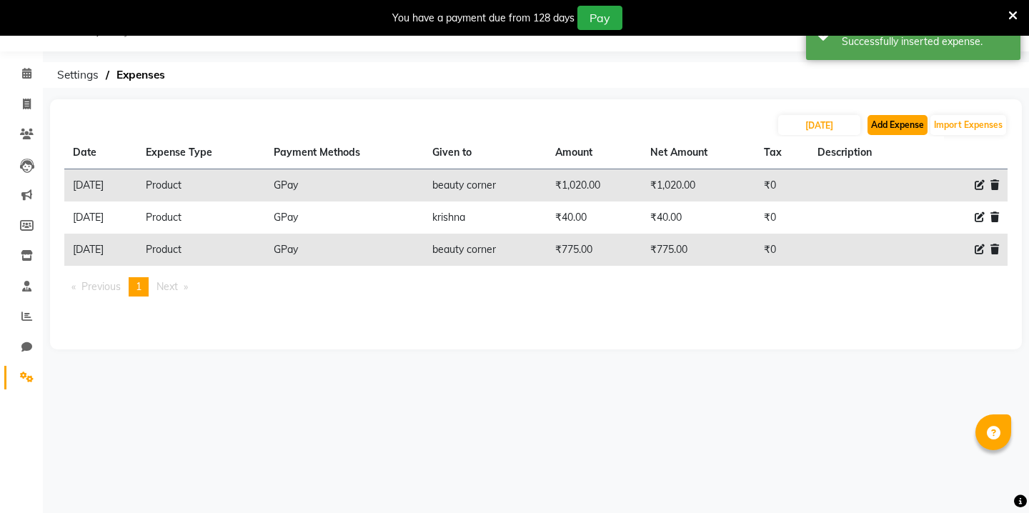
click at [876, 127] on button "Add Expense" at bounding box center [897, 125] width 60 height 20
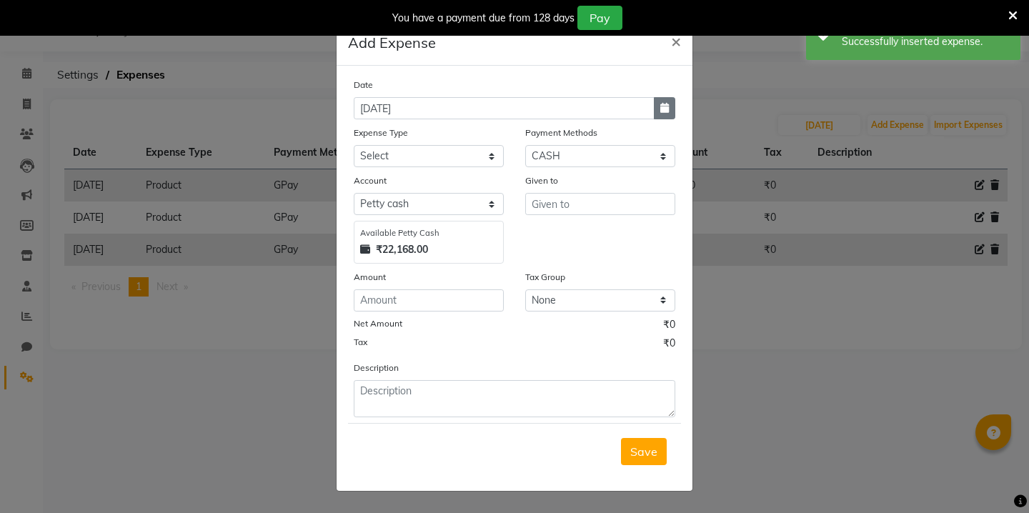
click at [673, 106] on button "button" at bounding box center [664, 108] width 21 height 22
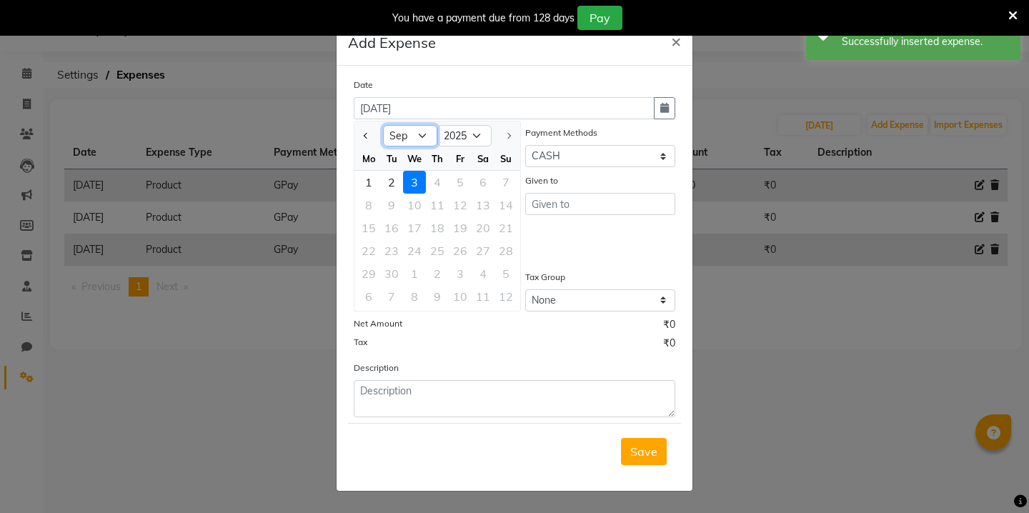
click at [419, 129] on select "Jan Feb Mar Apr May Jun [DATE] Aug Sep" at bounding box center [410, 135] width 54 height 21
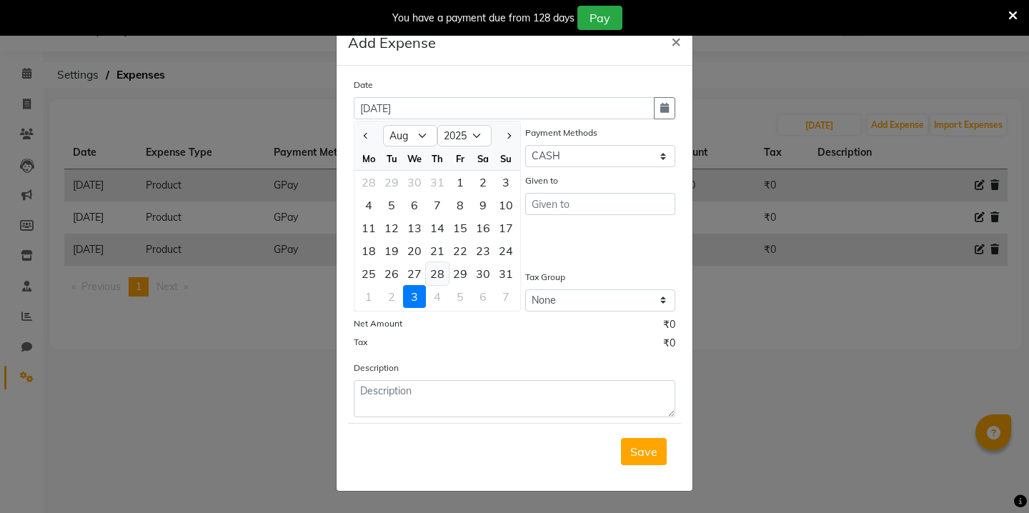
click at [439, 273] on div "28" at bounding box center [437, 273] width 23 height 23
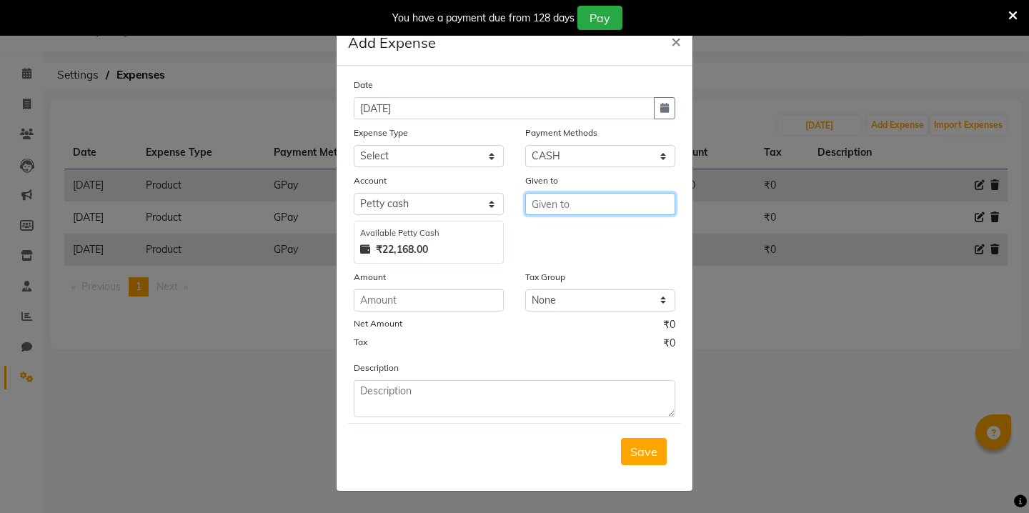
click at [558, 209] on input "text" at bounding box center [600, 204] width 150 height 22
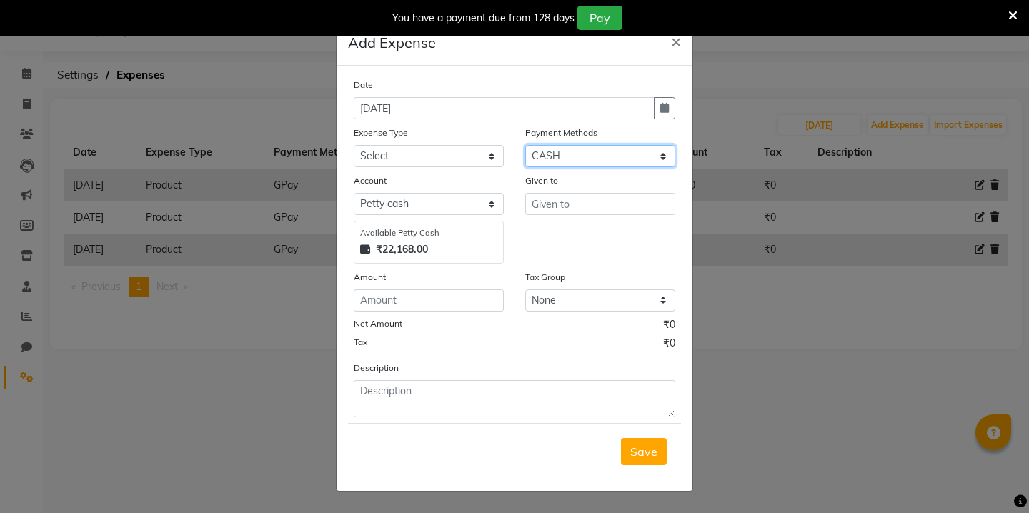
click at [576, 160] on select "Select Wallet Credit Card Other Cards Points Debit Card Prepaid Visa Card UPI C…" at bounding box center [600, 156] width 150 height 22
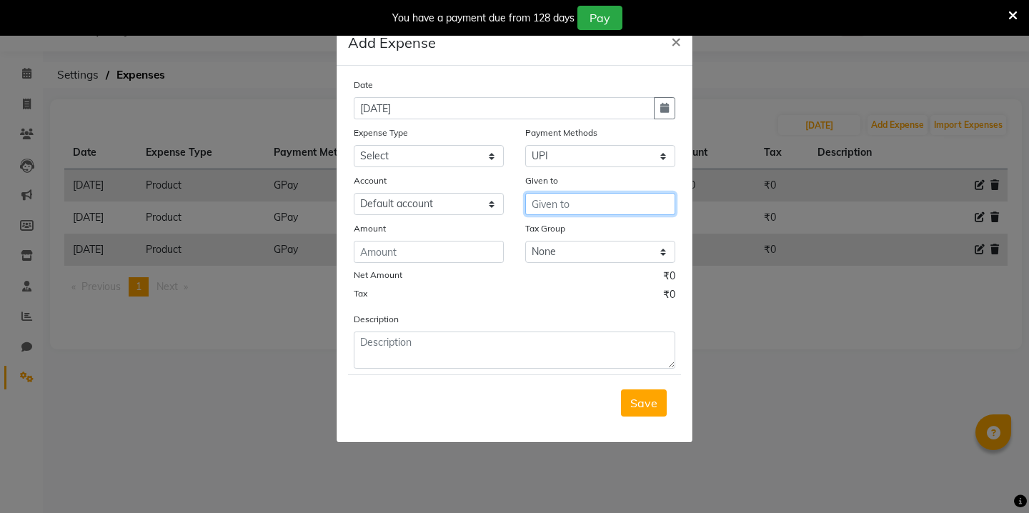
click at [552, 206] on input "text" at bounding box center [600, 204] width 150 height 22
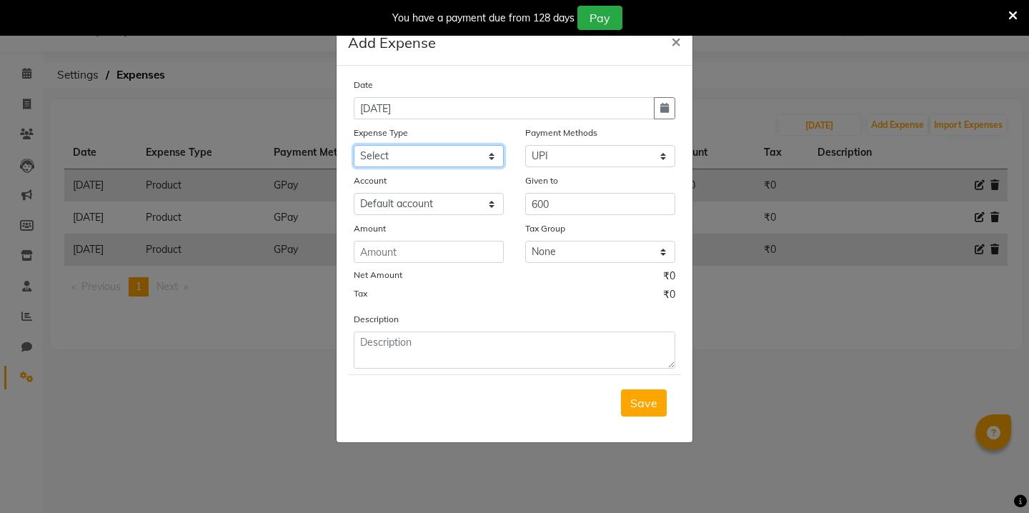
click at [424, 164] on select "Select Advance Salary Bank charges Car maintenance Cash transfer to bank Cash t…" at bounding box center [429, 156] width 150 height 22
click at [397, 255] on input "number" at bounding box center [429, 252] width 150 height 22
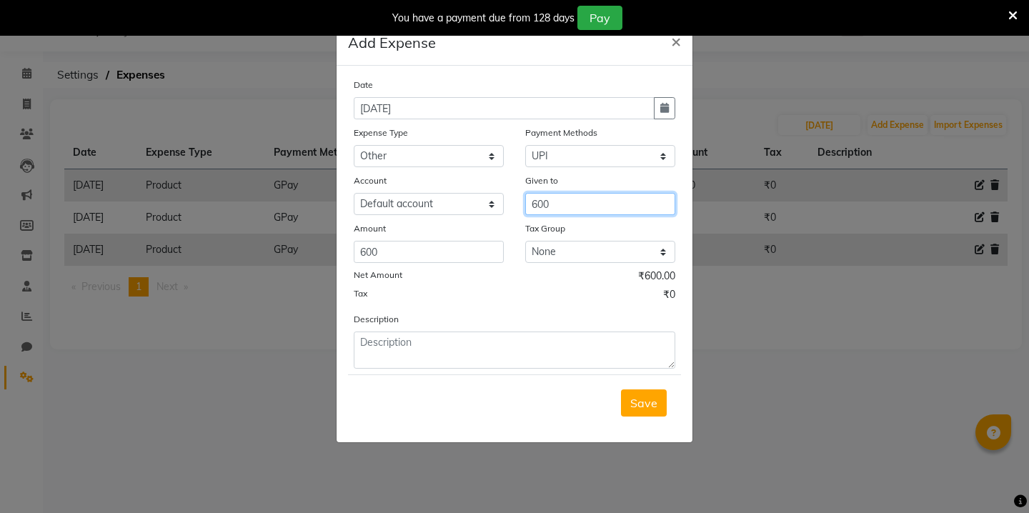
click at [559, 200] on input "600" at bounding box center [600, 204] width 150 height 22
click at [631, 230] on button "RIYA" at bounding box center [582, 234] width 113 height 23
click at [637, 422] on div "Save" at bounding box center [514, 402] width 333 height 56
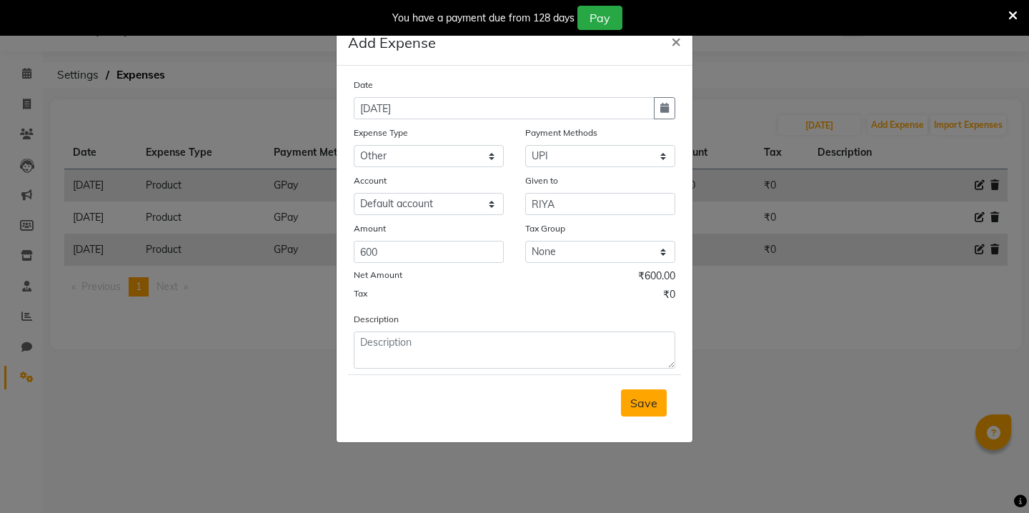
click at [646, 411] on button "Save" at bounding box center [644, 402] width 46 height 27
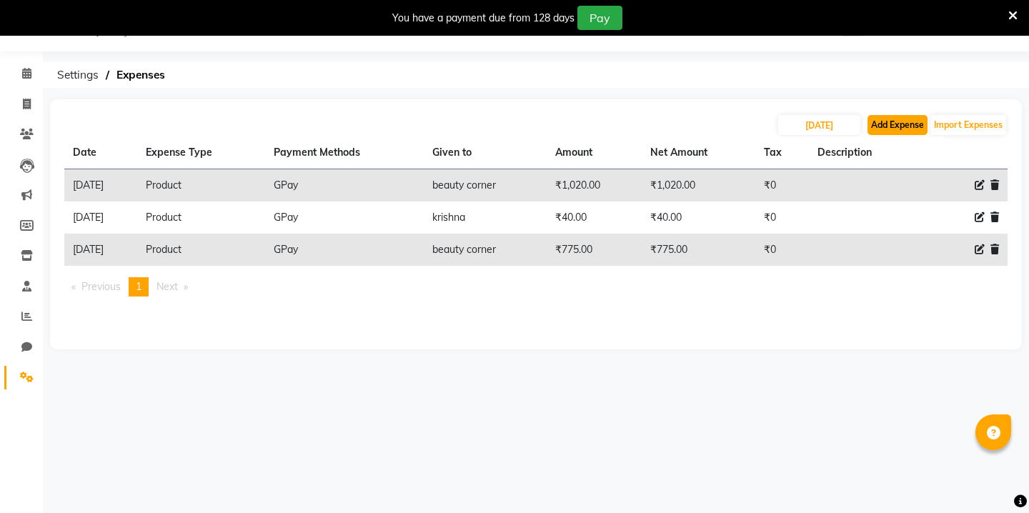
click at [899, 127] on button "Add Expense" at bounding box center [897, 125] width 60 height 20
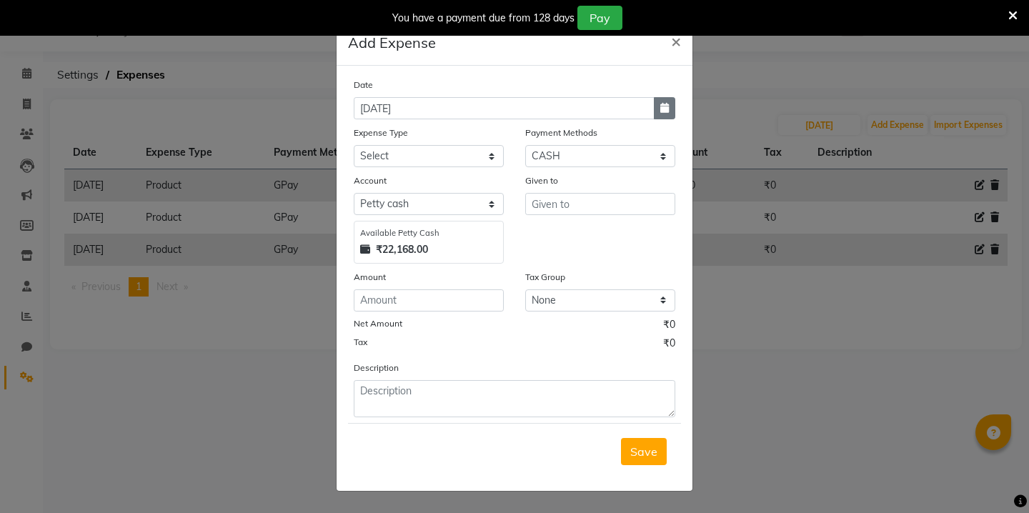
click at [661, 109] on icon "button" at bounding box center [664, 108] width 9 height 10
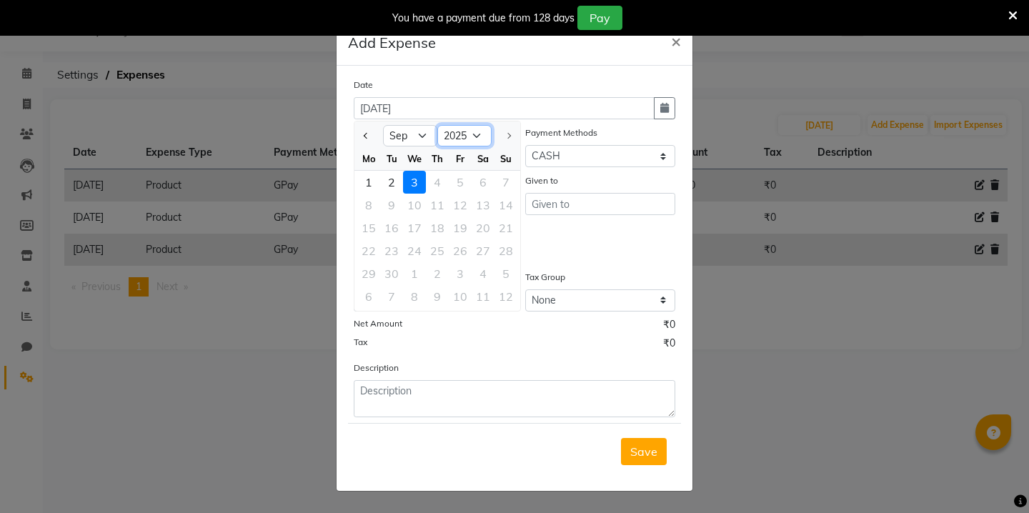
click at [437, 141] on select "2015 2016 2017 2018 2019 2020 2021 2022 2023 2024 2025" at bounding box center [464, 135] width 54 height 21
click at [419, 136] on select "Jan Feb Mar Apr May Jun [DATE] Aug Sep" at bounding box center [410, 135] width 54 height 21
click at [474, 138] on select "2015 2016 2017 2018 2019 2020 2021 2022 2023 2024 2025" at bounding box center [464, 135] width 54 height 21
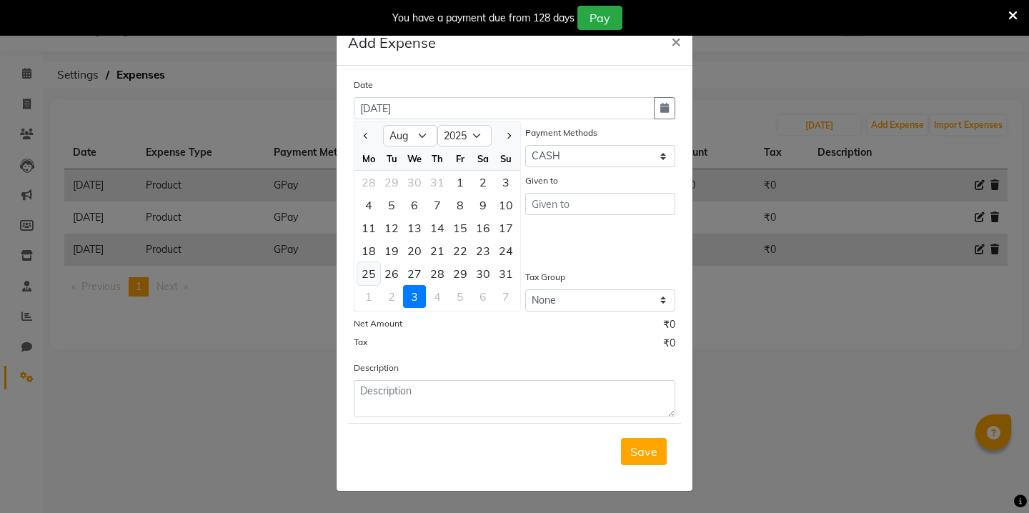
click at [373, 270] on div "25" at bounding box center [368, 273] width 23 height 23
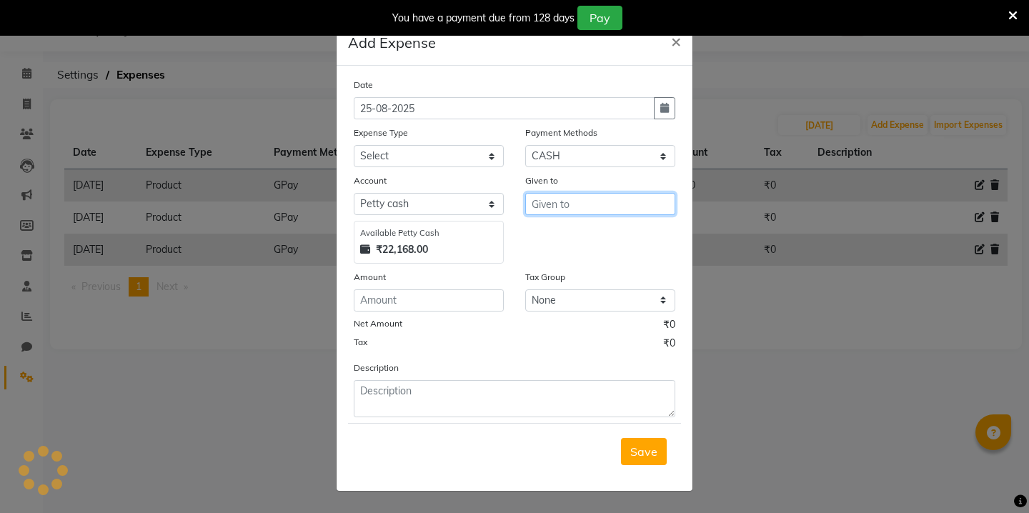
click at [536, 200] on input "text" at bounding box center [600, 204] width 150 height 22
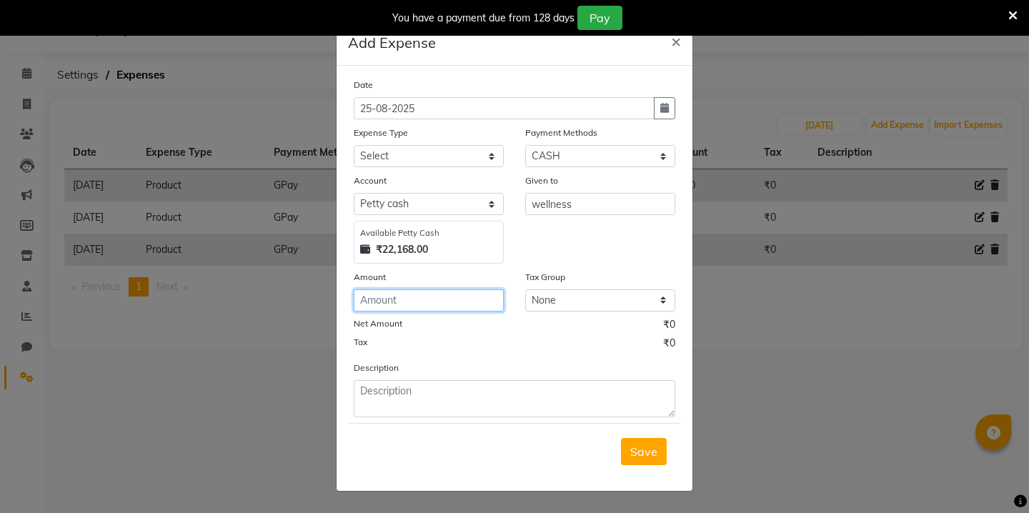
click at [444, 305] on input "number" at bounding box center [429, 300] width 150 height 22
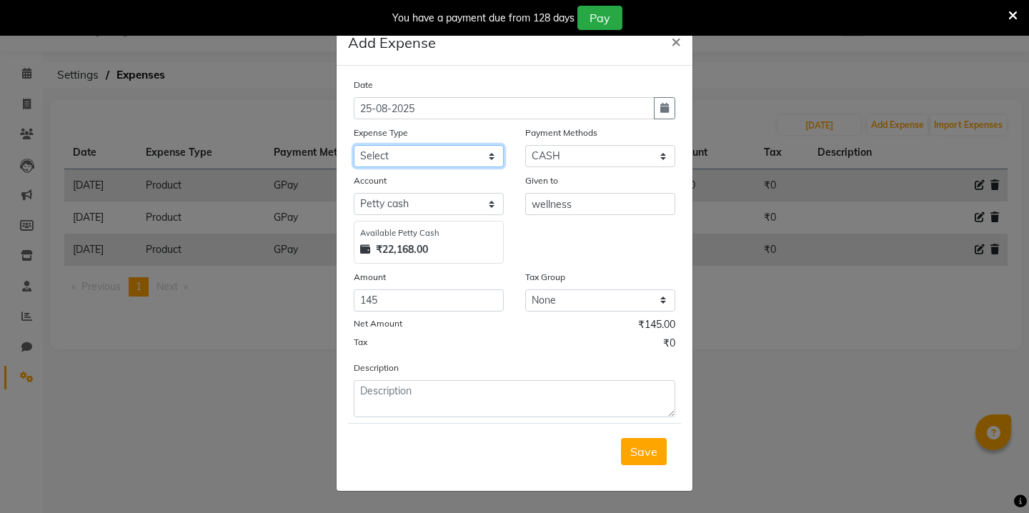
click at [470, 154] on select "Select Advance Salary Bank charges Car maintenance Cash transfer to bank Cash t…" at bounding box center [429, 156] width 150 height 22
click at [645, 451] on span "Save" at bounding box center [643, 451] width 27 height 14
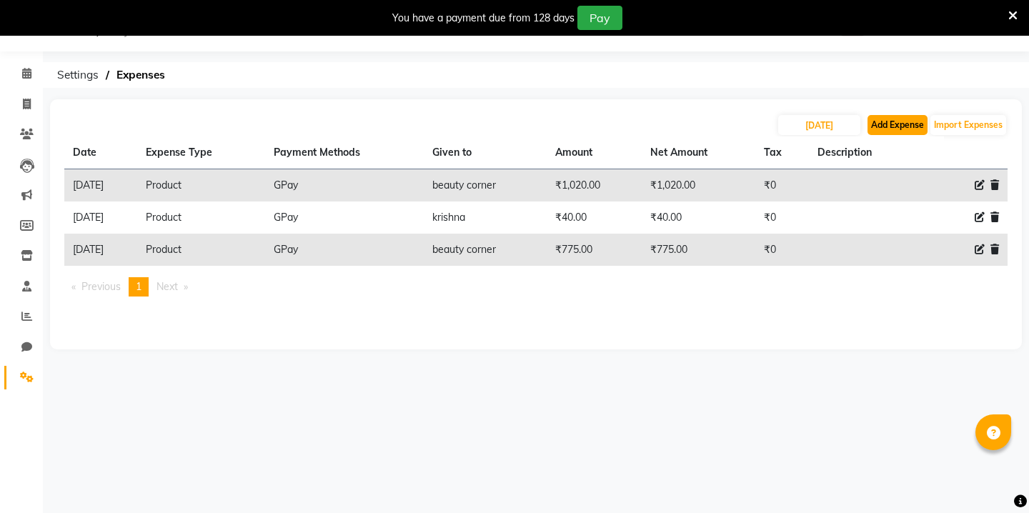
click at [881, 129] on button "Add Expense" at bounding box center [897, 125] width 60 height 20
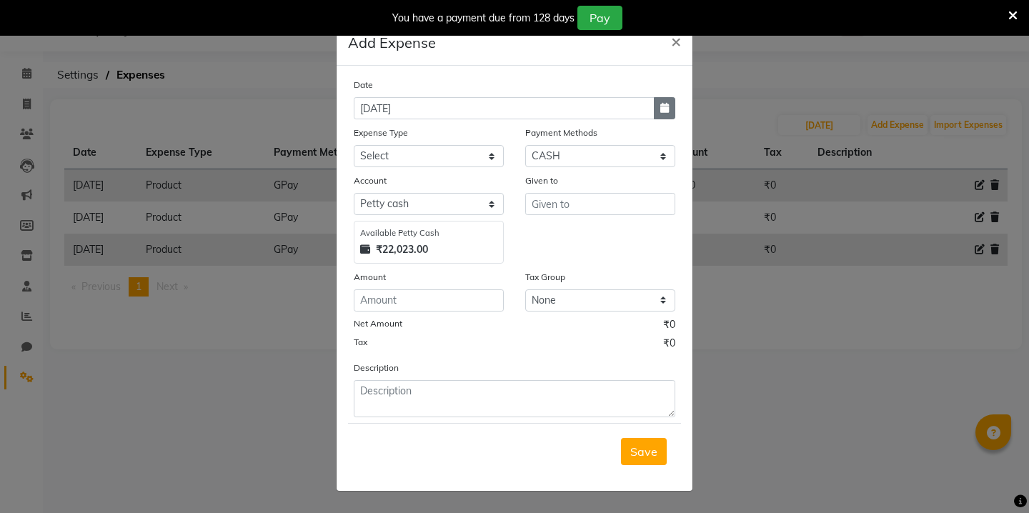
click at [659, 111] on button "button" at bounding box center [664, 108] width 21 height 22
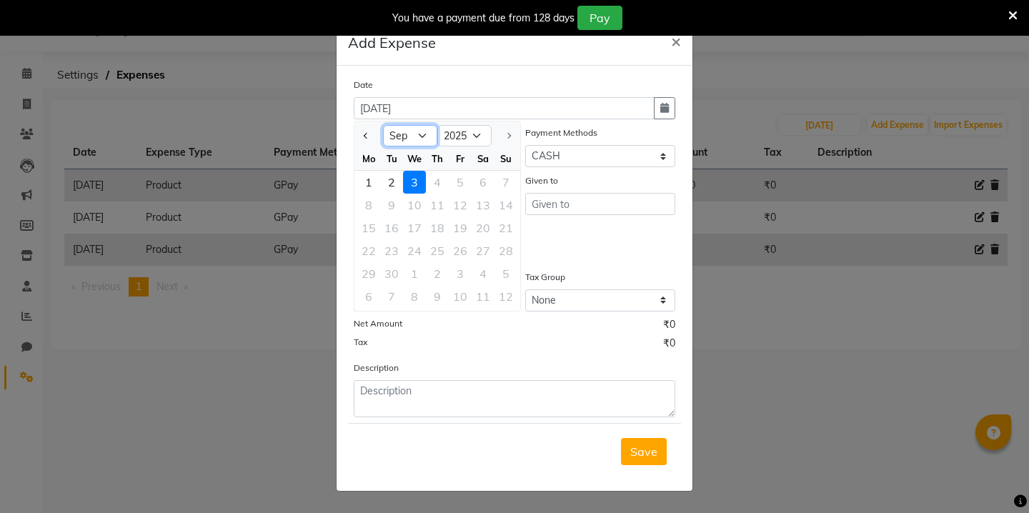
click at [424, 134] on select "Jan Feb Mar Apr May Jun [DATE] Aug Sep" at bounding box center [410, 135] width 54 height 21
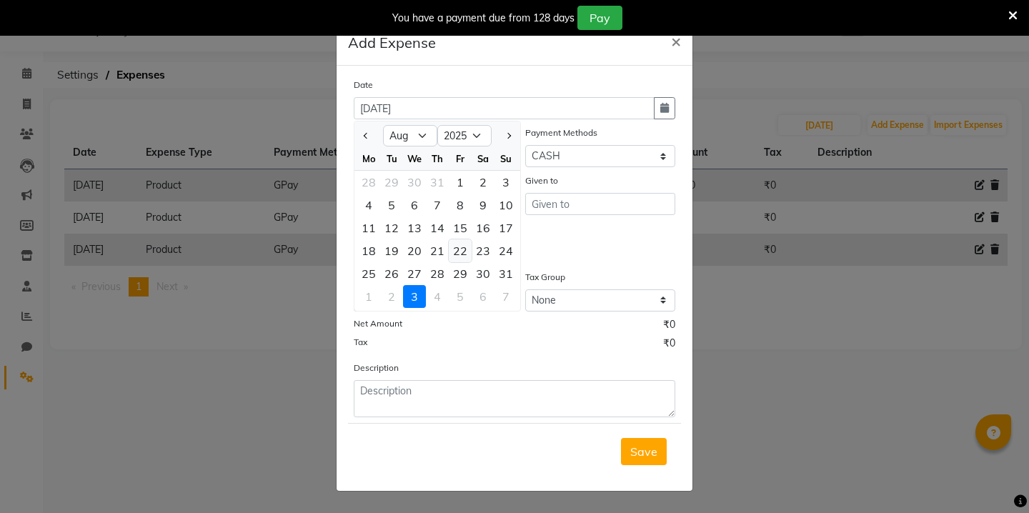
click at [457, 246] on div "22" at bounding box center [460, 250] width 23 height 23
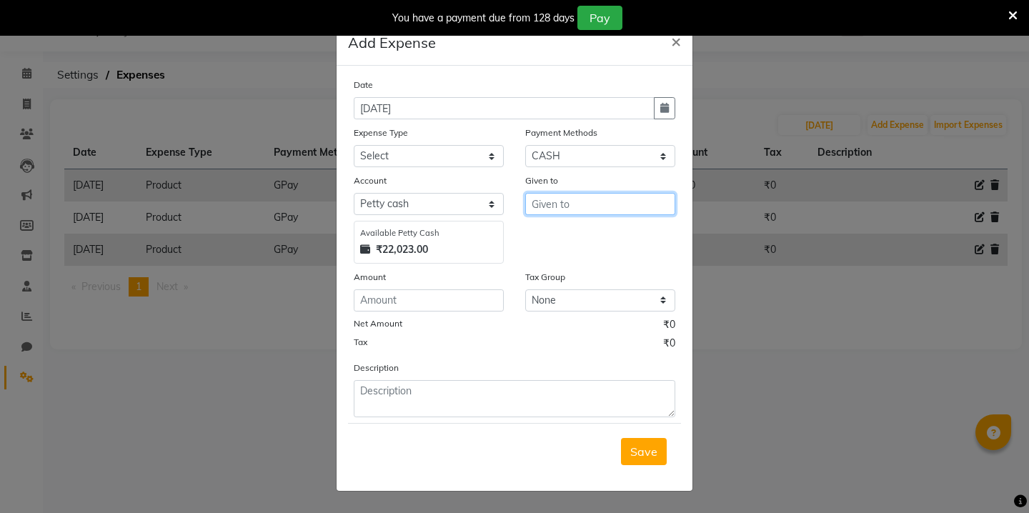
click at [556, 195] on input "text" at bounding box center [600, 204] width 150 height 22
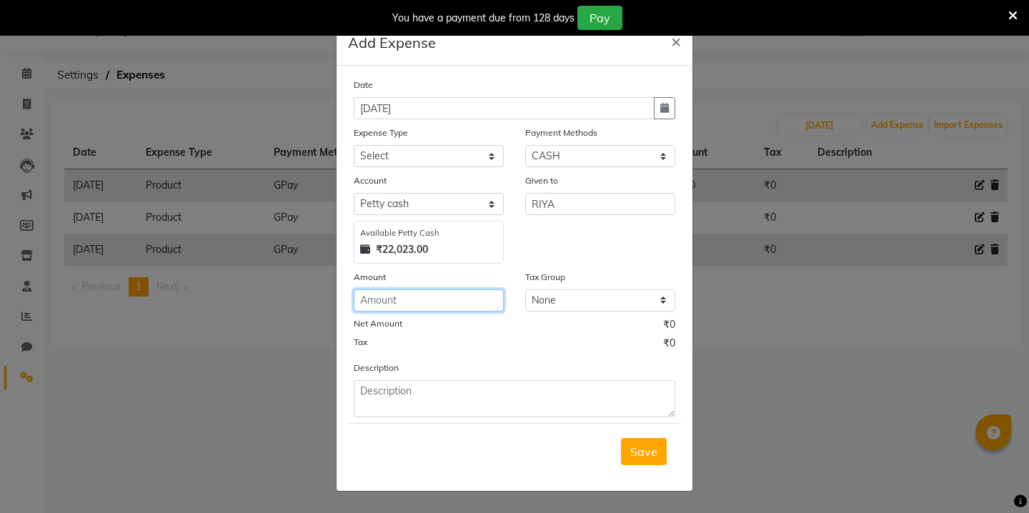
click at [464, 291] on input "number" at bounding box center [429, 300] width 150 height 22
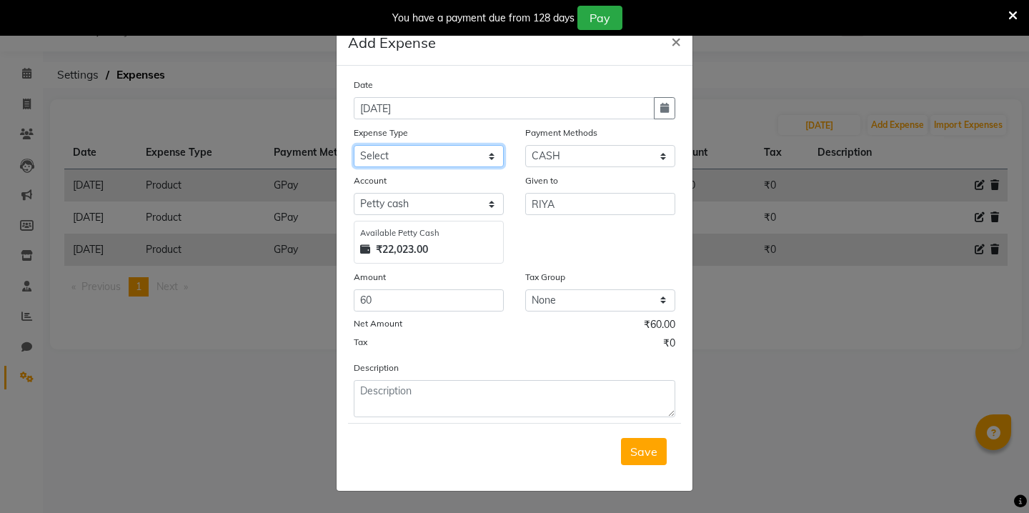
click at [479, 155] on select "Select Advance Salary Bank charges Car maintenance Cash transfer to bank Cash t…" at bounding box center [429, 156] width 150 height 22
click at [589, 155] on select "Select Wallet Credit Card Other Cards Points Debit Card Prepaid Visa Card UPI C…" at bounding box center [600, 156] width 150 height 22
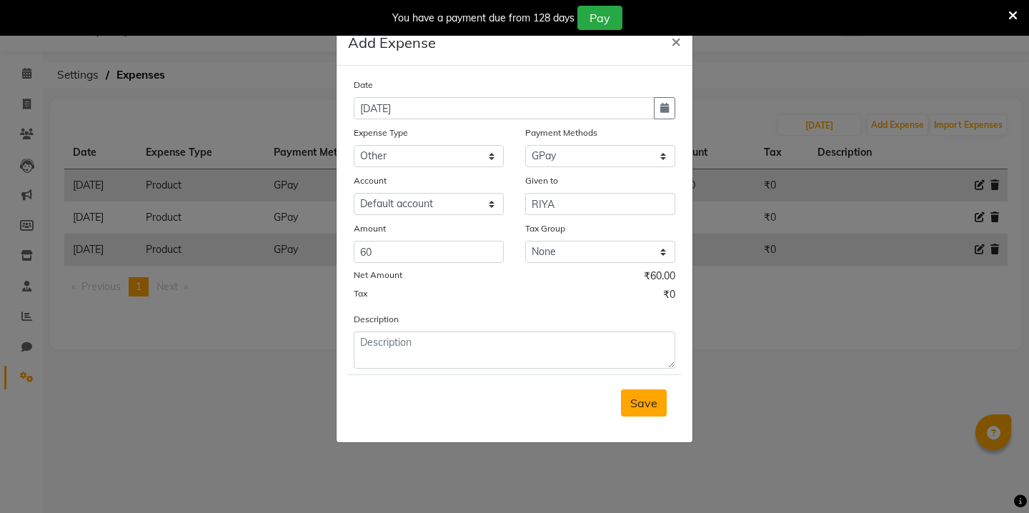
click at [641, 406] on span "Save" at bounding box center [643, 403] width 27 height 14
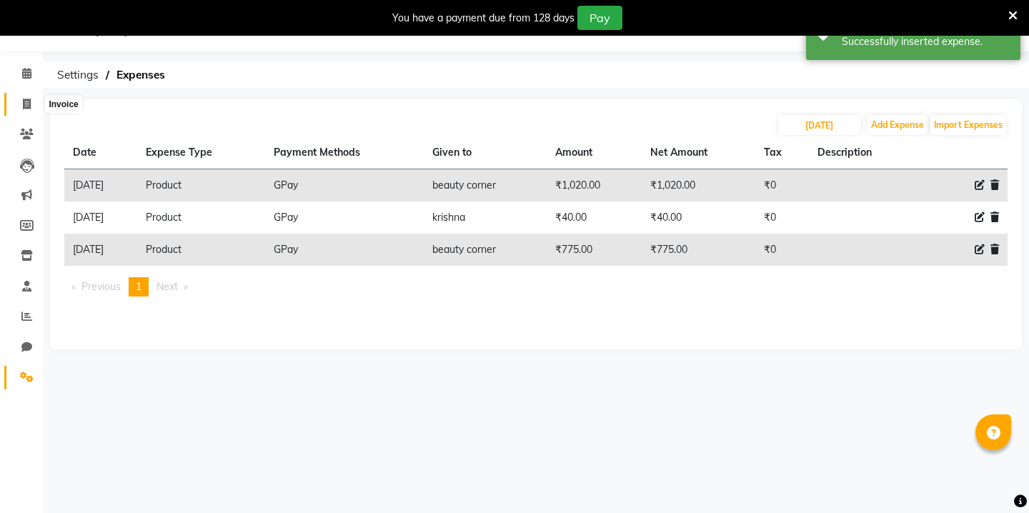
click at [30, 99] on icon at bounding box center [27, 104] width 8 height 11
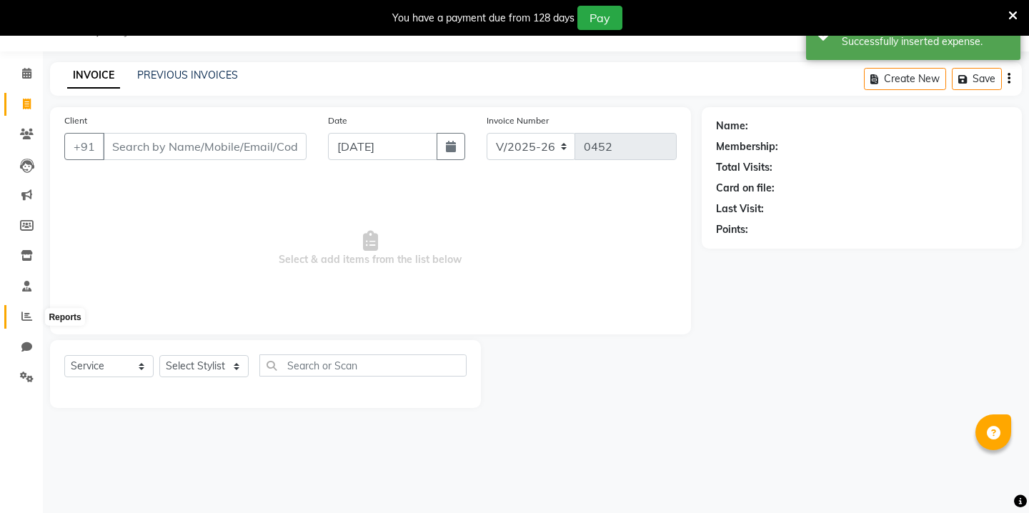
click at [26, 309] on span at bounding box center [26, 317] width 25 height 16
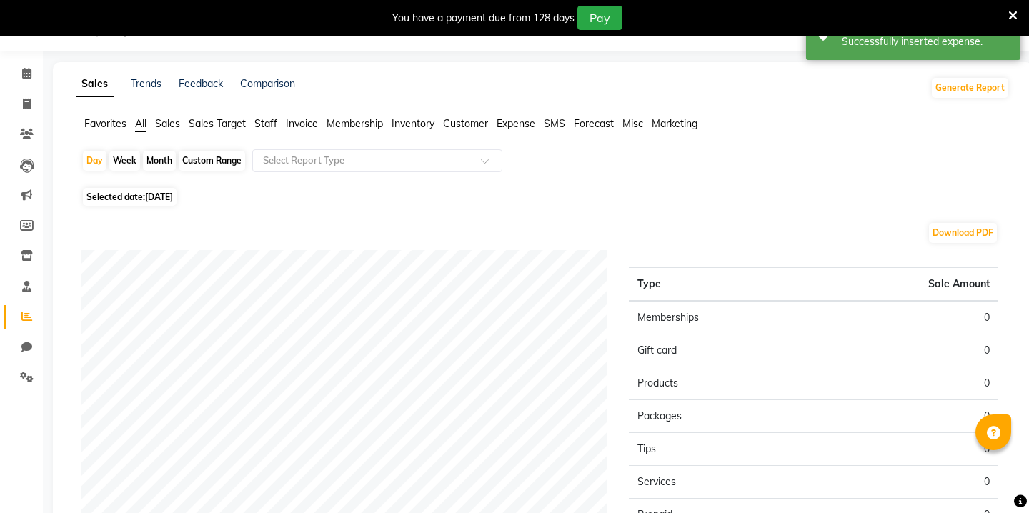
click at [196, 161] on div "Custom Range" at bounding box center [212, 161] width 66 height 20
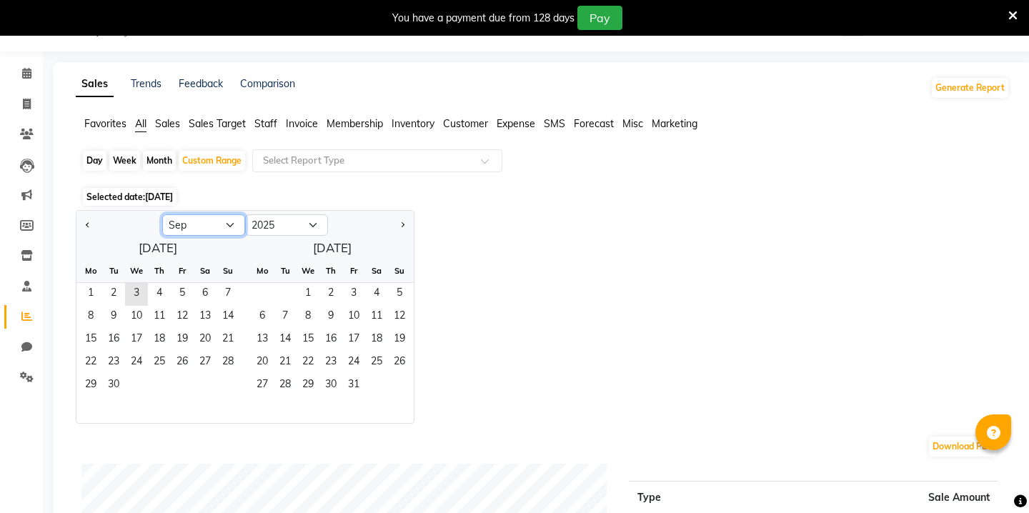
click at [204, 217] on select "Jan Feb Mar Apr May Jun [DATE] Aug Sep Oct Nov Dec" at bounding box center [203, 224] width 83 height 21
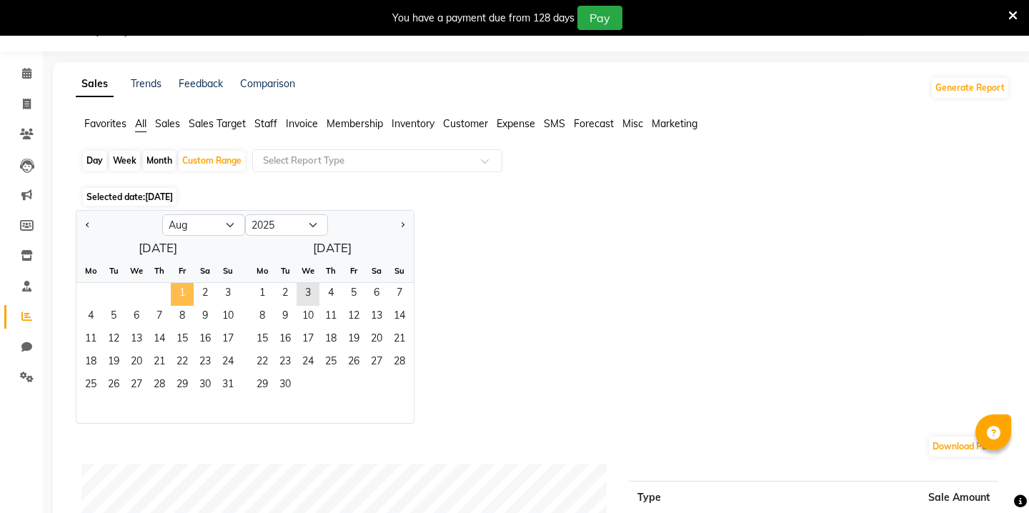
click at [187, 286] on span "1" at bounding box center [182, 294] width 23 height 23
click at [223, 384] on span "31" at bounding box center [227, 385] width 23 height 23
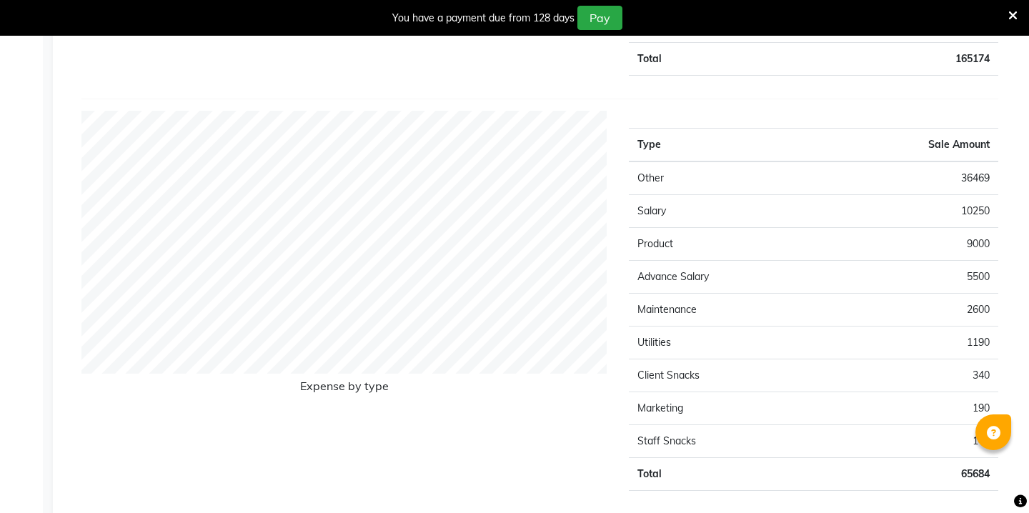
scroll to position [1249, 0]
click at [947, 251] on td "9000" at bounding box center [911, 242] width 174 height 33
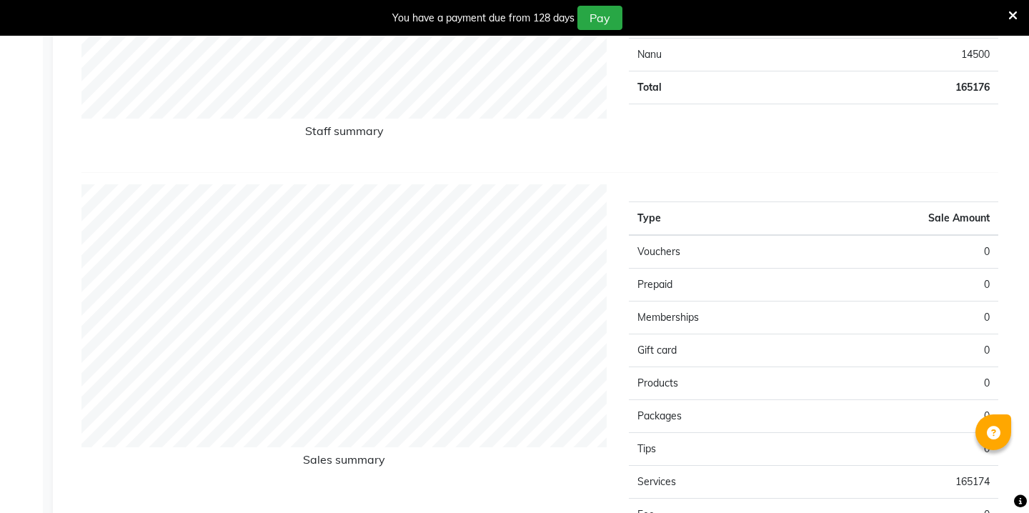
scroll to position [754, 0]
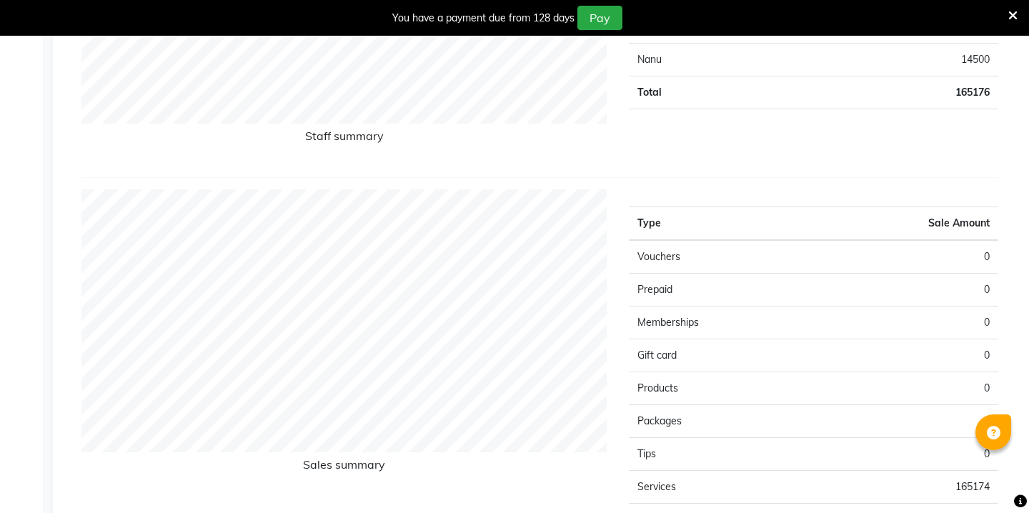
click at [732, 268] on td "Vouchers" at bounding box center [721, 257] width 185 height 34
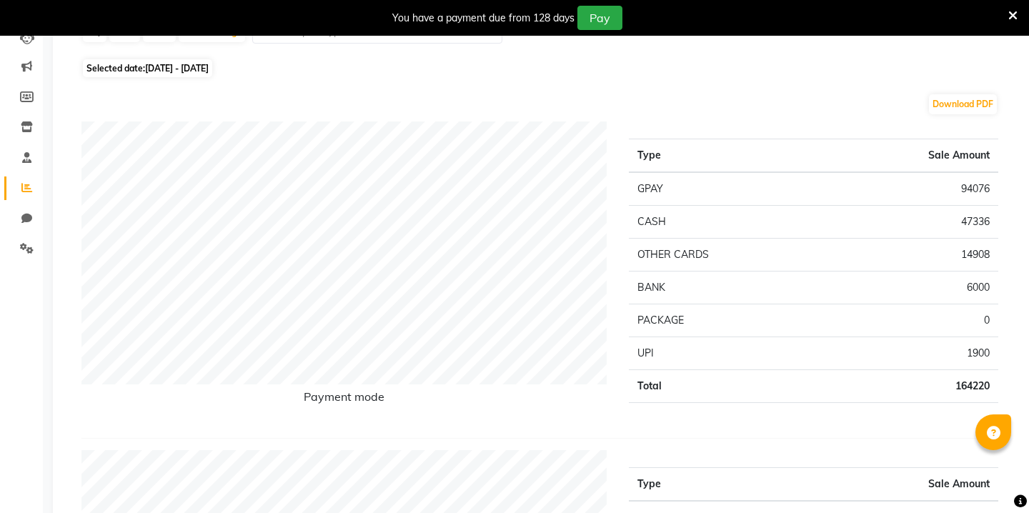
scroll to position [0, 0]
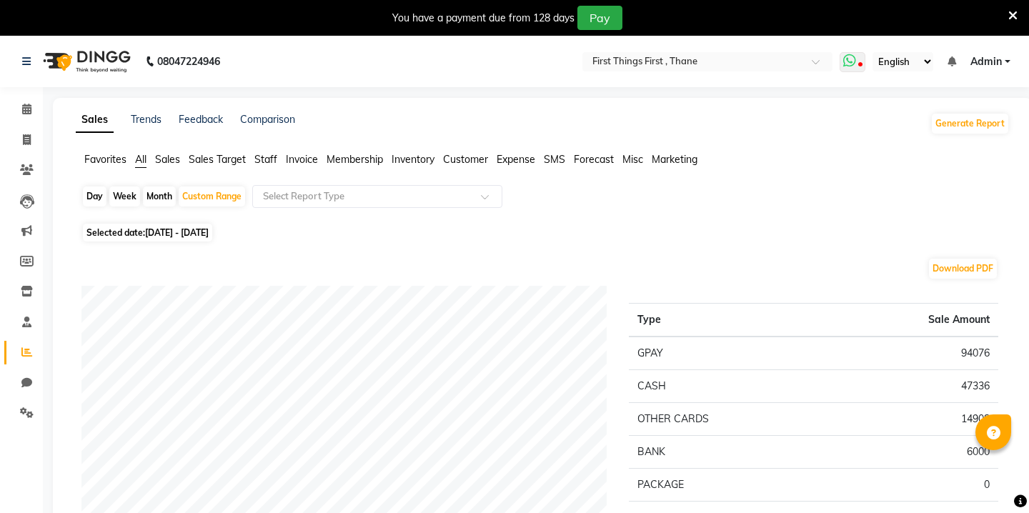
click at [851, 56] on icon at bounding box center [849, 61] width 13 height 14
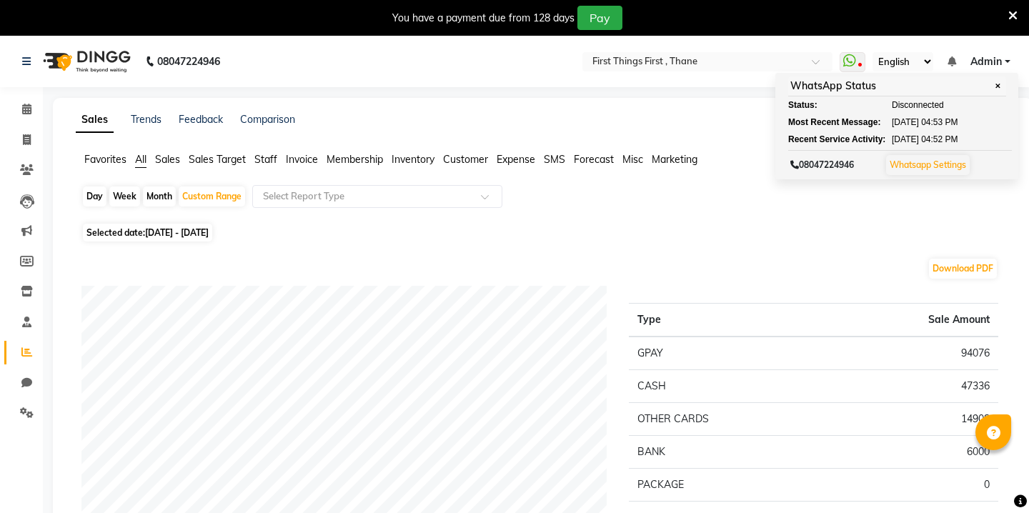
click at [733, 232] on div "Selected date: [DATE] - [DATE]" at bounding box center [545, 232] width 928 height 15
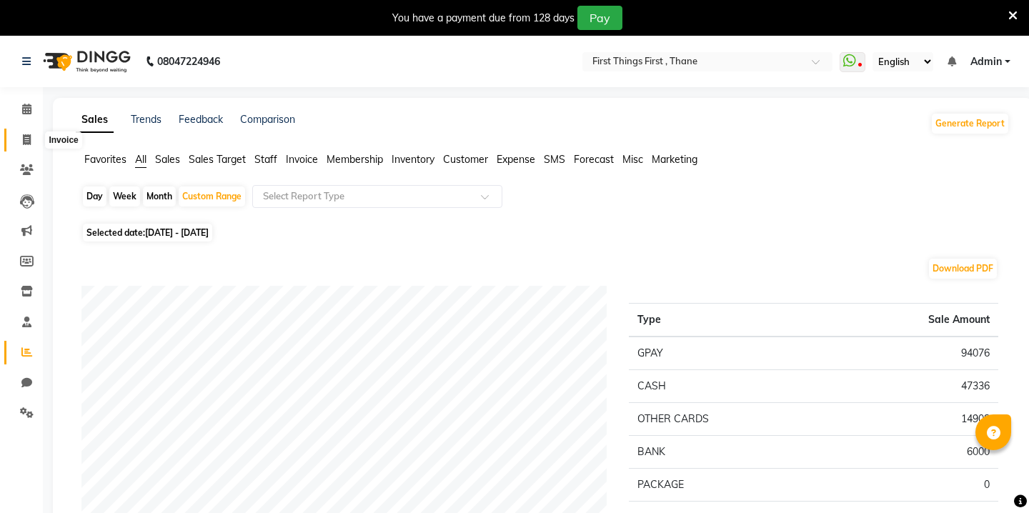
click at [24, 144] on icon at bounding box center [27, 139] width 8 height 11
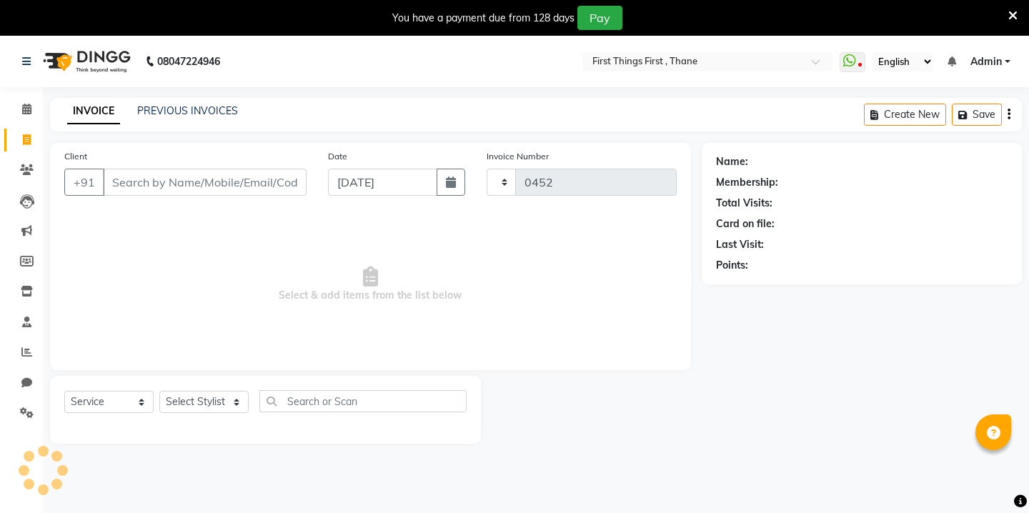
scroll to position [36, 0]
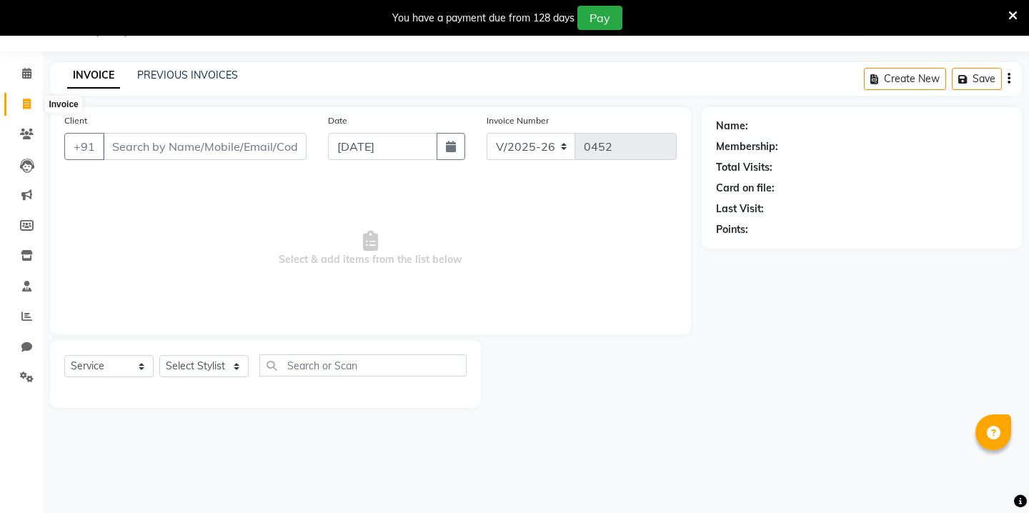
click at [29, 101] on icon at bounding box center [27, 104] width 8 height 11
click at [23, 70] on icon at bounding box center [26, 73] width 9 height 11
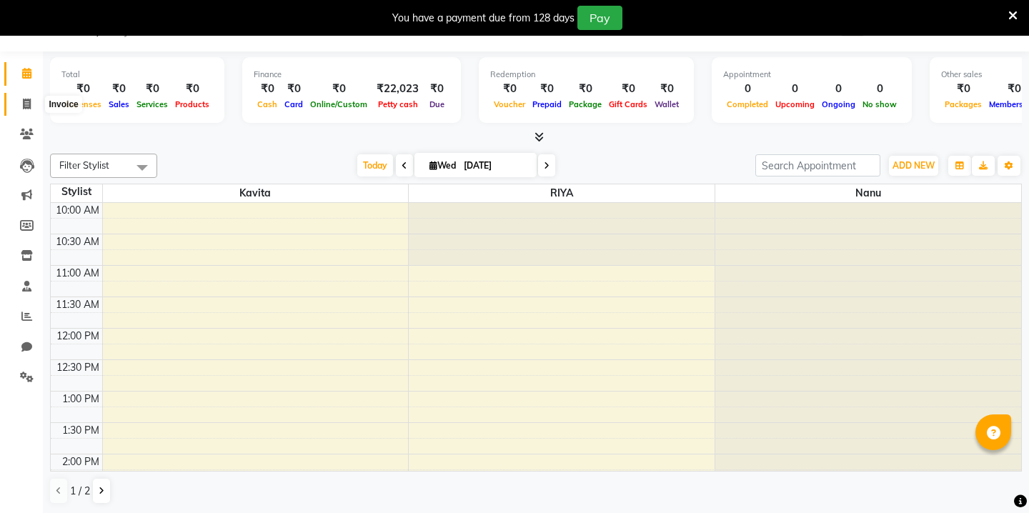
click at [29, 104] on icon at bounding box center [27, 104] width 8 height 11
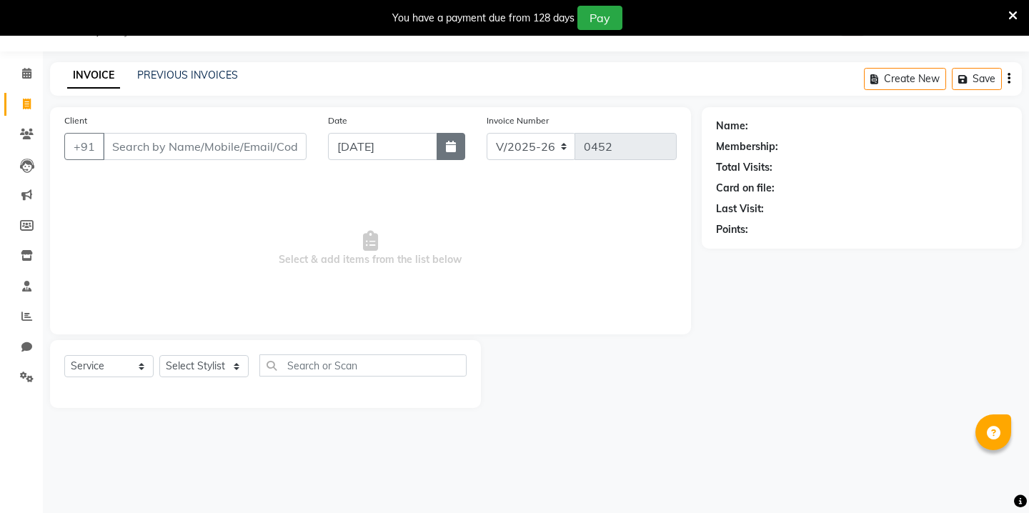
click at [448, 141] on icon "button" at bounding box center [451, 146] width 10 height 11
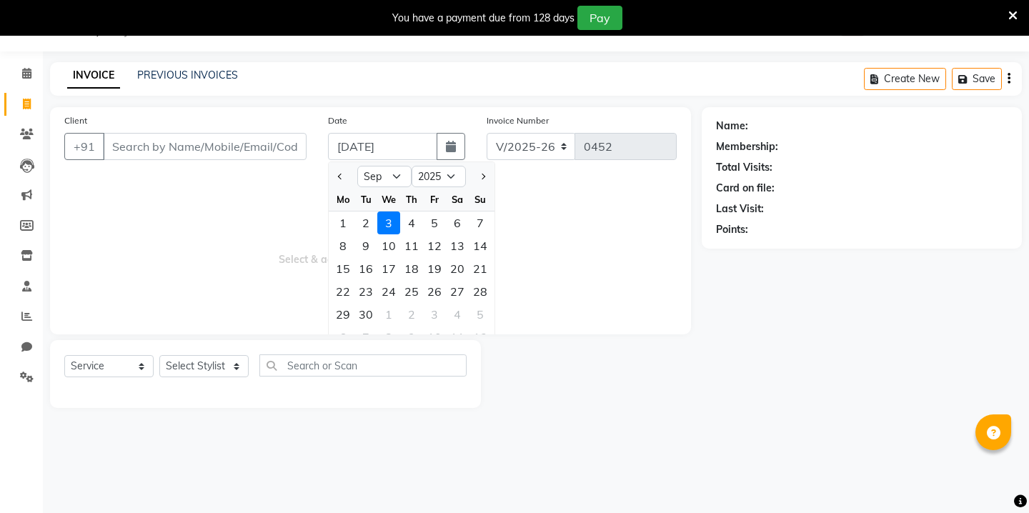
click at [529, 230] on span "Select & add items from the list below" at bounding box center [370, 248] width 612 height 143
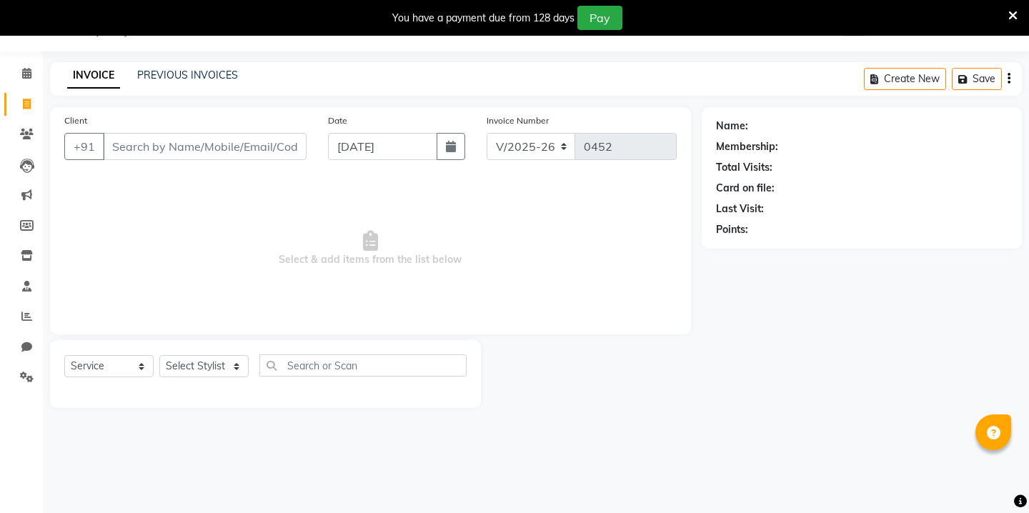
click at [1012, 11] on icon at bounding box center [1012, 15] width 9 height 13
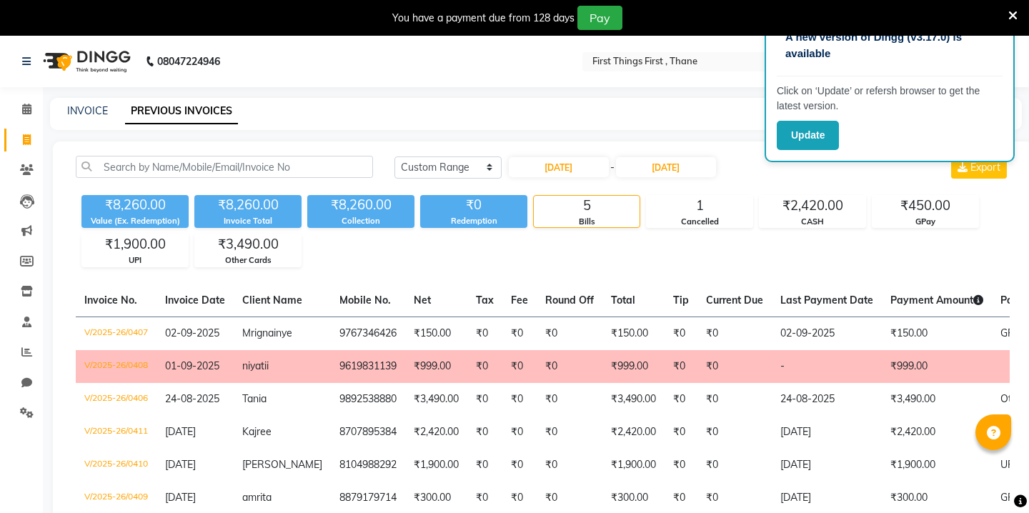
select select "range"
click at [1009, 9] on icon at bounding box center [1012, 15] width 9 height 13
